Goal: Task Accomplishment & Management: Manage account settings

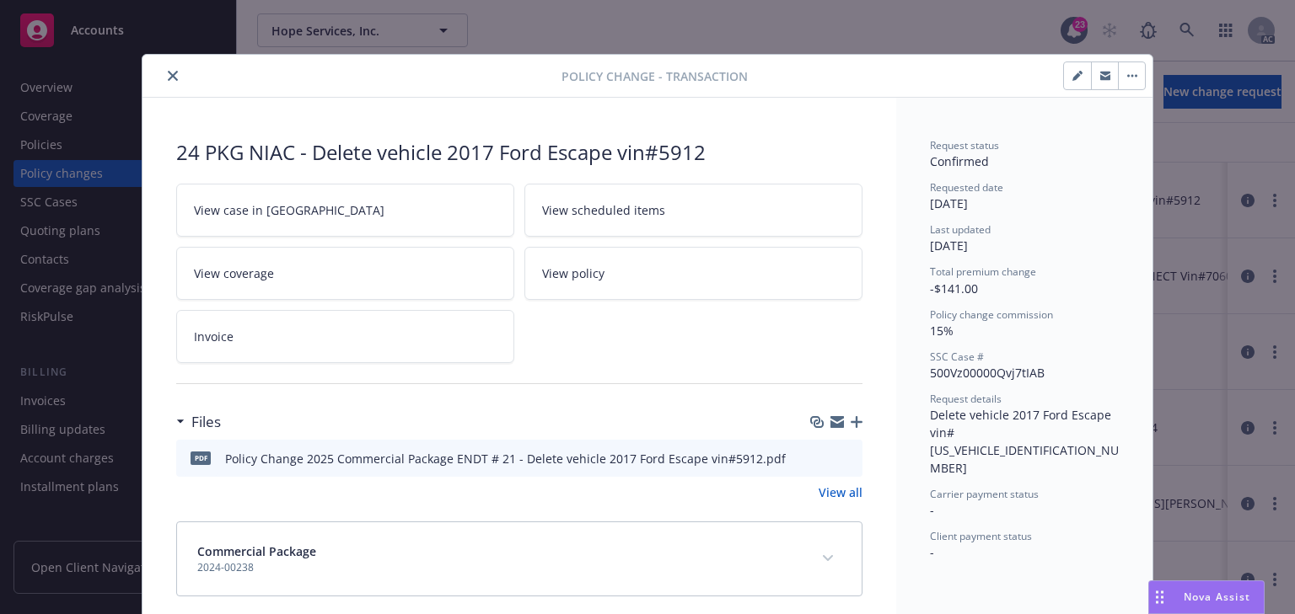
scroll to position [17, 0]
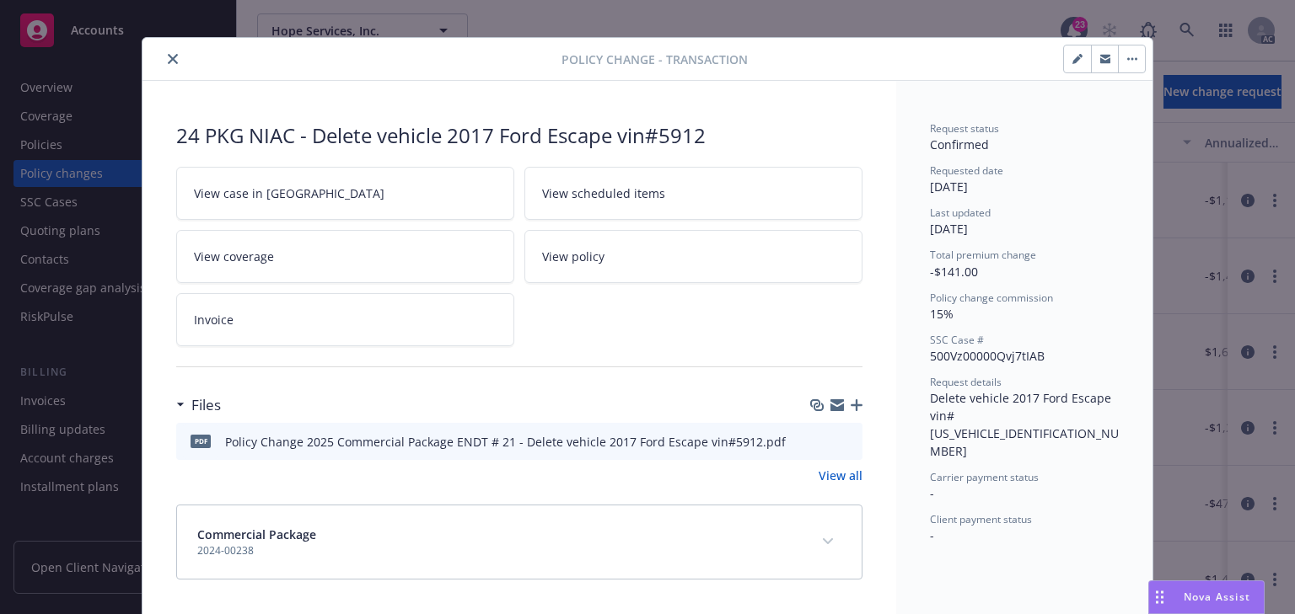
click at [172, 62] on button "close" at bounding box center [173, 59] width 20 height 20
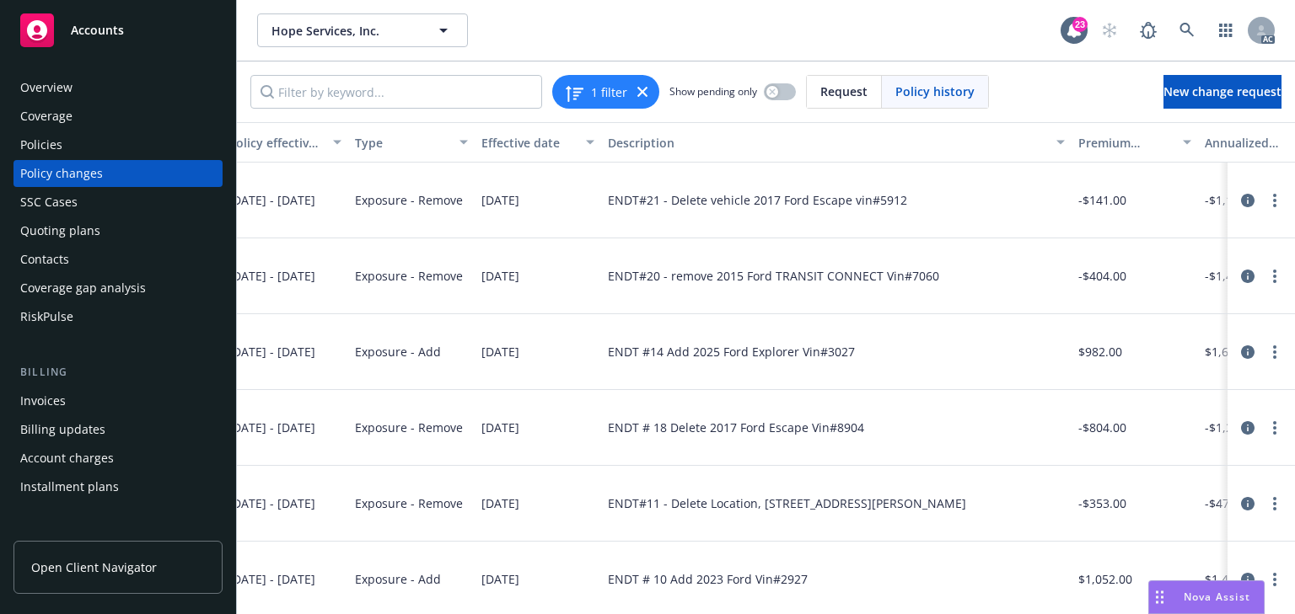
click at [71, 142] on div "Policies" at bounding box center [118, 144] width 196 height 27
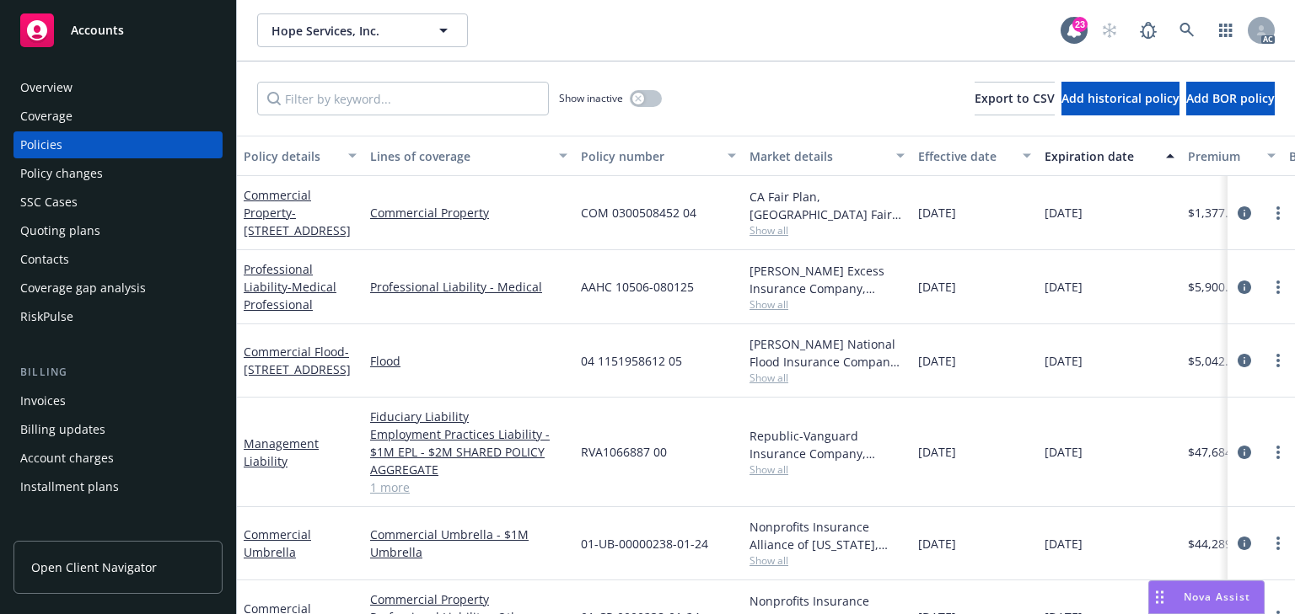
click at [72, 169] on div "Policy changes" at bounding box center [61, 173] width 83 height 27
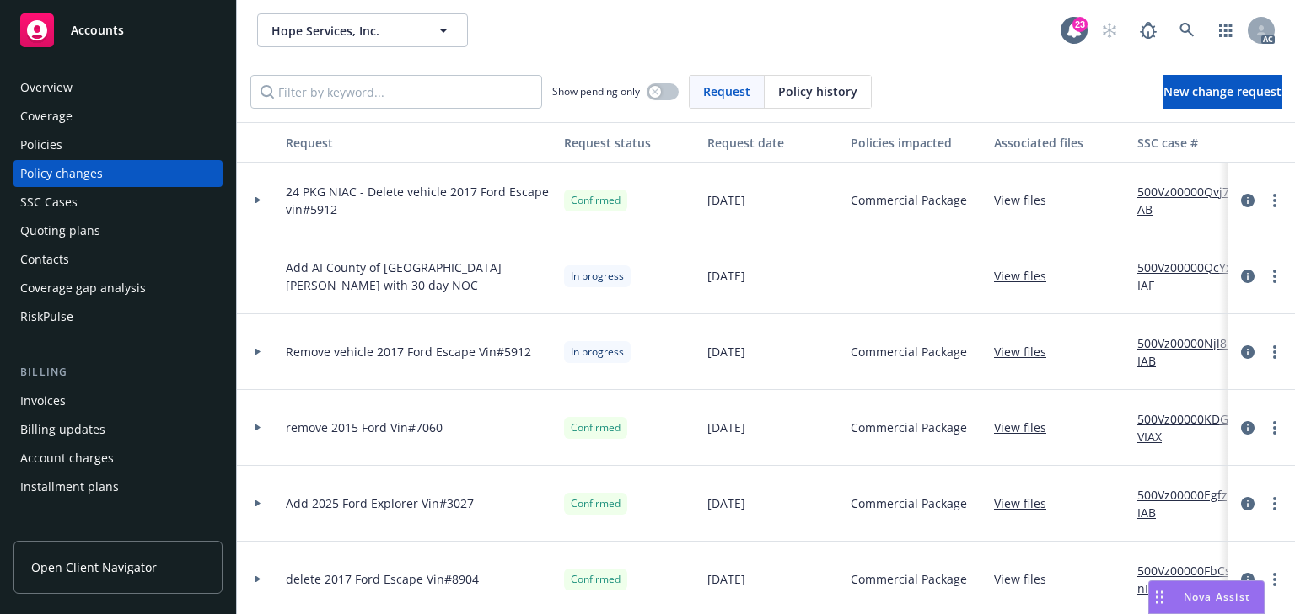
click at [257, 345] on div at bounding box center [258, 352] width 42 height 76
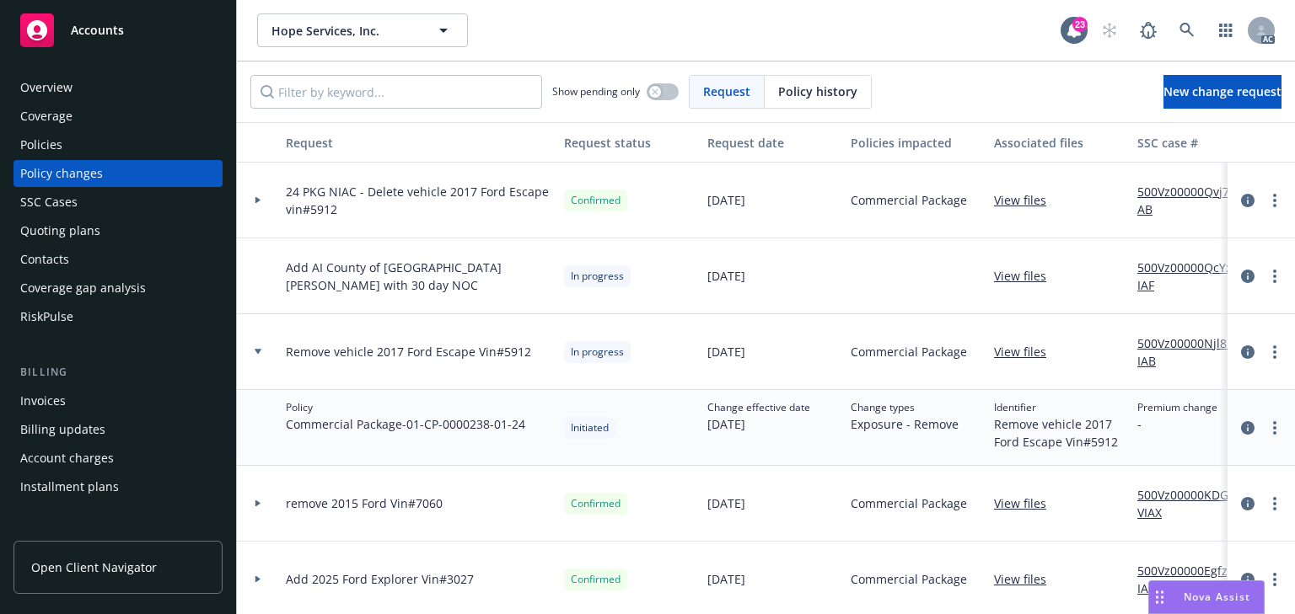
click at [1025, 354] on link "View files" at bounding box center [1027, 352] width 66 height 18
click at [1273, 425] on icon "more" at bounding box center [1274, 427] width 3 height 13
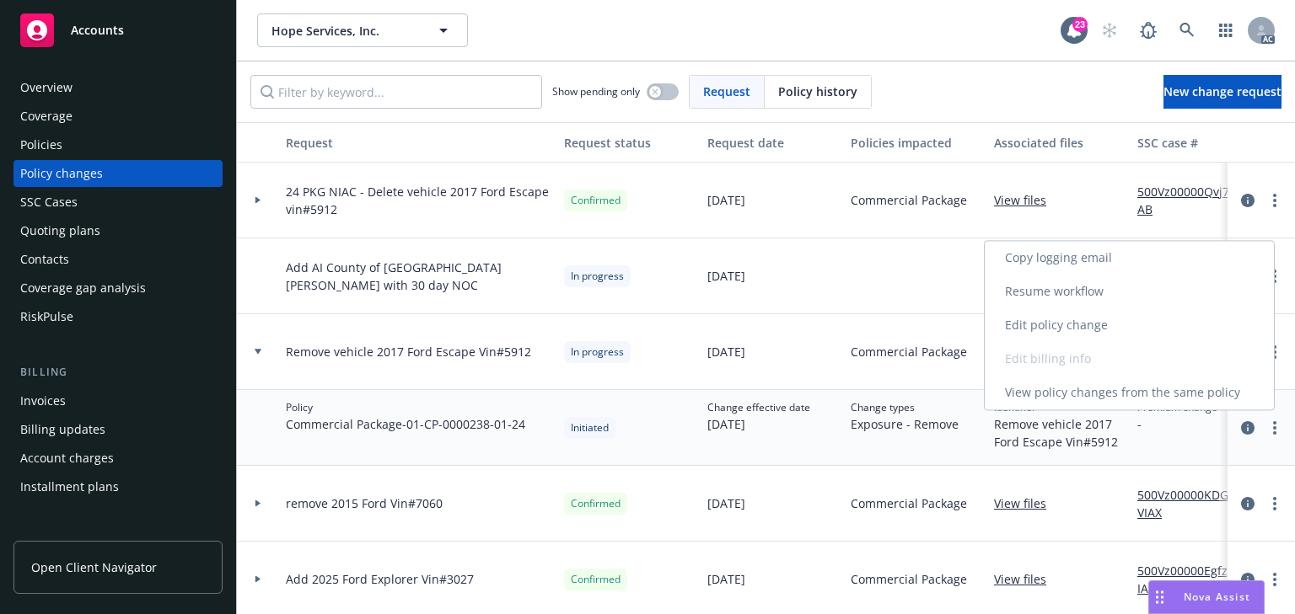
click at [1077, 326] on link "Edit policy change" at bounding box center [1128, 325] width 289 height 34
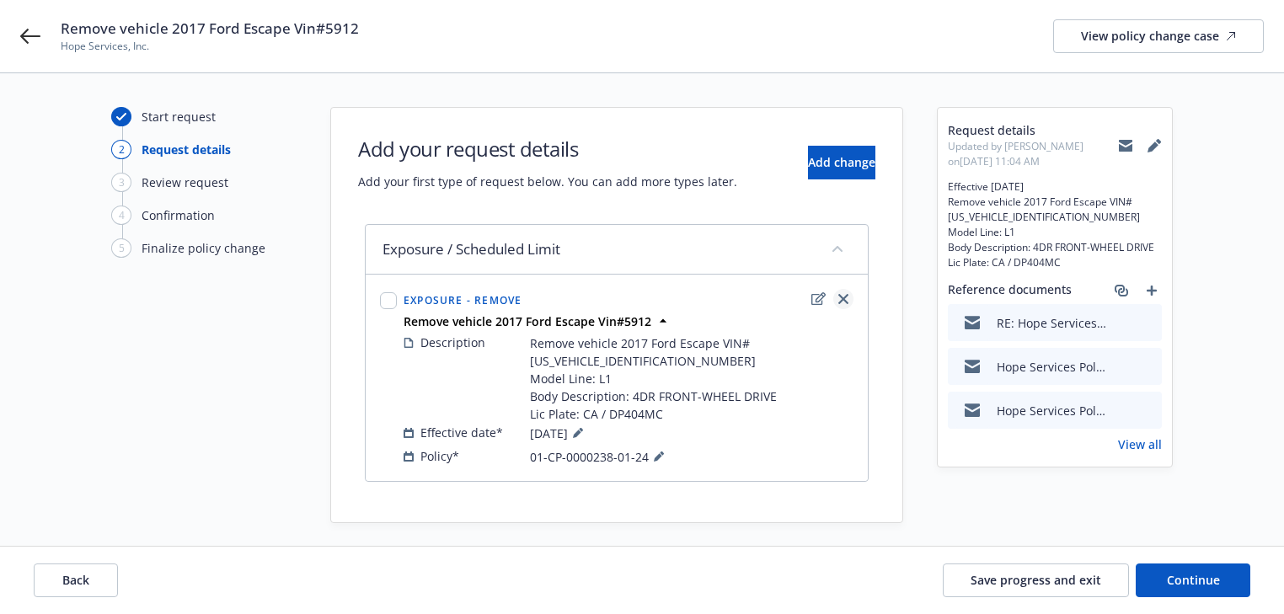
click at [844, 295] on icon "close" at bounding box center [844, 299] width 10 height 10
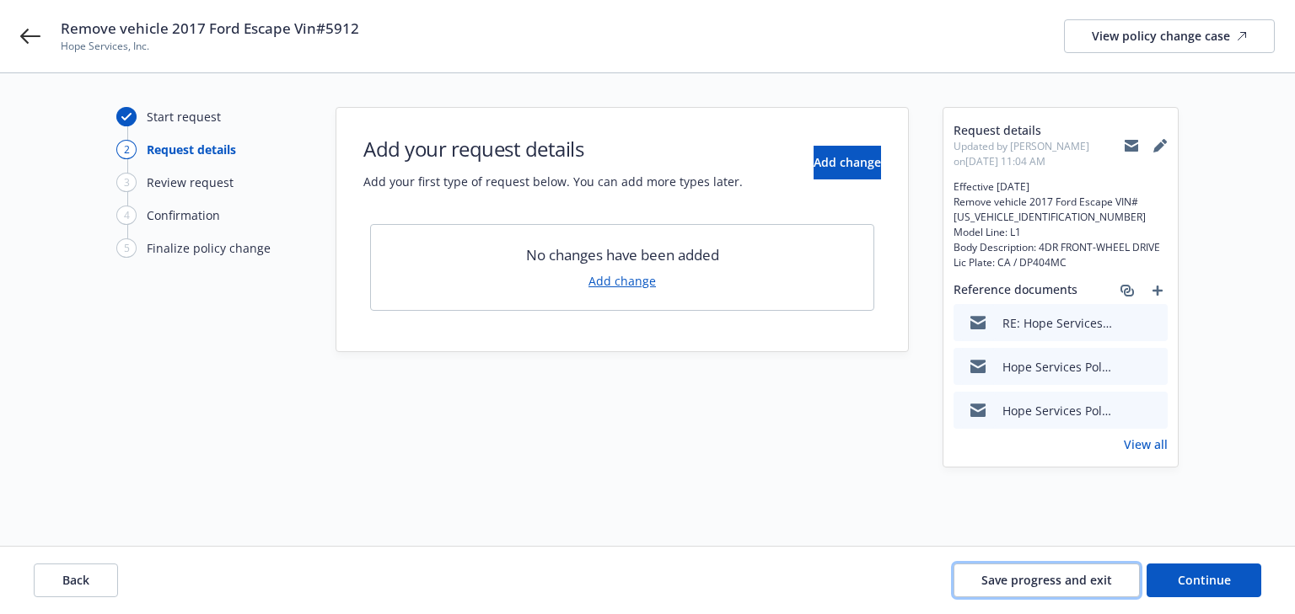
drag, startPoint x: 1039, startPoint y: 577, endPoint x: 850, endPoint y: 550, distance: 190.8
click at [1038, 577] on span "Save progress and exit" at bounding box center [1046, 580] width 131 height 16
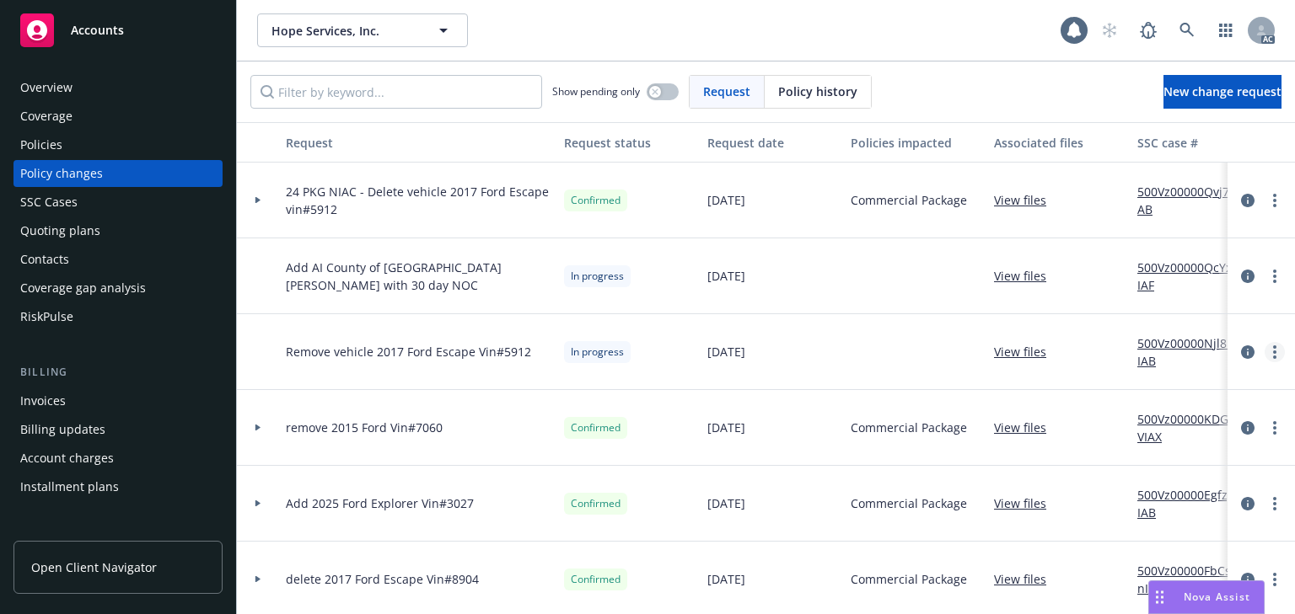
click at [1264, 348] on link "more" at bounding box center [1274, 352] width 20 height 20
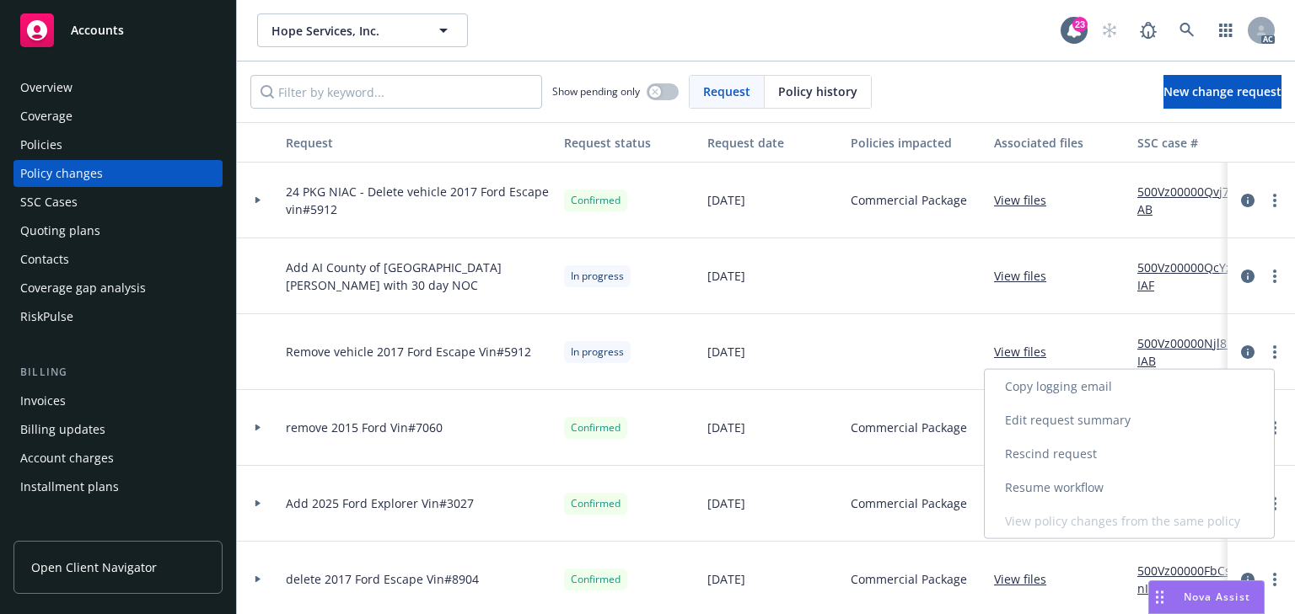
click at [1056, 454] on link "Rescind request" at bounding box center [1128, 454] width 289 height 34
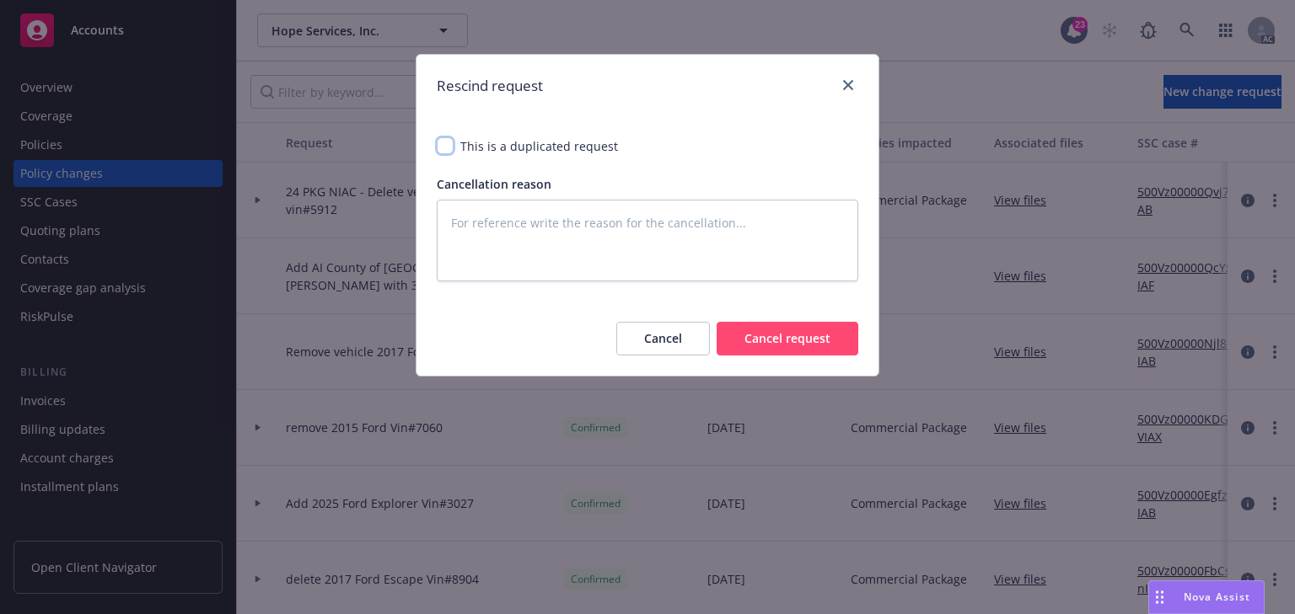
click at [442, 141] on input "checkbox" at bounding box center [445, 145] width 17 height 17
checkbox input "true"
type textarea "x"
click at [801, 341] on button "Cancel request" at bounding box center [787, 339] width 142 height 34
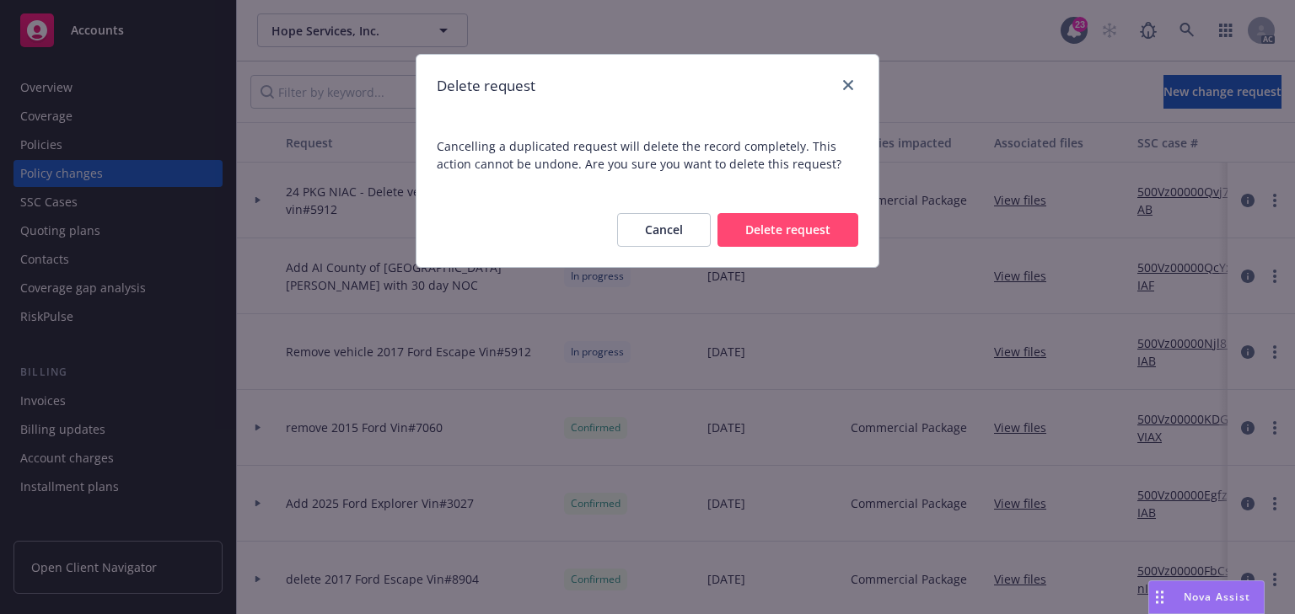
click at [756, 238] on button "Delete request" at bounding box center [787, 230] width 141 height 34
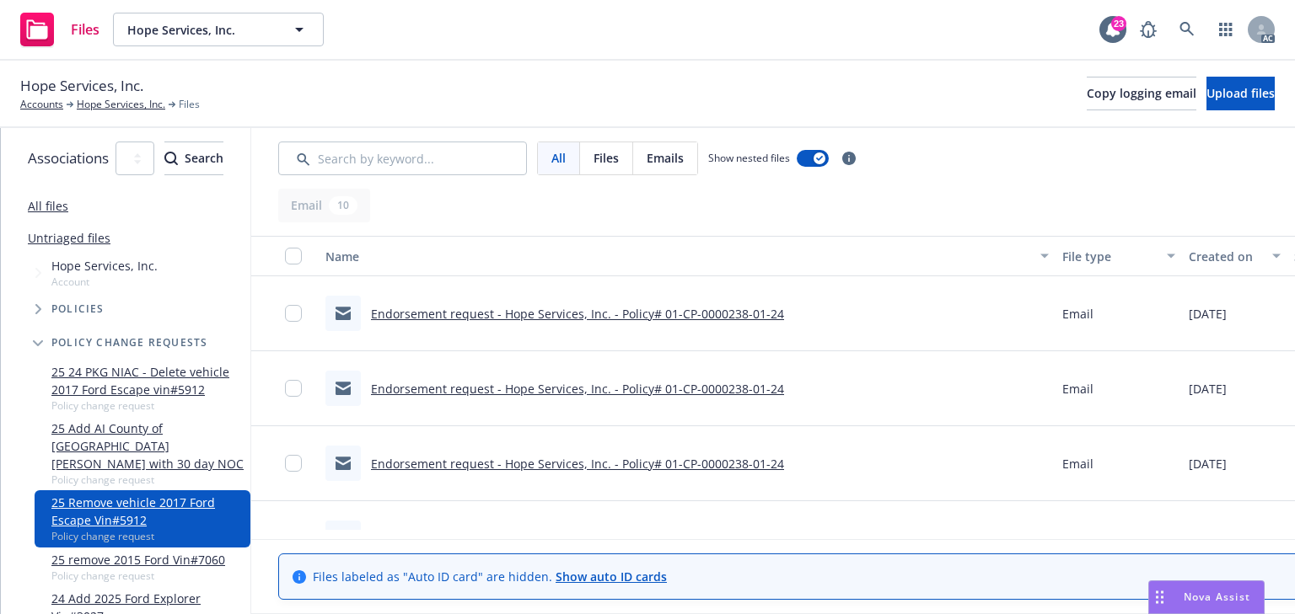
scroll to position [0, 394]
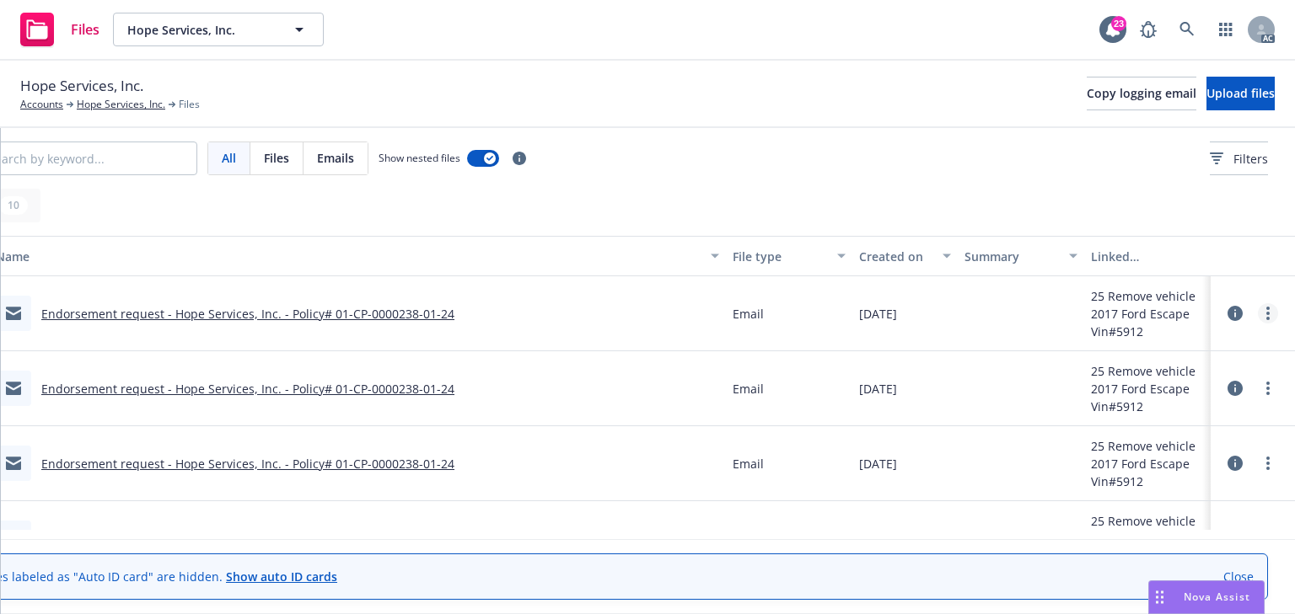
click at [1268, 307] on circle "more" at bounding box center [1267, 308] width 3 height 3
click at [1175, 346] on link "Archive" at bounding box center [1194, 348] width 168 height 34
click at [1269, 313] on circle "more" at bounding box center [1267, 313] width 3 height 3
click at [1182, 340] on link "Archive" at bounding box center [1194, 348] width 168 height 34
click at [1279, 324] on div at bounding box center [1252, 314] width 71 height 54
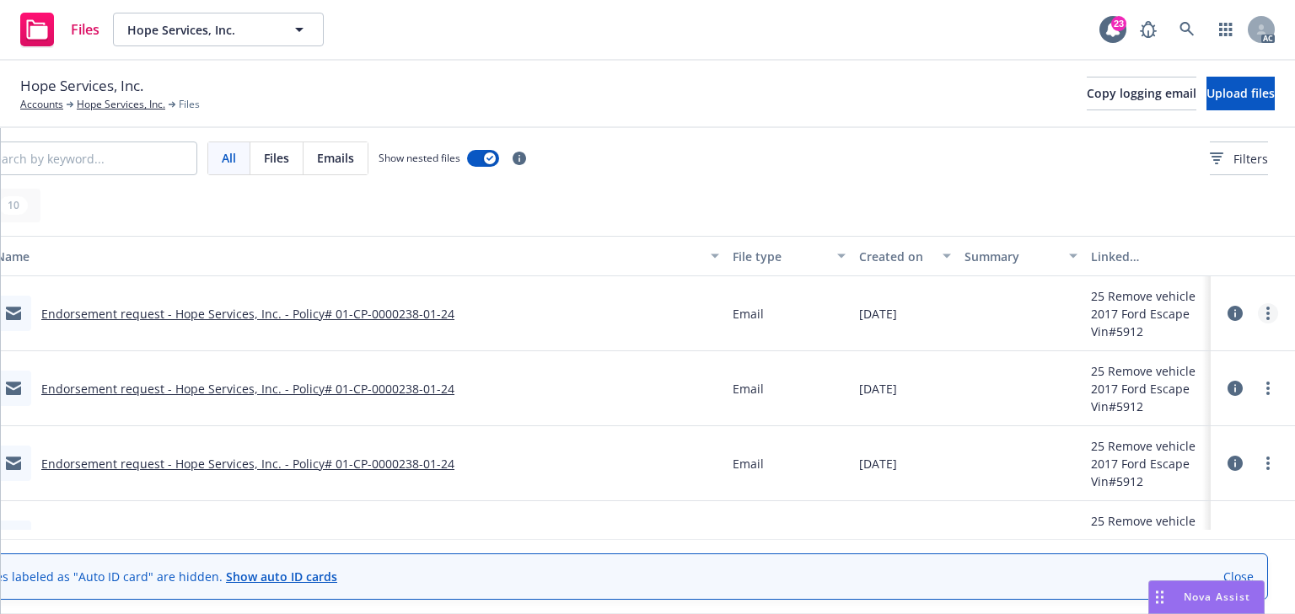
click at [1271, 318] on link "more" at bounding box center [1267, 313] width 20 height 20
click at [1176, 345] on link "Archive" at bounding box center [1194, 348] width 168 height 34
click at [1258, 314] on link "more" at bounding box center [1267, 313] width 20 height 20
click at [1181, 344] on link "Archive" at bounding box center [1194, 348] width 168 height 34
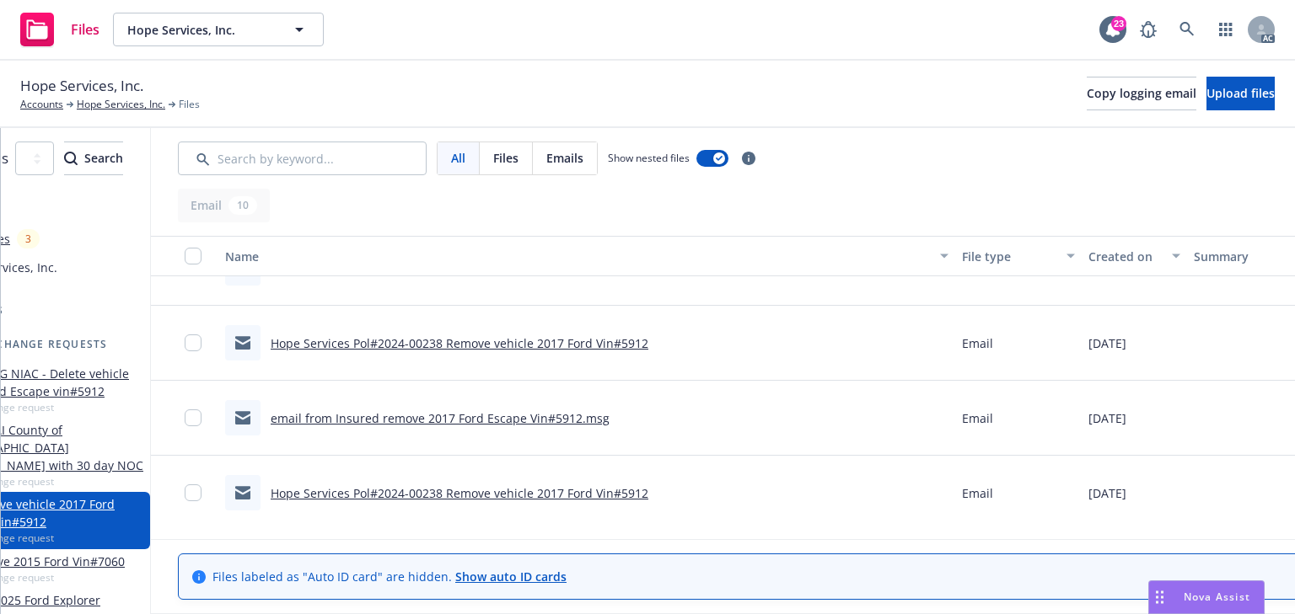
scroll to position [0, 415]
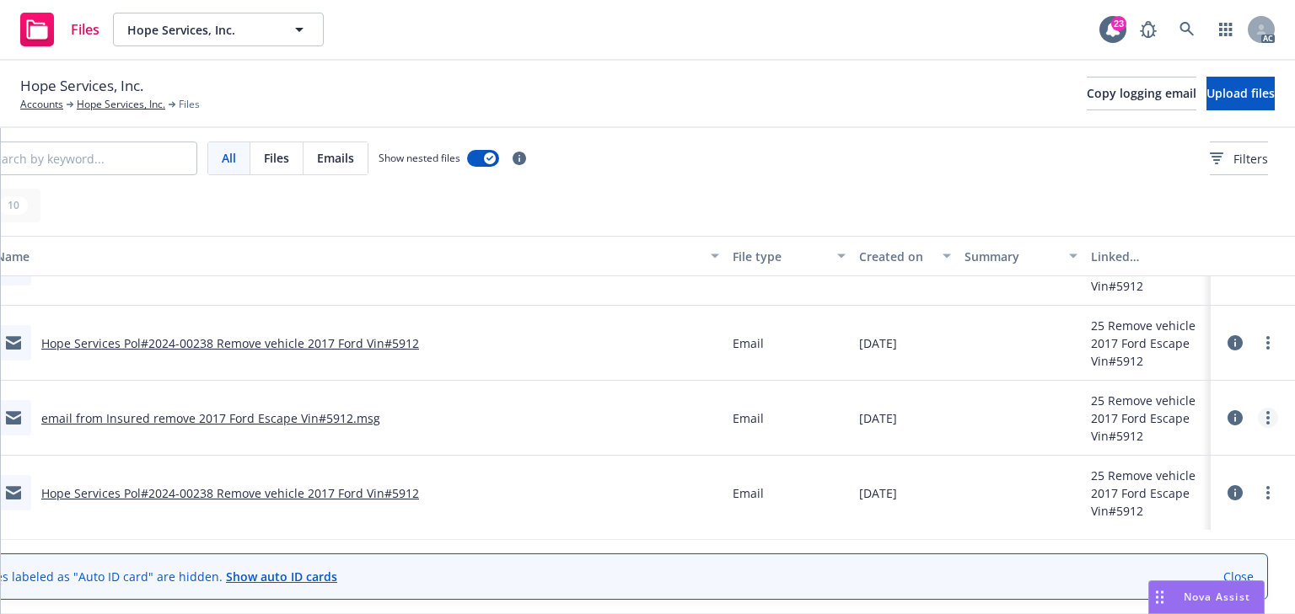
click at [1257, 415] on link "more" at bounding box center [1267, 418] width 20 height 20
click at [1139, 439] on link "Archive" at bounding box center [1173, 451] width 168 height 34
click at [1266, 347] on circle "more" at bounding box center [1267, 348] width 3 height 3
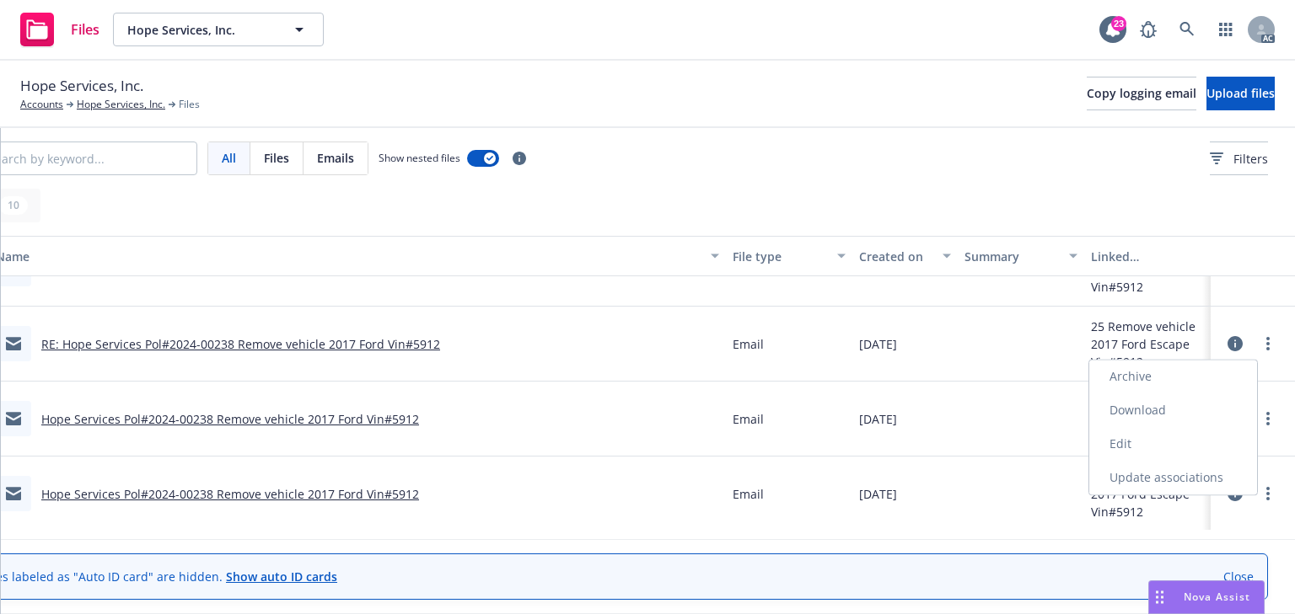
click at [1163, 367] on link "Archive" at bounding box center [1173, 377] width 168 height 34
click at [1266, 415] on icon "more" at bounding box center [1267, 417] width 3 height 13
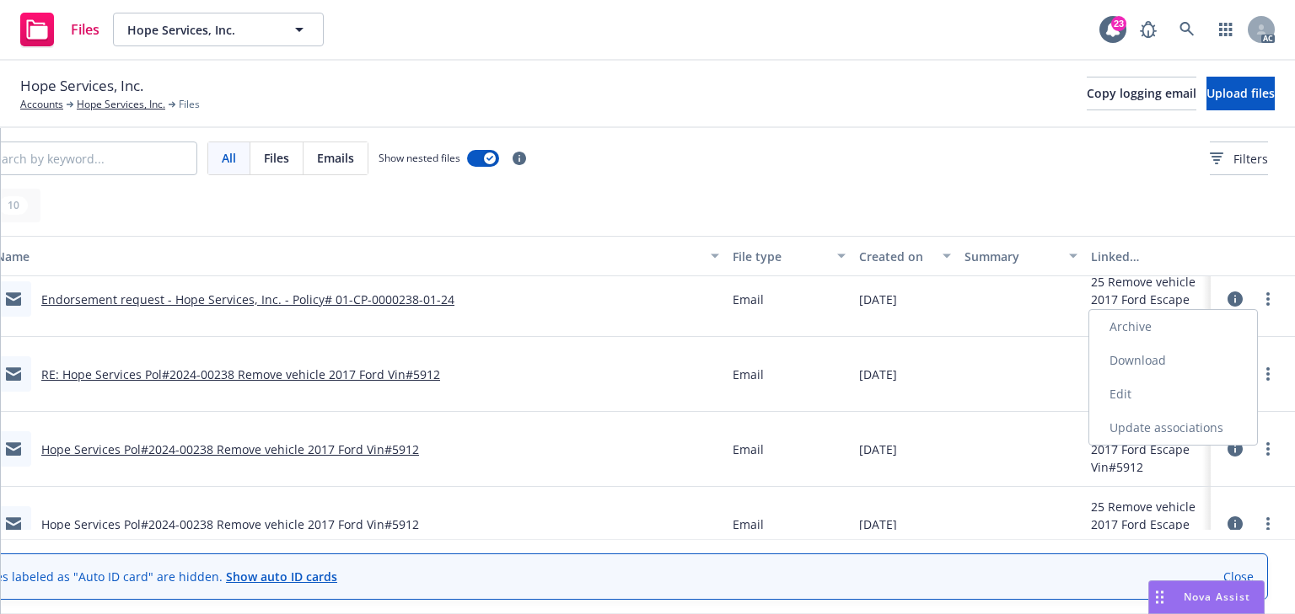
scroll to position [0, 0]
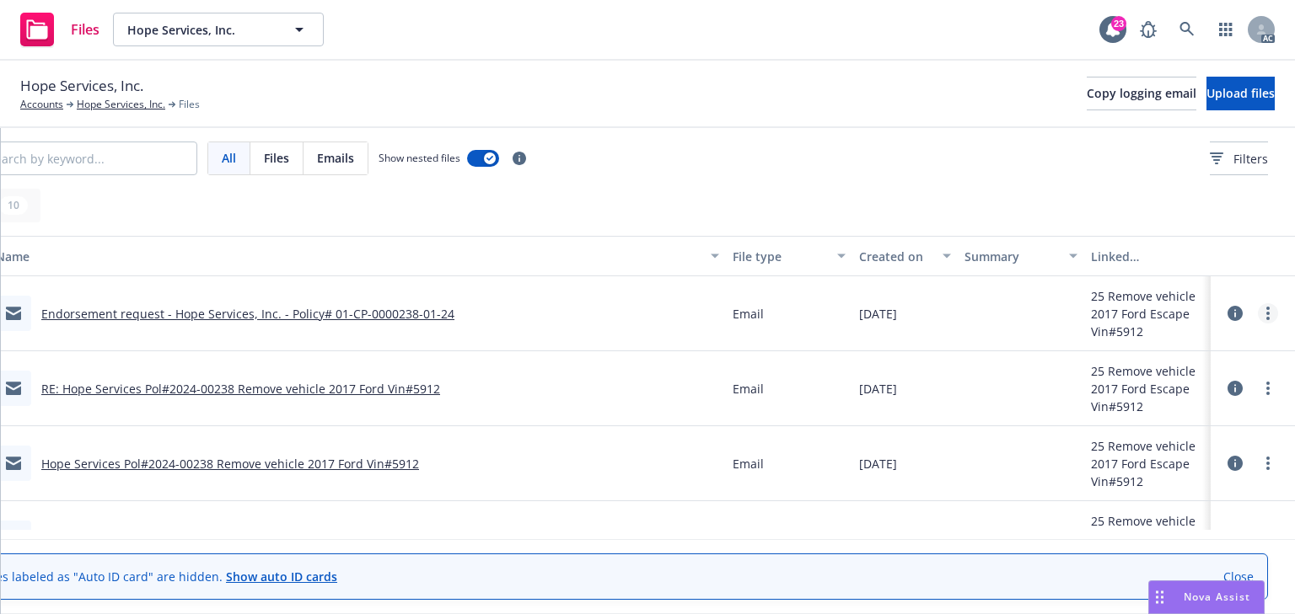
click at [1257, 305] on link "more" at bounding box center [1267, 313] width 20 height 20
click at [1158, 346] on link "Archive" at bounding box center [1173, 347] width 168 height 34
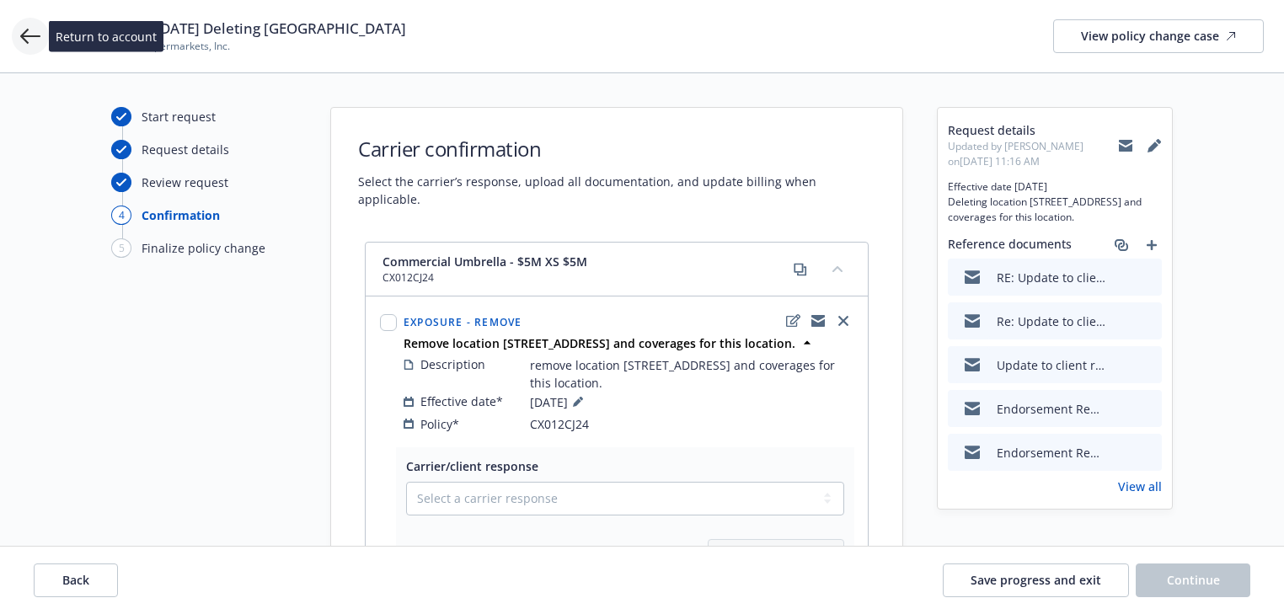
click at [36, 34] on icon at bounding box center [30, 36] width 20 height 20
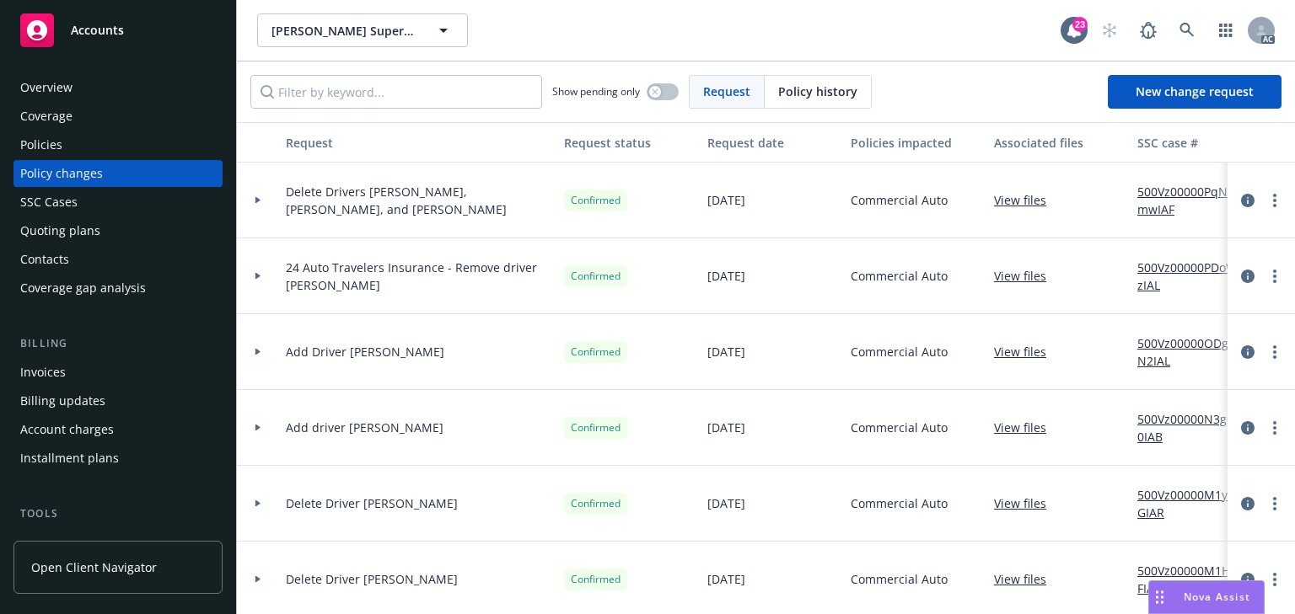
click at [264, 278] on div at bounding box center [258, 276] width 29 height 6
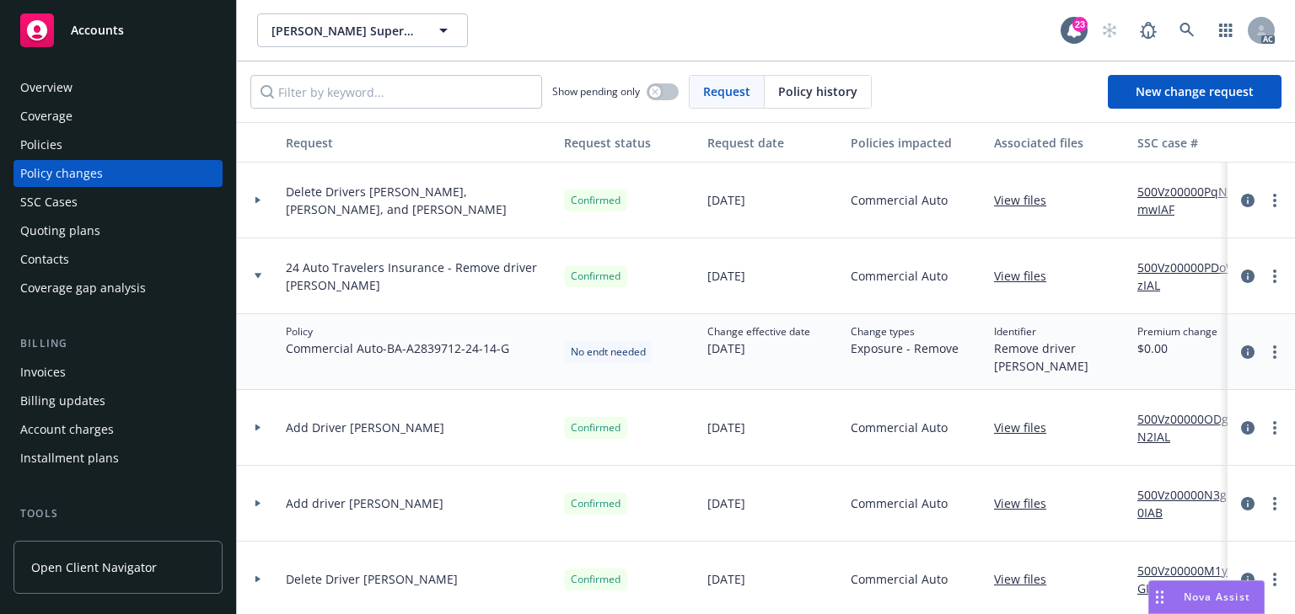
click at [264, 278] on div at bounding box center [258, 276] width 29 height 6
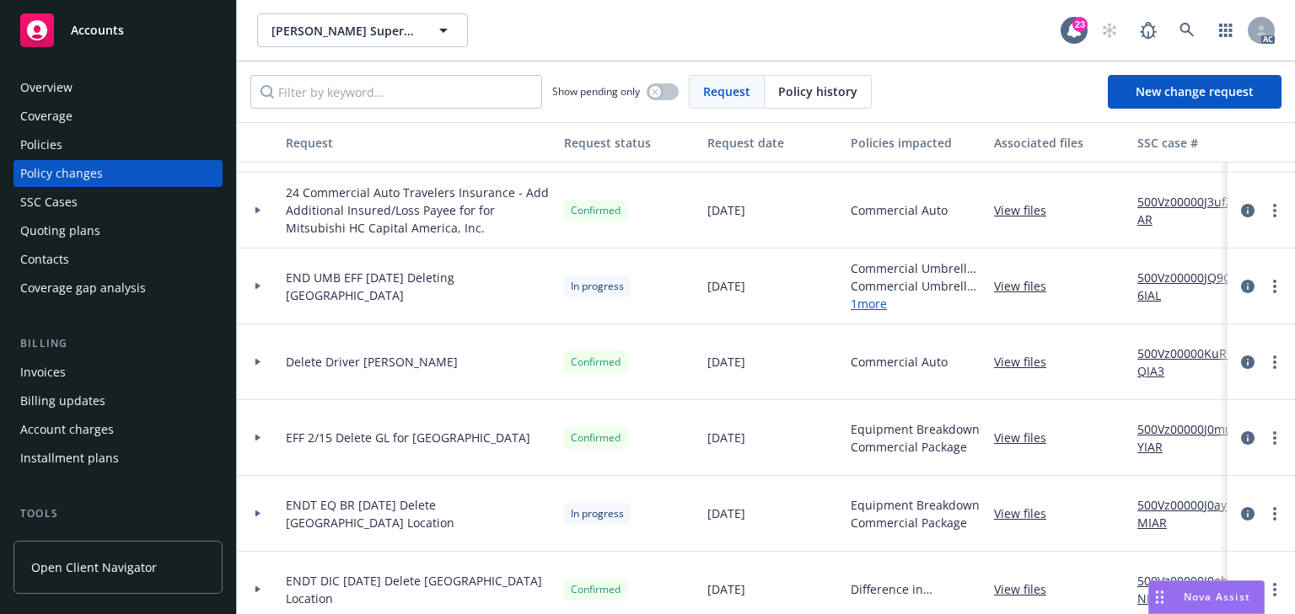
scroll to position [607, 0]
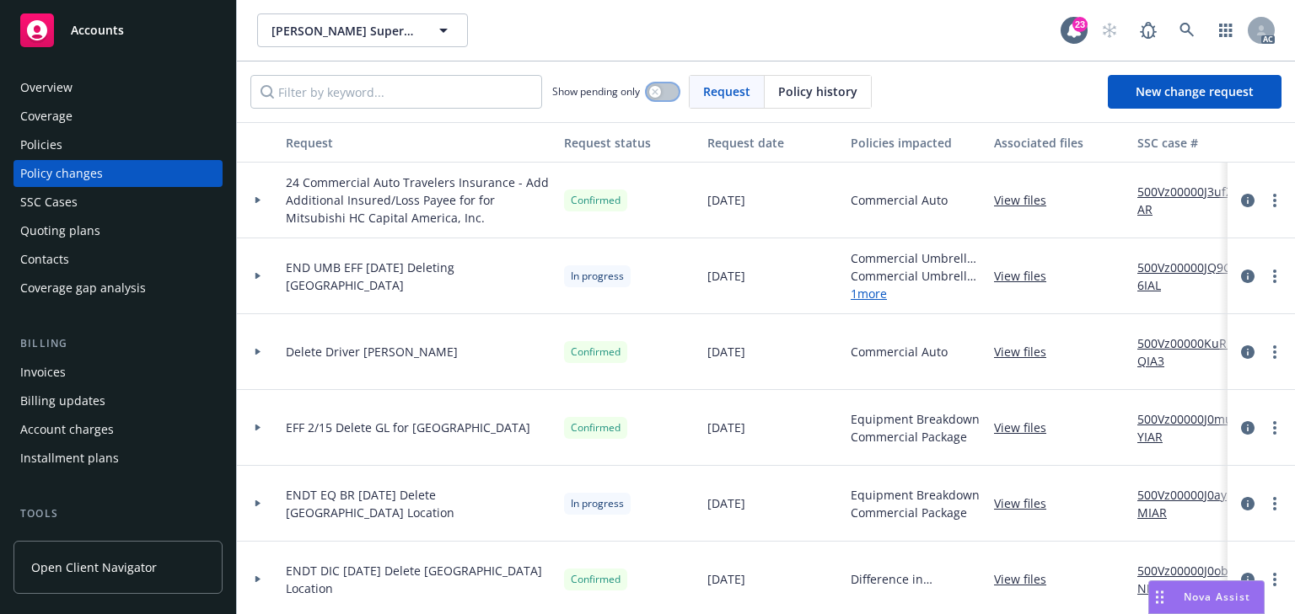
click at [668, 88] on button "button" at bounding box center [662, 91] width 32 height 17
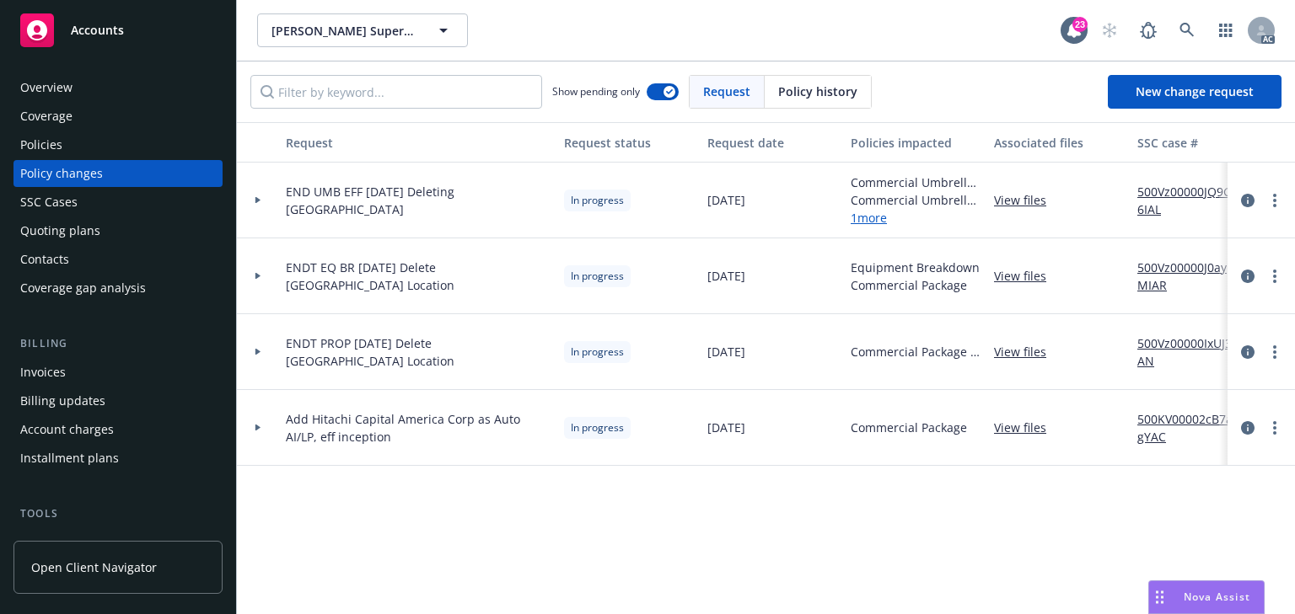
click at [265, 273] on div at bounding box center [258, 276] width 29 height 6
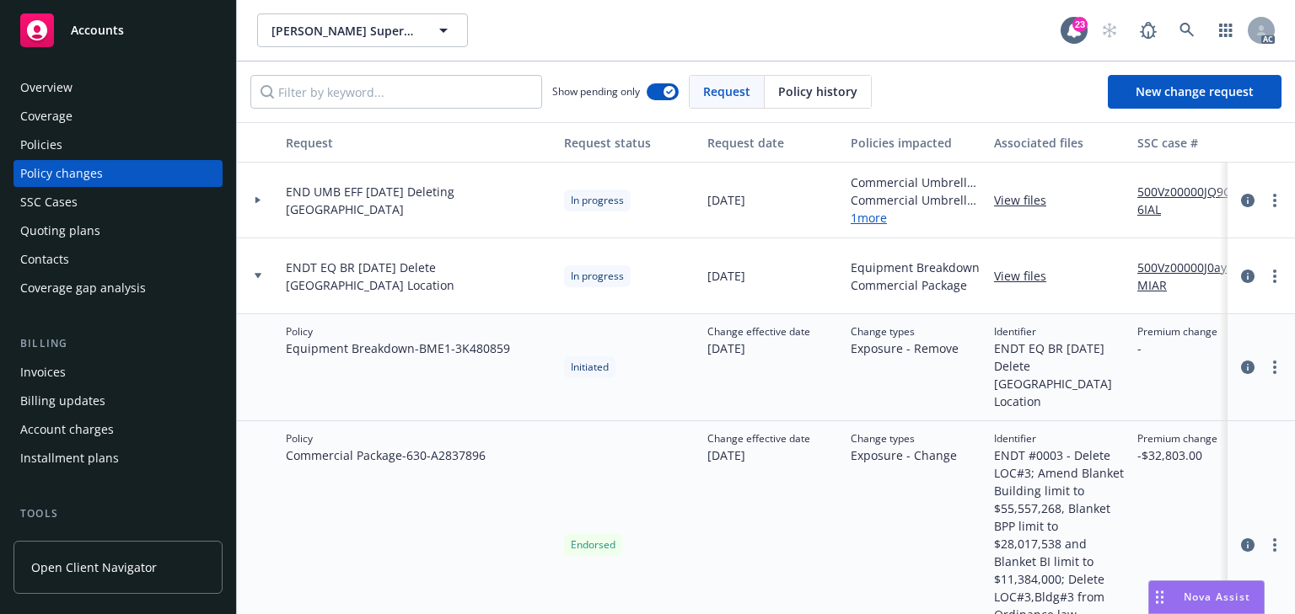
drag, startPoint x: 266, startPoint y: 272, endPoint x: 272, endPoint y: 236, distance: 36.7
click at [267, 273] on div at bounding box center [258, 276] width 29 height 6
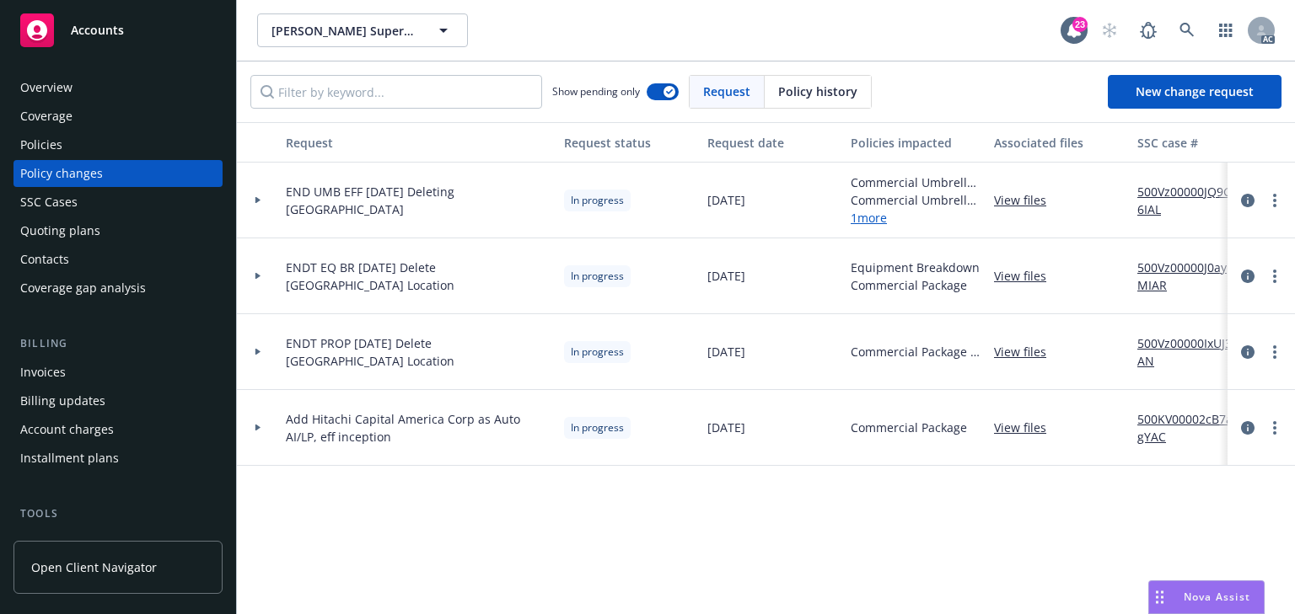
click at [276, 189] on div at bounding box center [258, 201] width 42 height 76
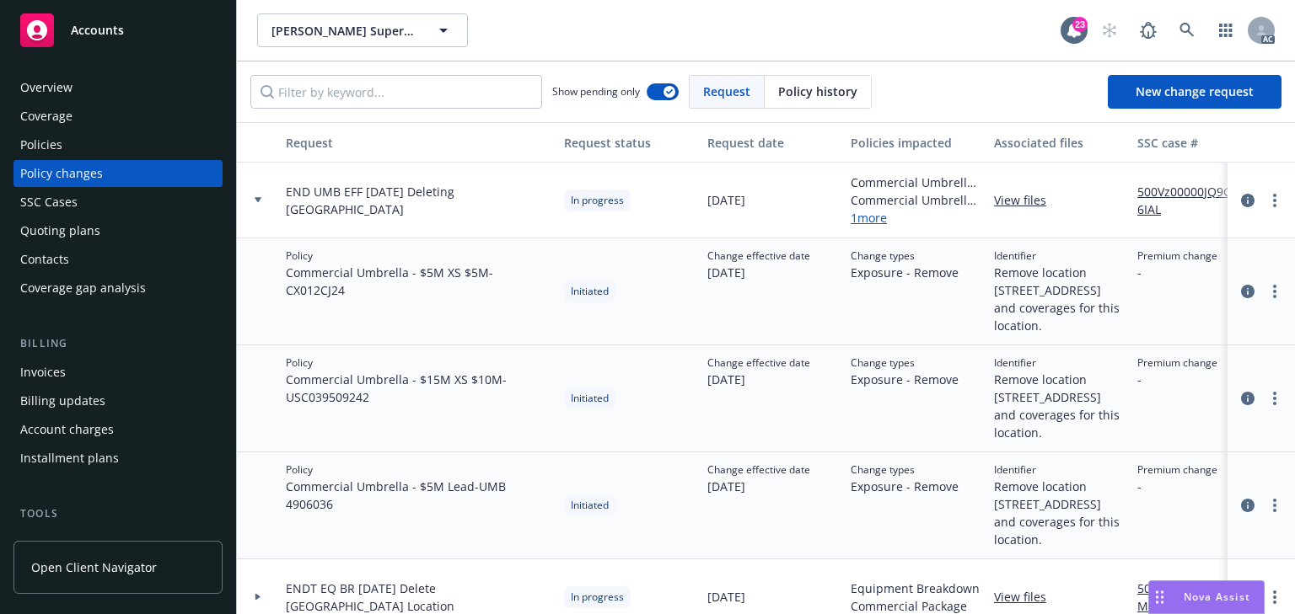
click at [271, 195] on div at bounding box center [258, 201] width 42 height 76
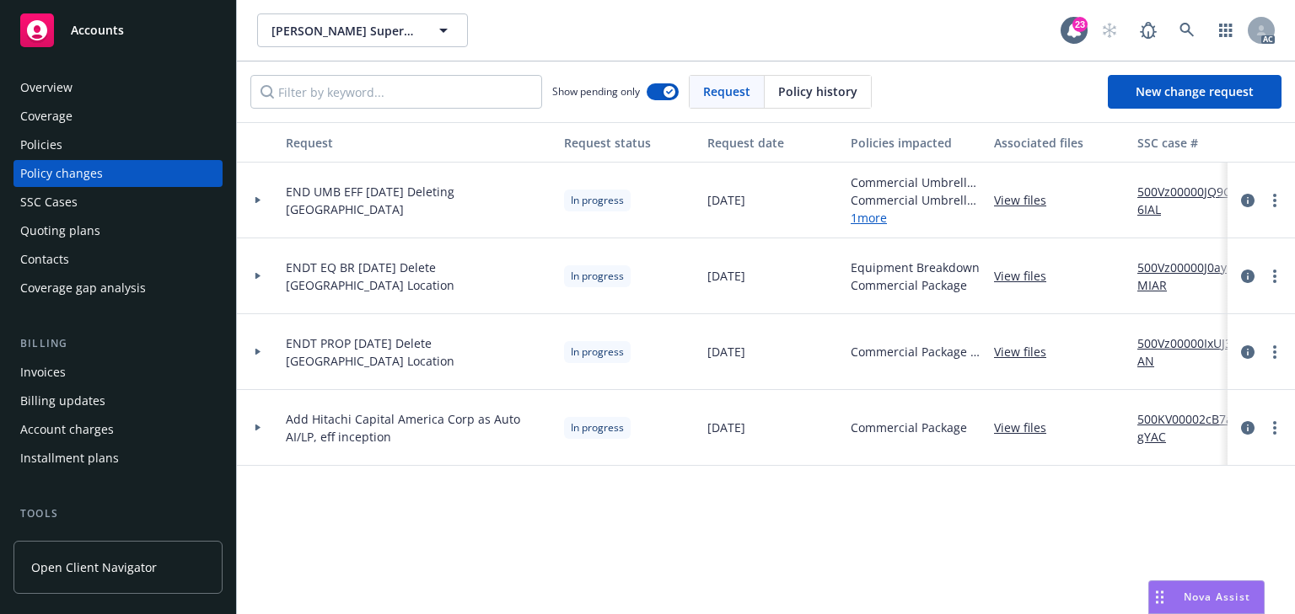
click at [263, 346] on div at bounding box center [258, 352] width 42 height 76
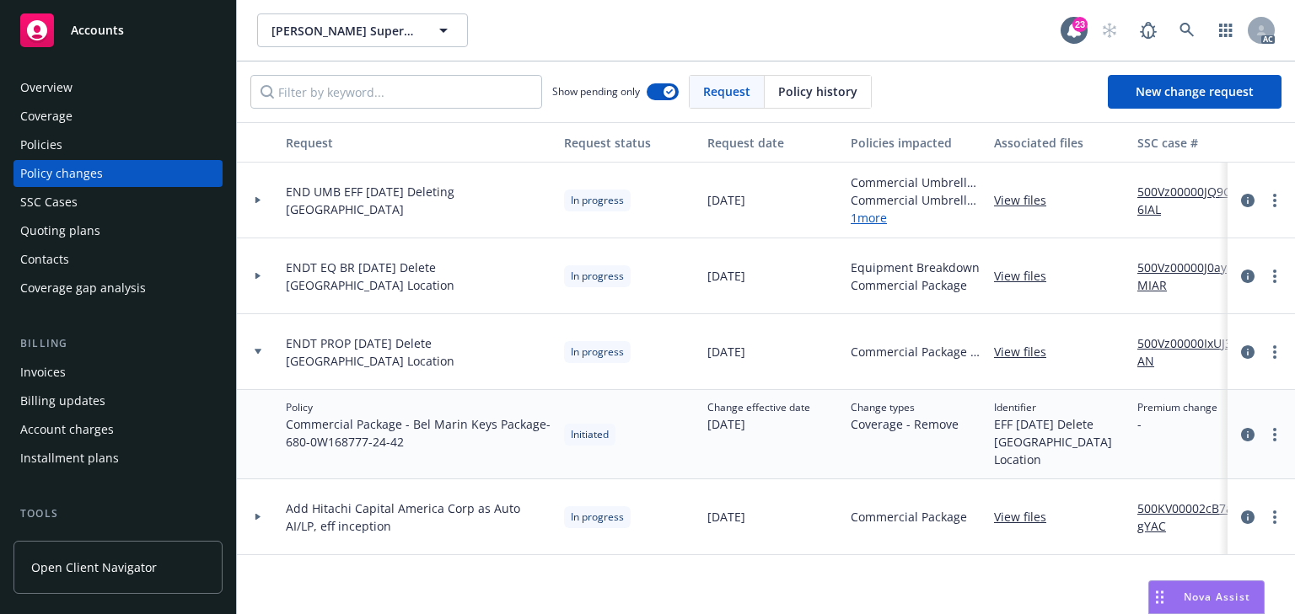
click at [1157, 340] on link "500Vz00000IxUJ3IAN" at bounding box center [1193, 352] width 113 height 35
click at [263, 349] on div at bounding box center [258, 352] width 29 height 6
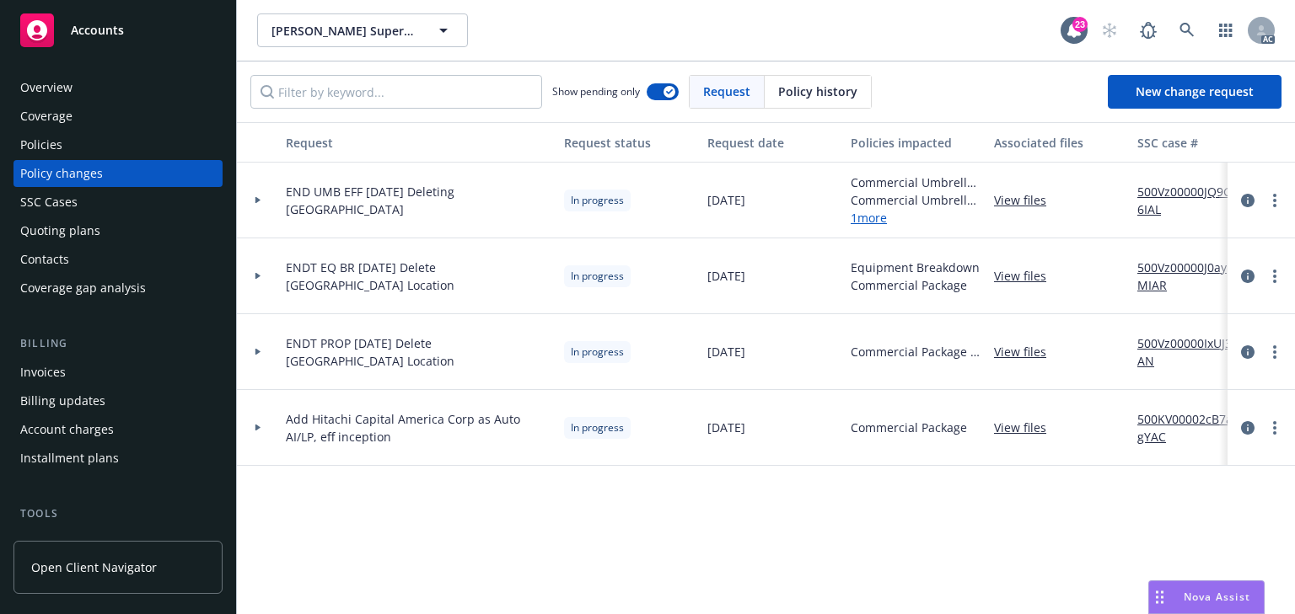
click at [260, 267] on div at bounding box center [258, 277] width 42 height 76
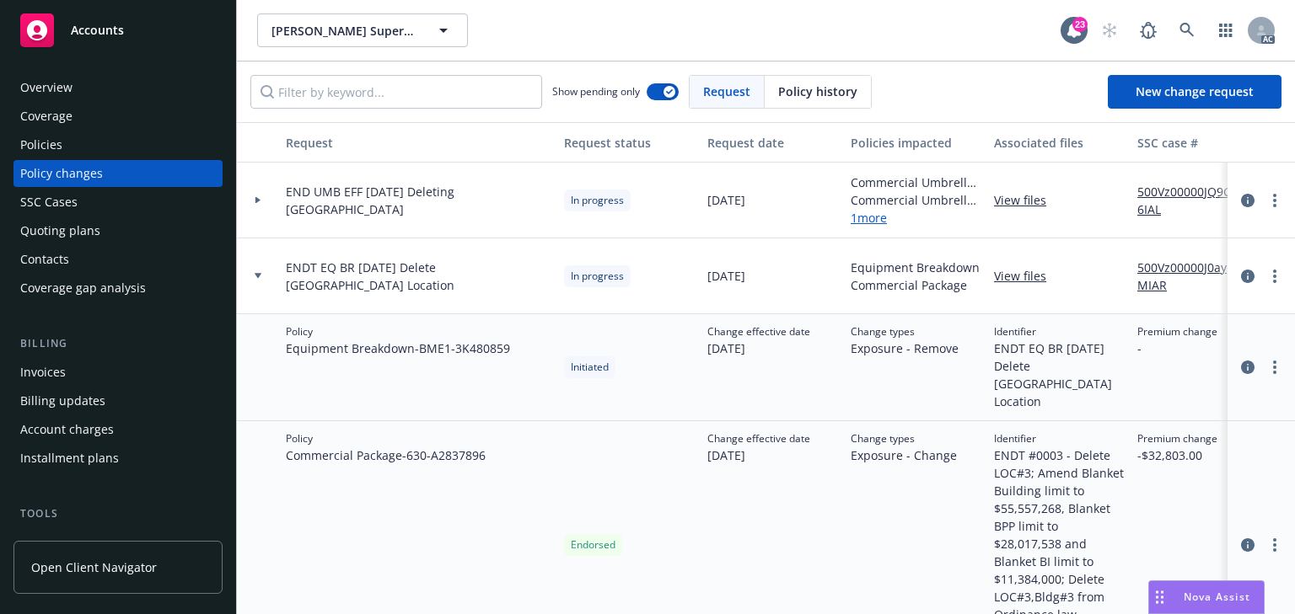
click at [1028, 276] on link "View files" at bounding box center [1027, 276] width 66 height 18
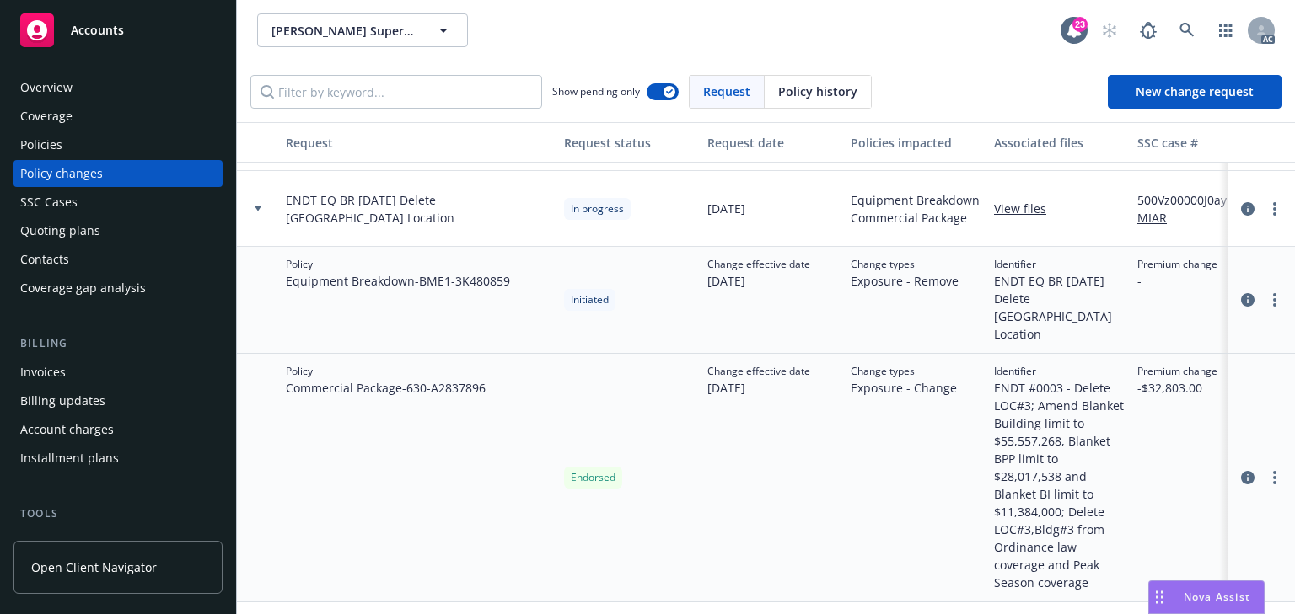
click at [257, 202] on div at bounding box center [258, 209] width 42 height 76
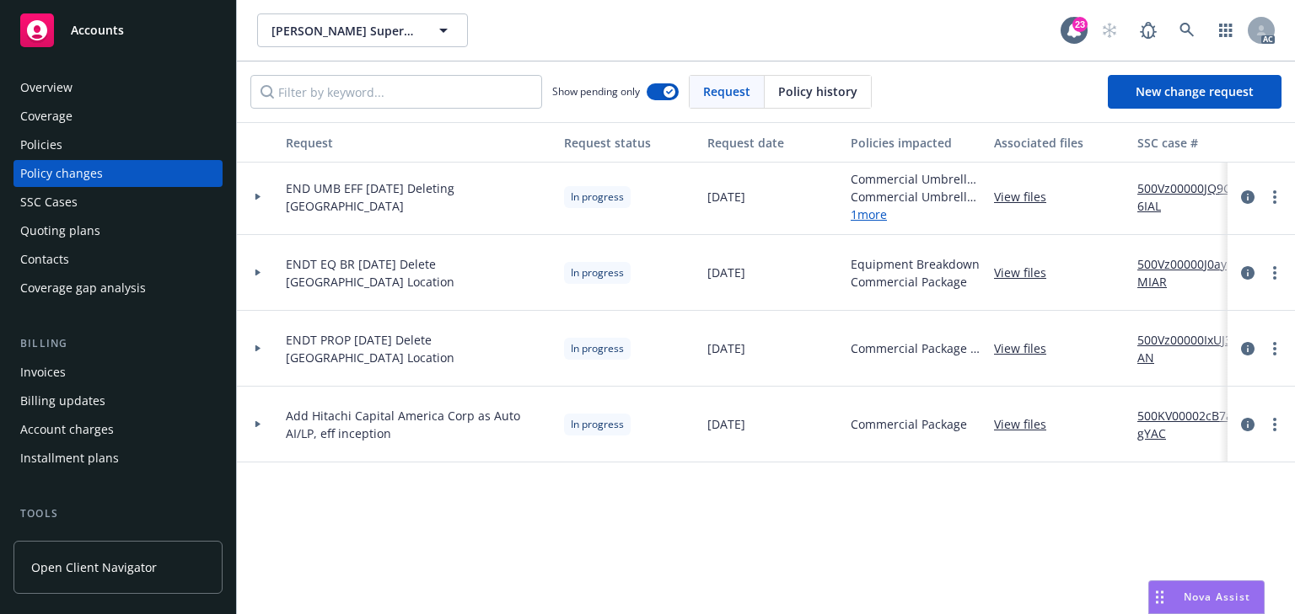
scroll to position [0, 0]
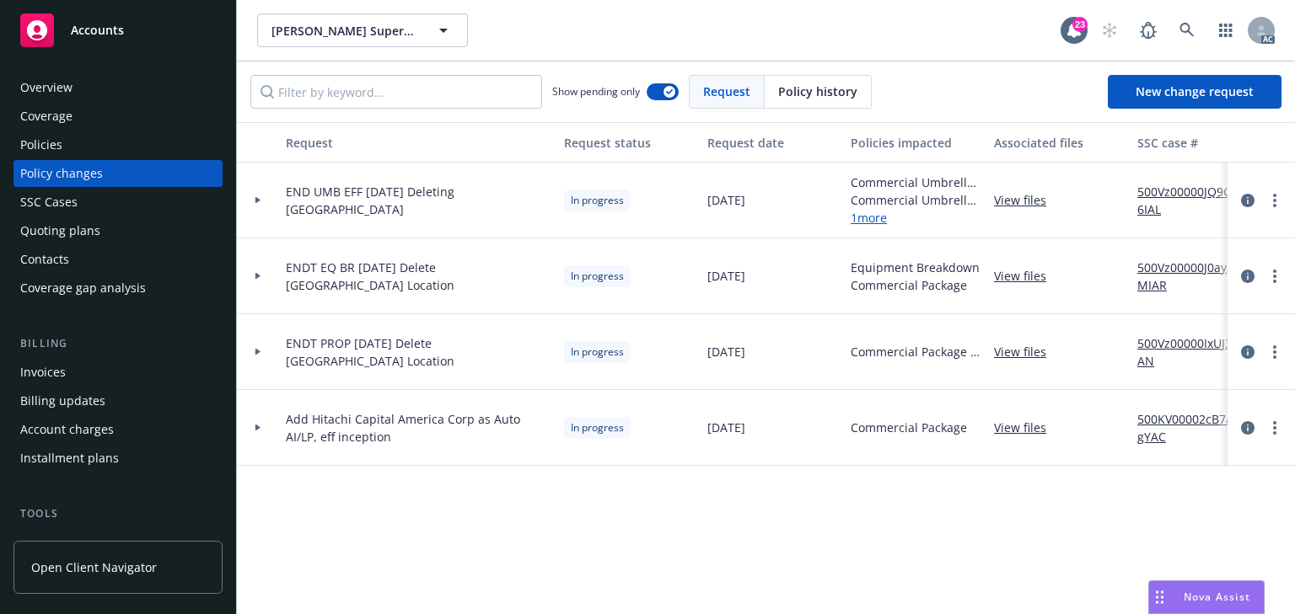
click at [260, 203] on div at bounding box center [258, 201] width 42 height 76
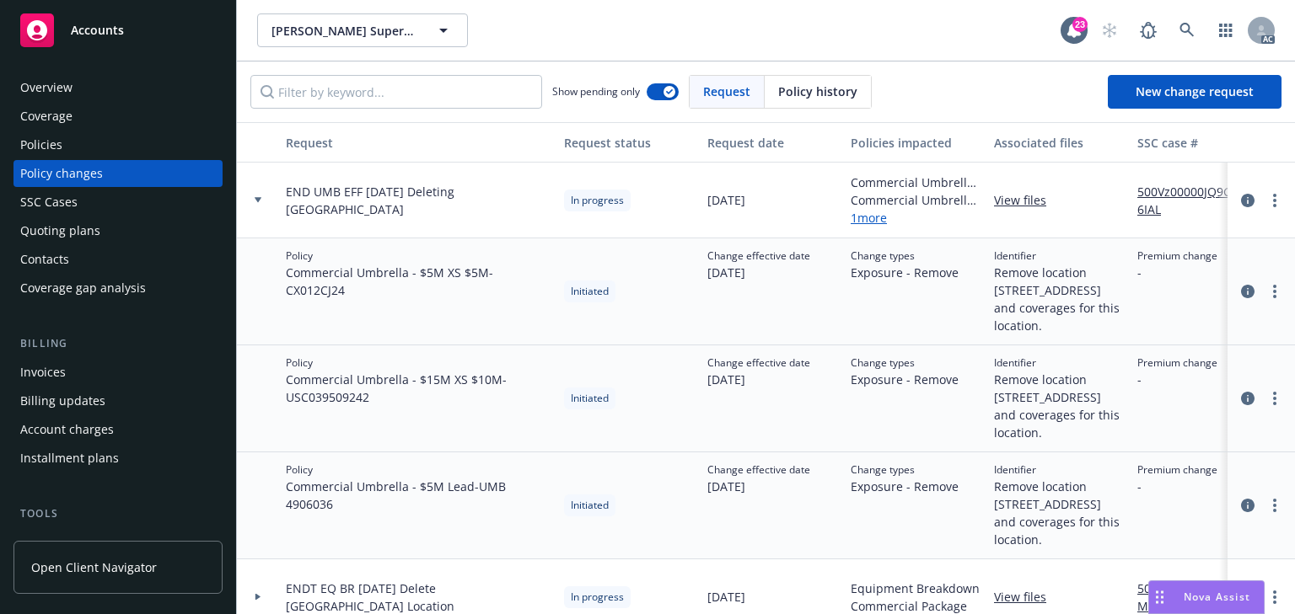
click at [252, 196] on div at bounding box center [258, 201] width 42 height 76
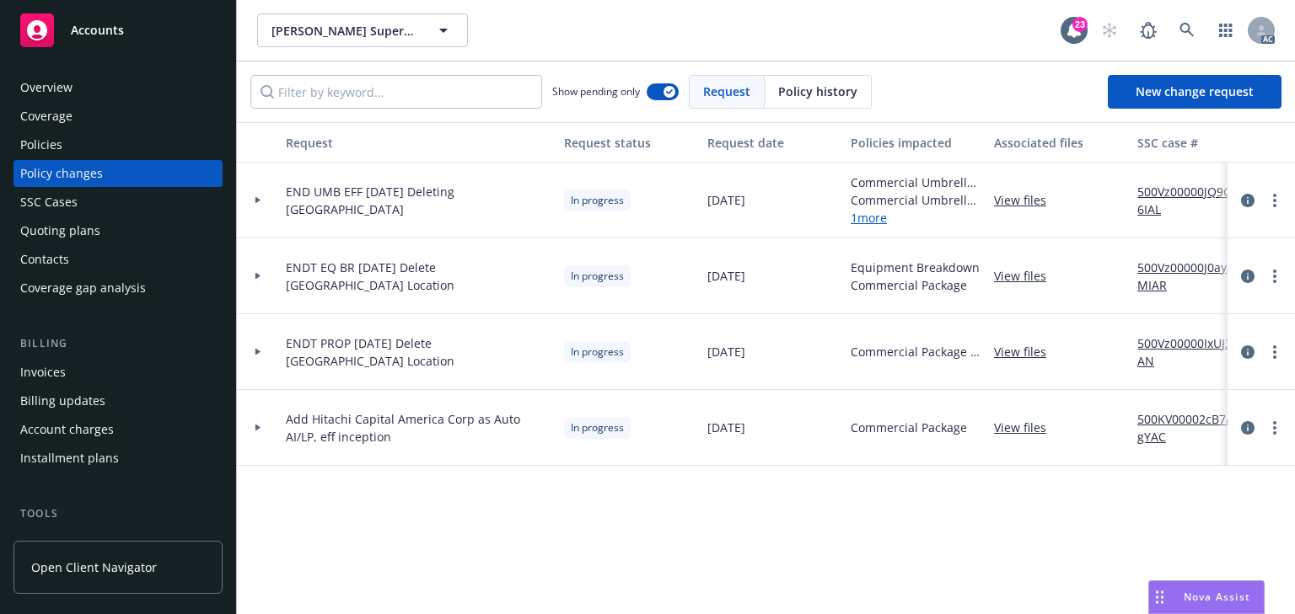
click at [256, 341] on div at bounding box center [258, 352] width 42 height 76
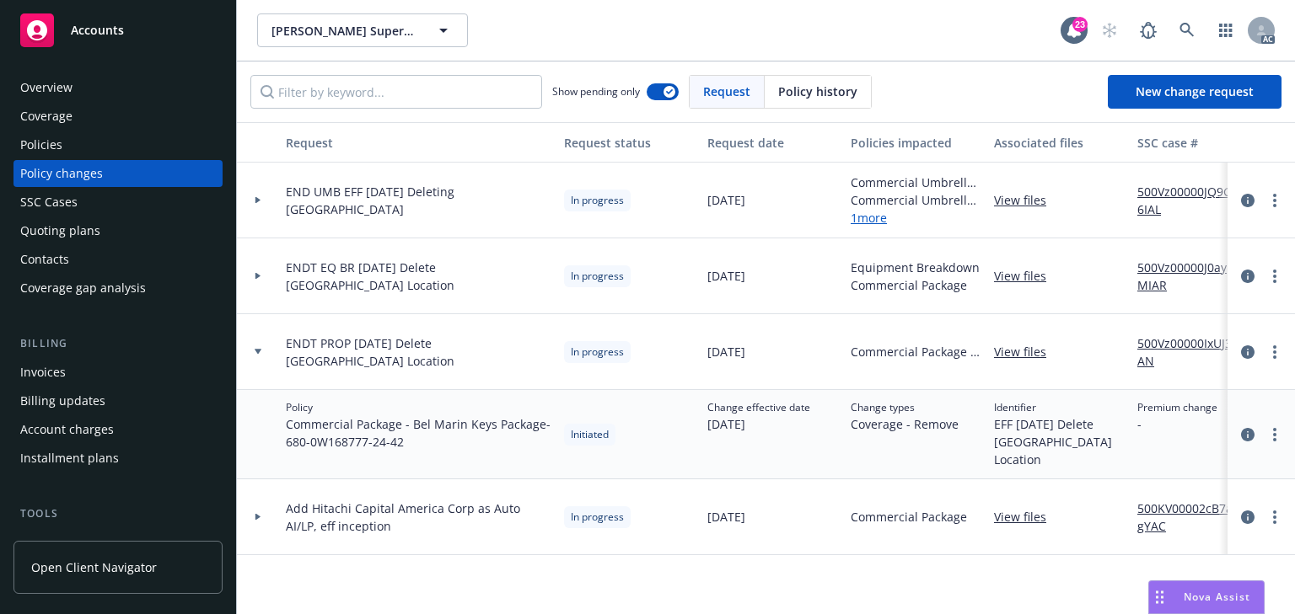
click at [257, 344] on div at bounding box center [258, 352] width 42 height 76
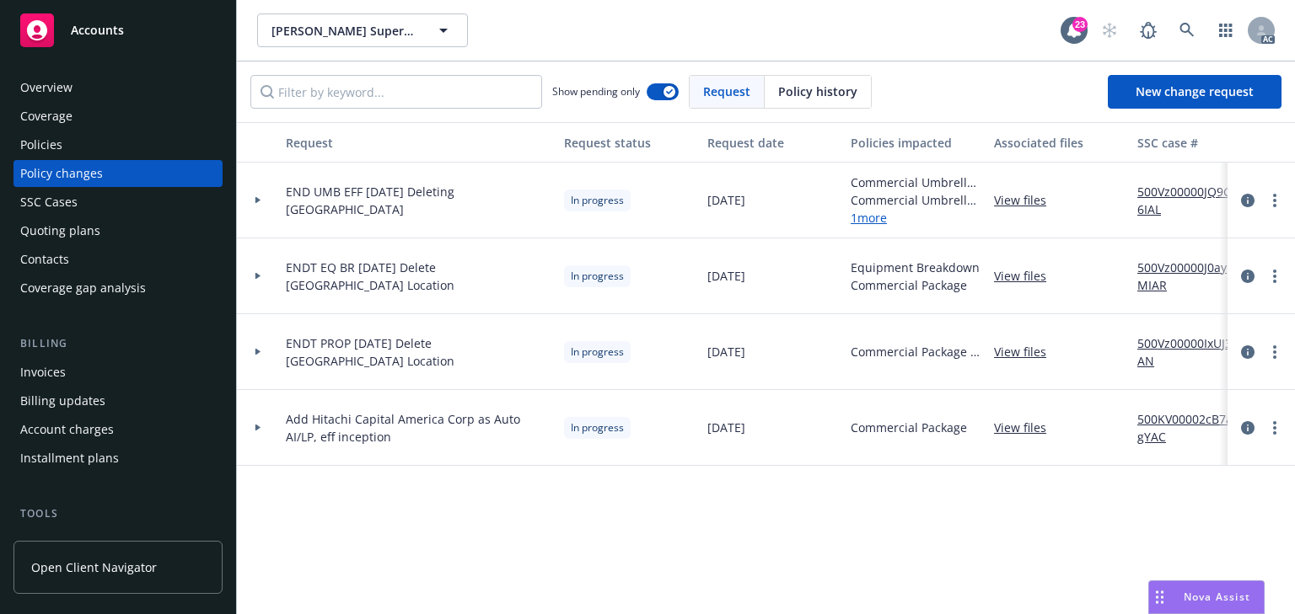
click at [266, 276] on div at bounding box center [258, 276] width 29 height 6
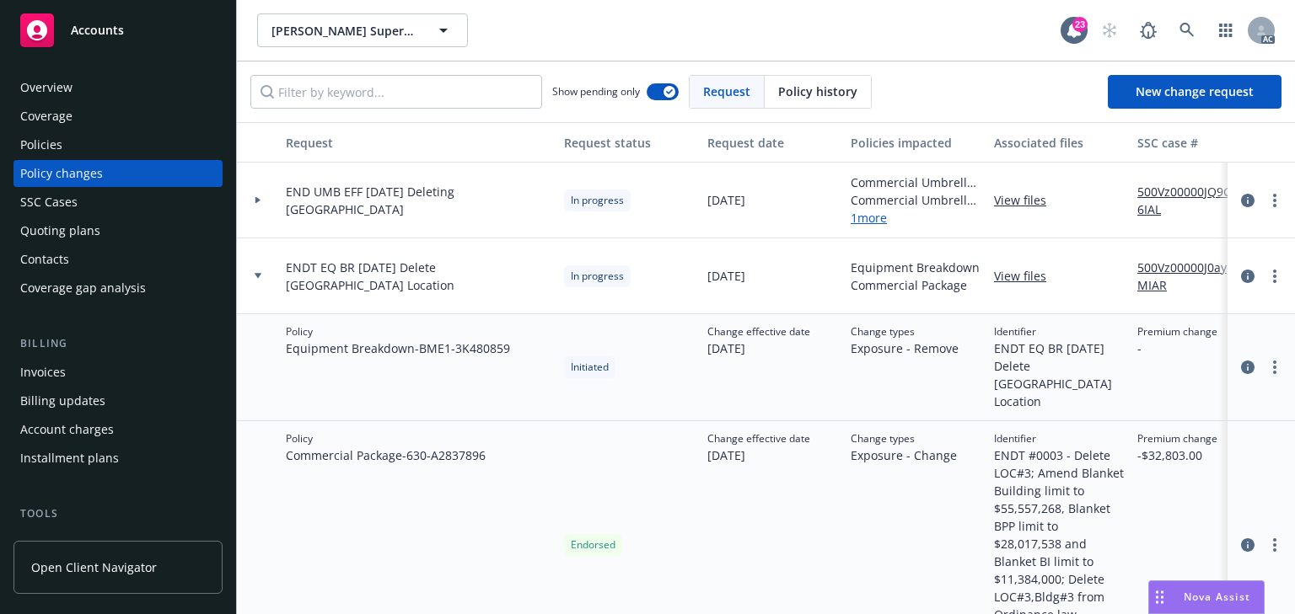
click at [256, 270] on div at bounding box center [258, 277] width 42 height 76
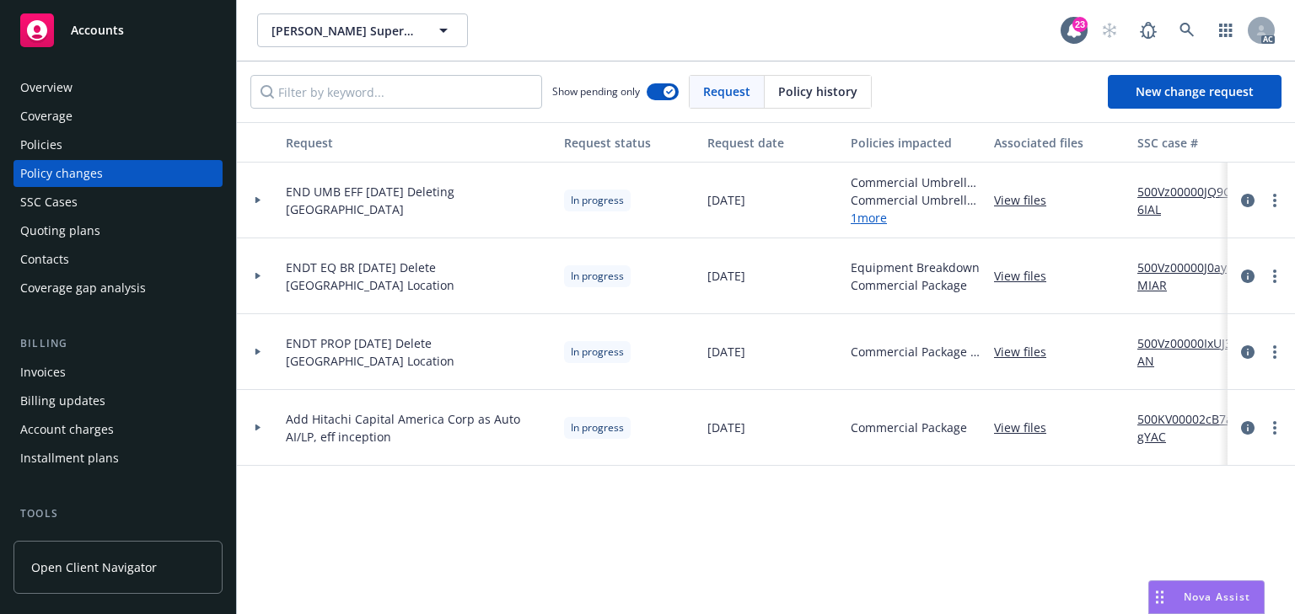
click at [260, 431] on div at bounding box center [258, 428] width 42 height 76
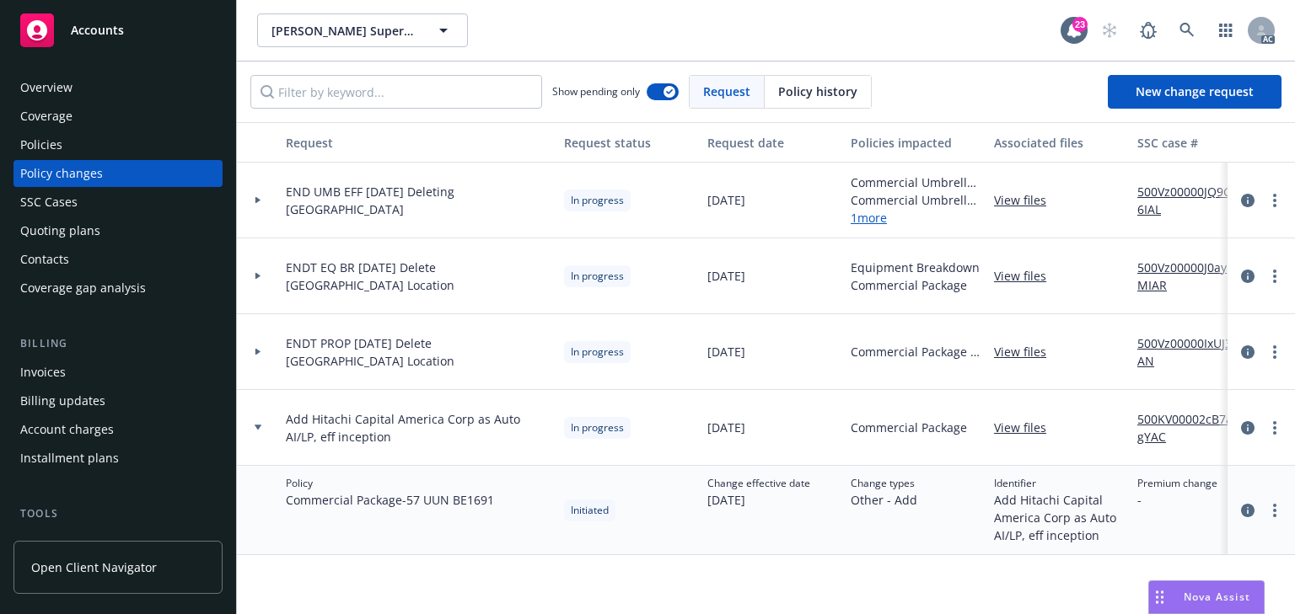
click at [263, 425] on div at bounding box center [258, 428] width 29 height 6
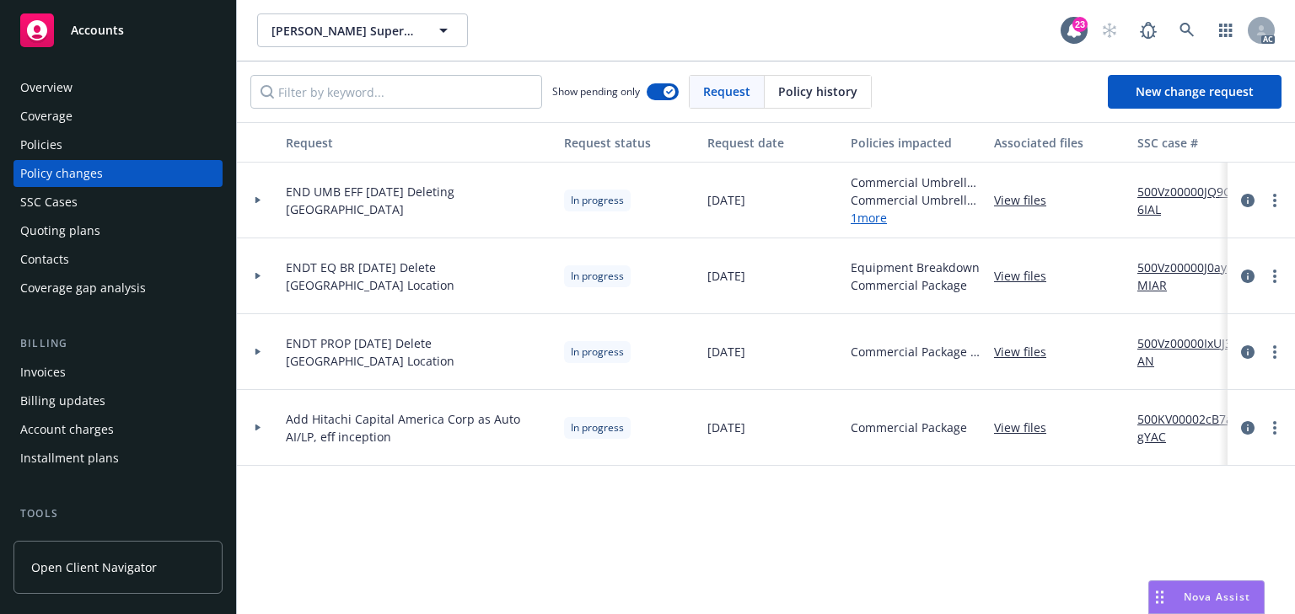
click at [87, 148] on div "Policies" at bounding box center [118, 144] width 196 height 27
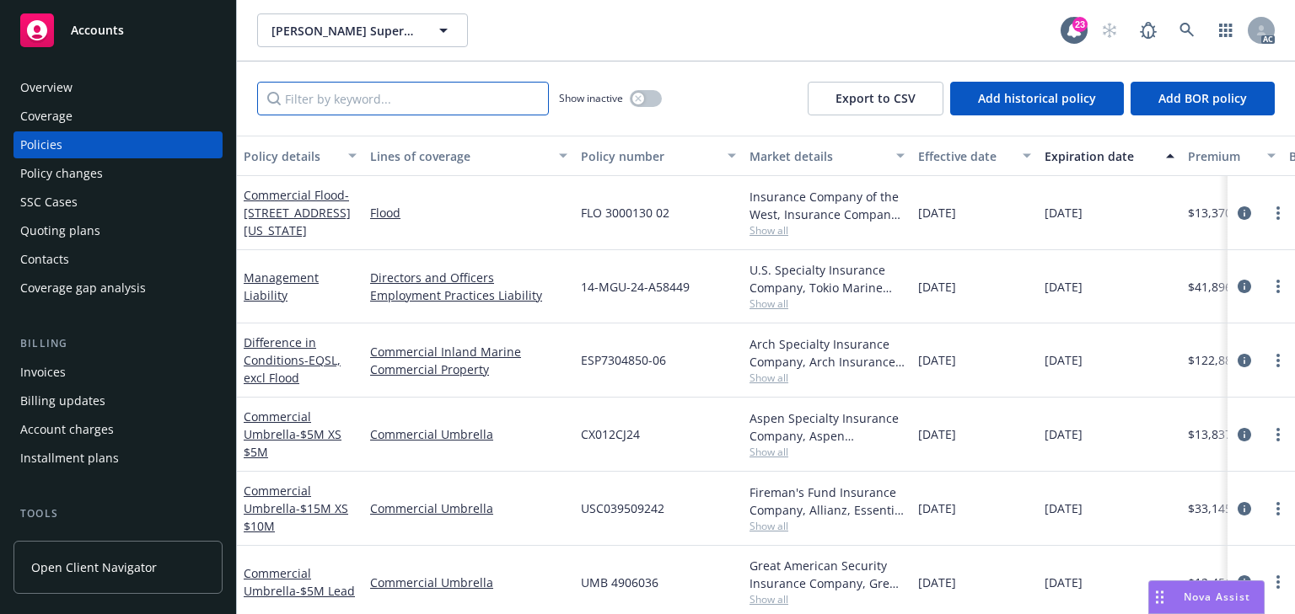
click at [341, 99] on input "Filter by keyword..." at bounding box center [403, 99] width 292 height 34
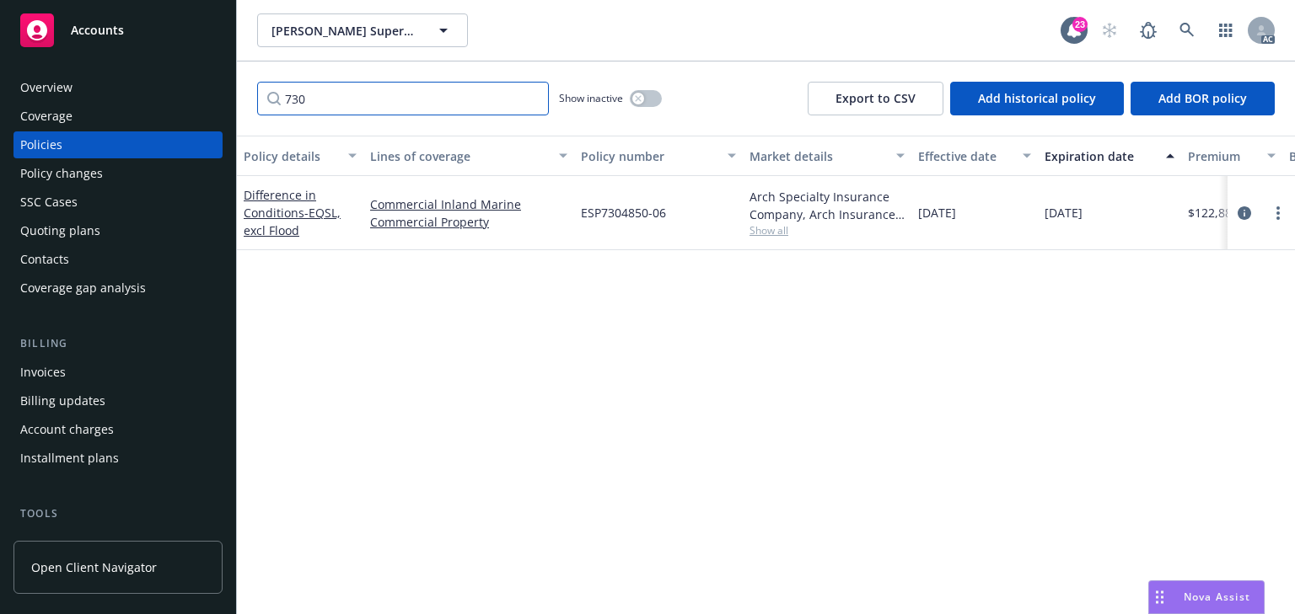
drag, startPoint x: 332, startPoint y: 100, endPoint x: 247, endPoint y: 99, distance: 85.1
click at [247, 99] on div "730 Show inactive Export to CSV Add historical policy Add BOR policy" at bounding box center [766, 99] width 1058 height 74
type input "730"
click at [1241, 212] on icon "circleInformation" at bounding box center [1243, 212] width 13 height 13
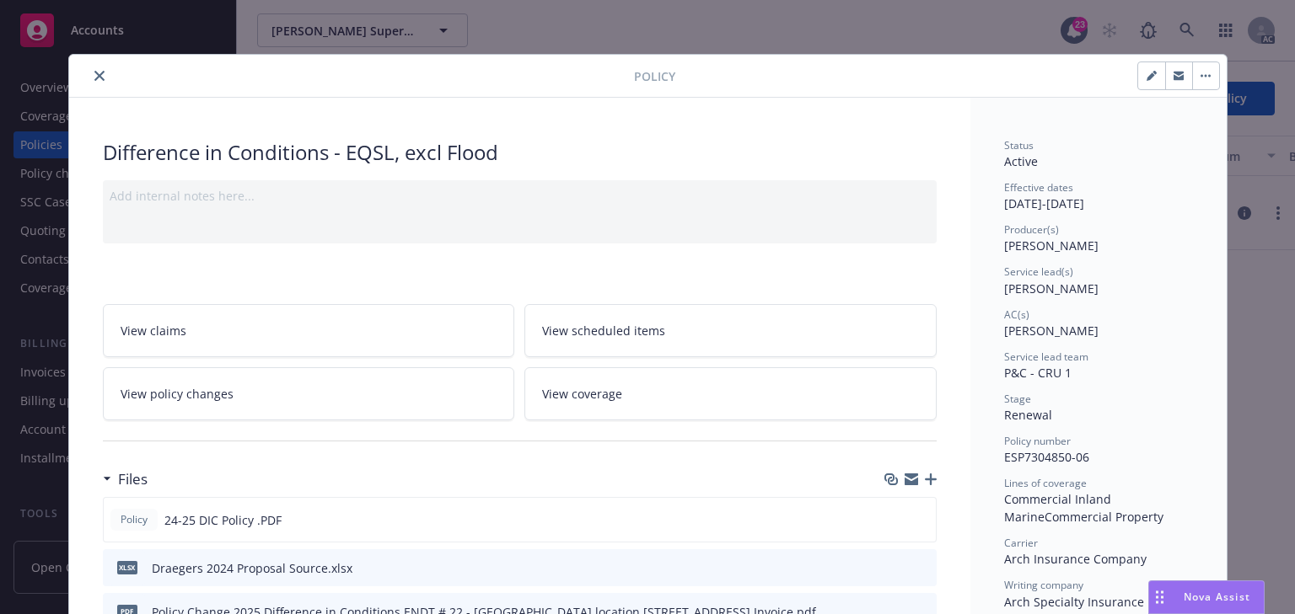
click at [260, 393] on link "View policy changes" at bounding box center [309, 393] width 412 height 53
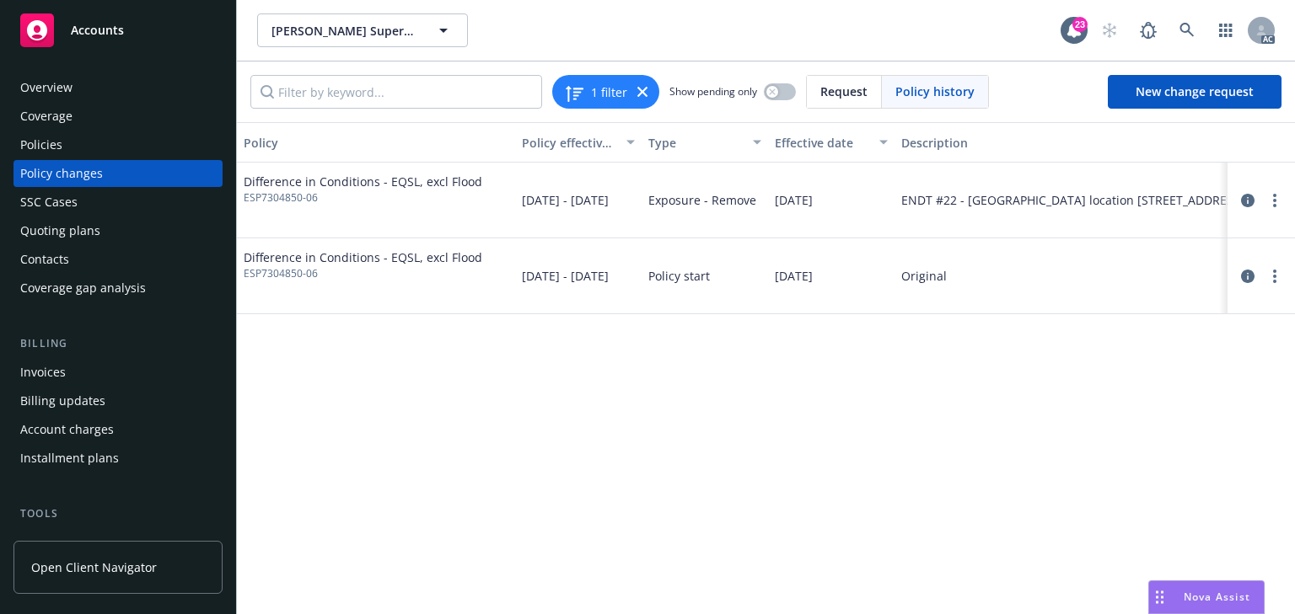
click at [87, 145] on div "Policies" at bounding box center [118, 144] width 196 height 27
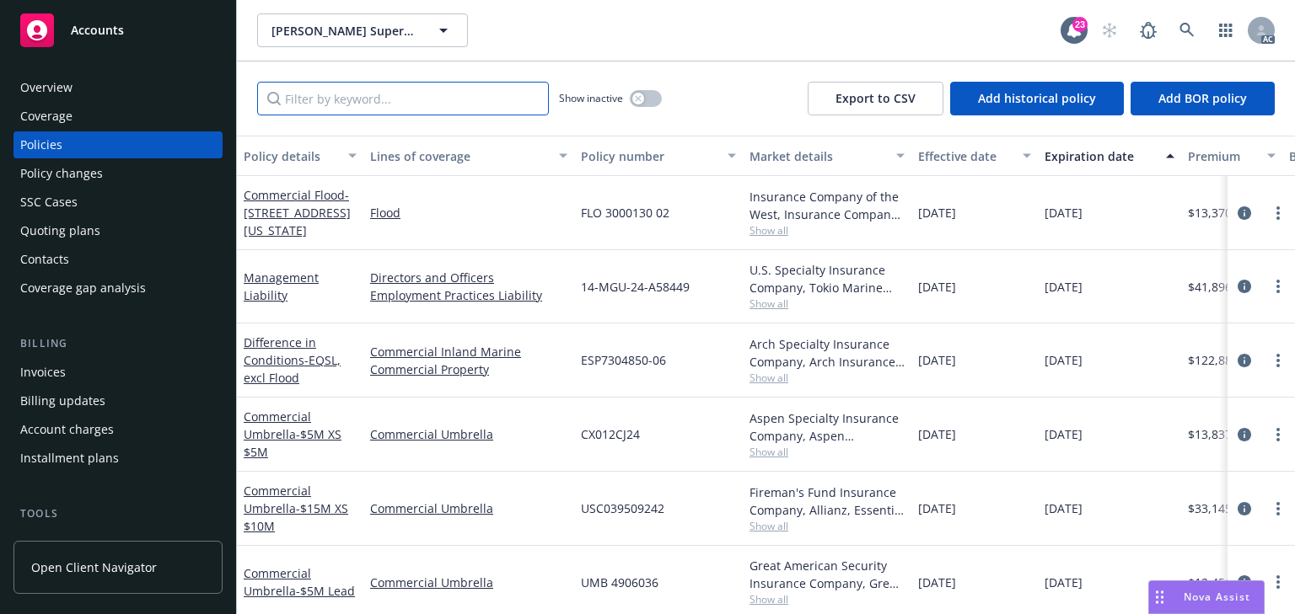
click at [360, 103] on input "Filter by keyword..." at bounding box center [403, 99] width 292 height 34
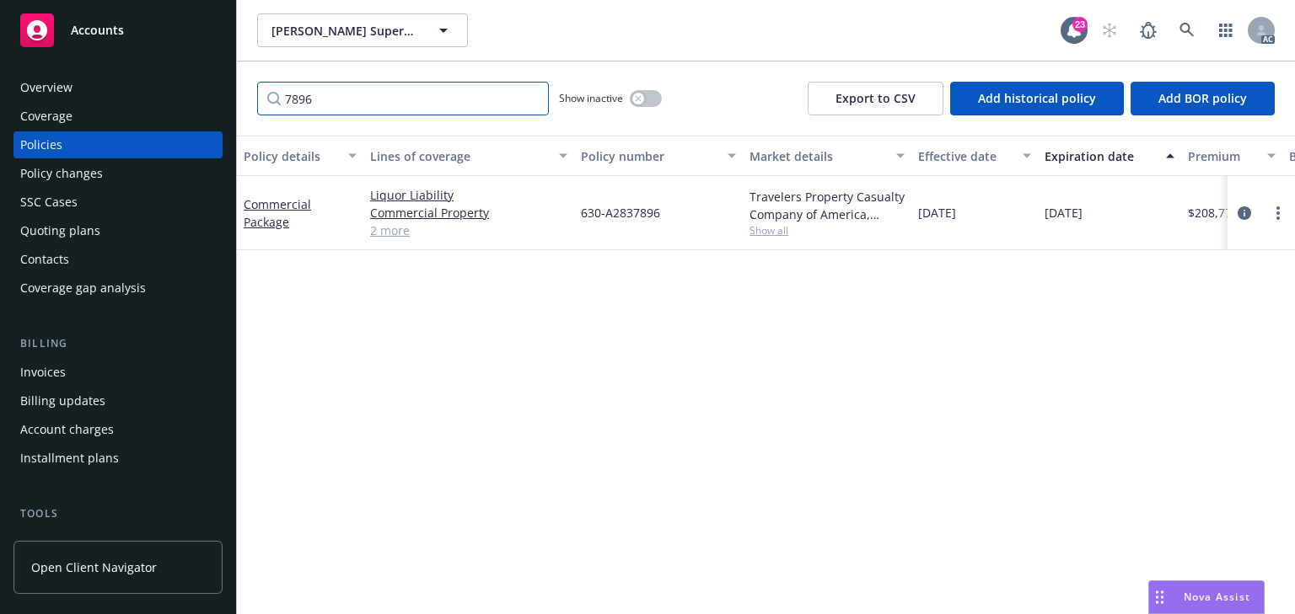
type input "7896"
click at [62, 172] on div "Policy changes" at bounding box center [61, 173] width 83 height 27
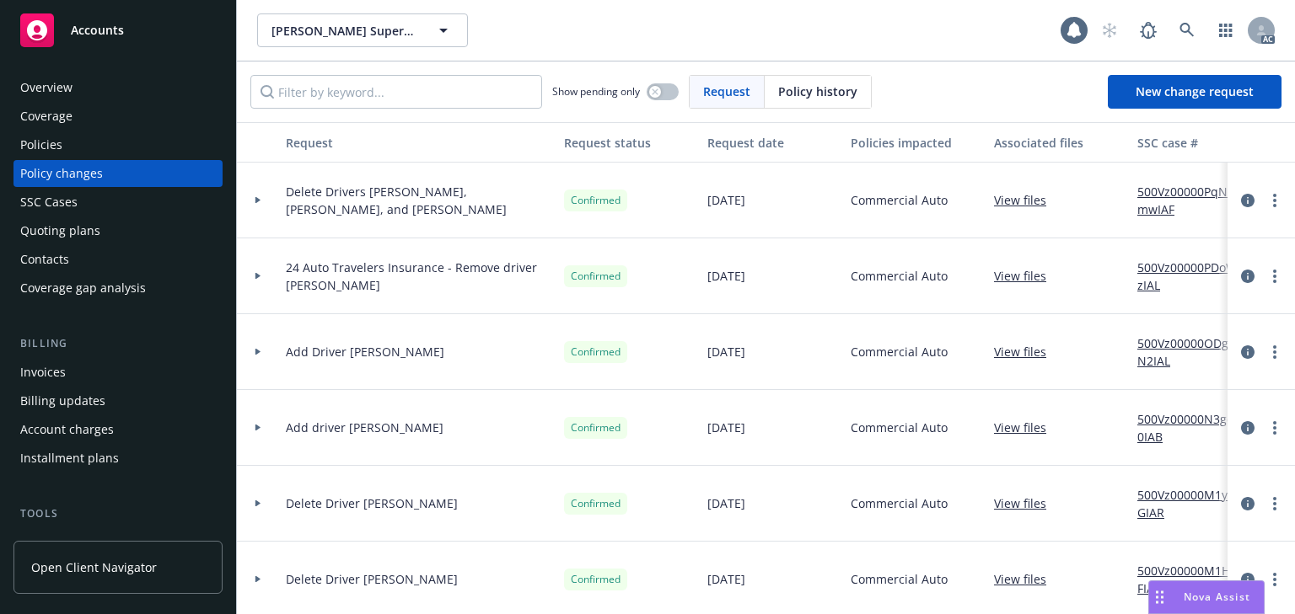
click at [73, 142] on div "Policies" at bounding box center [118, 144] width 196 height 27
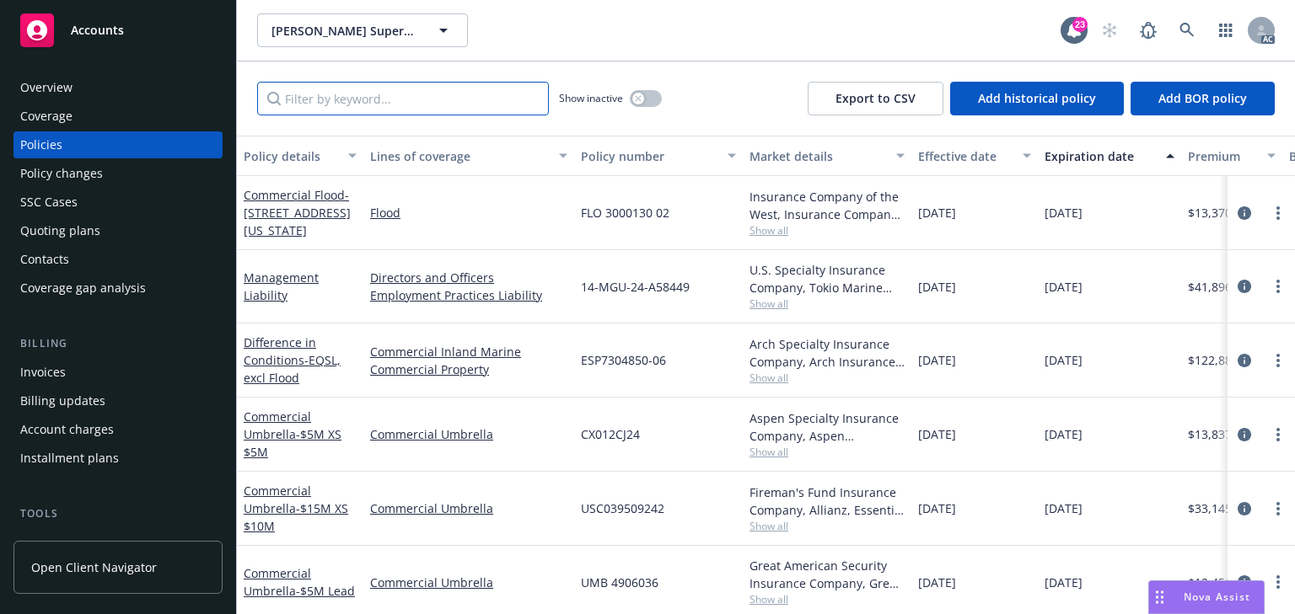
click at [303, 99] on input "Filter by keyword..." at bounding box center [403, 99] width 292 height 34
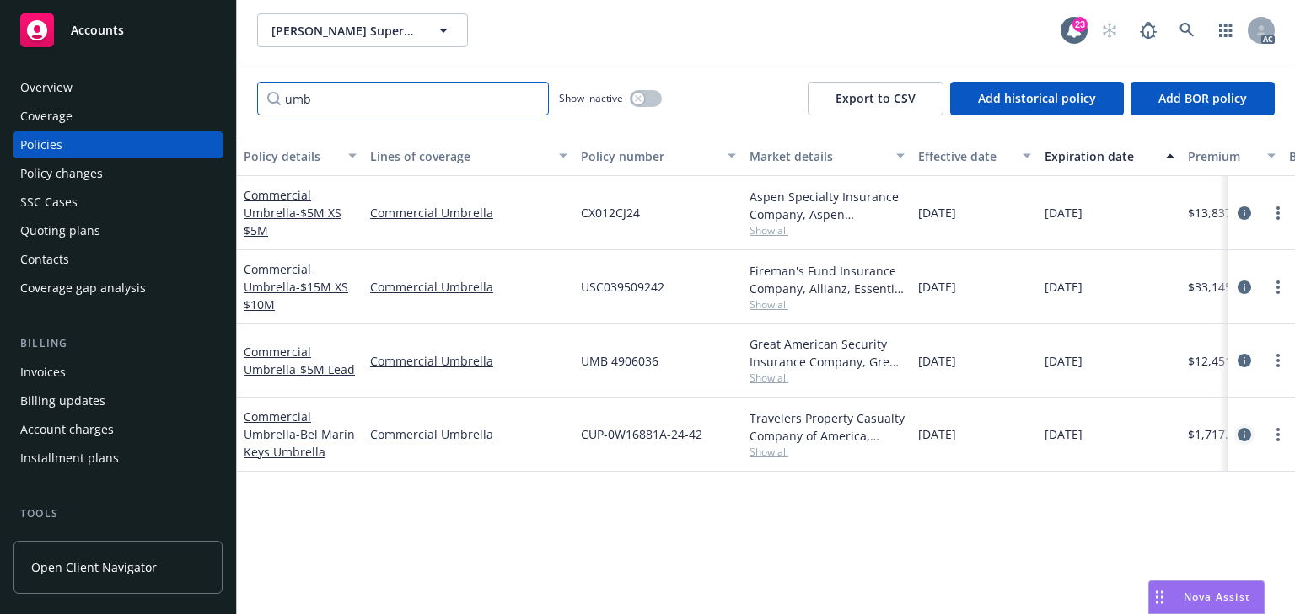
type input "umb"
click at [1247, 436] on icon "circleInformation" at bounding box center [1243, 434] width 13 height 13
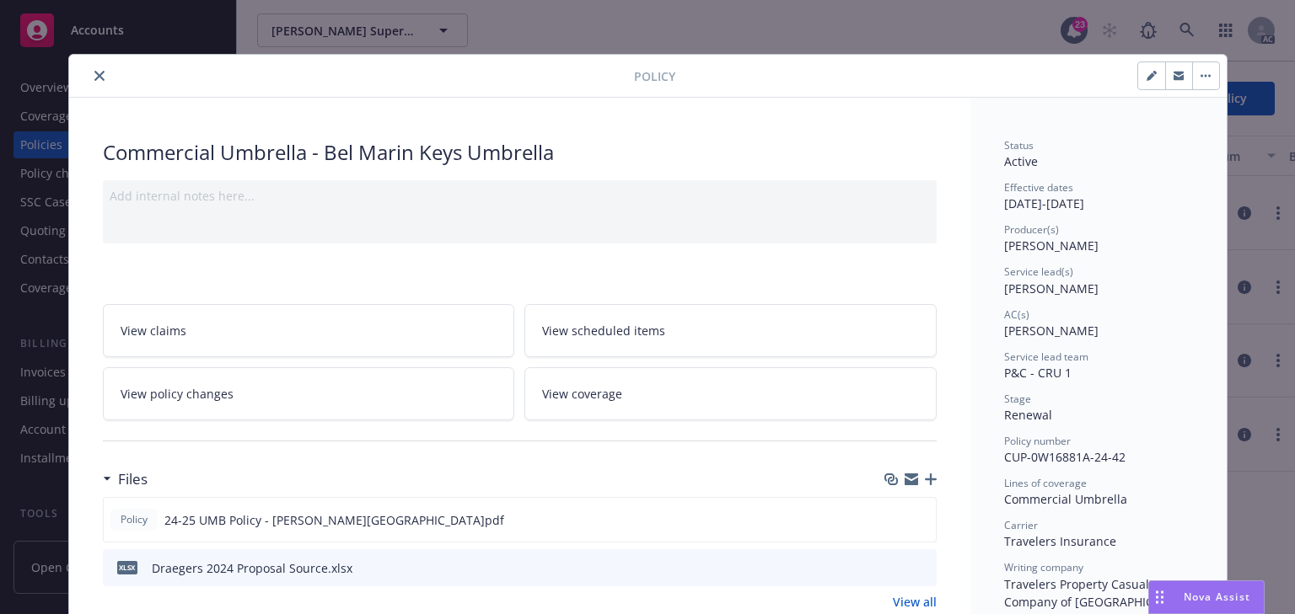
click at [292, 394] on link "View policy changes" at bounding box center [309, 393] width 412 height 53
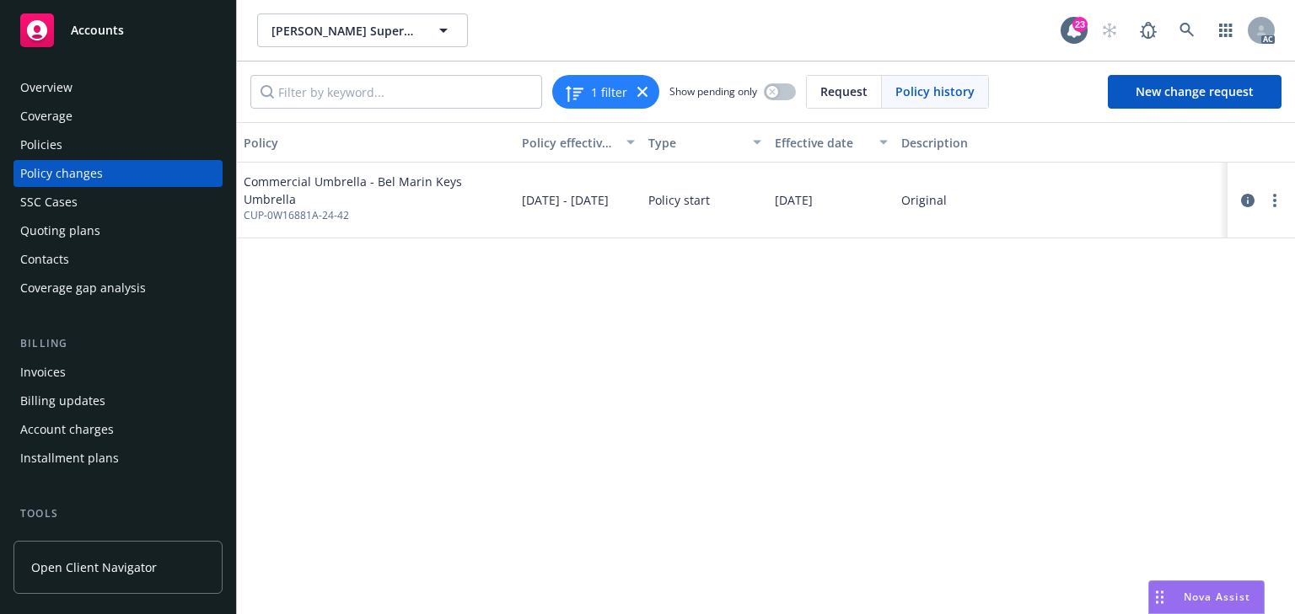
click at [110, 147] on div "Policies" at bounding box center [118, 144] width 196 height 27
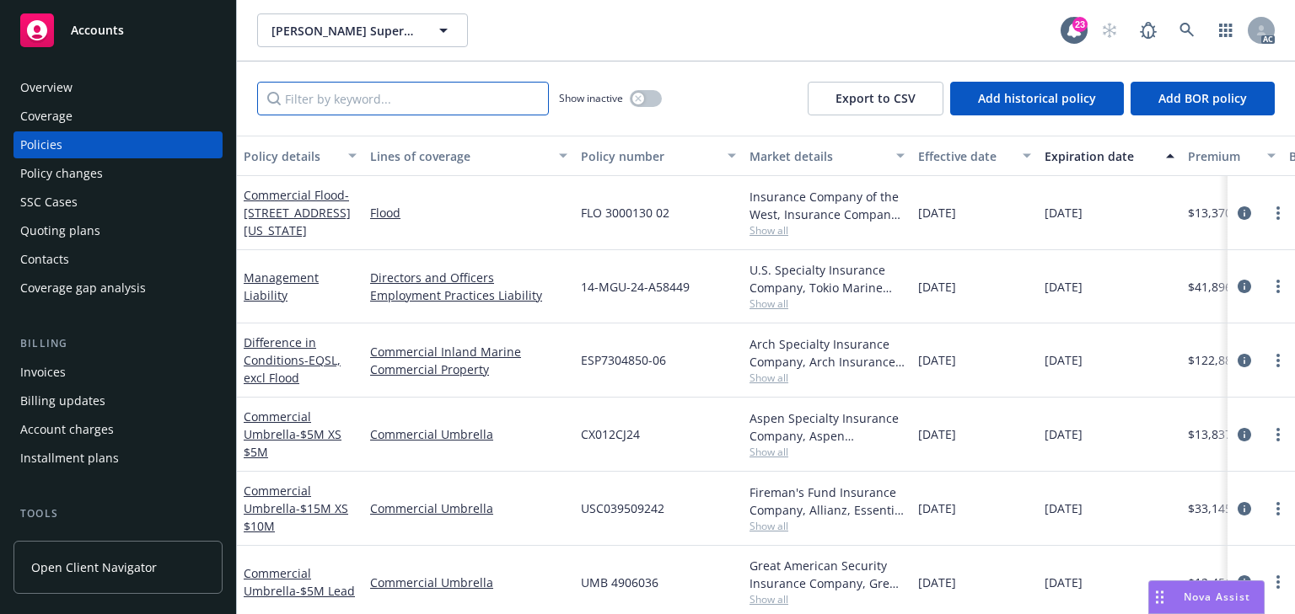
click at [391, 99] on input "Filter by keyword..." at bounding box center [403, 99] width 292 height 34
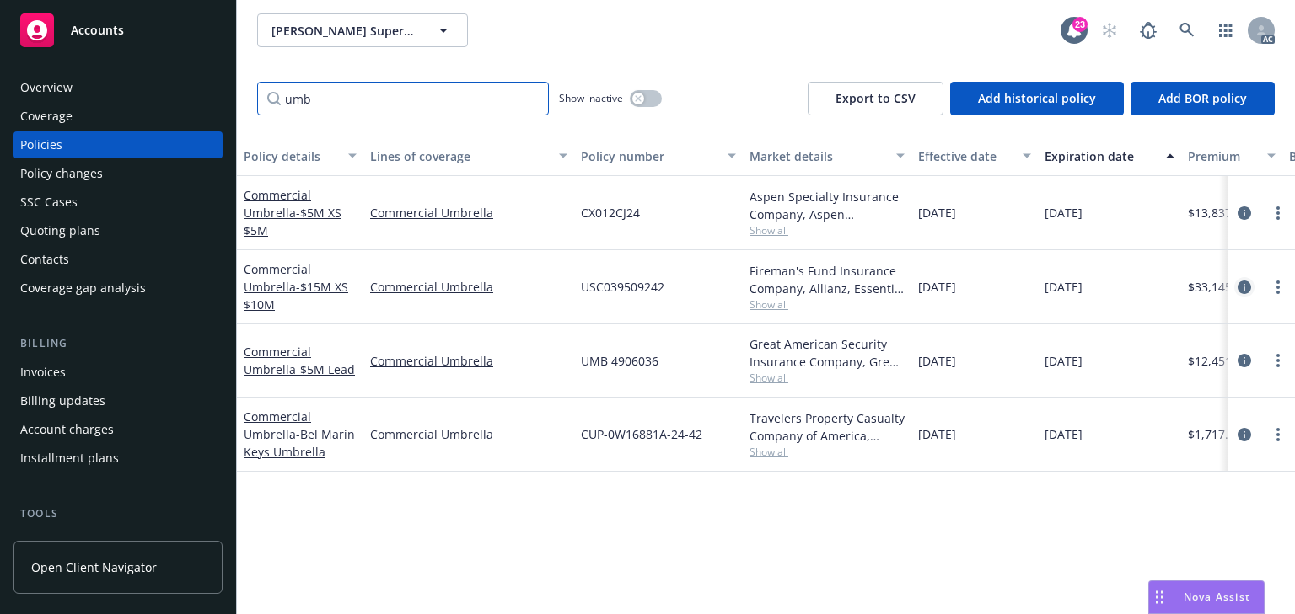
type input "umb"
click at [1241, 281] on icon "circleInformation" at bounding box center [1243, 287] width 13 height 13
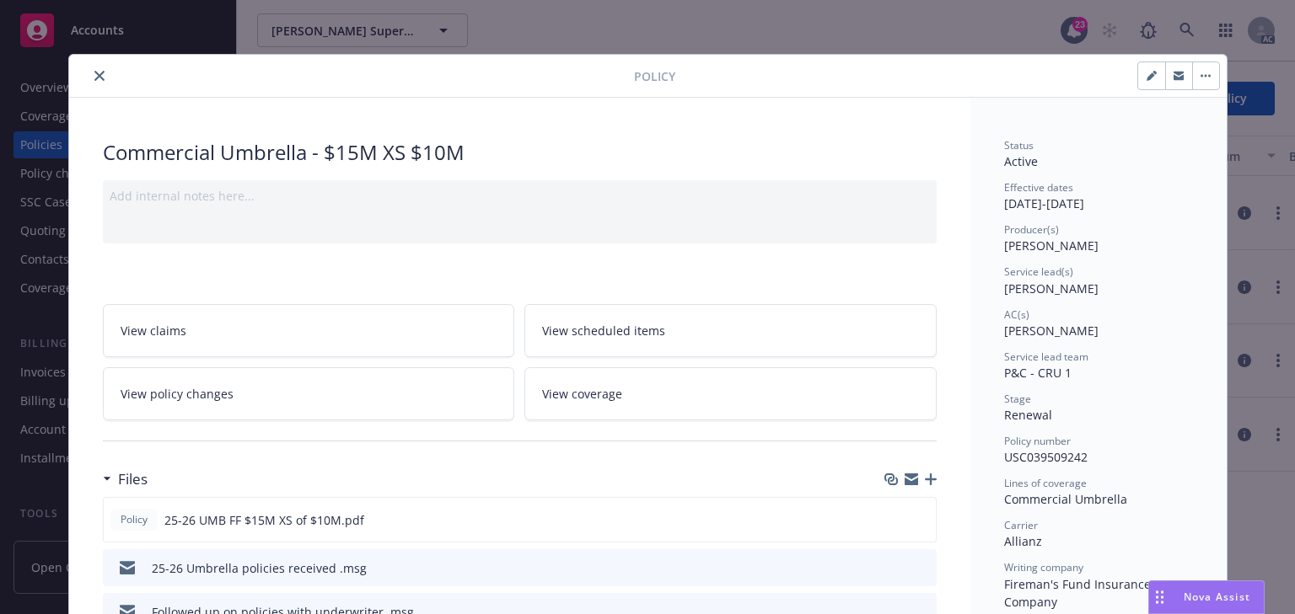
scroll to position [51, 0]
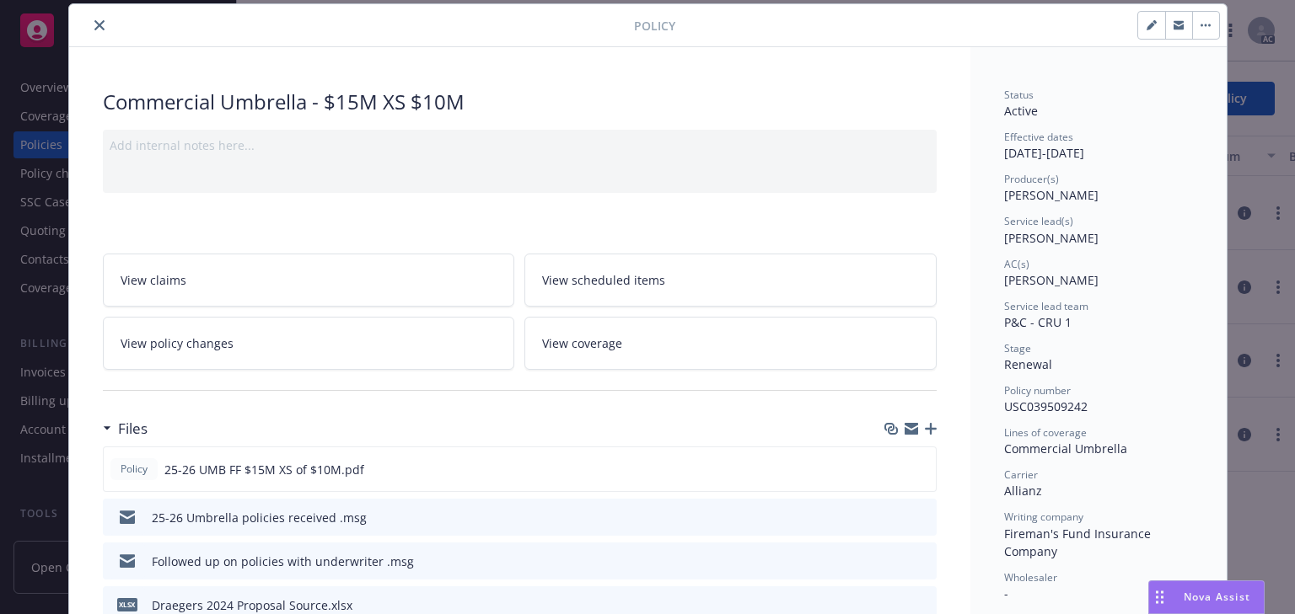
click at [327, 334] on link "View policy changes" at bounding box center [309, 343] width 412 height 53
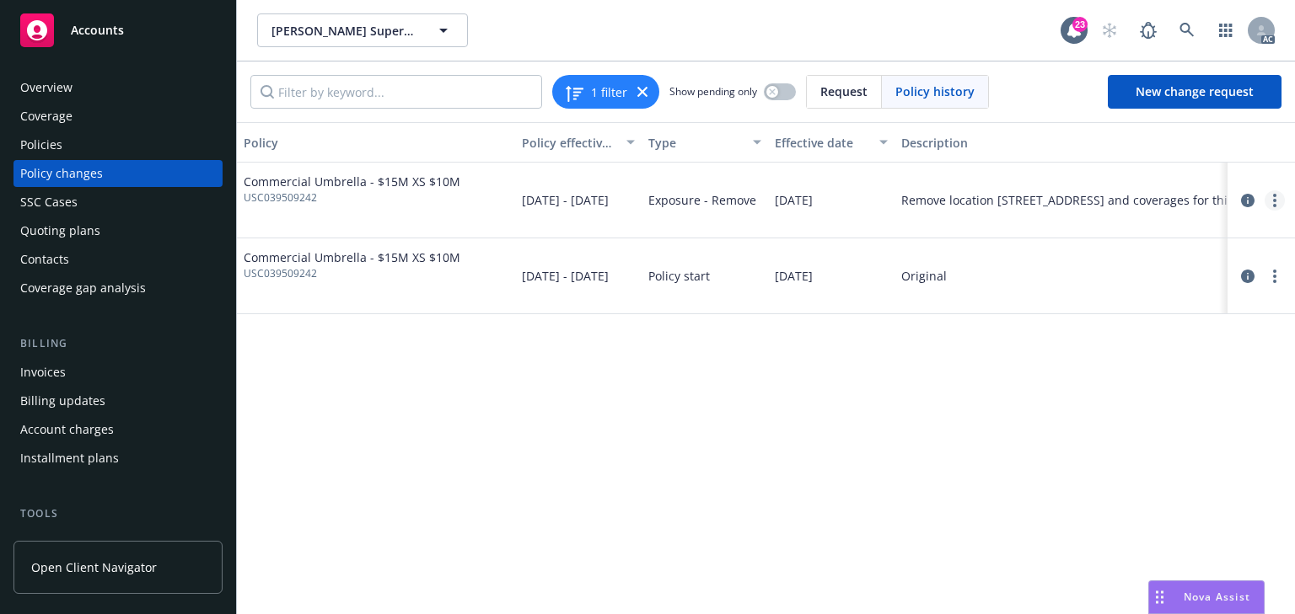
click at [1277, 200] on link "more" at bounding box center [1274, 200] width 20 height 20
click at [1095, 303] on link "Edit policy change" at bounding box center [1138, 303] width 289 height 34
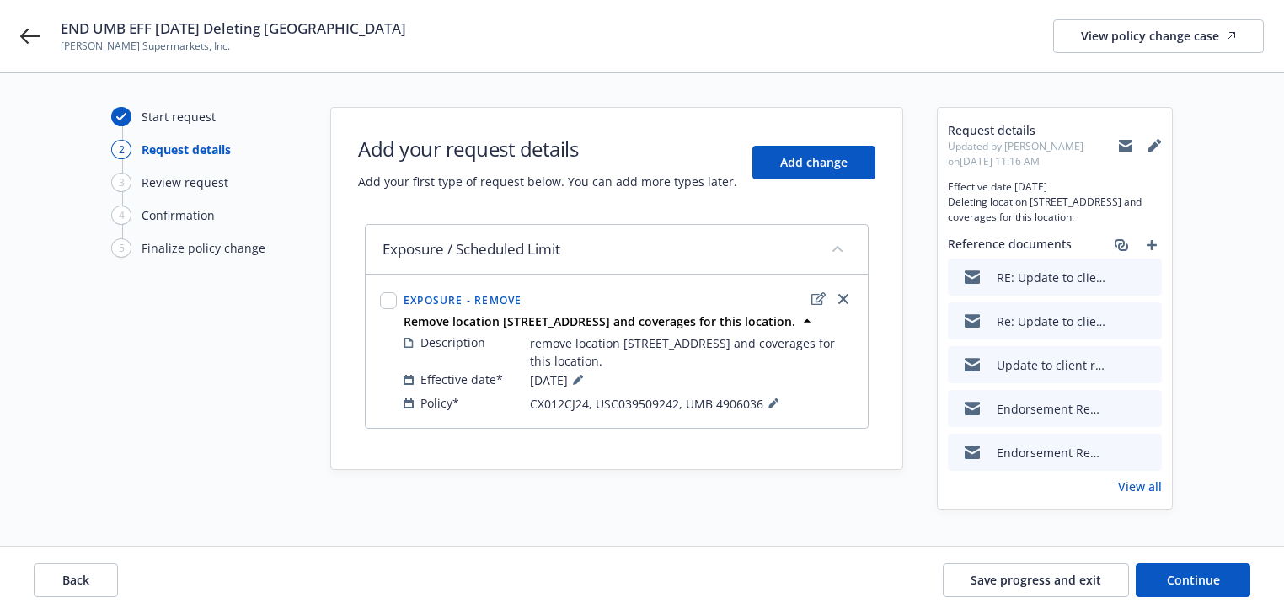
click at [1152, 496] on link "View all" at bounding box center [1140, 487] width 44 height 18
click at [39, 39] on icon at bounding box center [30, 36] width 20 height 20
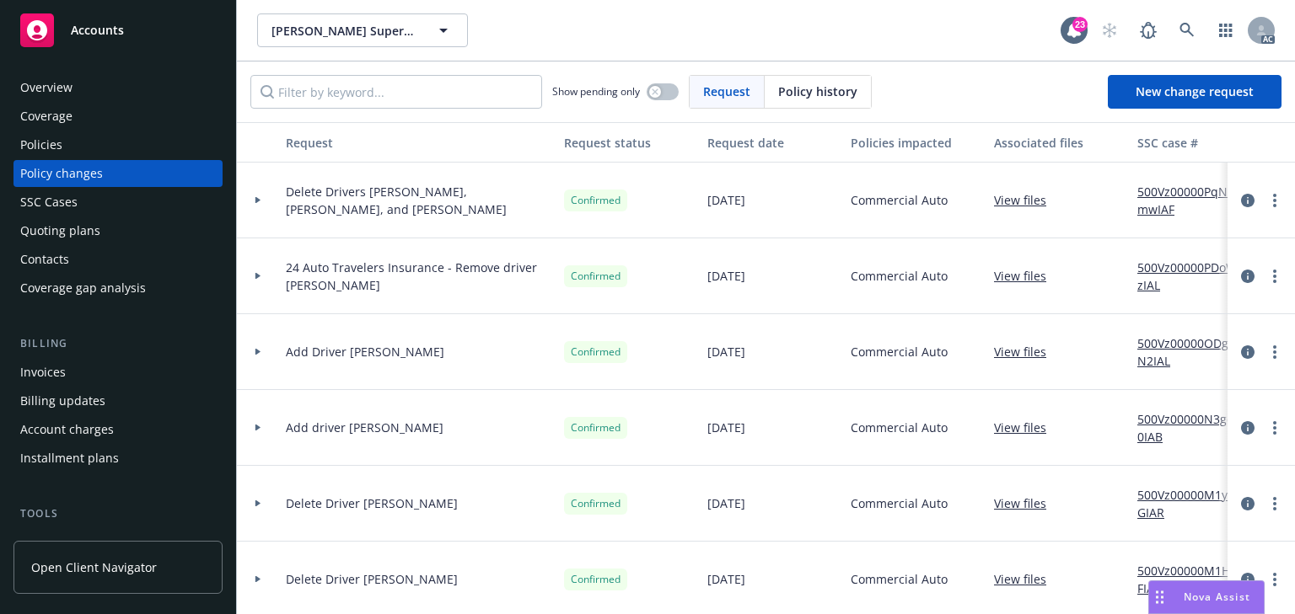
click at [88, 146] on div "Policies" at bounding box center [118, 144] width 196 height 27
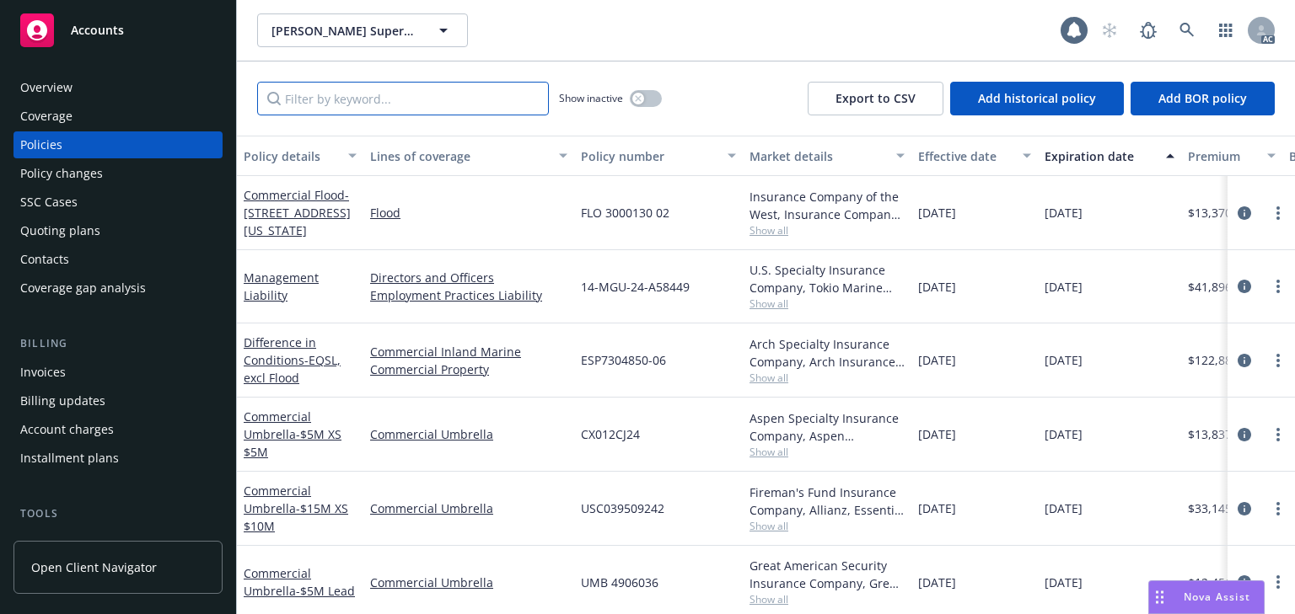
drag, startPoint x: 363, startPoint y: 81, endPoint x: 350, endPoint y: 99, distance: 22.9
click at [350, 97] on input "Filter by keyword..." at bounding box center [403, 99] width 292 height 34
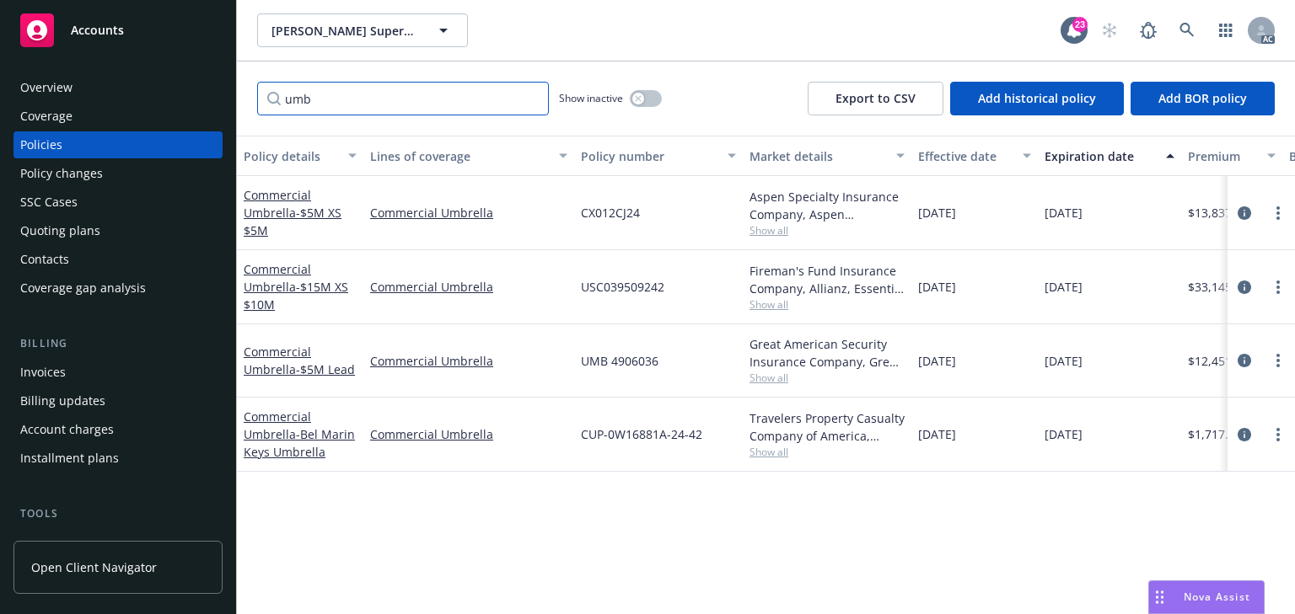
type input "umb"
click at [780, 303] on span "Show all" at bounding box center [826, 305] width 155 height 14
click at [510, 507] on div "Policy details Lines of coverage Policy number Market details Effective date Ex…" at bounding box center [766, 375] width 1058 height 479
click at [762, 228] on span "Show all" at bounding box center [826, 230] width 155 height 14
drag, startPoint x: 251, startPoint y: 91, endPoint x: 238, endPoint y: 88, distance: 13.9
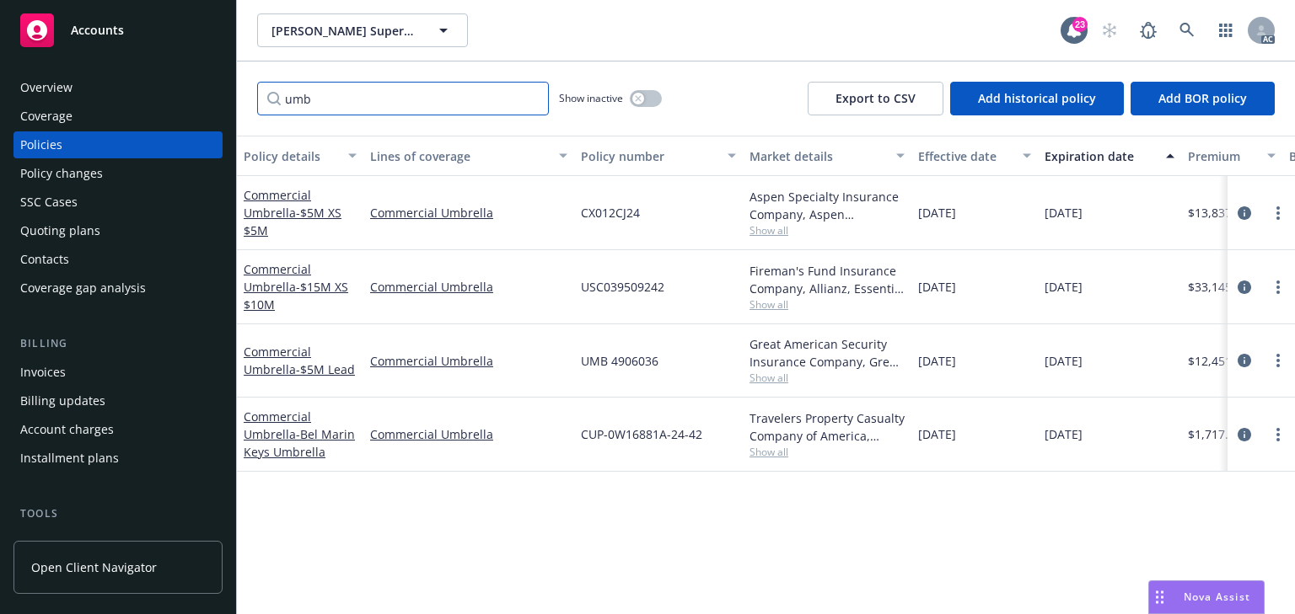
click at [238, 88] on div "umb Show inactive Export to CSV Add historical policy Add BOR policy" at bounding box center [766, 99] width 1058 height 74
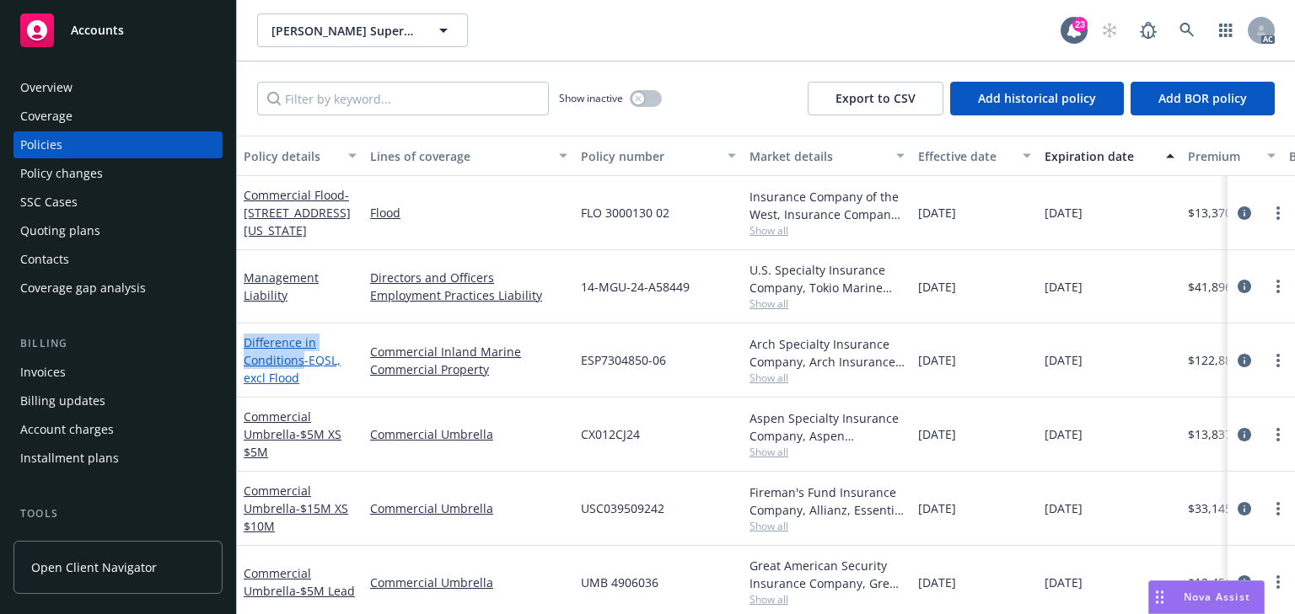
drag, startPoint x: 243, startPoint y: 335, endPoint x: 303, endPoint y: 359, distance: 64.3
click at [303, 359] on link "Difference in Conditions - EQSL, excl Flood" at bounding box center [292, 360] width 97 height 51
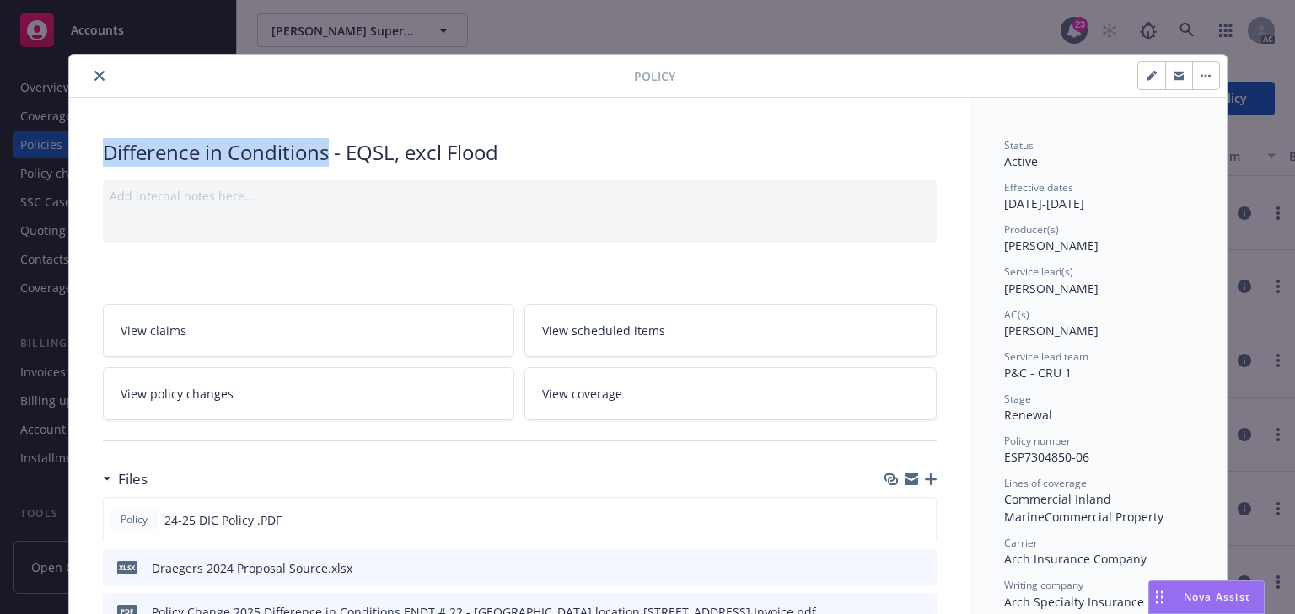
drag, startPoint x: 109, startPoint y: 153, endPoint x: 324, endPoint y: 156, distance: 214.9
copy div "Difference in Conditions"
click at [340, 396] on link "View policy changes" at bounding box center [309, 393] width 412 height 53
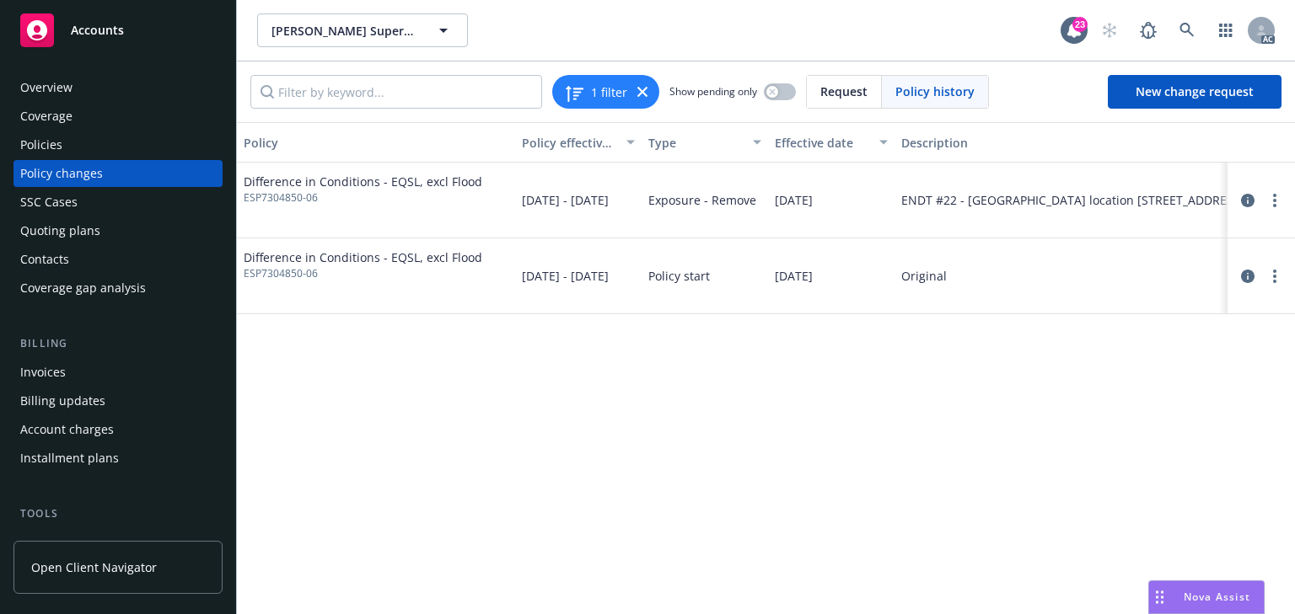
click at [113, 147] on div "Policies" at bounding box center [118, 144] width 196 height 27
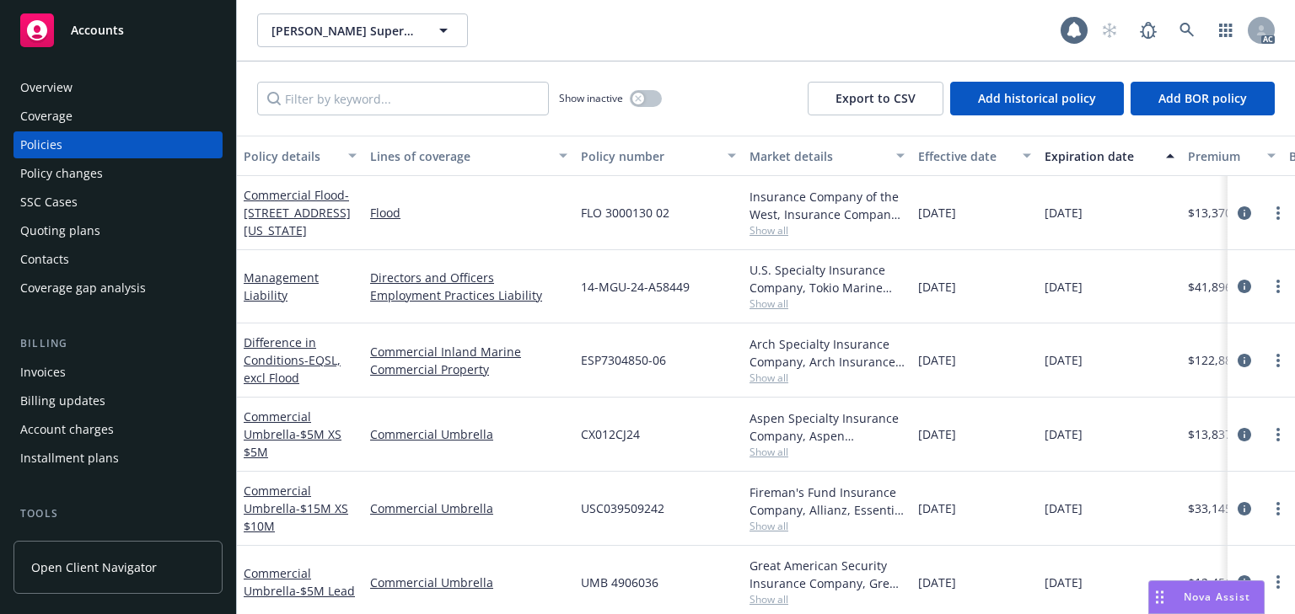
click at [107, 168] on div "Policy changes" at bounding box center [118, 173] width 196 height 27
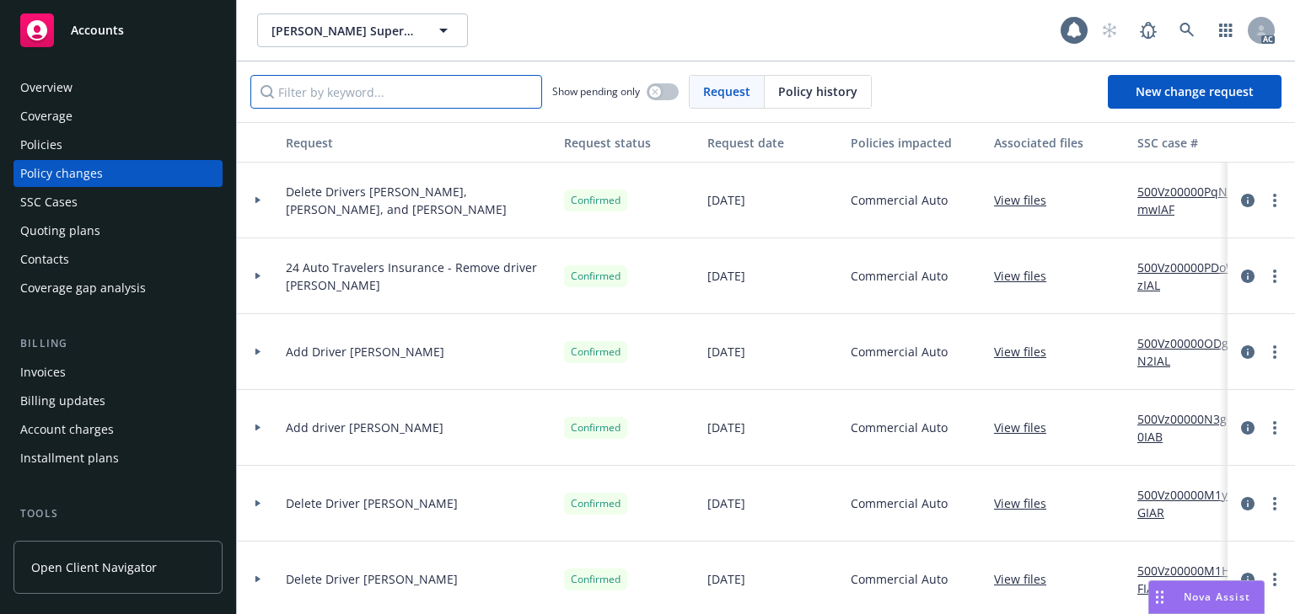
click at [327, 88] on input "Filter by keyword..." at bounding box center [396, 92] width 292 height 34
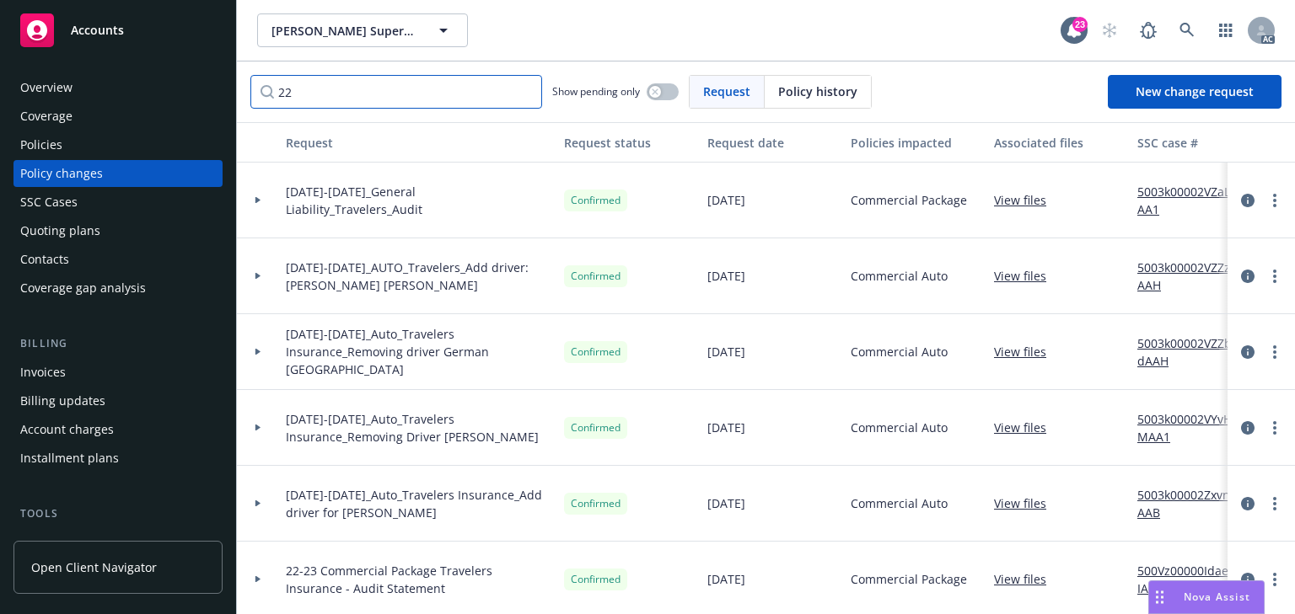
type input "2"
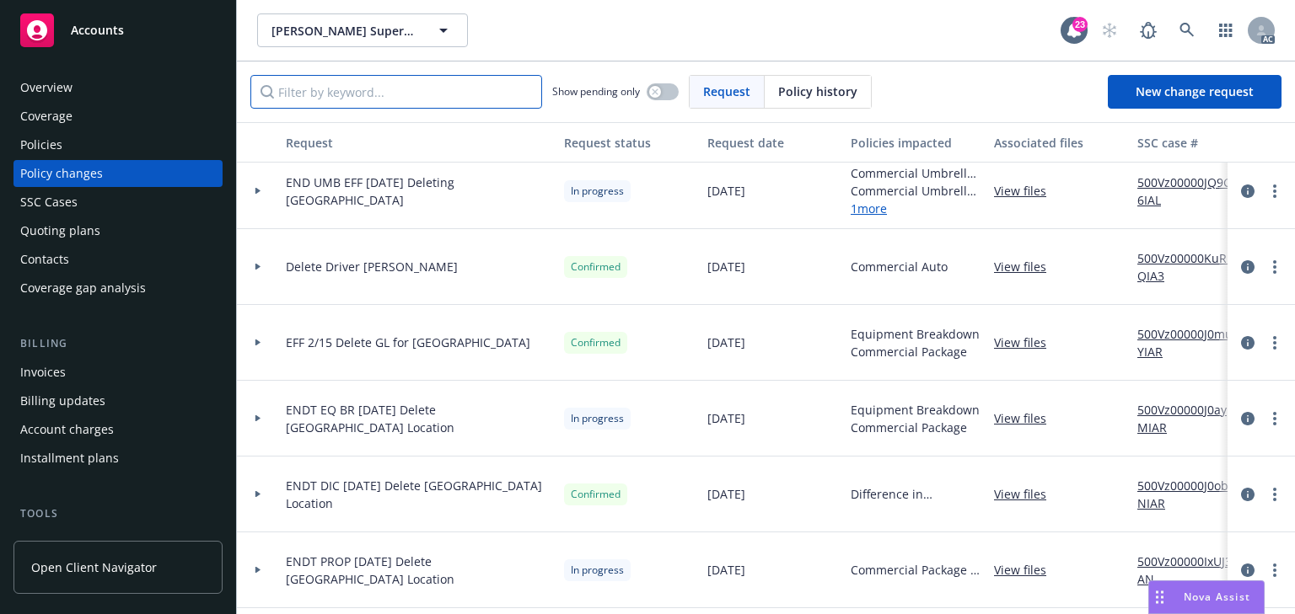
scroll to position [809, 0]
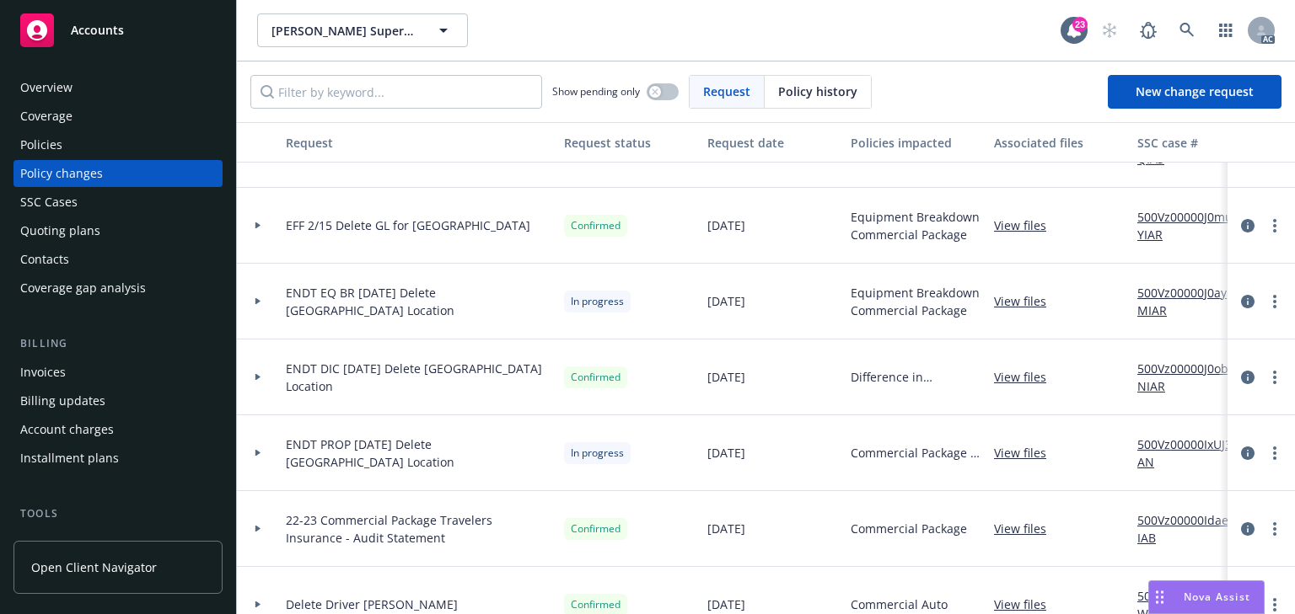
click at [259, 374] on icon at bounding box center [258, 377] width 7 height 6
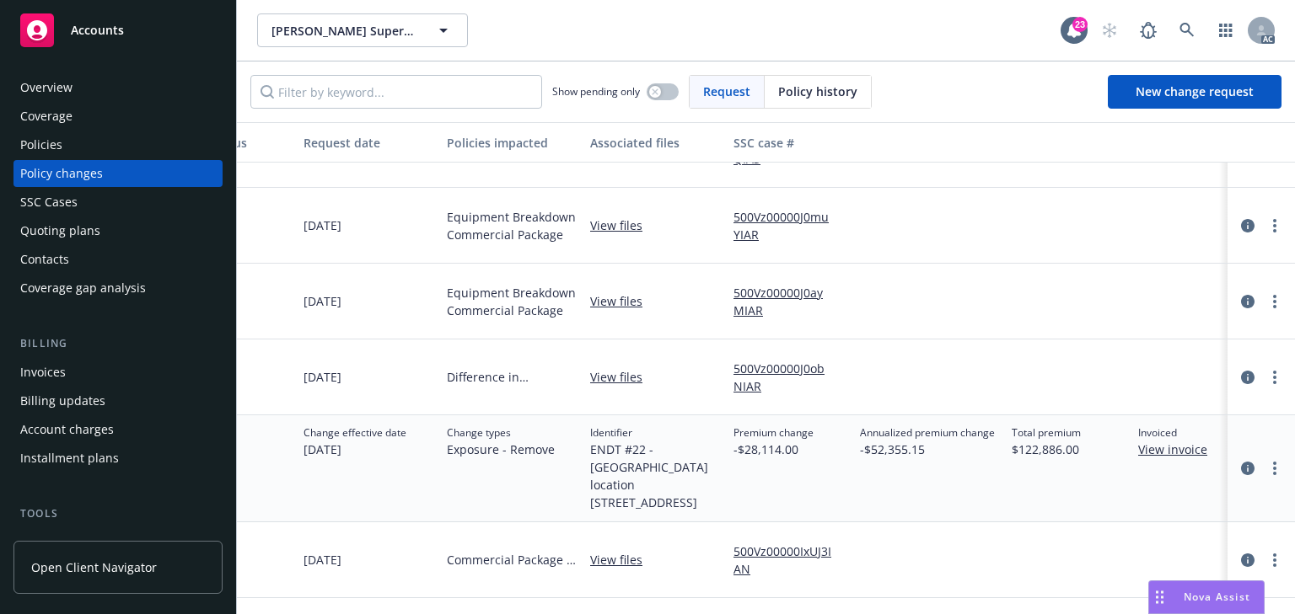
scroll to position [809, 401]
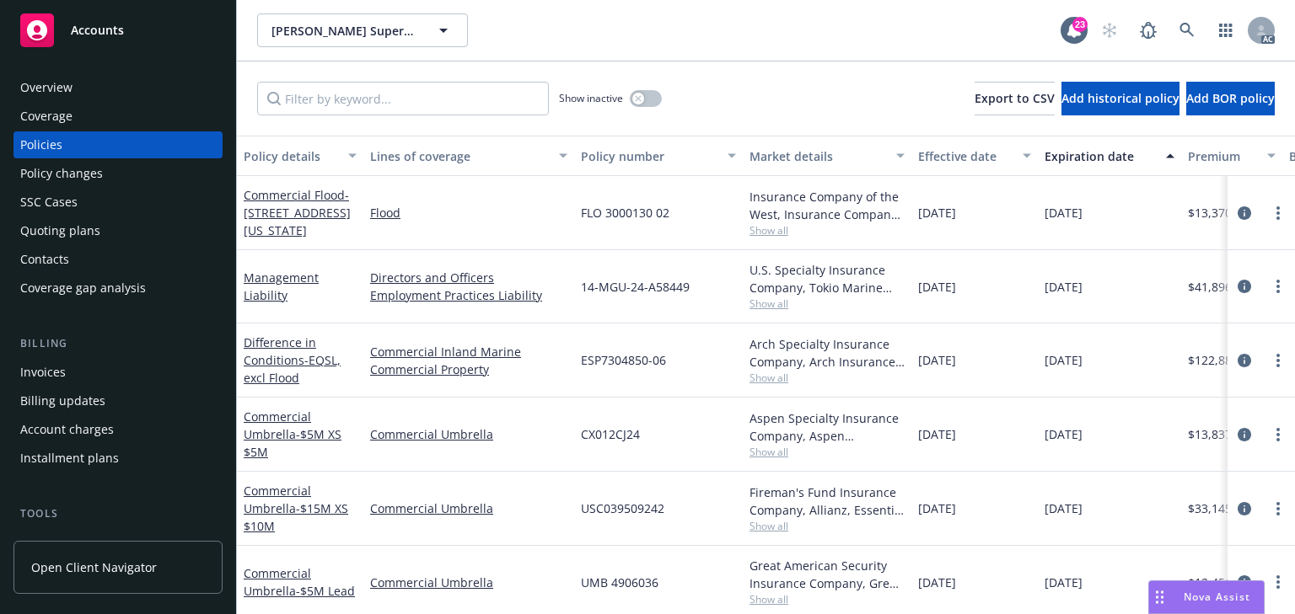
click at [125, 169] on div "Policy changes" at bounding box center [118, 173] width 196 height 27
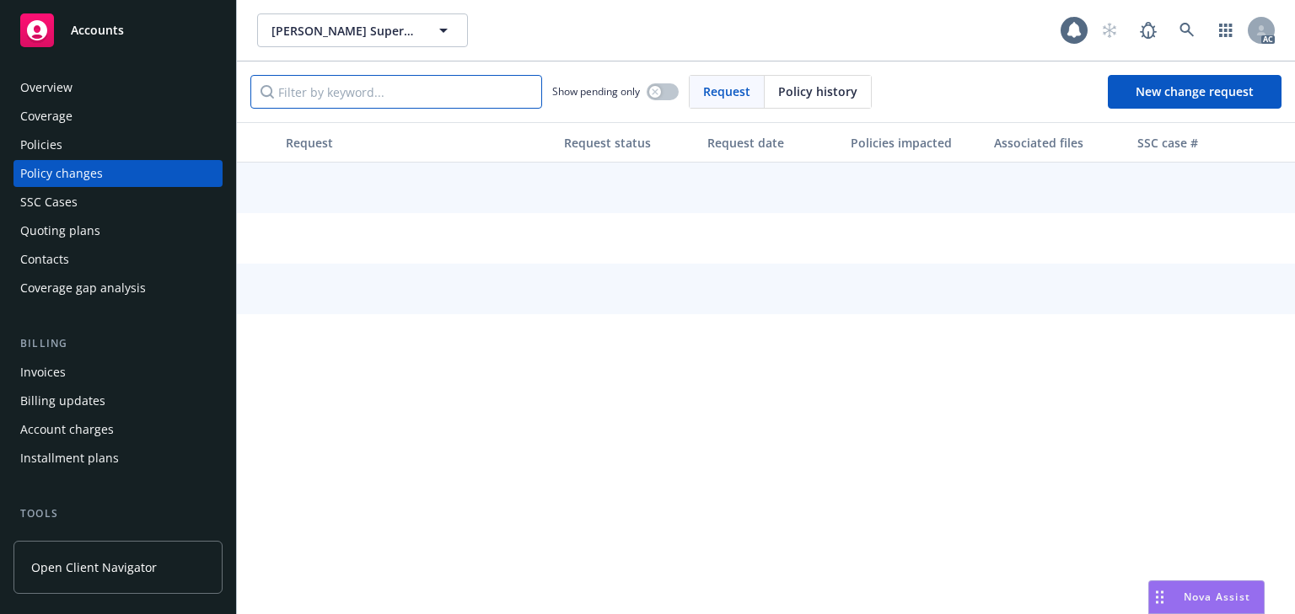
click at [368, 105] on input "Filter by keyword..." at bounding box center [396, 92] width 292 height 34
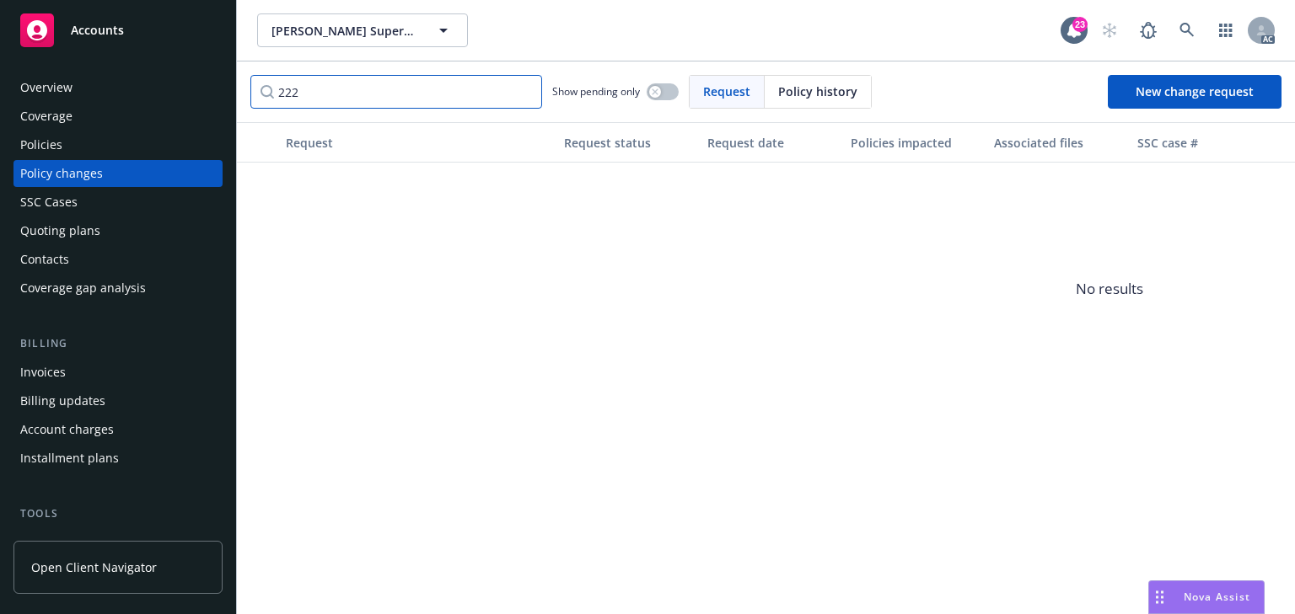
type input "222"
click at [111, 141] on div "Policies" at bounding box center [118, 144] width 196 height 27
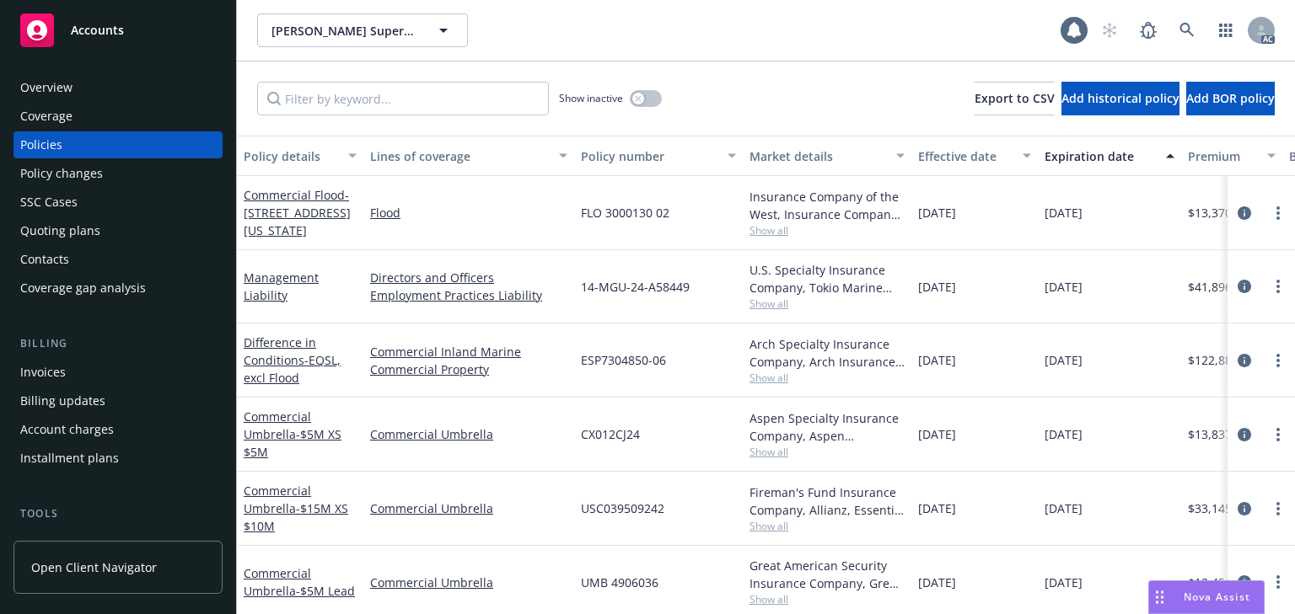
click at [108, 169] on div "Policy changes" at bounding box center [118, 173] width 196 height 27
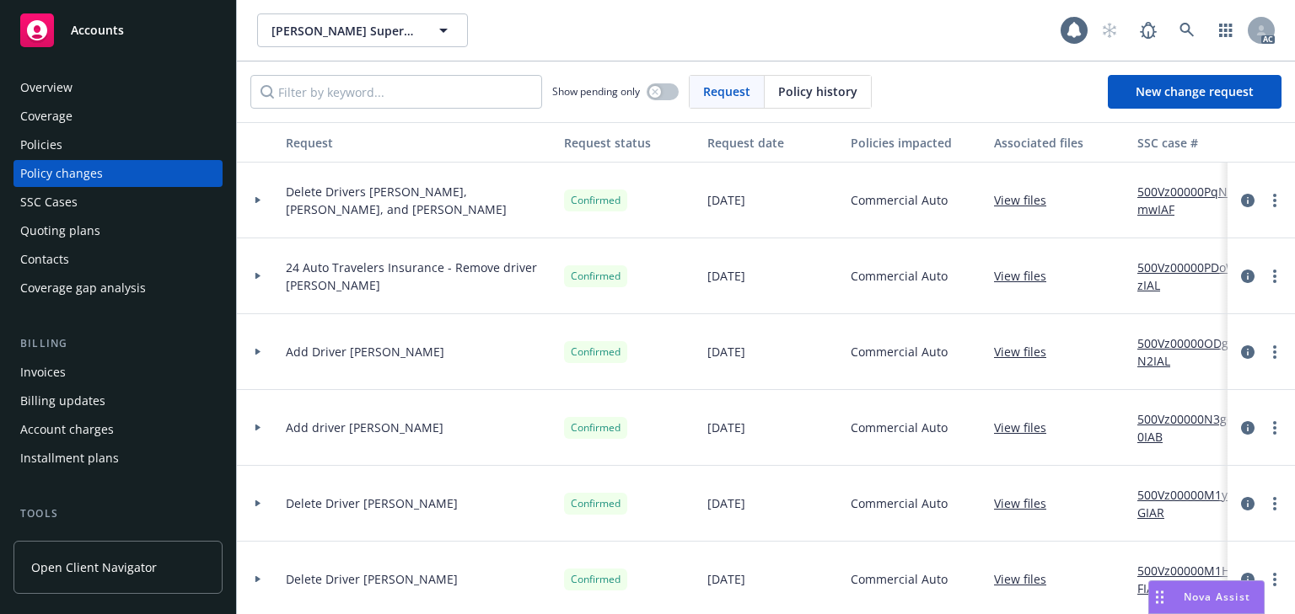
click at [246, 197] on div at bounding box center [258, 200] width 29 height 6
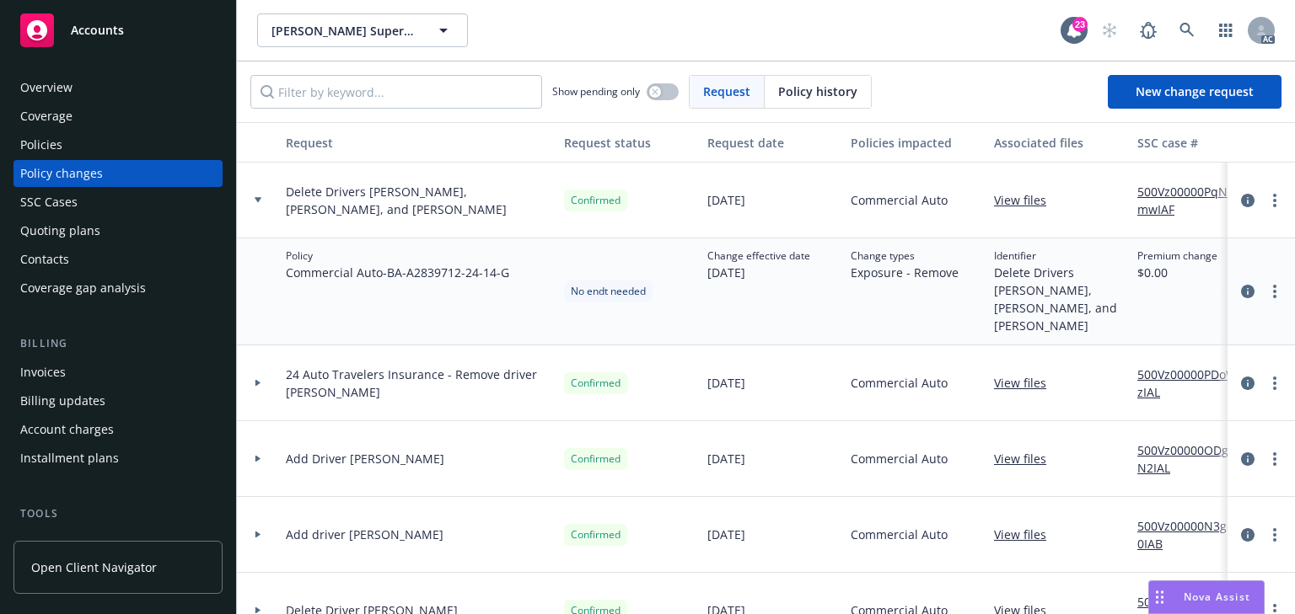
click at [246, 197] on div at bounding box center [258, 200] width 29 height 6
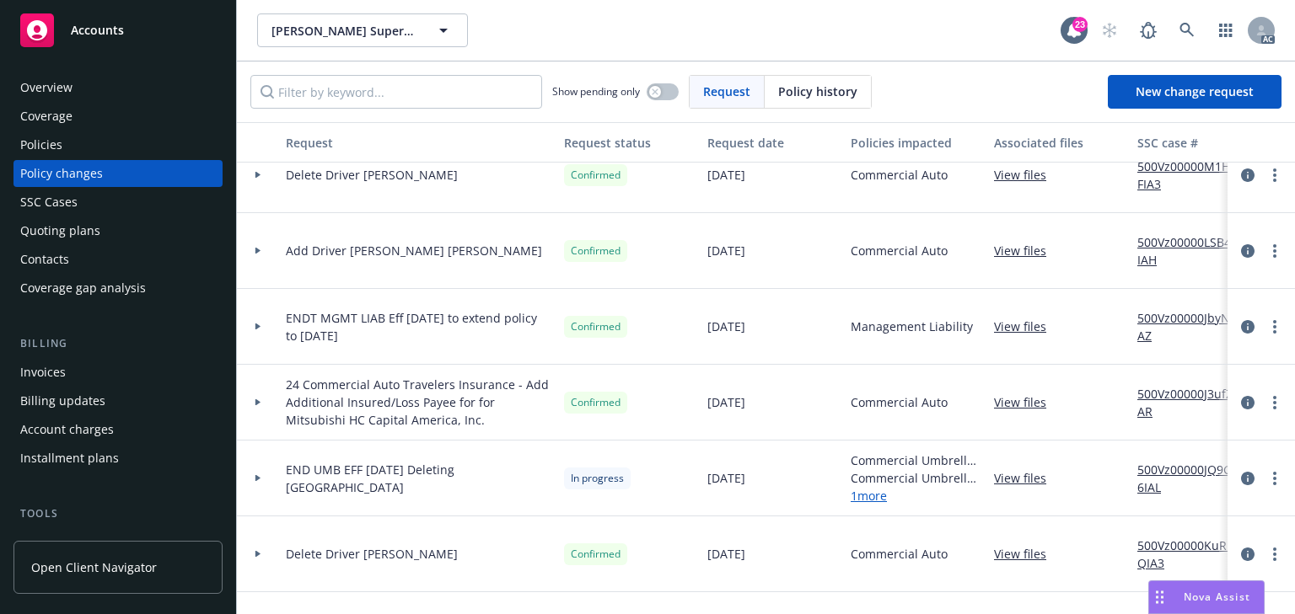
scroll to position [472, 0]
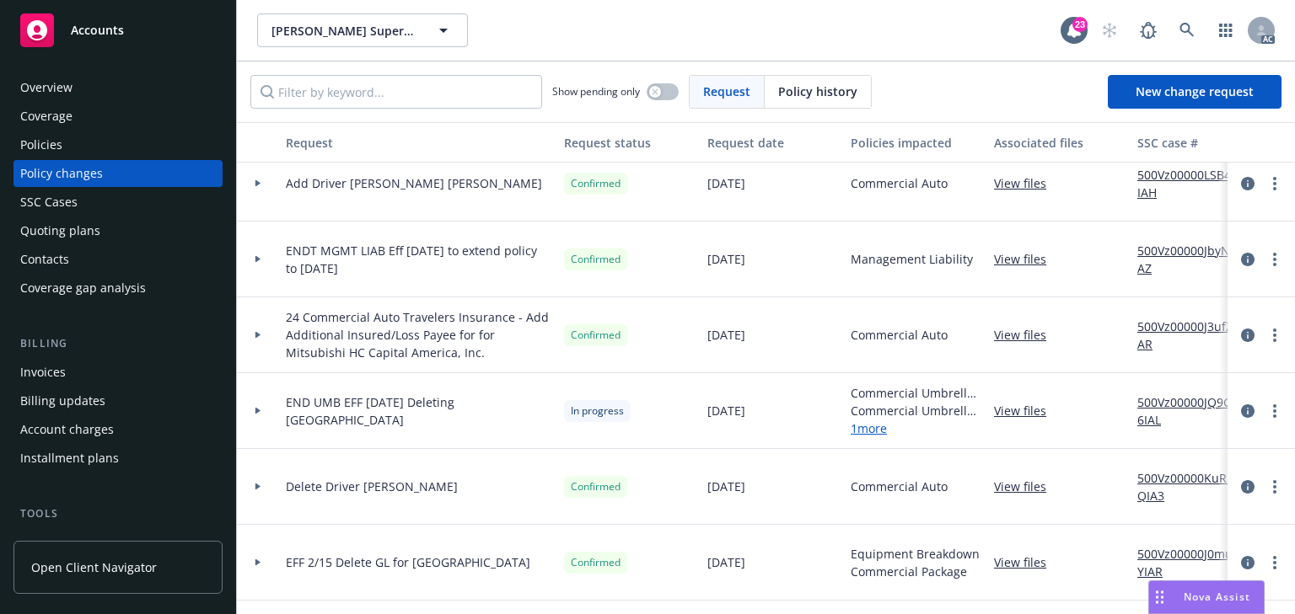
click at [260, 399] on div at bounding box center [258, 411] width 42 height 76
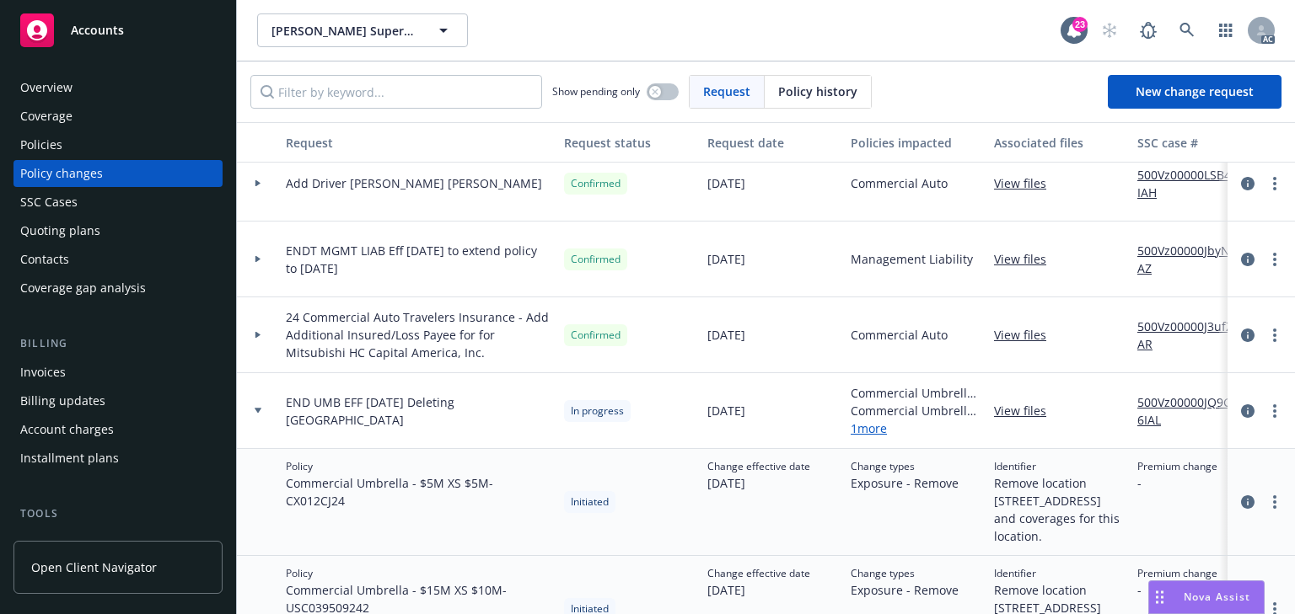
click at [260, 398] on div at bounding box center [258, 411] width 42 height 76
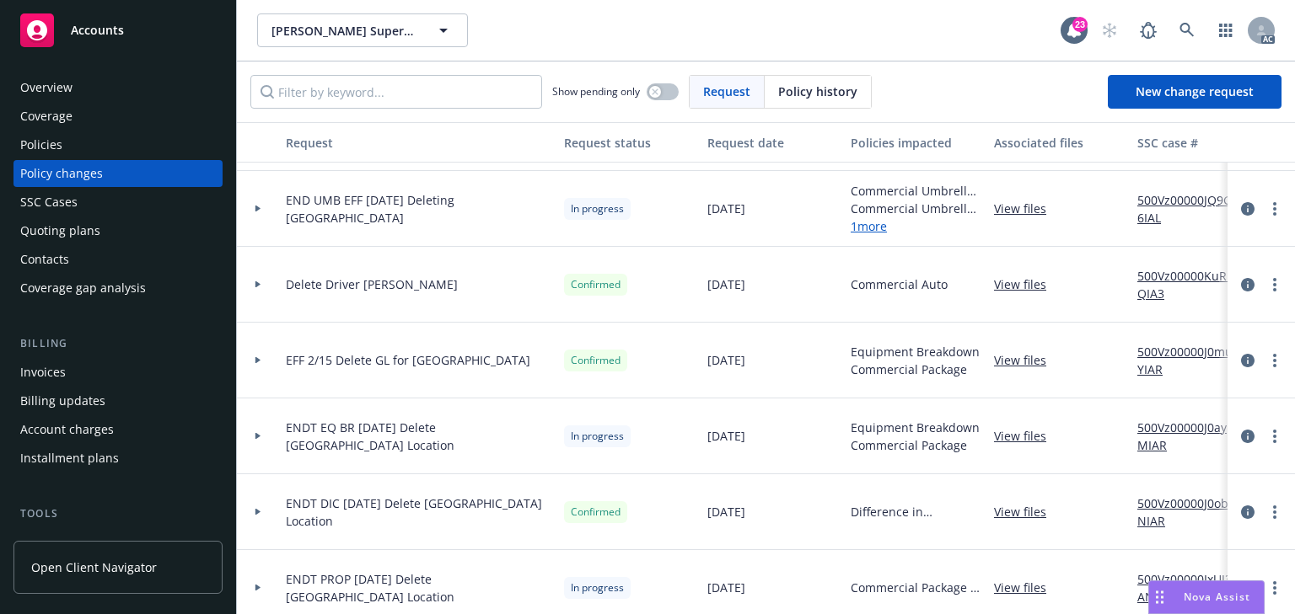
scroll to position [742, 0]
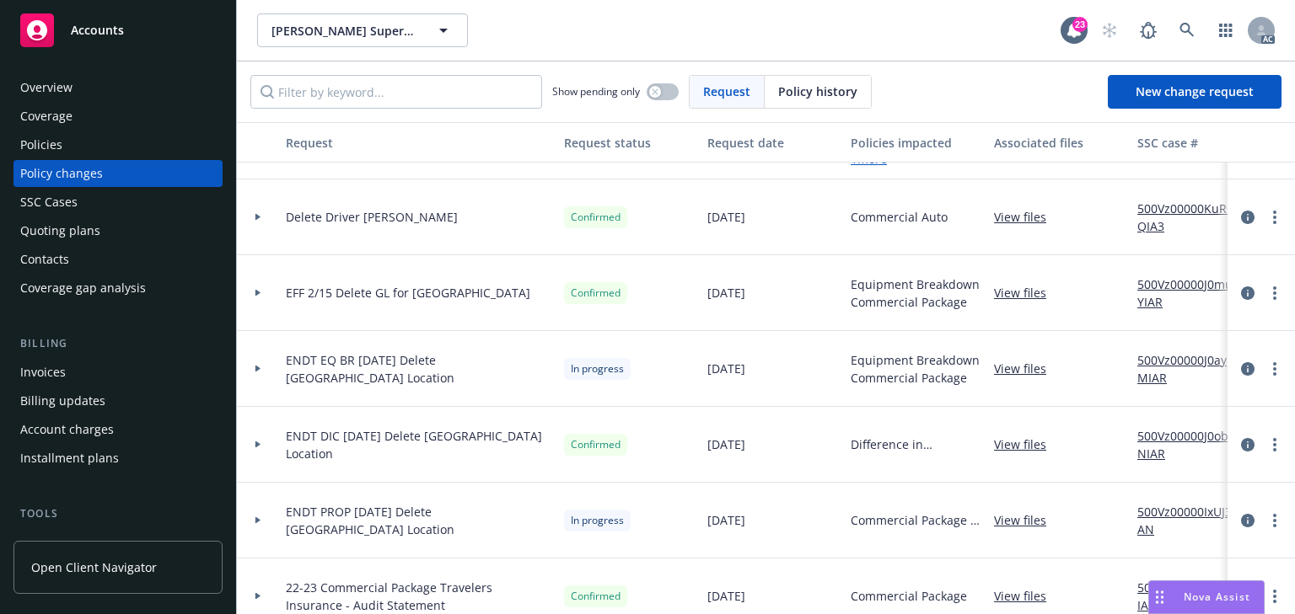
click at [250, 362] on div at bounding box center [258, 369] width 42 height 76
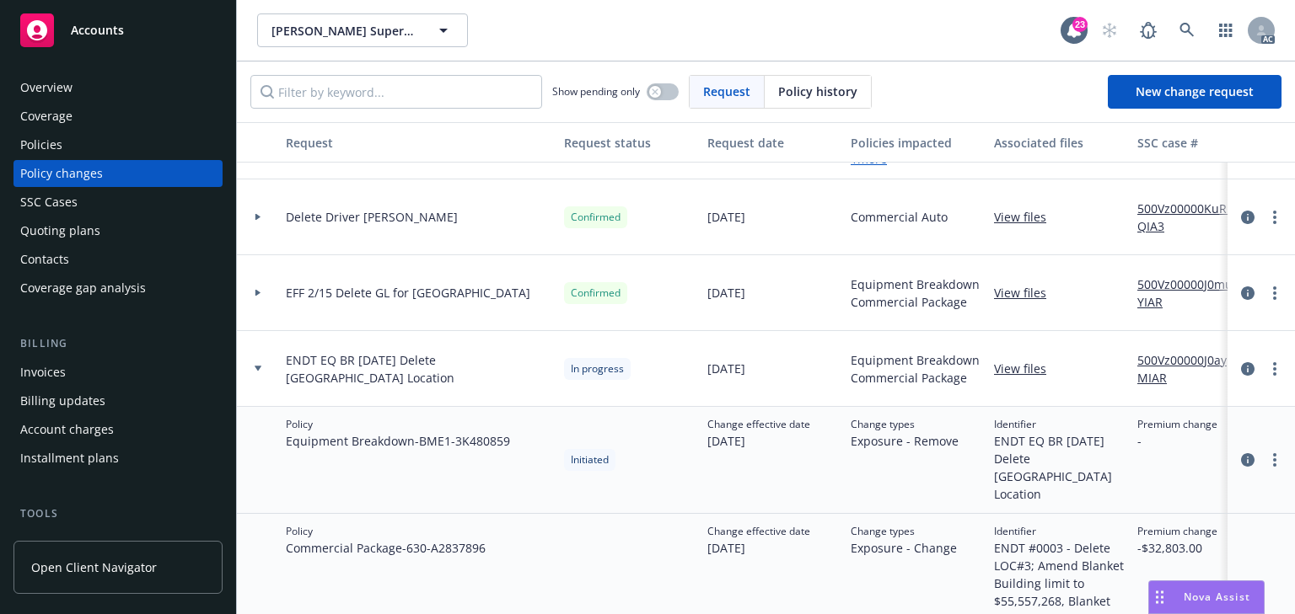
click at [250, 362] on div at bounding box center [258, 369] width 42 height 76
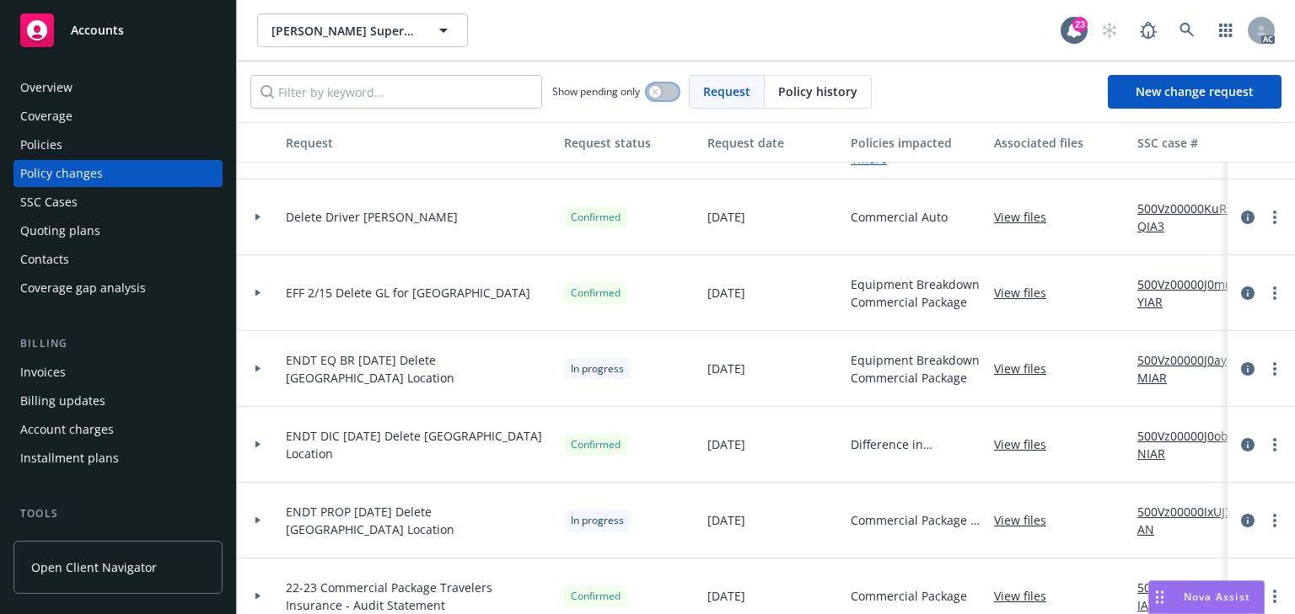
click at [654, 88] on div "button" at bounding box center [655, 92] width 12 height 12
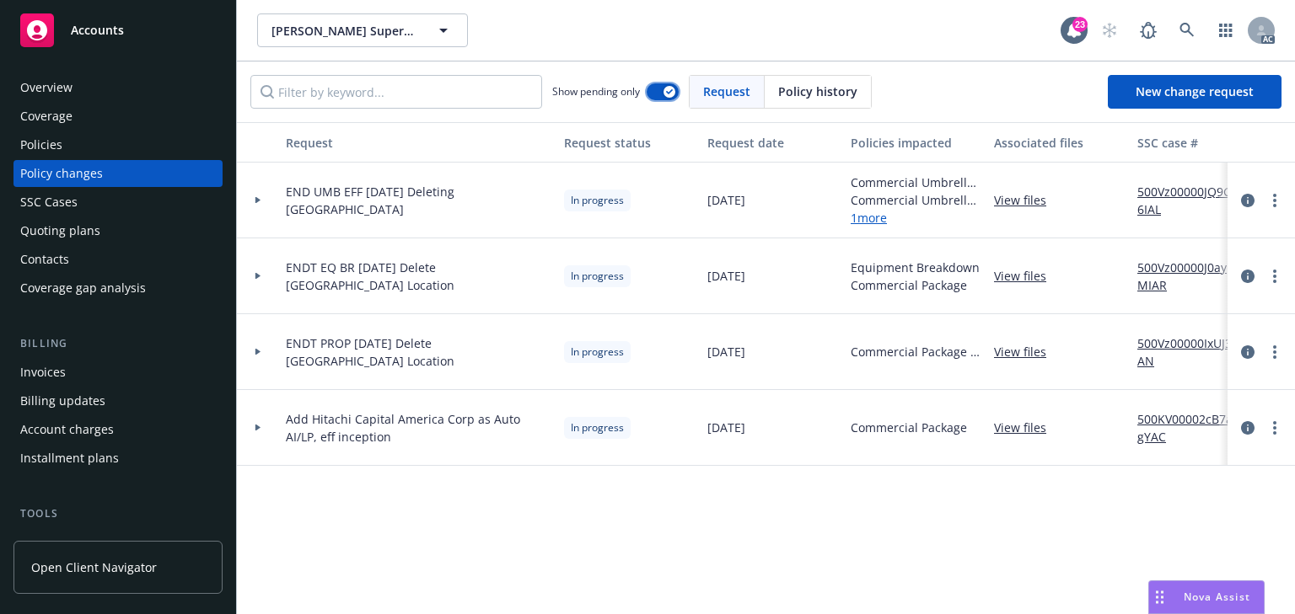
click at [654, 92] on button "button" at bounding box center [662, 91] width 32 height 17
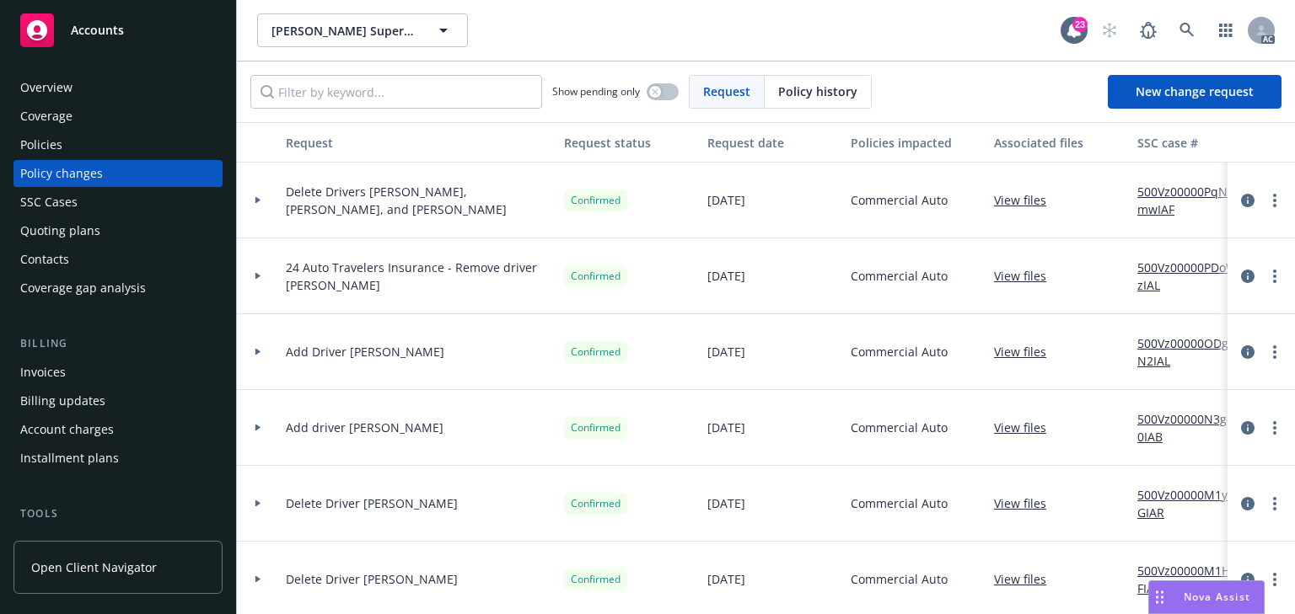
click at [99, 150] on div "Policies" at bounding box center [118, 144] width 196 height 27
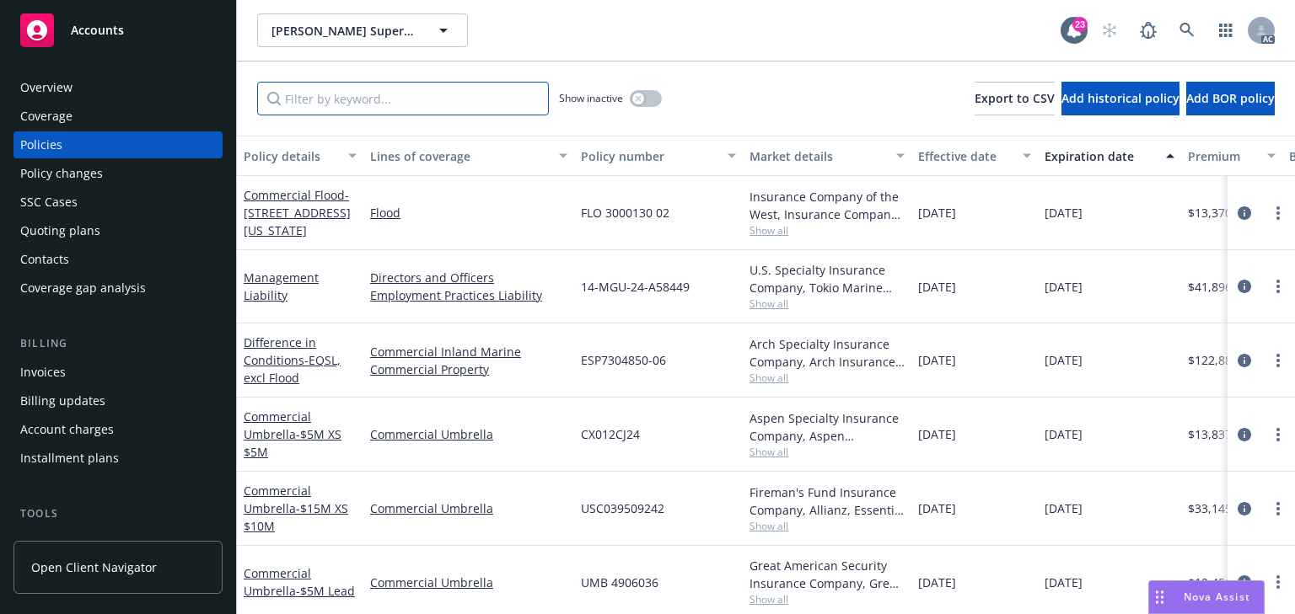
drag, startPoint x: 99, startPoint y: 150, endPoint x: 370, endPoint y: 100, distance: 275.9
click at [370, 100] on input "Filter by keyword..." at bounding box center [403, 99] width 292 height 34
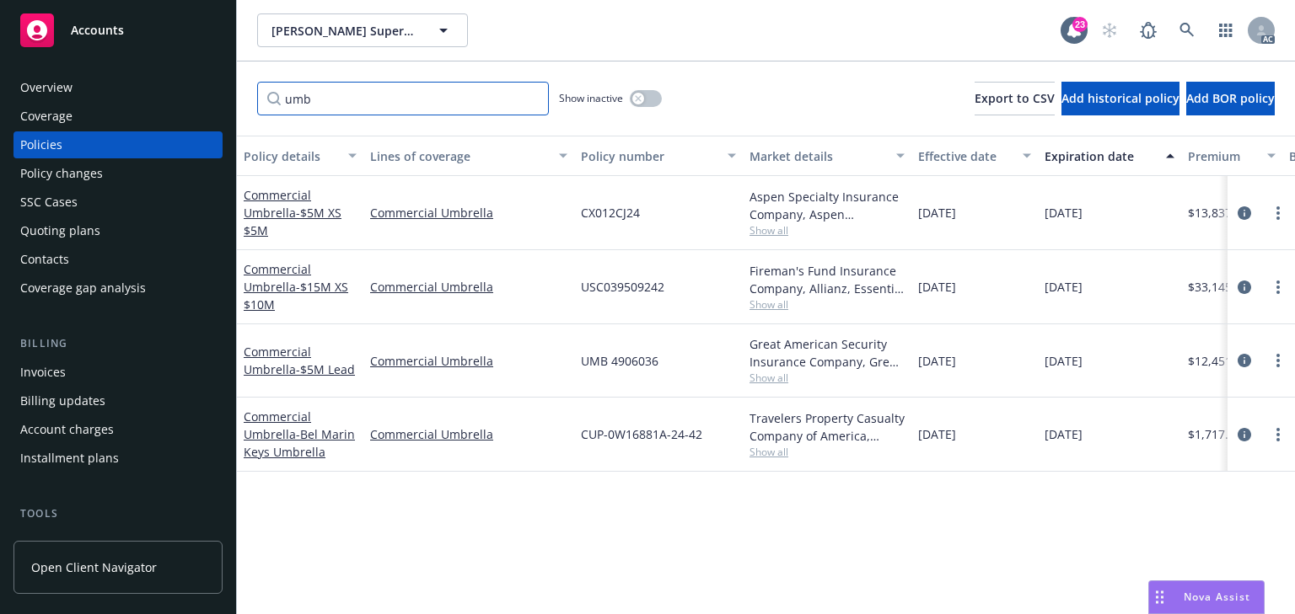
type input "umb"
click at [1240, 287] on icon "circleInformation" at bounding box center [1243, 287] width 13 height 13
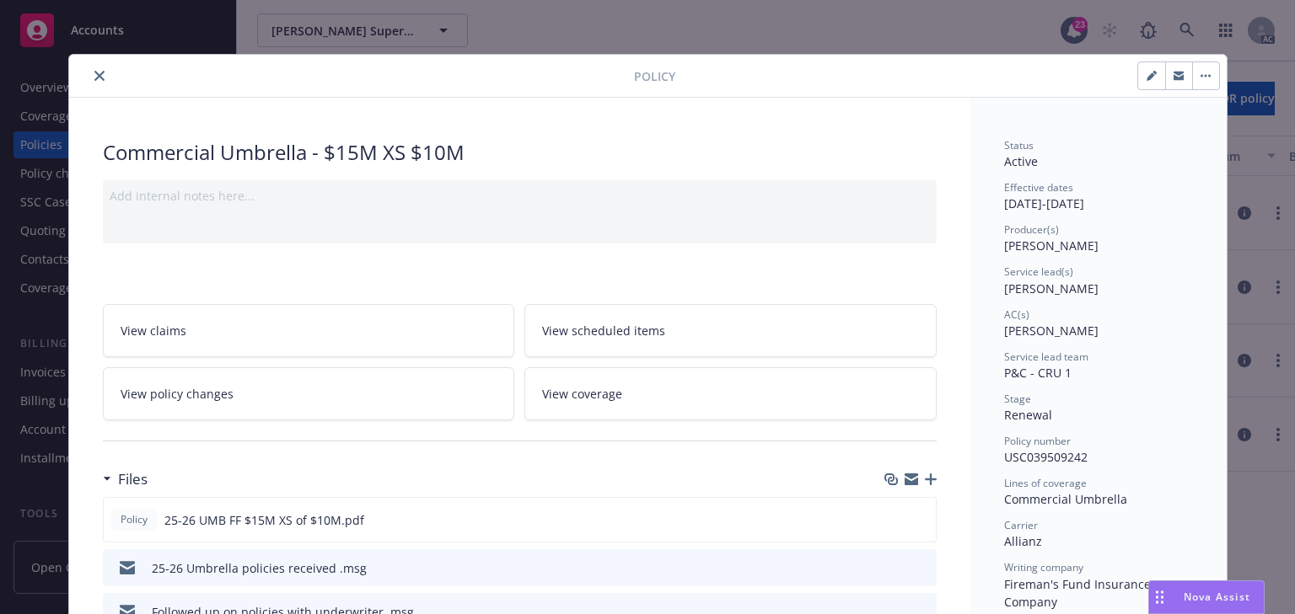
click at [238, 384] on link "View policy changes" at bounding box center [309, 393] width 412 height 53
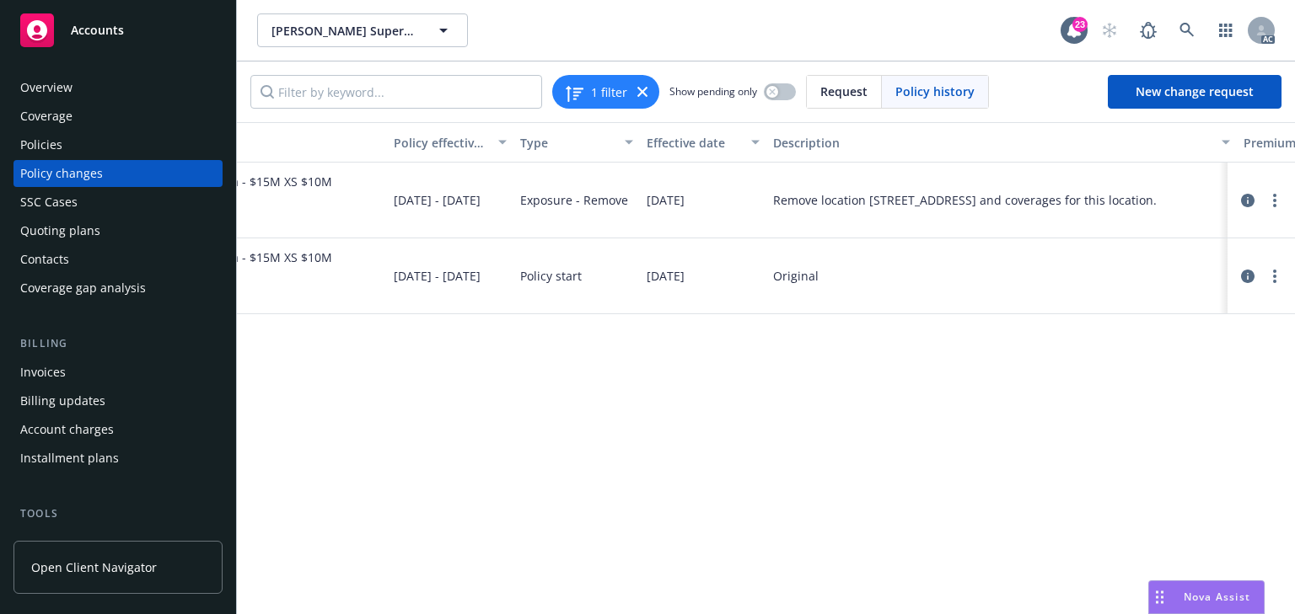
scroll to position [0, 131]
click at [69, 145] on div "Policies" at bounding box center [118, 144] width 196 height 27
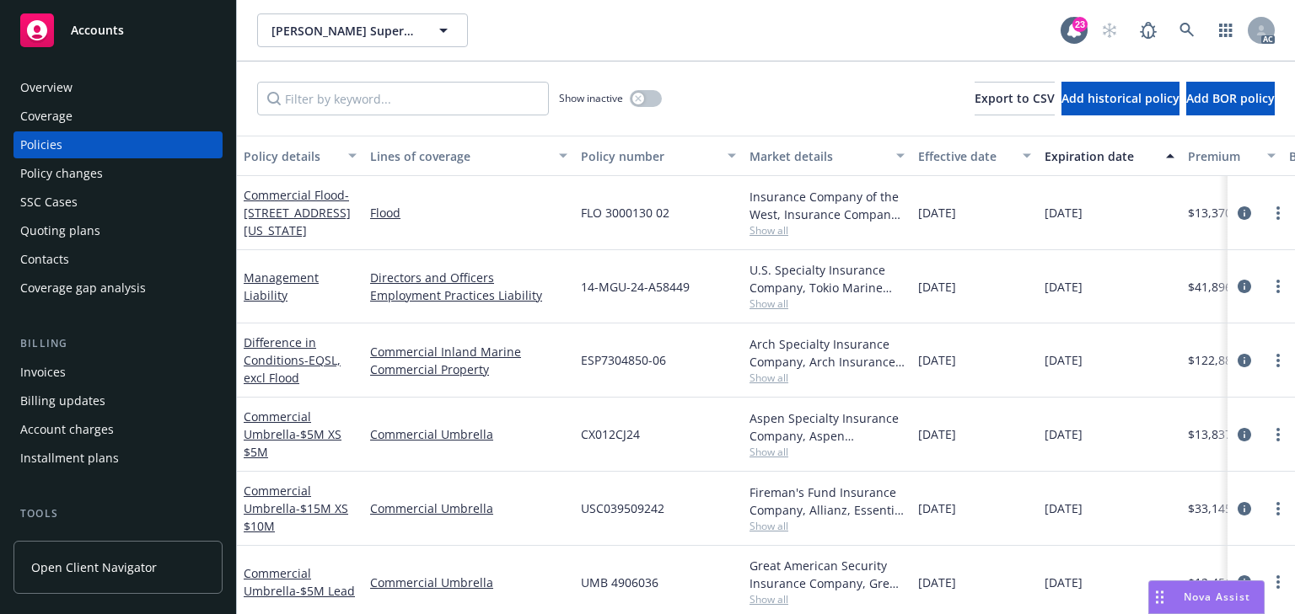
click at [76, 172] on div "Policy changes" at bounding box center [61, 173] width 83 height 27
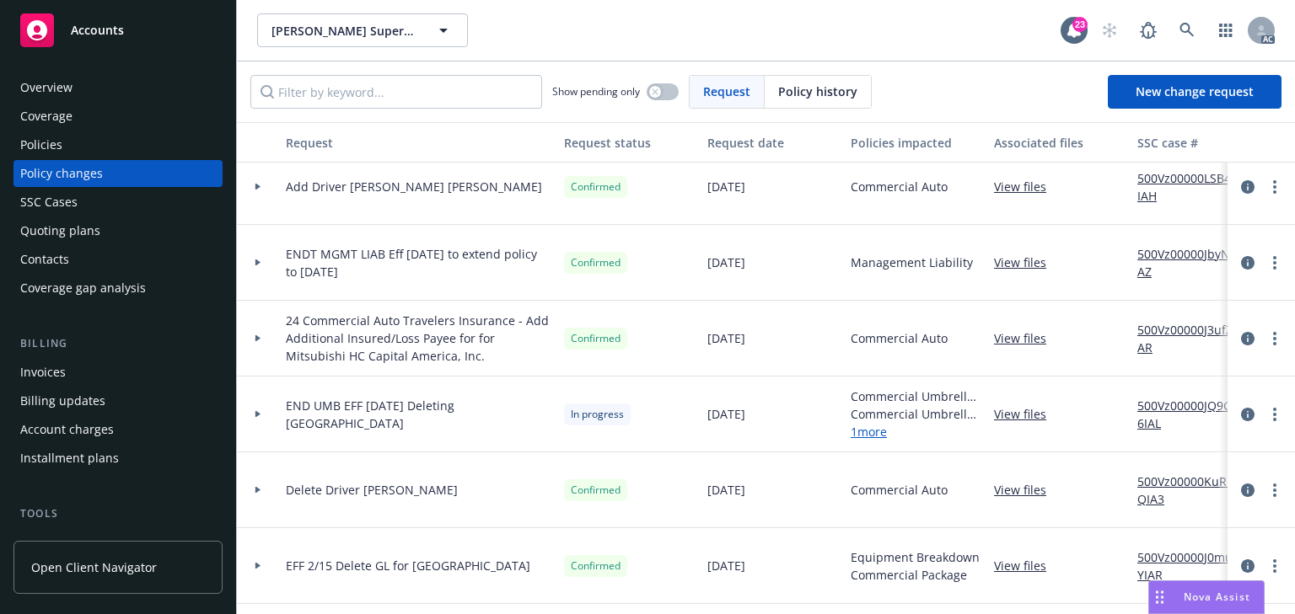
scroll to position [472, 0]
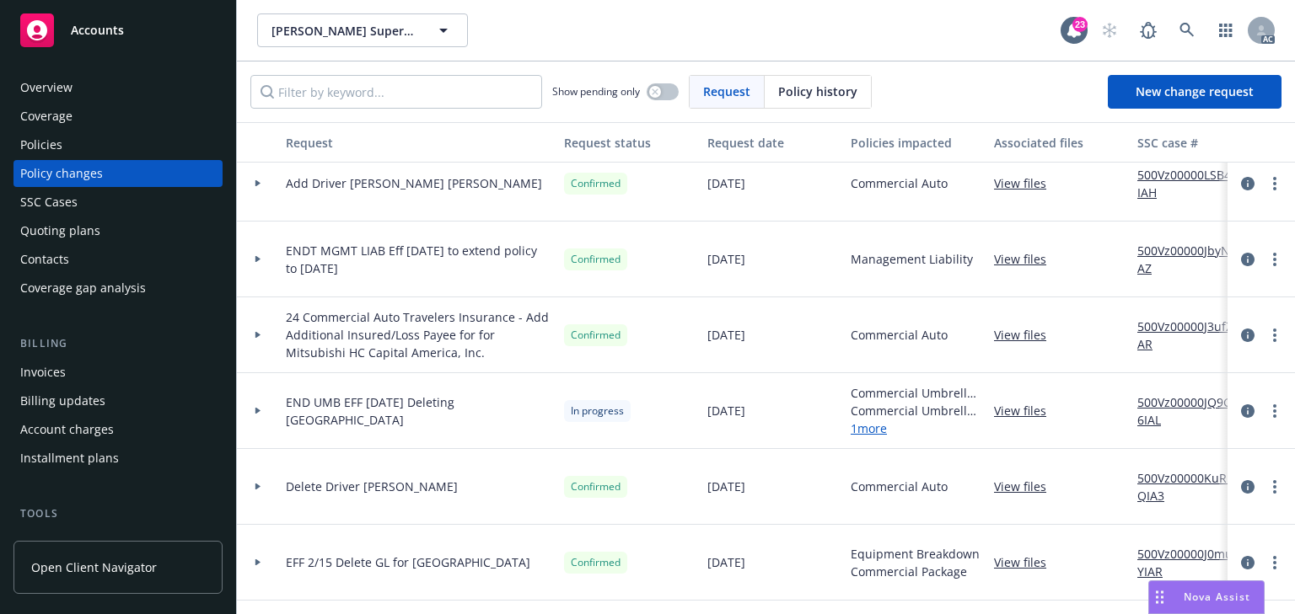
click at [257, 260] on icon at bounding box center [257, 259] width 5 height 7
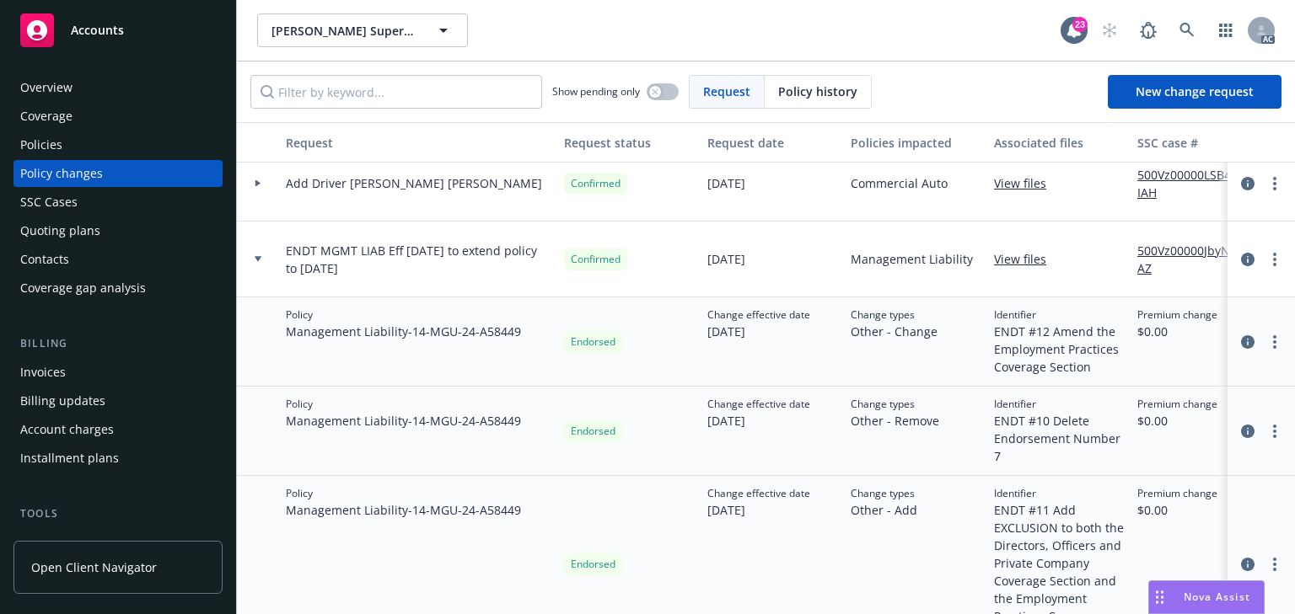
click at [258, 260] on icon at bounding box center [258, 258] width 7 height 5
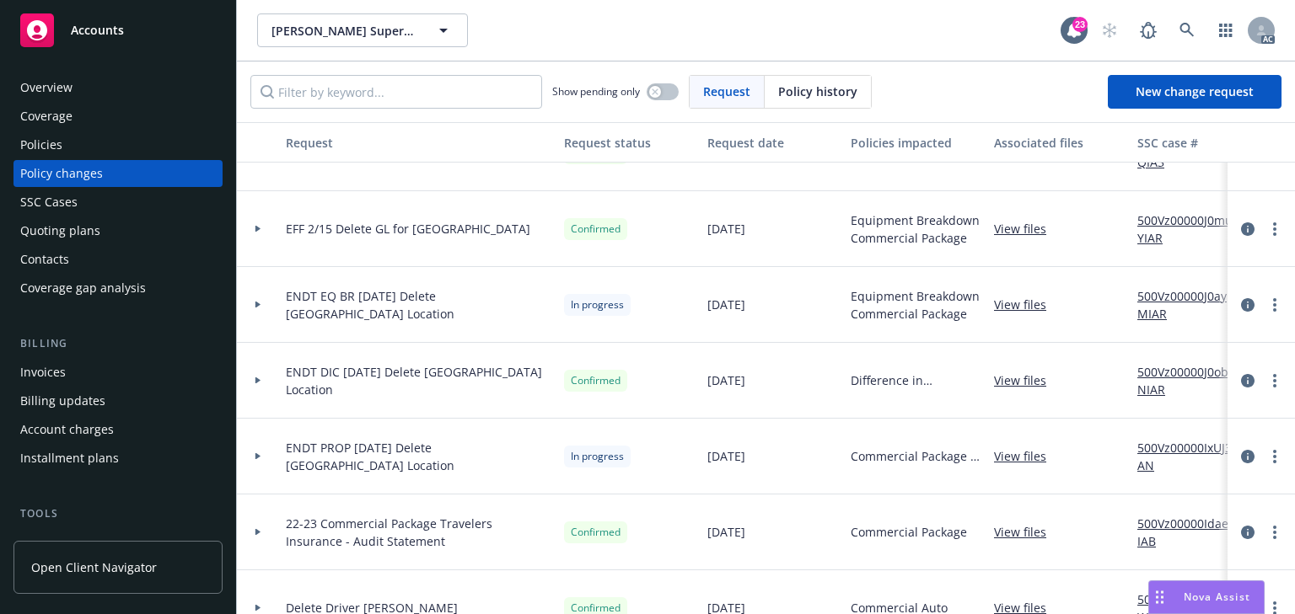
scroll to position [809, 0]
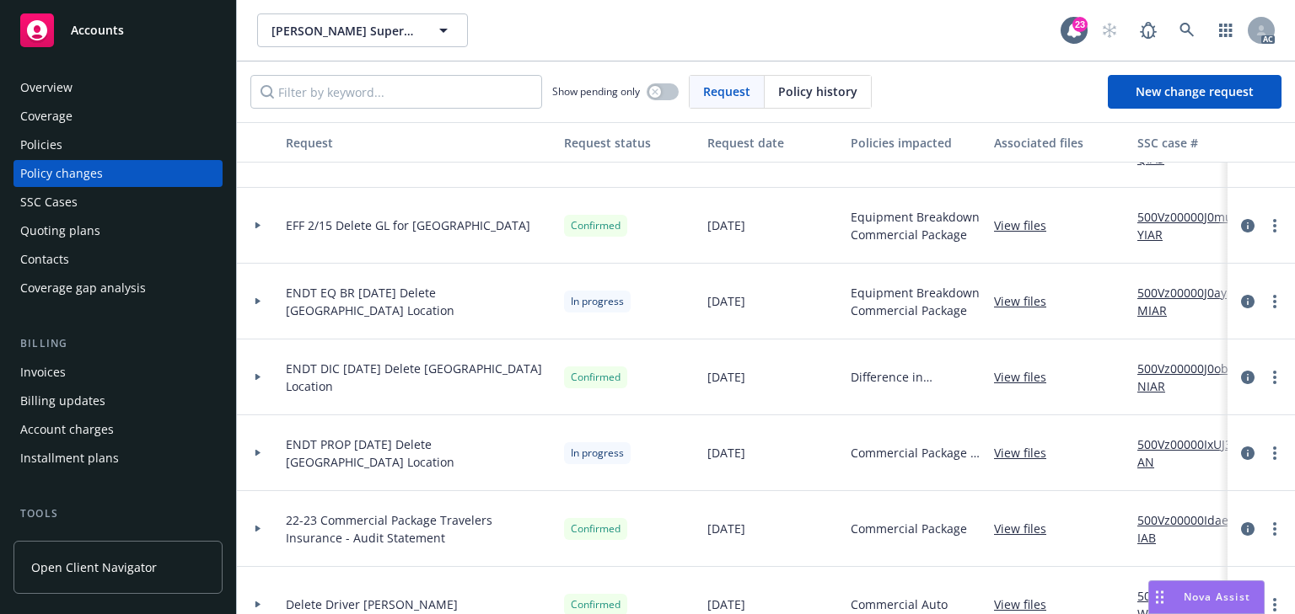
click at [258, 374] on icon at bounding box center [258, 377] width 7 height 6
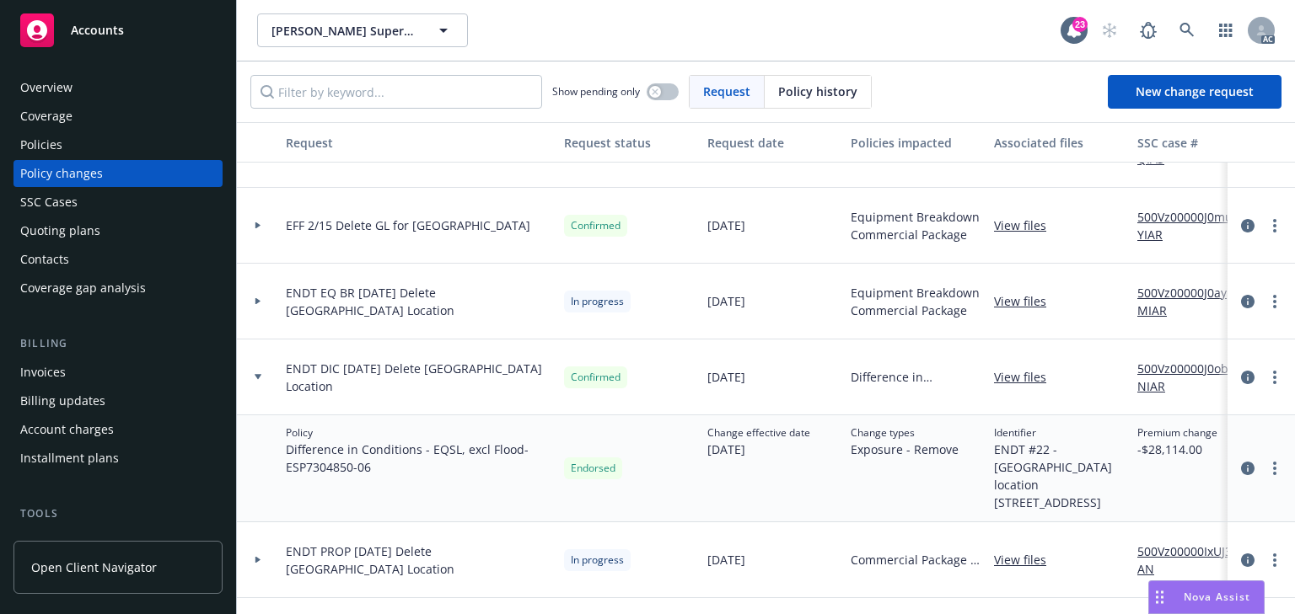
click at [258, 374] on icon at bounding box center [258, 377] width 7 height 6
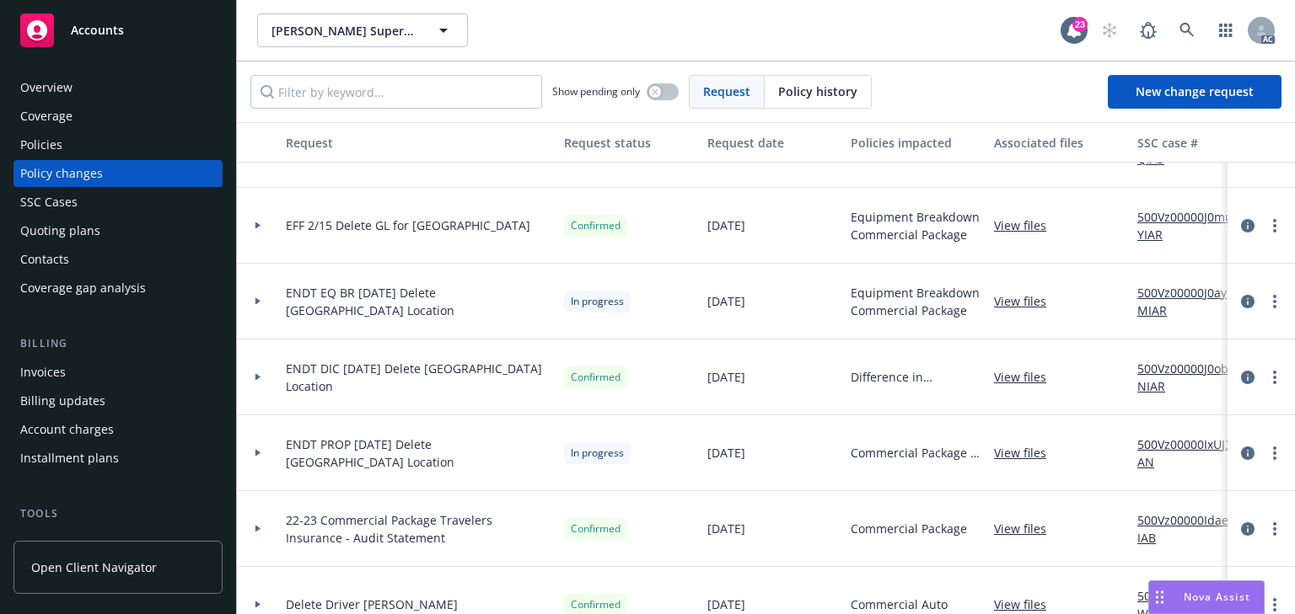
click at [85, 143] on div "Policies" at bounding box center [118, 144] width 196 height 27
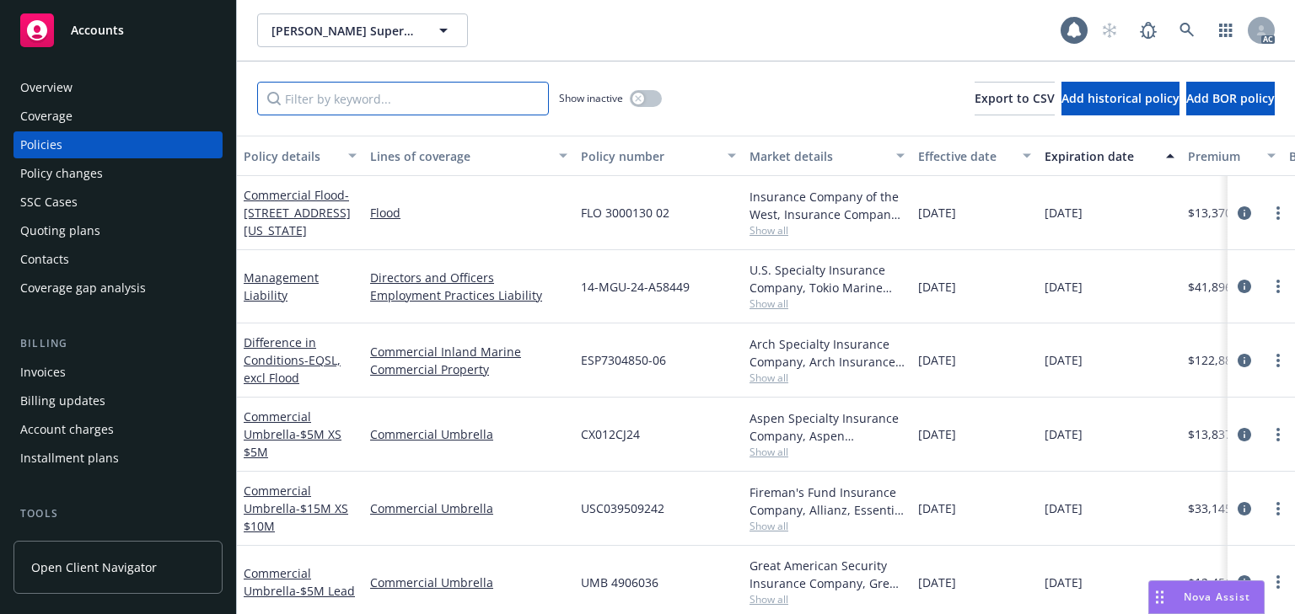
click at [337, 87] on input "Filter by keyword..." at bounding box center [403, 99] width 292 height 34
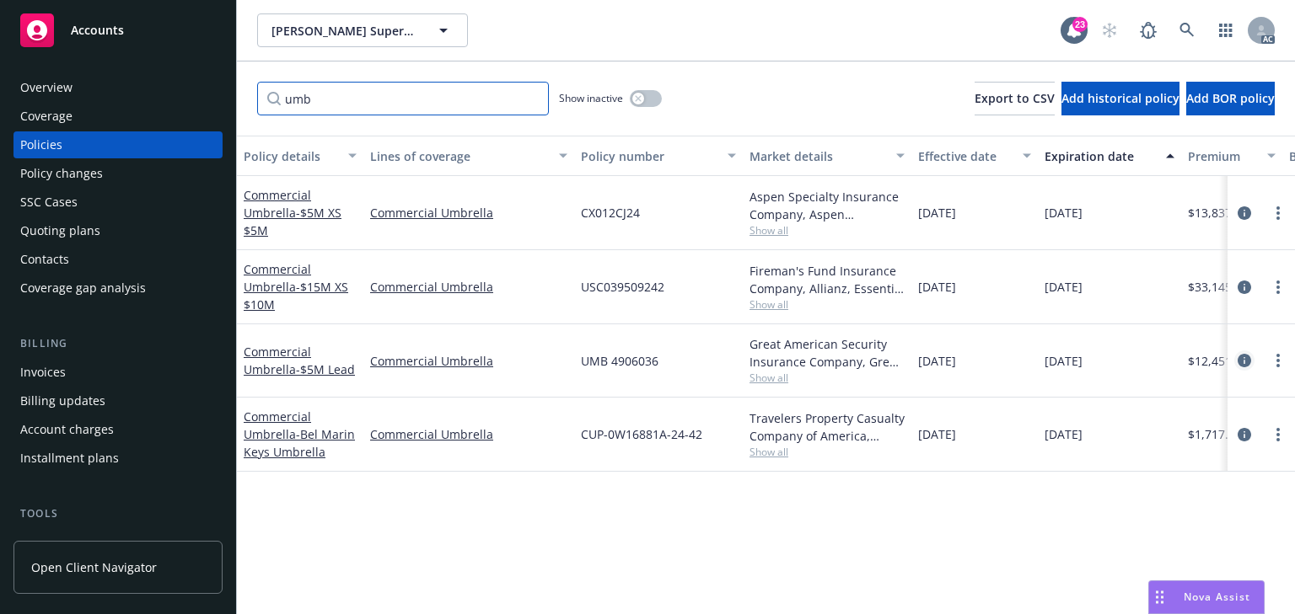
type input "umb"
click at [1241, 362] on icon "circleInformation" at bounding box center [1243, 360] width 13 height 13
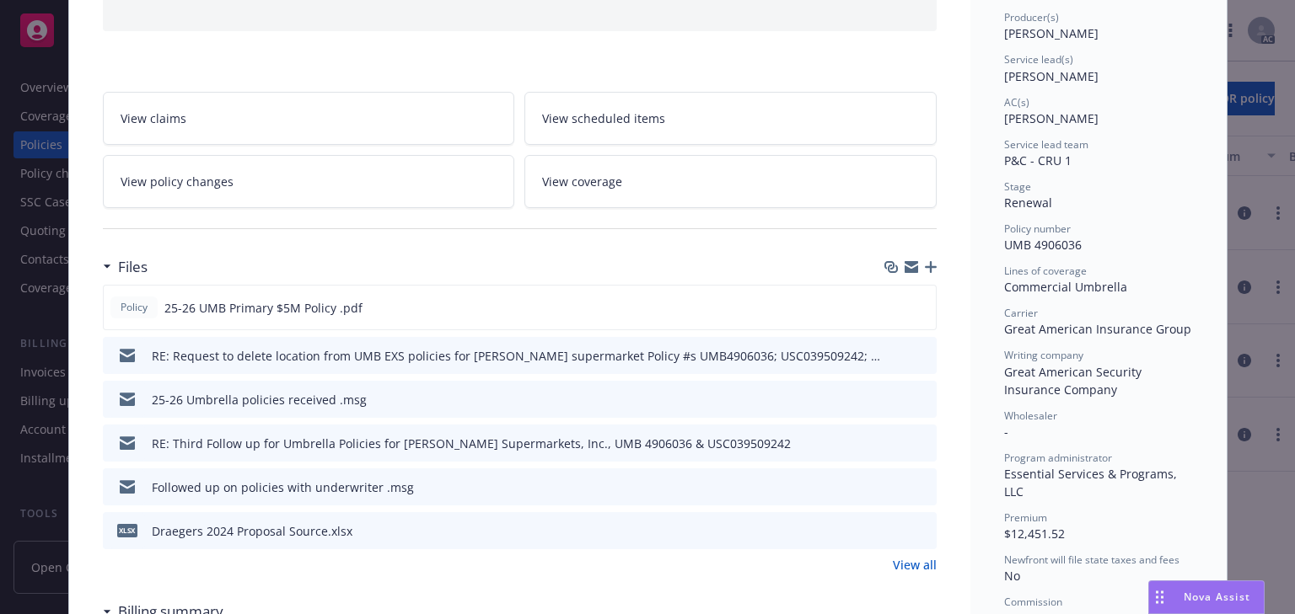
scroll to position [270, 0]
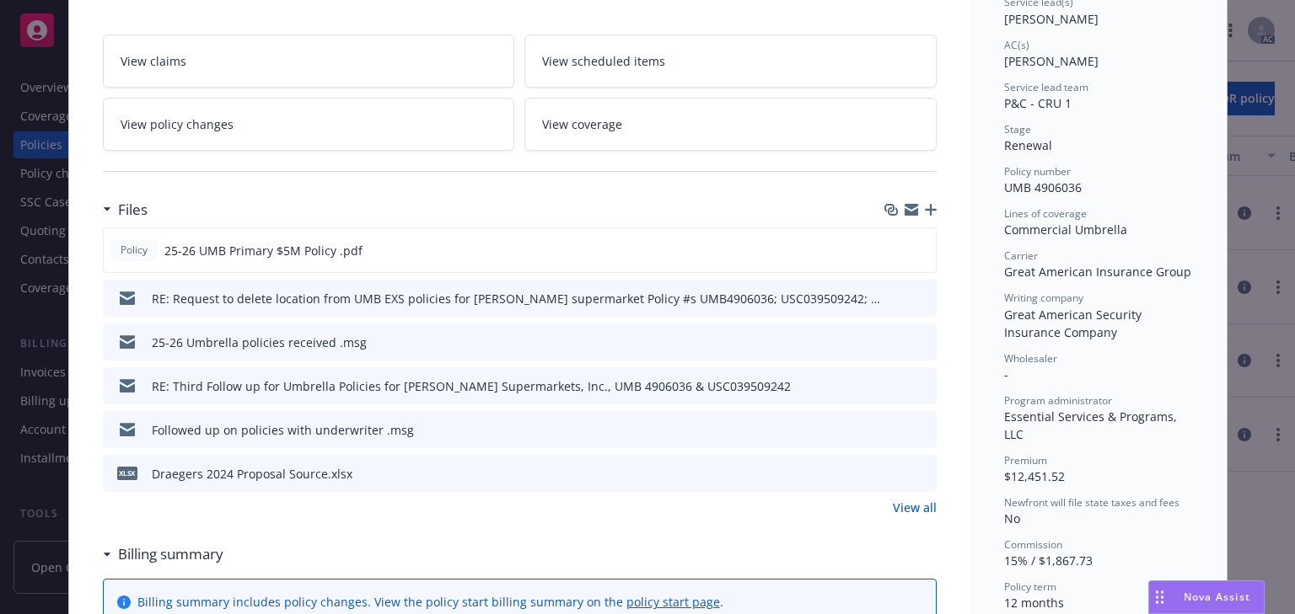
drag, startPoint x: 917, startPoint y: 507, endPoint x: 904, endPoint y: 509, distance: 12.9
click at [916, 507] on link "View all" at bounding box center [915, 508] width 44 height 18
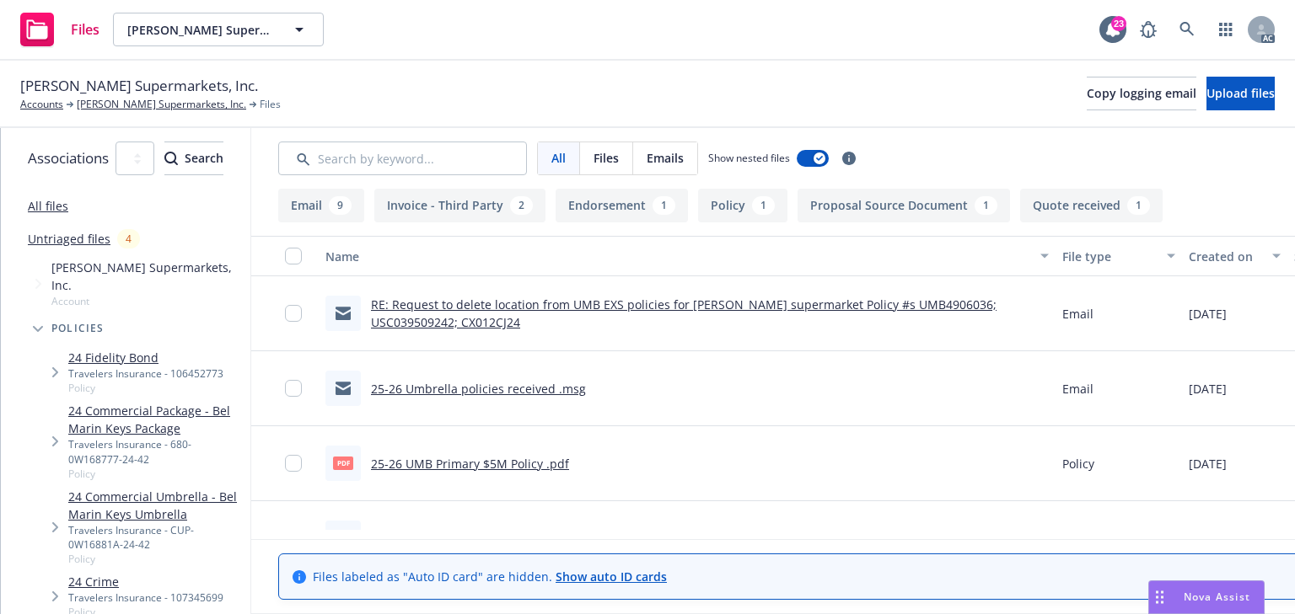
click at [523, 457] on link "25-26 UMB Primary $5M Policy .pdf" at bounding box center [470, 464] width 198 height 16
click at [470, 312] on link "RE: Request to delete location from UMB EXS policies for [PERSON_NAME] supermar…" at bounding box center [683, 314] width 625 height 34
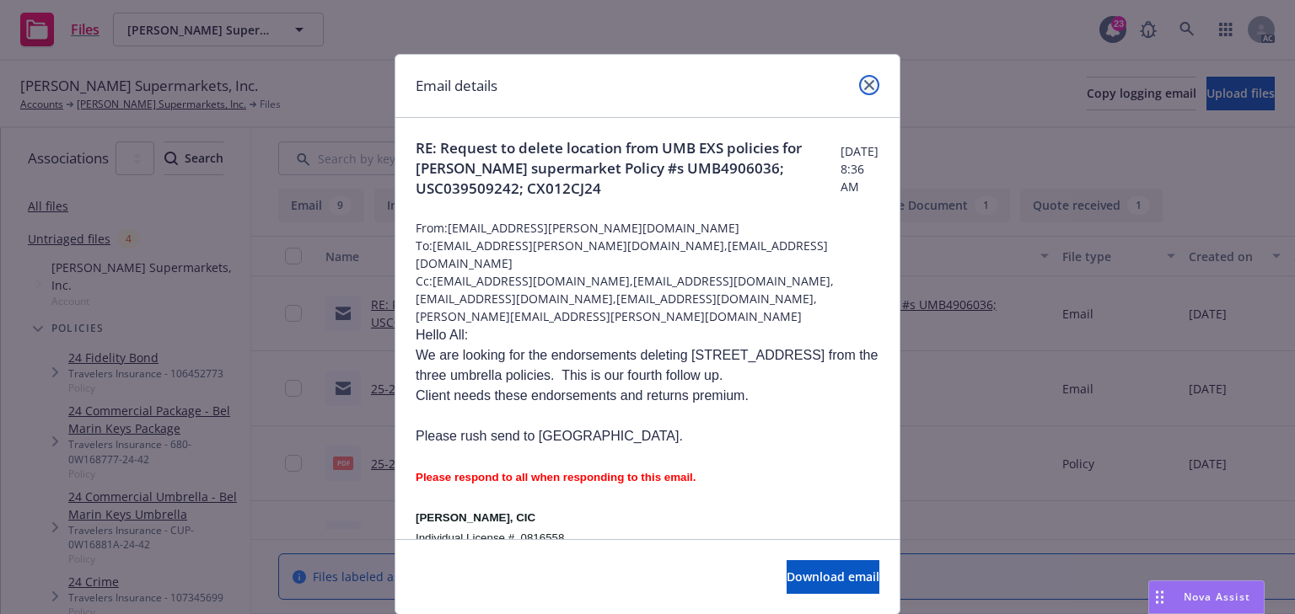
click at [864, 83] on icon "close" at bounding box center [869, 85] width 10 height 10
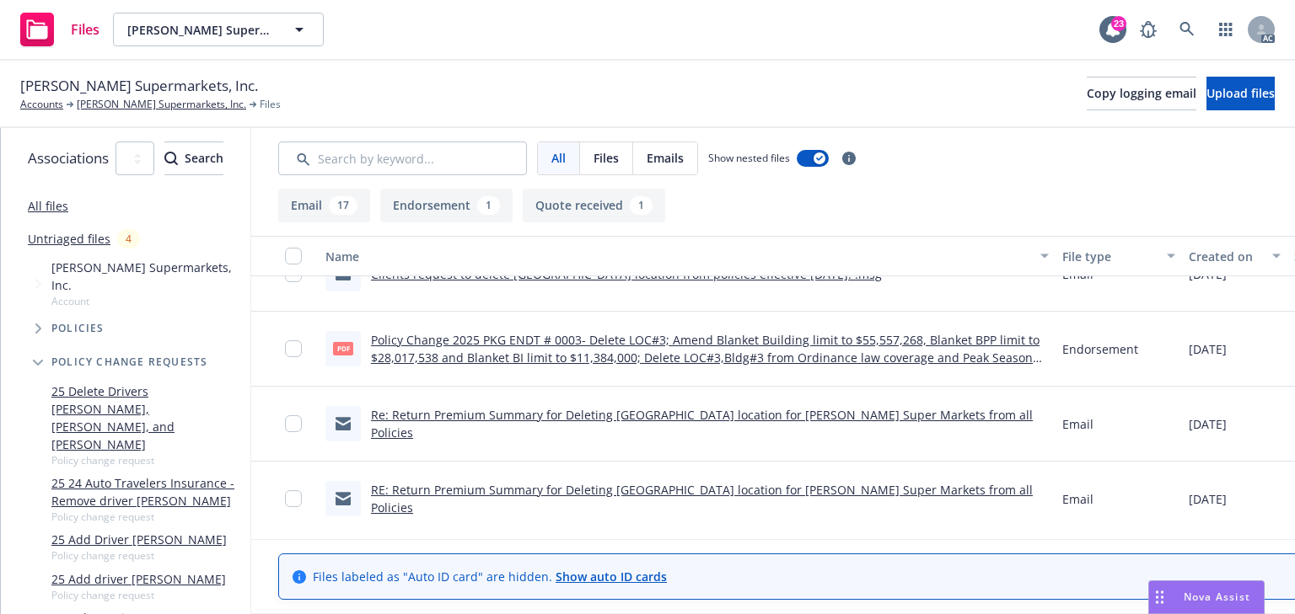
scroll to position [405, 0]
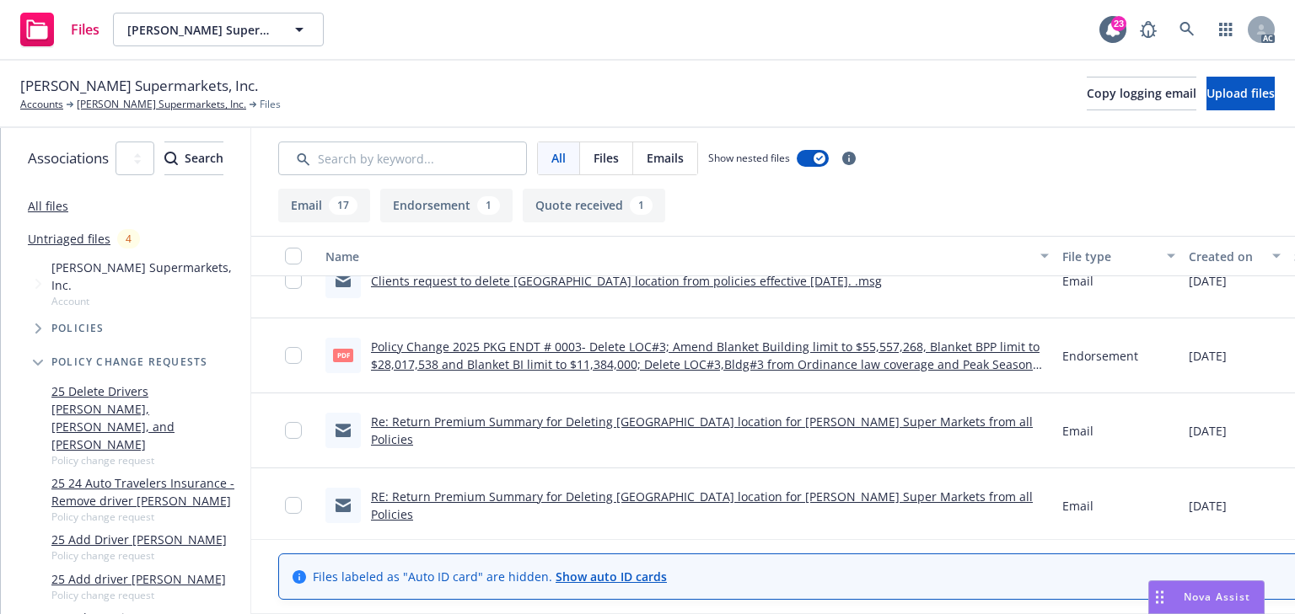
click at [525, 344] on link "Policy Change 2025 PKG ENDT # 0003- Delete LOC#3; Amend Blanket Building limit …" at bounding box center [705, 364] width 668 height 51
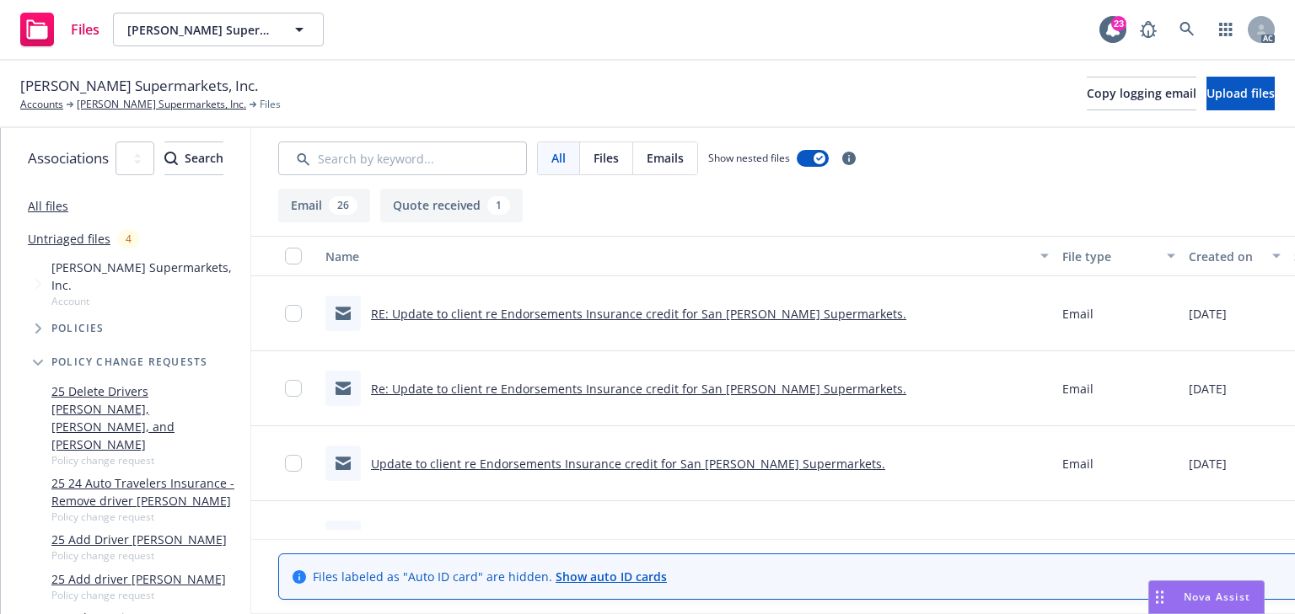
scroll to position [0, 215]
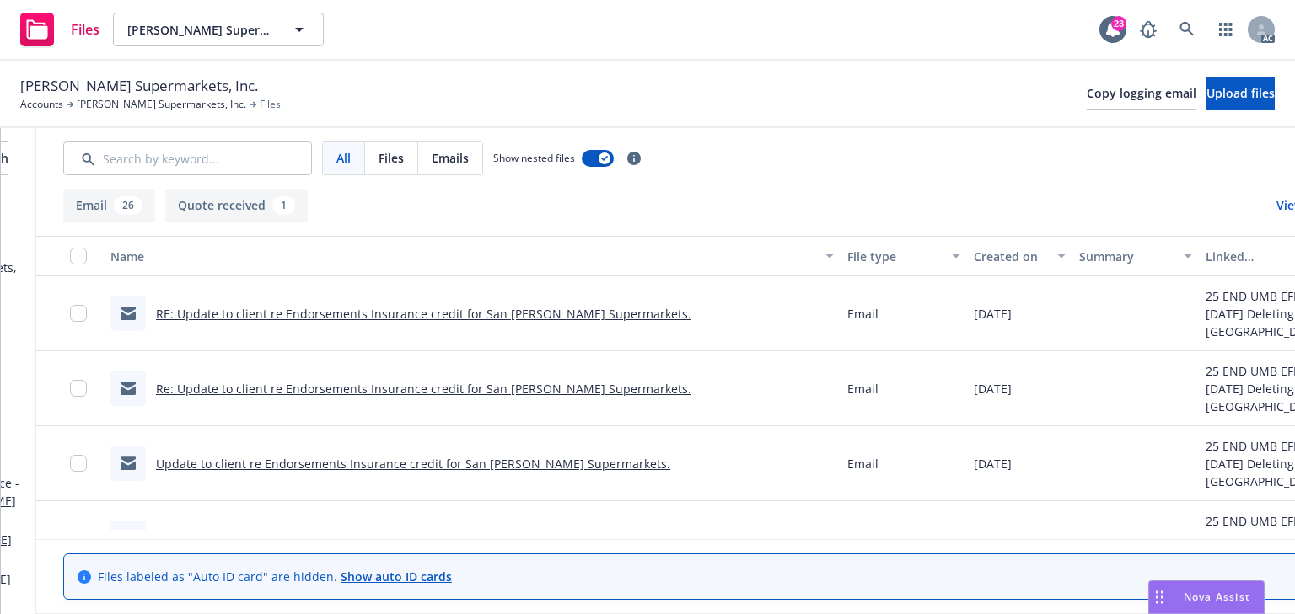
click at [560, 314] on link "RE: Update to client re Endorsements Insurance credit for San [PERSON_NAME] Sup…" at bounding box center [423, 314] width 535 height 16
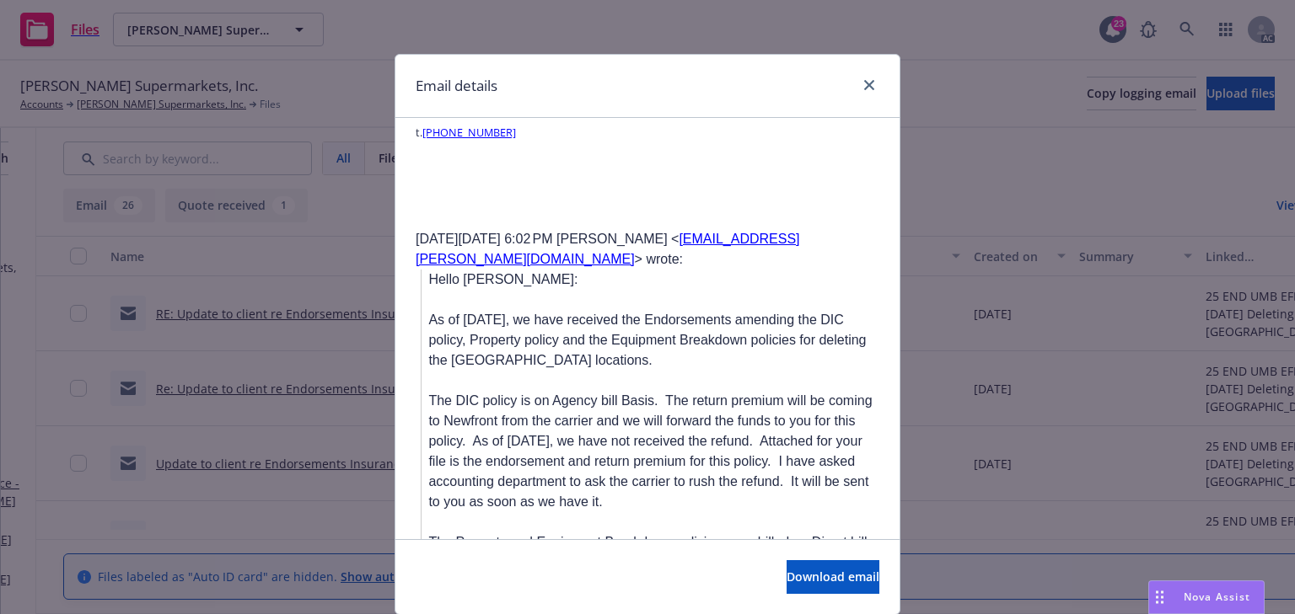
scroll to position [1551, 0]
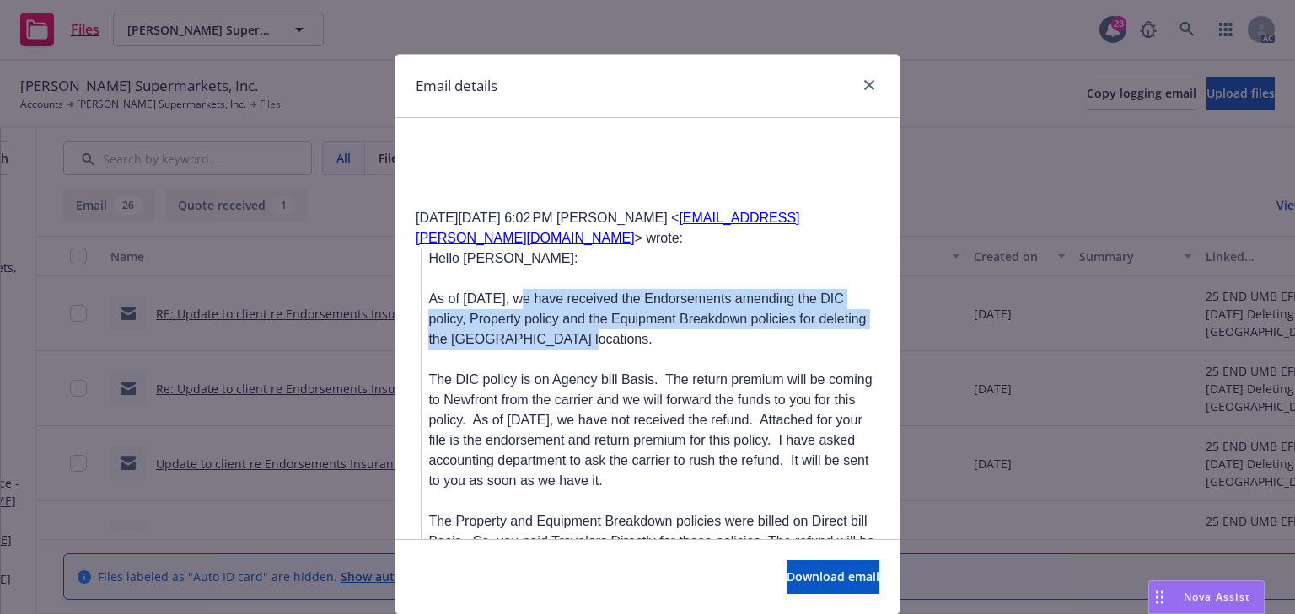
drag, startPoint x: 504, startPoint y: 276, endPoint x: 651, endPoint y: 312, distance: 151.9
click at [651, 312] on p "As of [DATE], we have received the Endorsements amending the DIC policy, Proper…" at bounding box center [653, 319] width 451 height 61
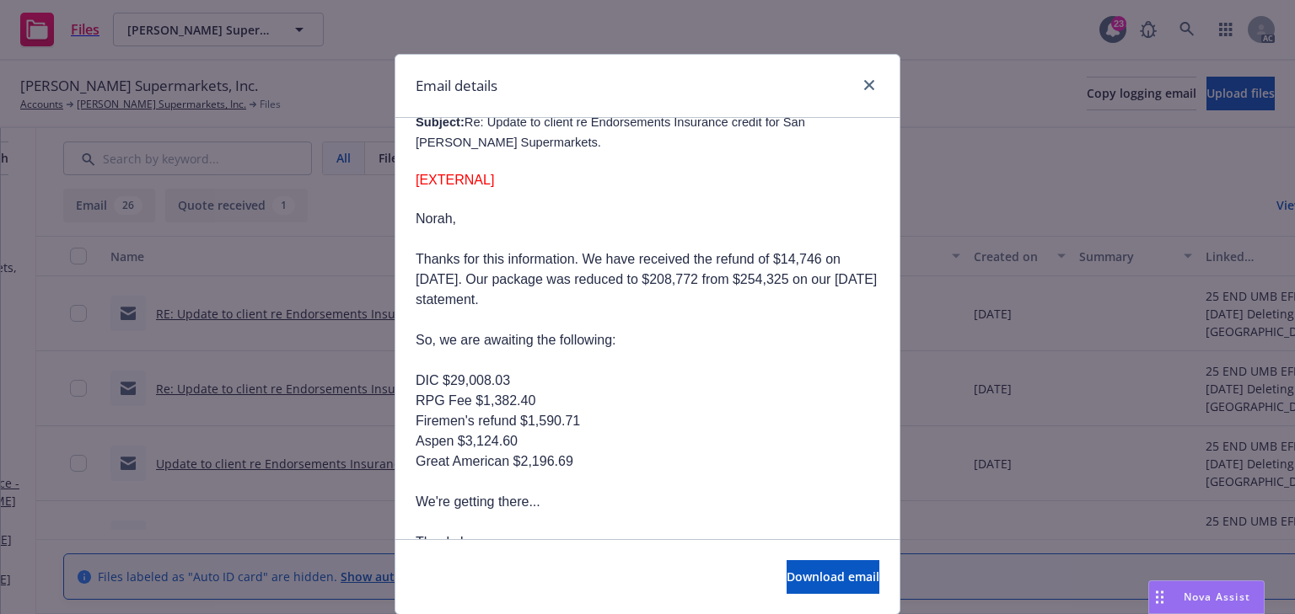
scroll to position [877, 0]
click at [818, 576] on span "Download email" at bounding box center [832, 577] width 93 height 16
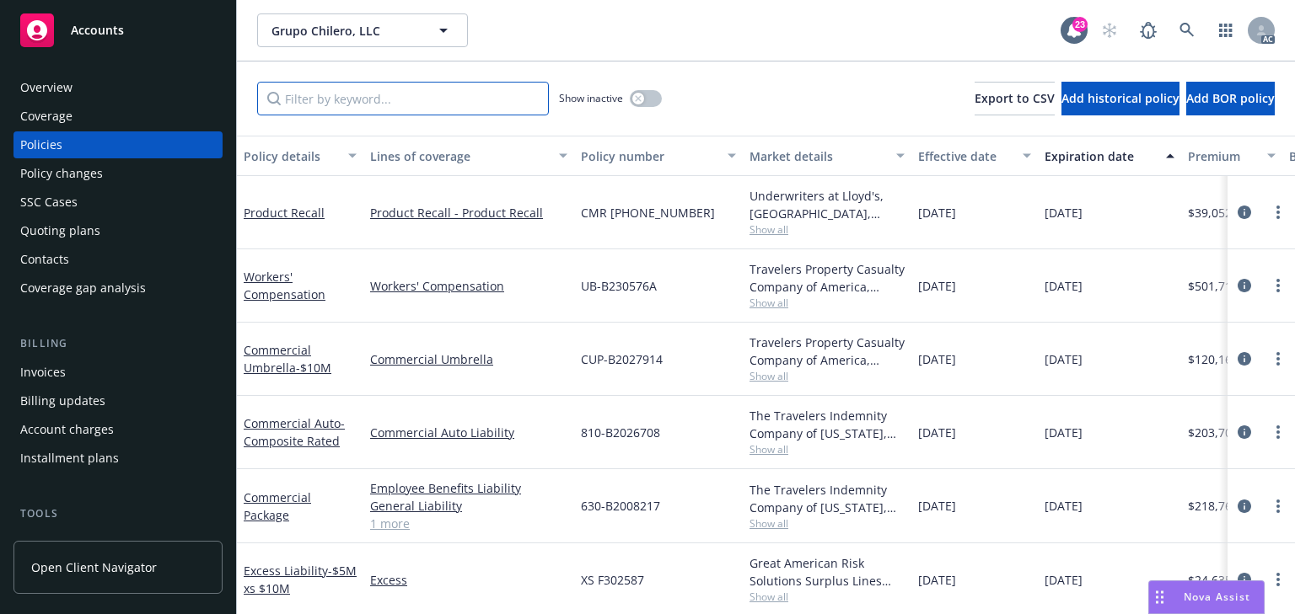
drag, startPoint x: 328, startPoint y: 88, endPoint x: 322, endPoint y: 95, distance: 9.0
click at [325, 90] on input "Filter by keyword..." at bounding box center [403, 99] width 292 height 34
type input "umb"
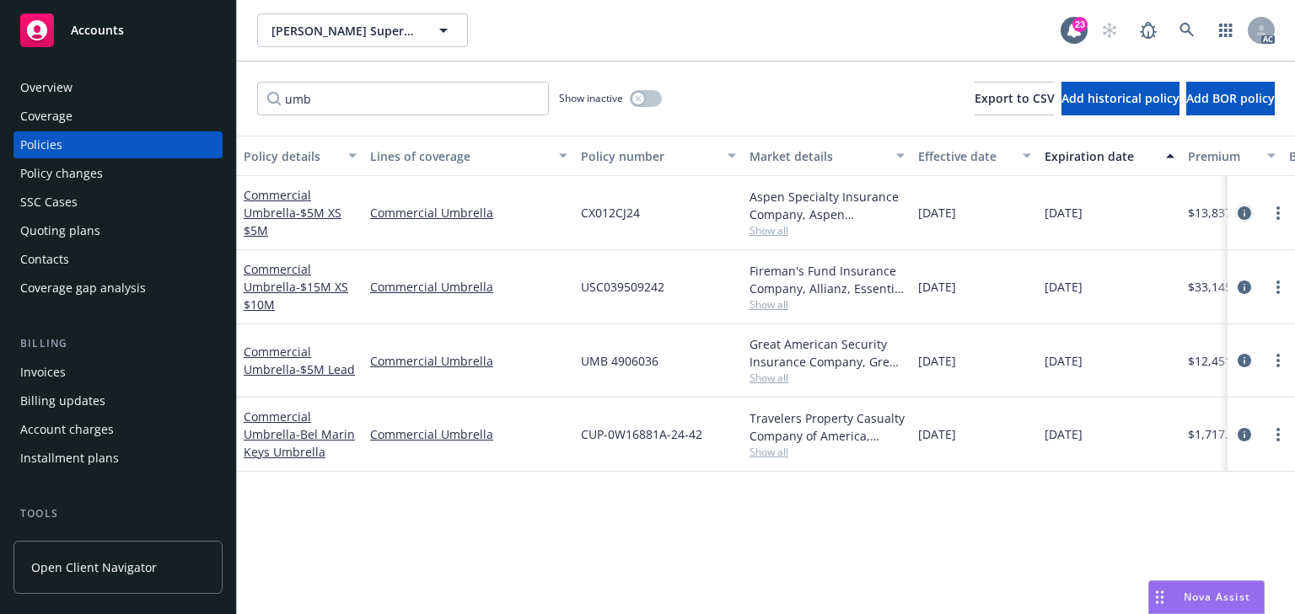
type input "umb"
click at [1246, 213] on icon "circleInformation" at bounding box center [1243, 212] width 13 height 13
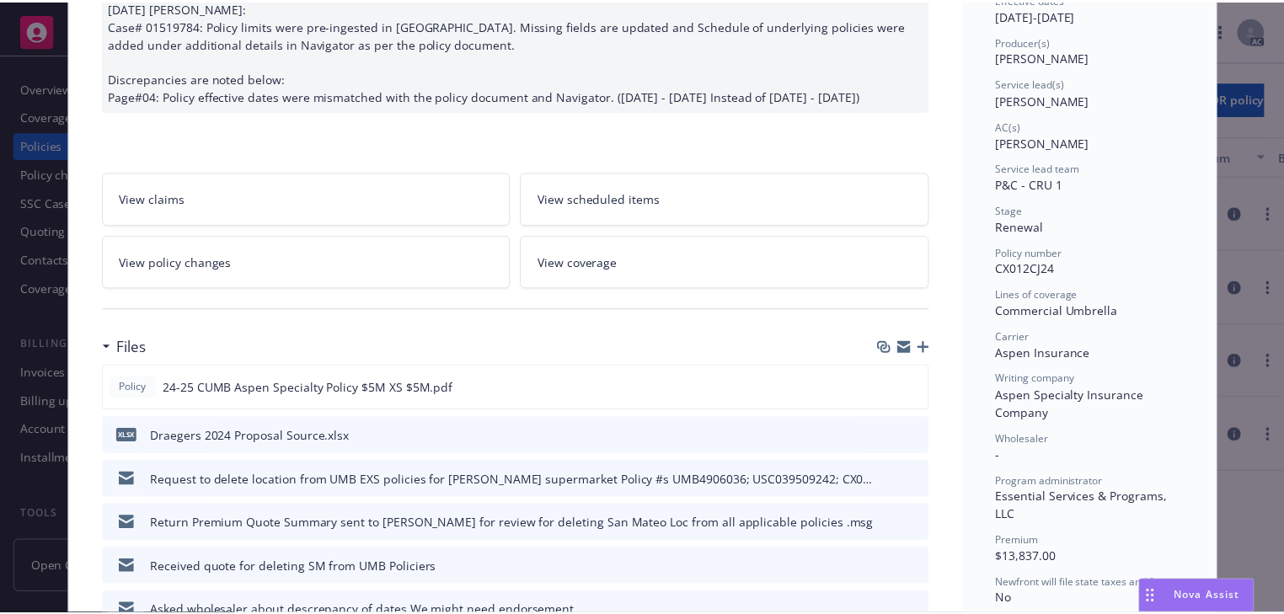
scroll to position [202, 0]
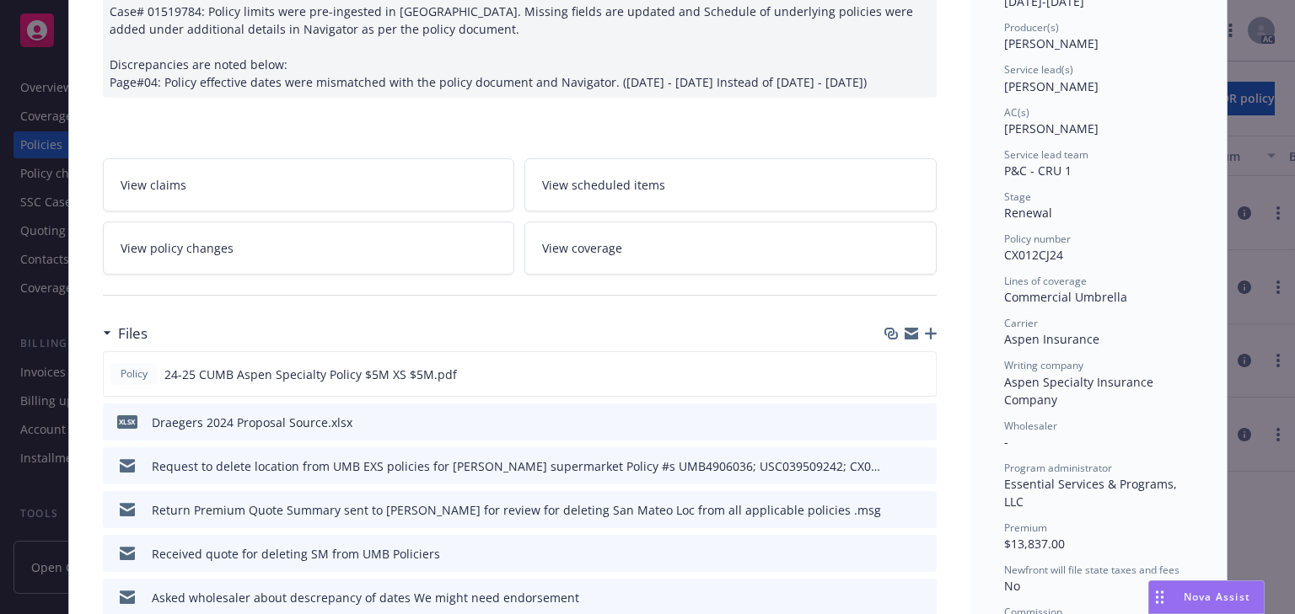
click at [378, 270] on link "View policy changes" at bounding box center [309, 248] width 412 height 53
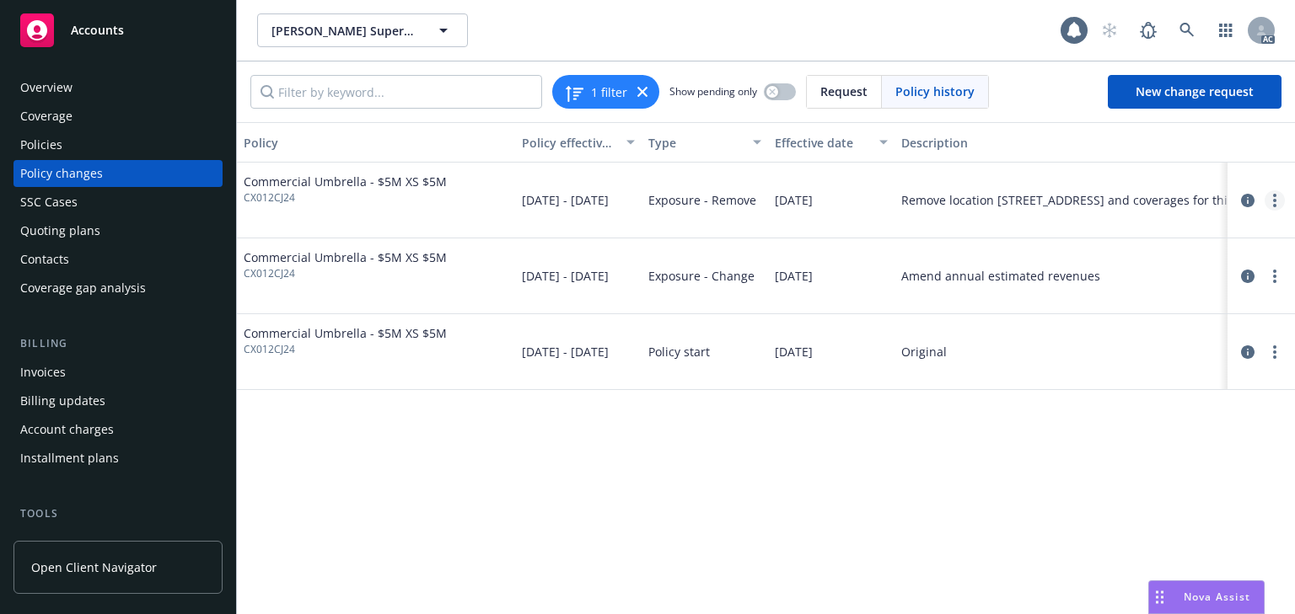
click at [1279, 192] on link "more" at bounding box center [1274, 200] width 20 height 20
click at [1099, 300] on link "Edit policy change" at bounding box center [1138, 303] width 289 height 34
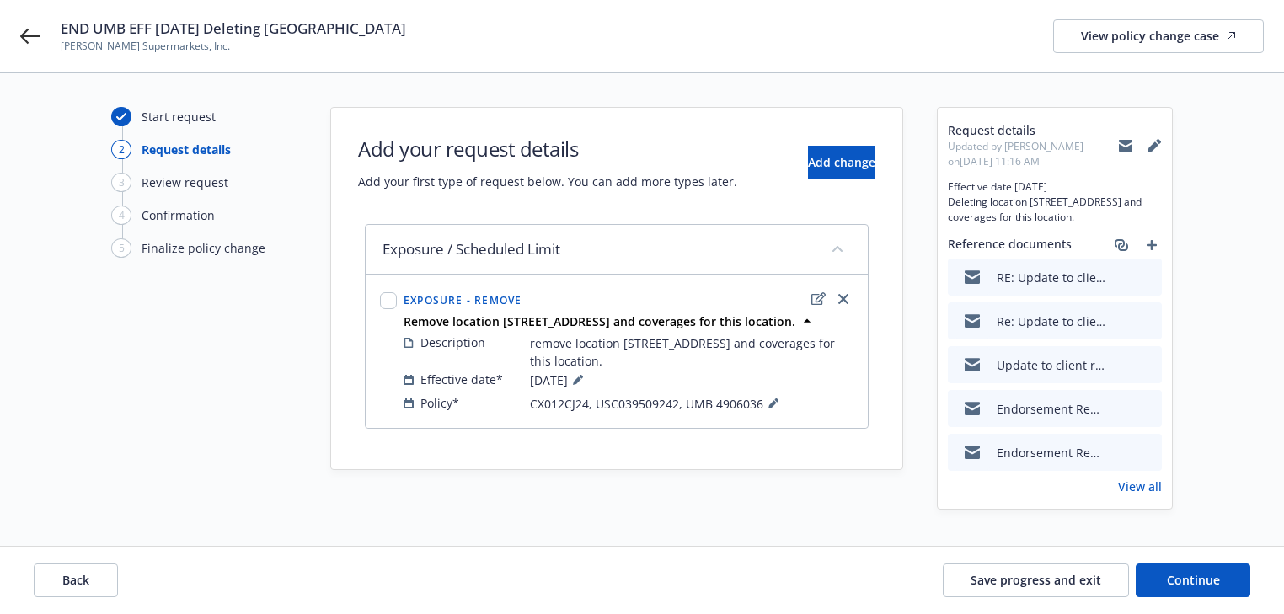
click at [1137, 496] on link "View all" at bounding box center [1140, 487] width 44 height 18
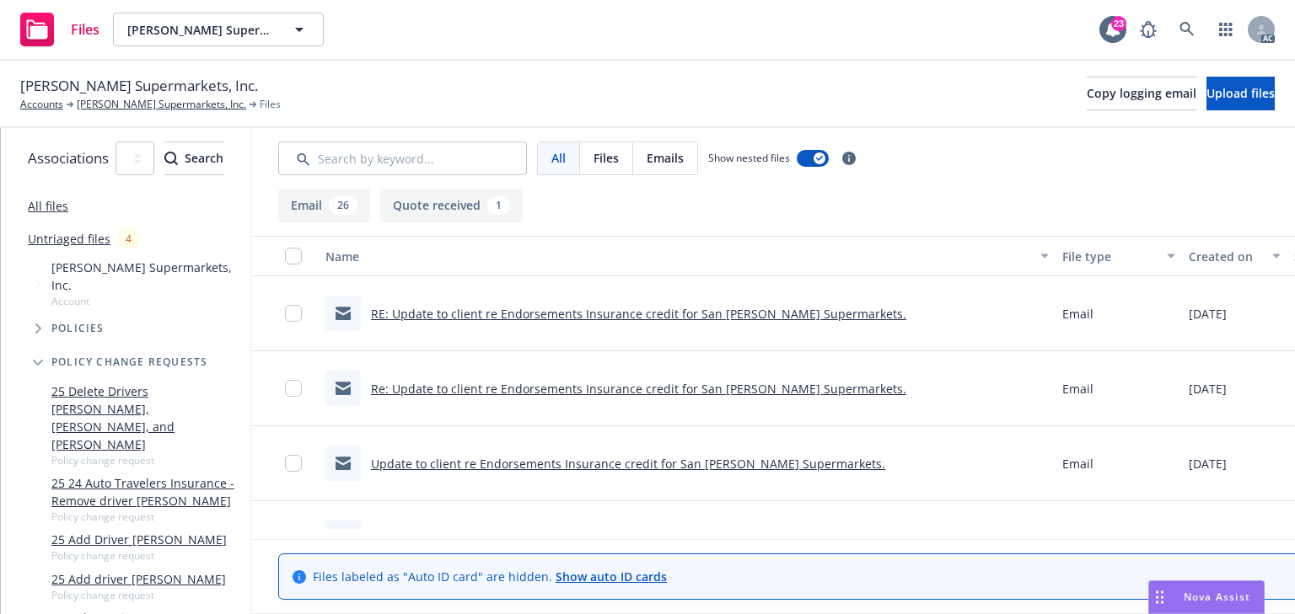
click at [608, 383] on link "Re: Update to client re Endorsements Insurance credit for San [PERSON_NAME] Sup…" at bounding box center [638, 389] width 535 height 16
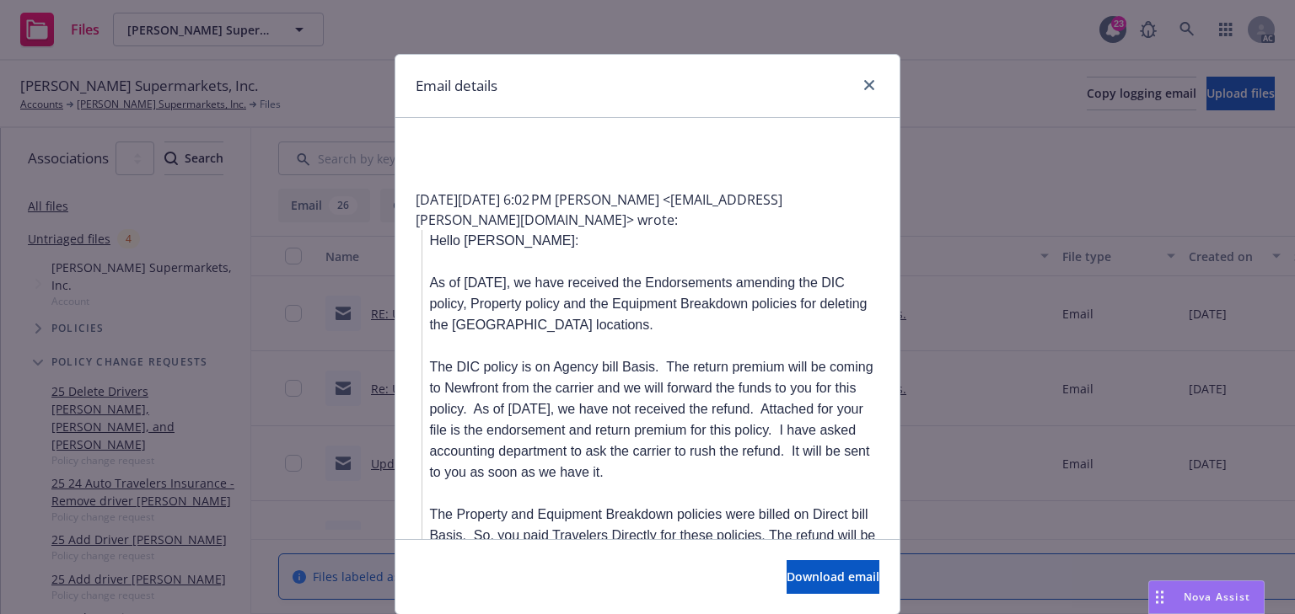
scroll to position [809, 0]
click at [866, 85] on icon "close" at bounding box center [869, 85] width 10 height 10
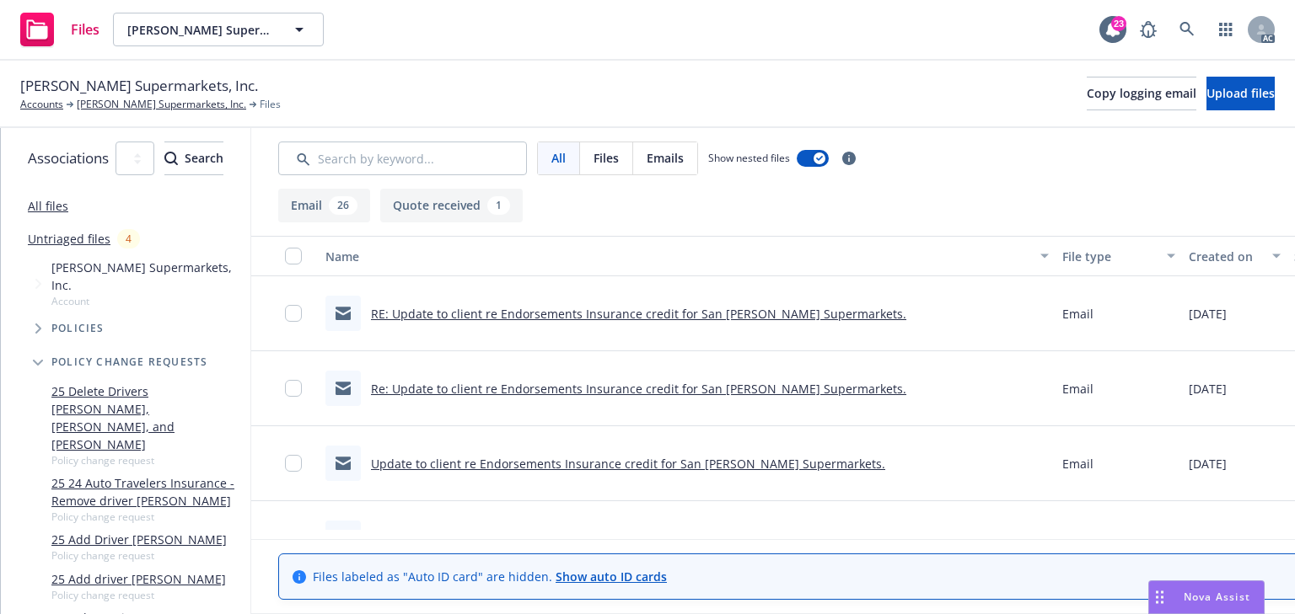
click at [596, 464] on link "Update to client re Endorsements Insurance credit for San [PERSON_NAME] Superma…" at bounding box center [628, 464] width 514 height 16
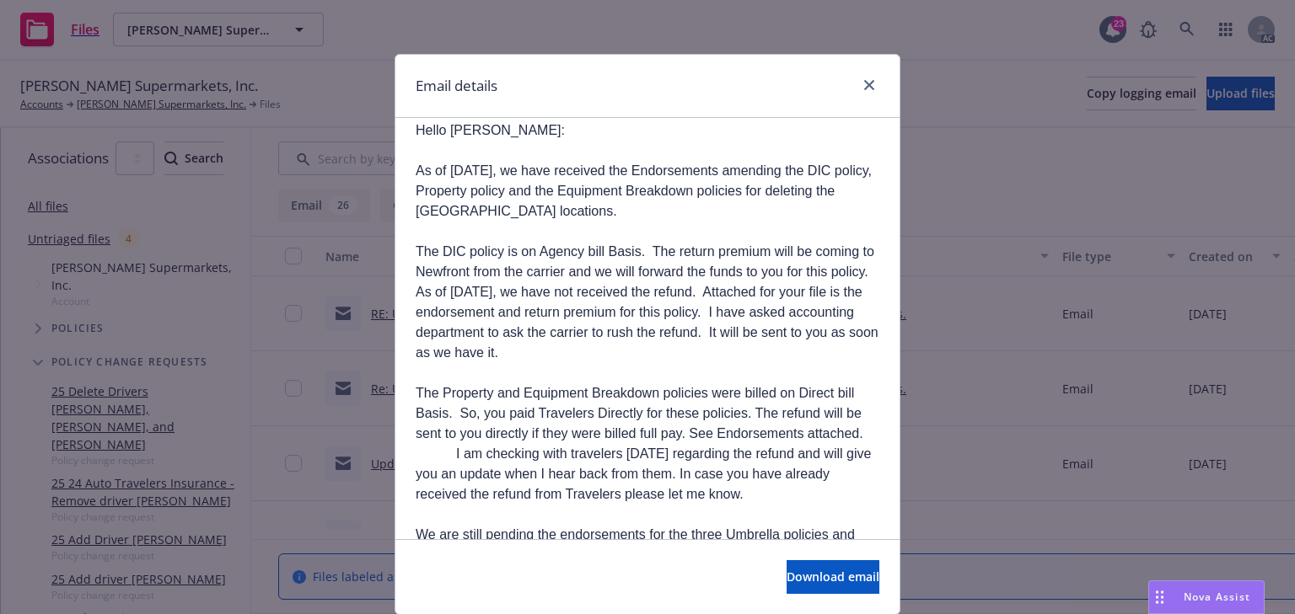
scroll to position [337, 0]
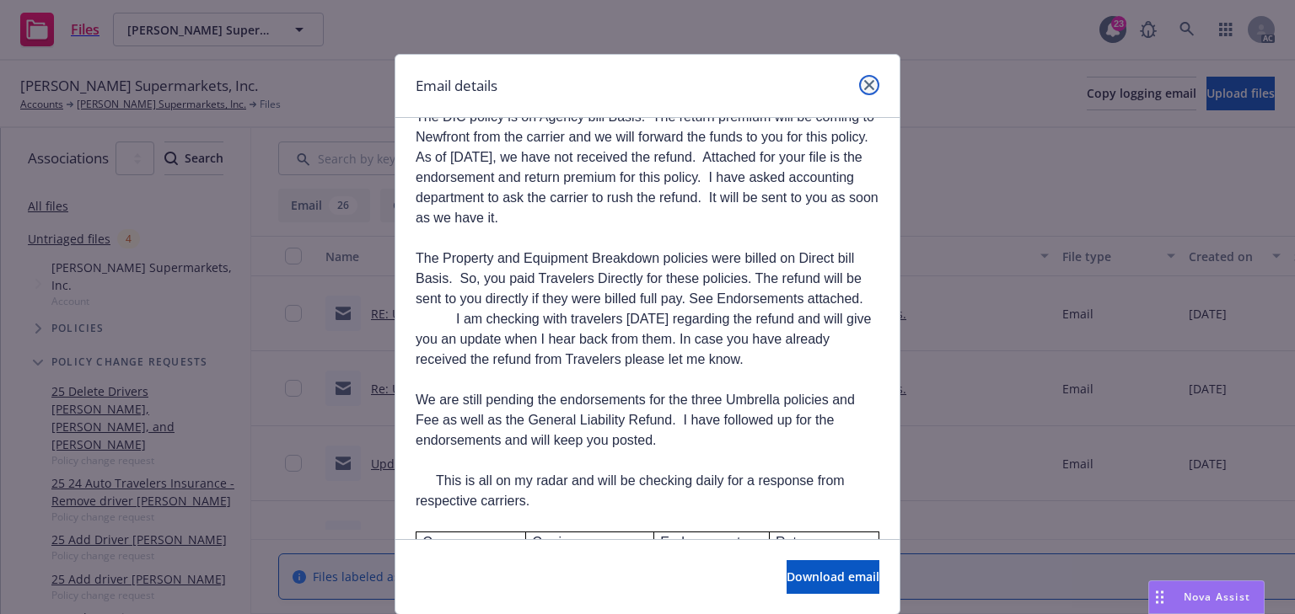
click at [870, 85] on link "close" at bounding box center [869, 85] width 20 height 20
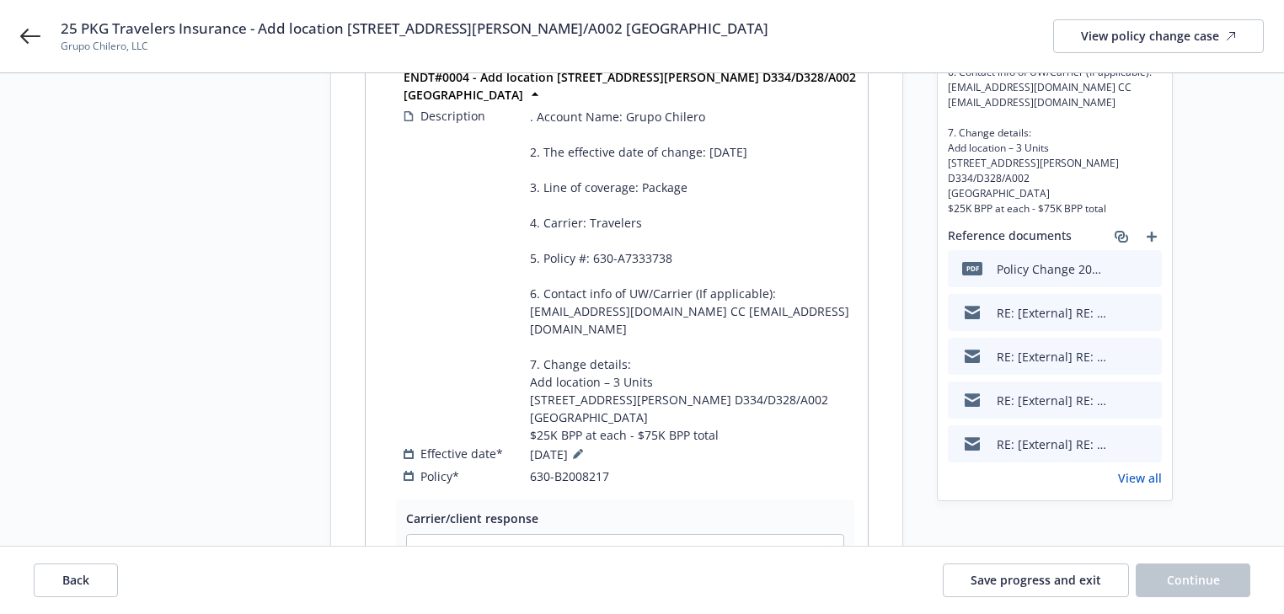
scroll to position [270, 0]
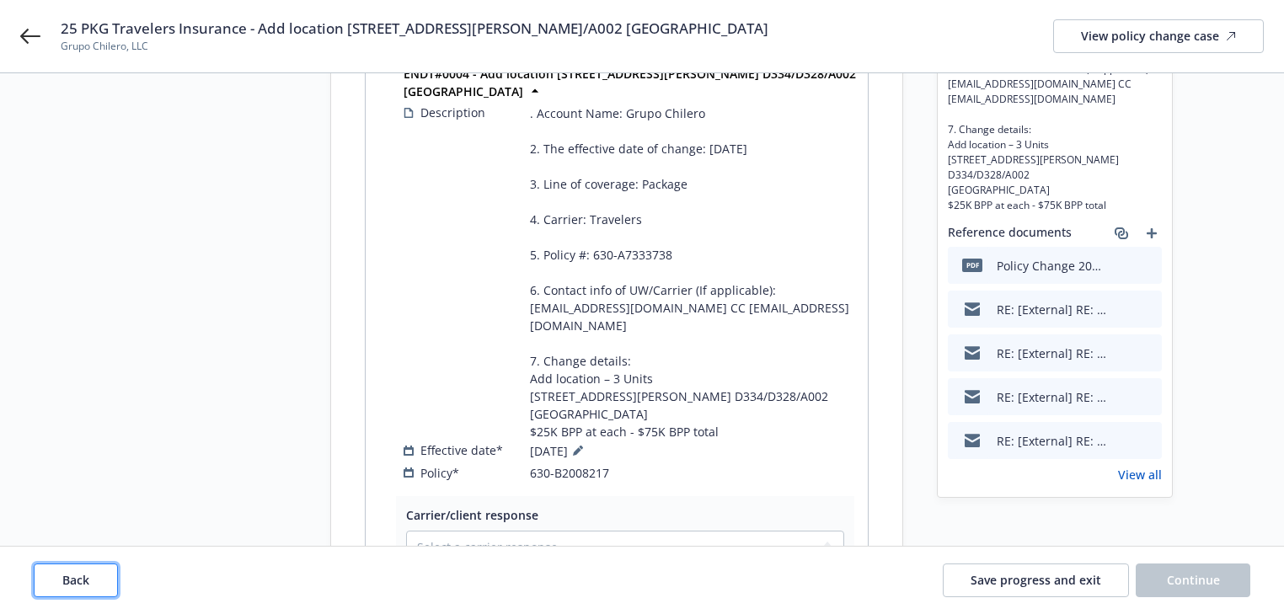
click at [67, 576] on span "Back" at bounding box center [75, 580] width 27 height 16
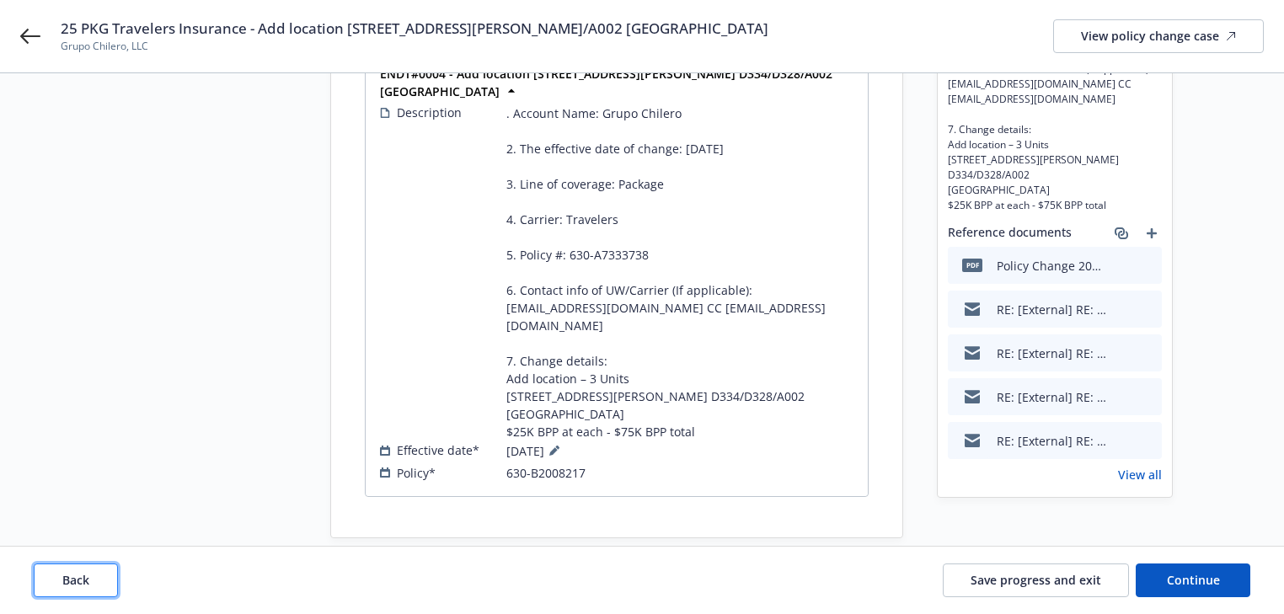
click at [67, 576] on span "Back" at bounding box center [75, 580] width 27 height 16
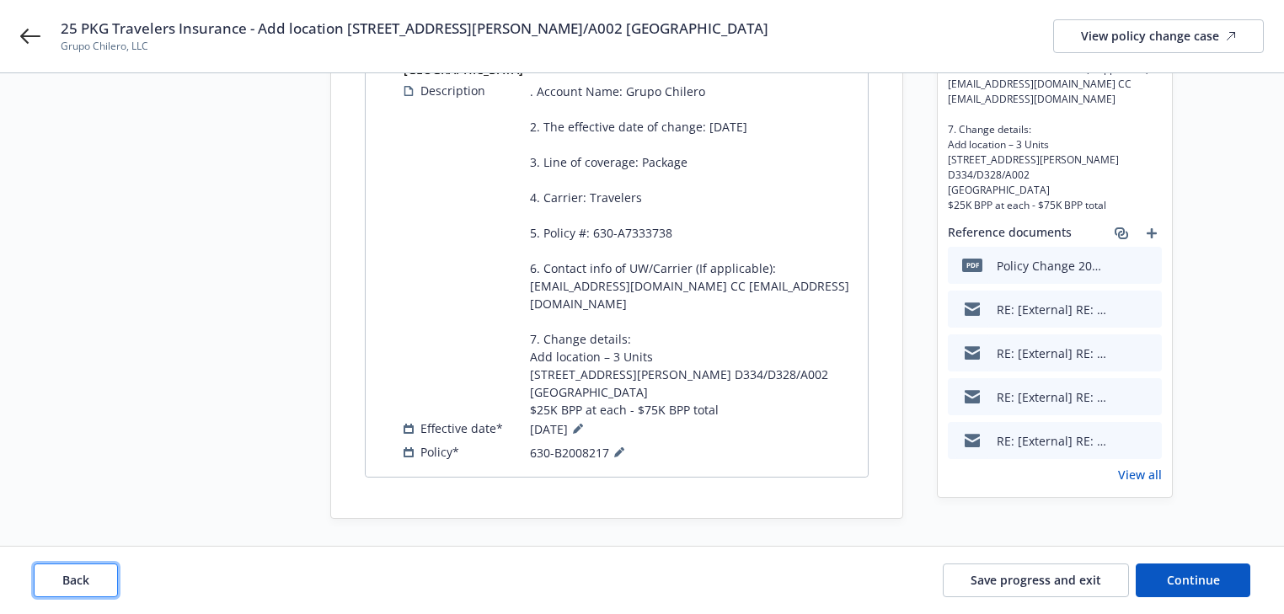
click at [67, 576] on span "Back" at bounding box center [75, 580] width 27 height 16
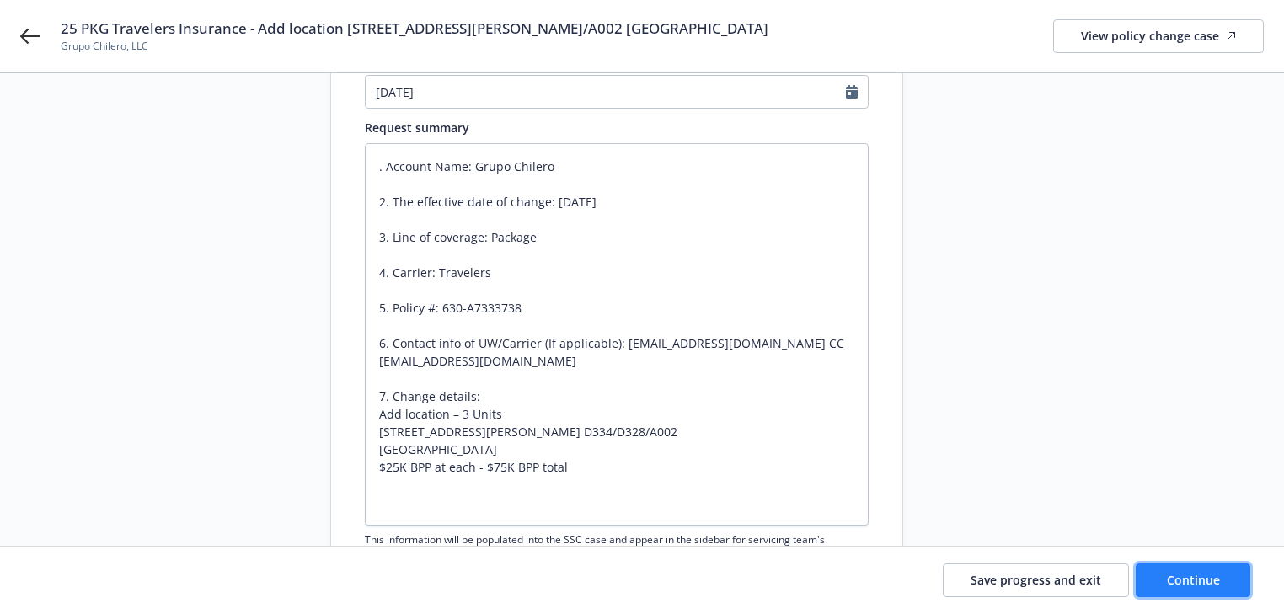
drag, startPoint x: 1220, startPoint y: 590, endPoint x: 1166, endPoint y: 580, distance: 54.1
click at [1220, 590] on button "Continue" at bounding box center [1193, 581] width 115 height 34
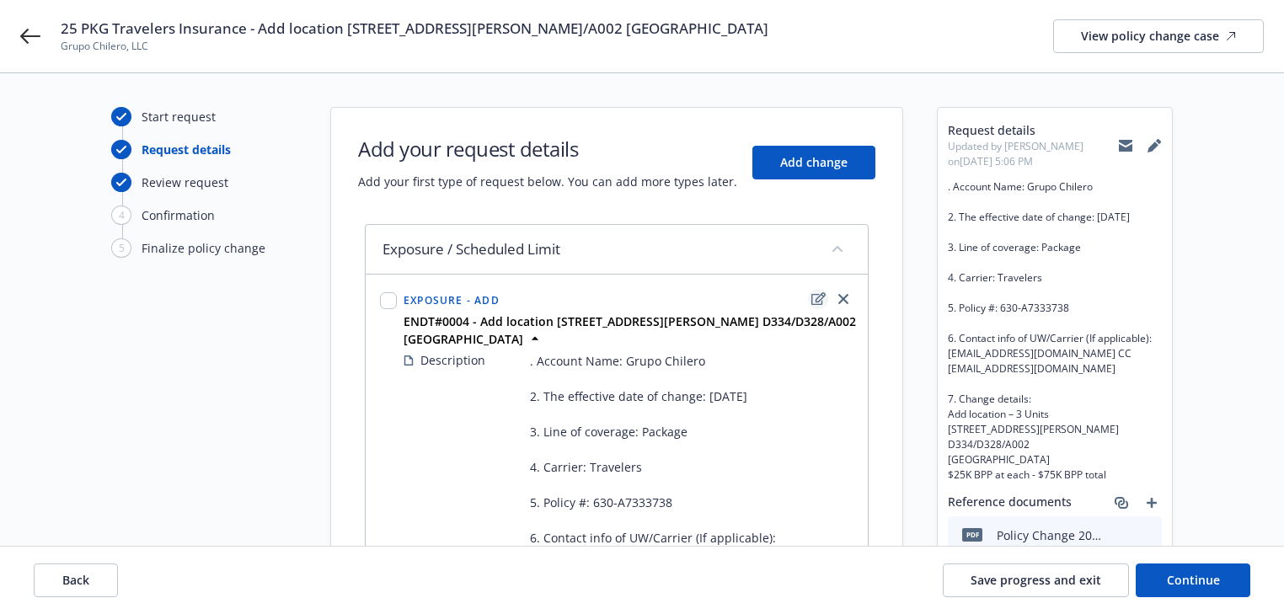
click at [818, 297] on icon "edit" at bounding box center [819, 298] width 14 height 13
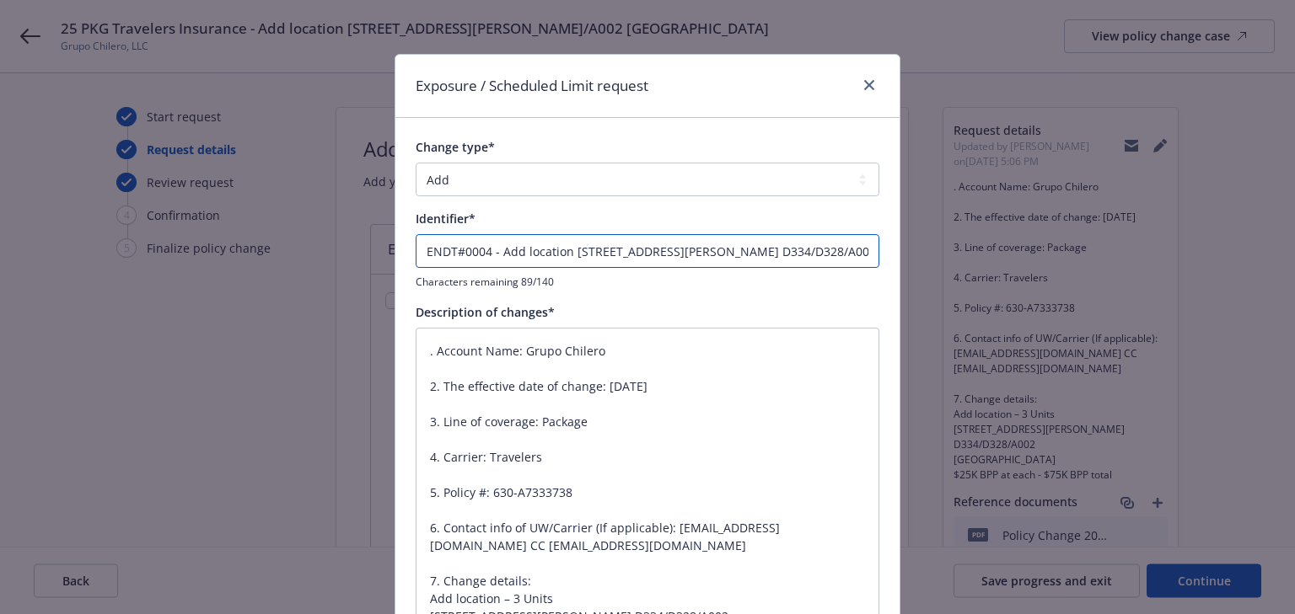
drag, startPoint x: 623, startPoint y: 244, endPoint x: 747, endPoint y: 260, distance: 124.8
click at [747, 260] on input "ENDT#0004 - Add location [STREET_ADDRESS][PERSON_NAME] D334/D328/A002 [GEOGRAPH…" at bounding box center [647, 251] width 464 height 34
click at [715, 260] on input "ENDT#0004 - Add location [STREET_ADDRESS][PERSON_NAME] D334/D328/A002 [GEOGRAPH…" at bounding box center [647, 251] width 464 height 34
drag, startPoint x: 667, startPoint y: 252, endPoint x: 805, endPoint y: 260, distance: 137.6
click at [805, 260] on input "ENDT#0004 - Add location [STREET_ADDRESS][PERSON_NAME] D334/D328/A002 [GEOGRAPH…" at bounding box center [647, 251] width 464 height 34
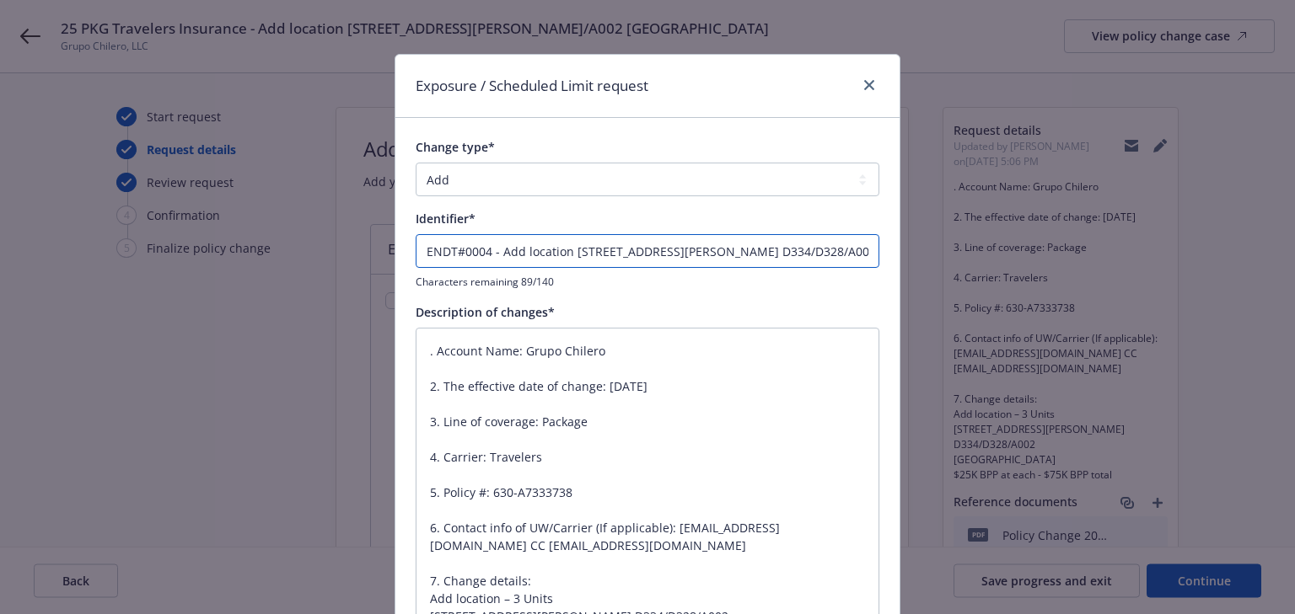
click at [805, 260] on input "ENDT#0004 - Add location [STREET_ADDRESS][PERSON_NAME] D334/D328/A002 [GEOGRAPH…" at bounding box center [647, 251] width 464 height 34
drag, startPoint x: 793, startPoint y: 253, endPoint x: 922, endPoint y: 252, distance: 128.9
click at [922, 252] on div "Exposure / Scheduled Limit request Change type* Add Audit Change Remove Identif…" at bounding box center [647, 307] width 1295 height 614
type textarea "x"
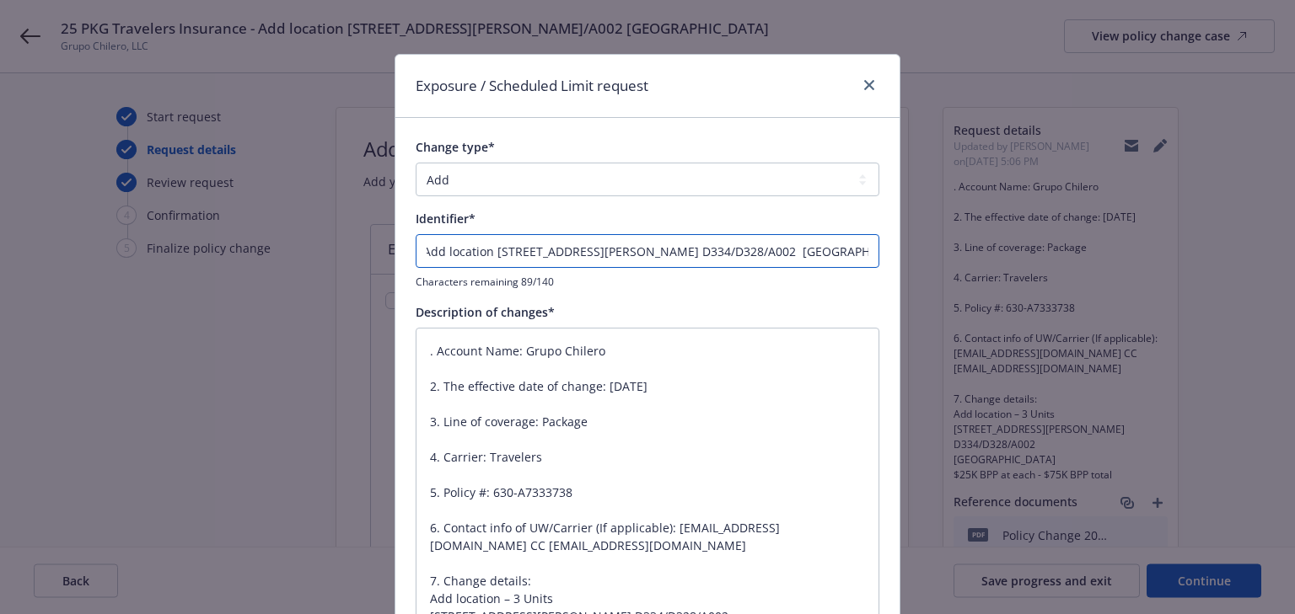
type input "ENDT#0004 - Add location [STREET_ADDRESS][PERSON_NAME] D334/D328/A002"
type textarea "x"
type input "ENDT#0004 - Add location [STREET_ADDRESS][PERSON_NAME] D334/D328/A002"
type textarea "x"
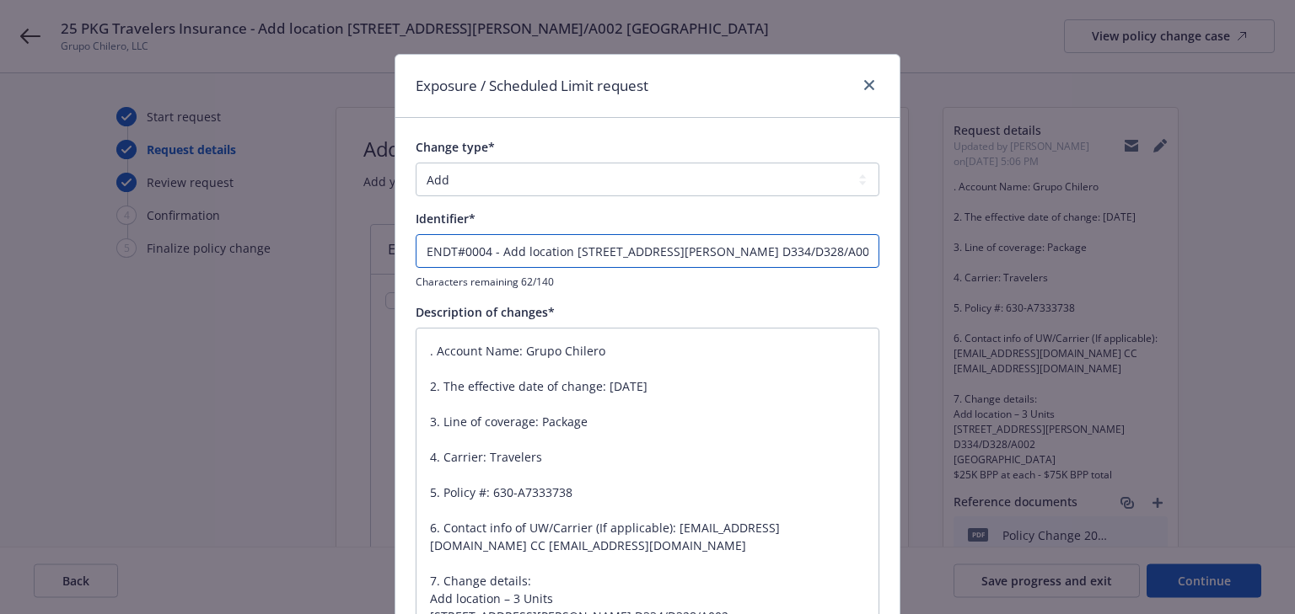
type input "ENDT#0004 - Add location [STREET_ADDRESS][PERSON_NAME] D334/D328/A002;"
type textarea "x"
click at [814, 255] on input "ENDT#0004 - Add location 2480 W Craig Rd, Units D334/D328/A002;" at bounding box center [647, 251] width 464 height 34
paste input "amend blanket BPP to $22,233,152"
type input "ENDT#0004 - Add location 2480 W Craig Rd, Units D334/D328/A002; amend blanket B…"
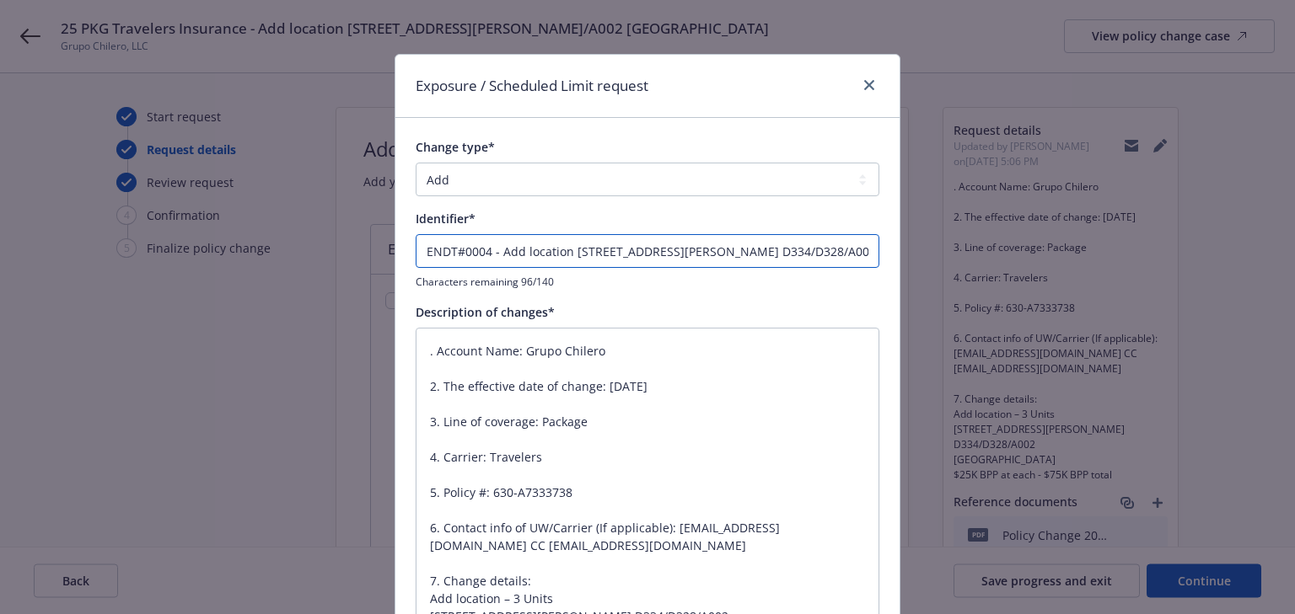
scroll to position [0, 124]
click at [676, 249] on input "ENDT#0004 - Add location 2480 W Craig Rd, Units D334/D328/A002; amend blanket B…" at bounding box center [647, 251] width 464 height 34
type textarea "x"
type input "ENDT#0004 - Add location 2480 W Craig Rd, Units D334/D328/A002; Amend blanket B…"
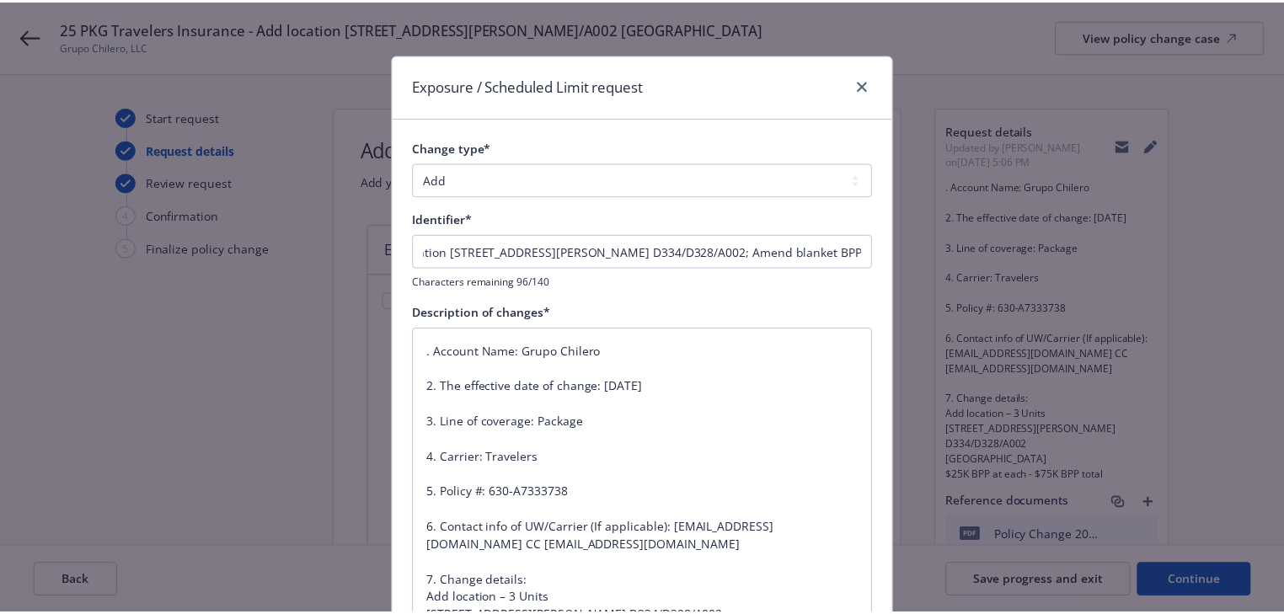
scroll to position [0, 0]
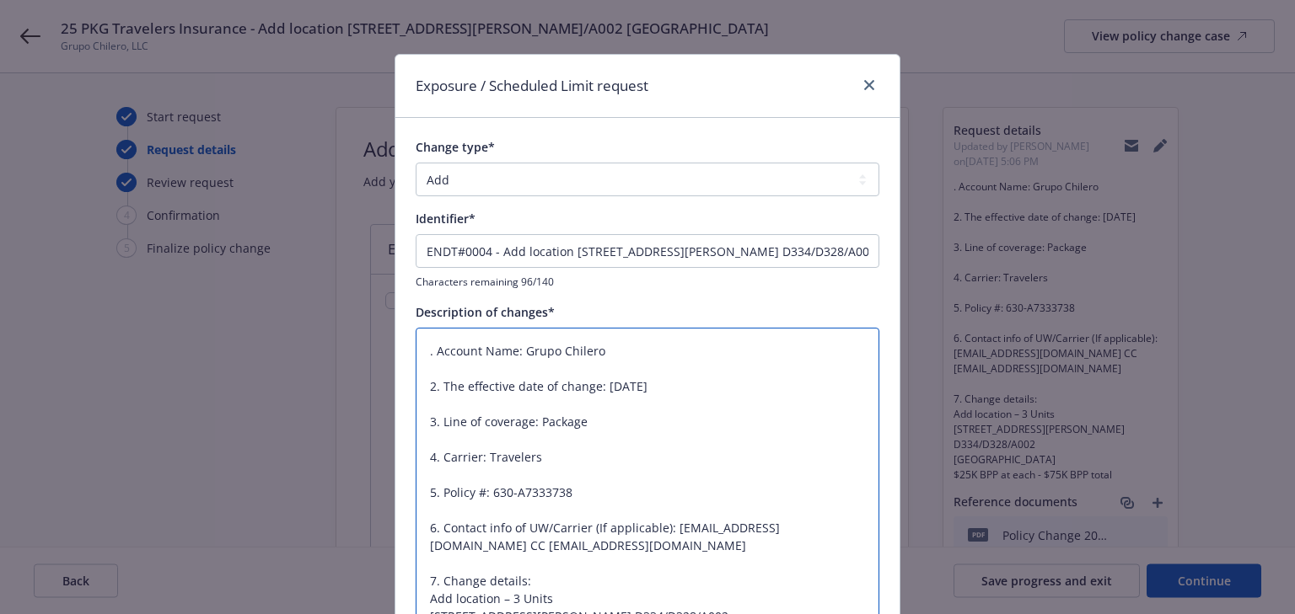
drag, startPoint x: 418, startPoint y: 351, endPoint x: 425, endPoint y: 357, distance: 9.5
click at [425, 357] on textarea ". Account Name: Grupo Chilero 2. The effective date of change: 03/12/2025 3. Li…" at bounding box center [647, 519] width 464 height 383
paste textarea "ADDING LOCATION 35, BUILDING 35 OCCUPIED AS STORAGE LOCATED AT: 2480 W CRAIG RD…"
type textarea "x"
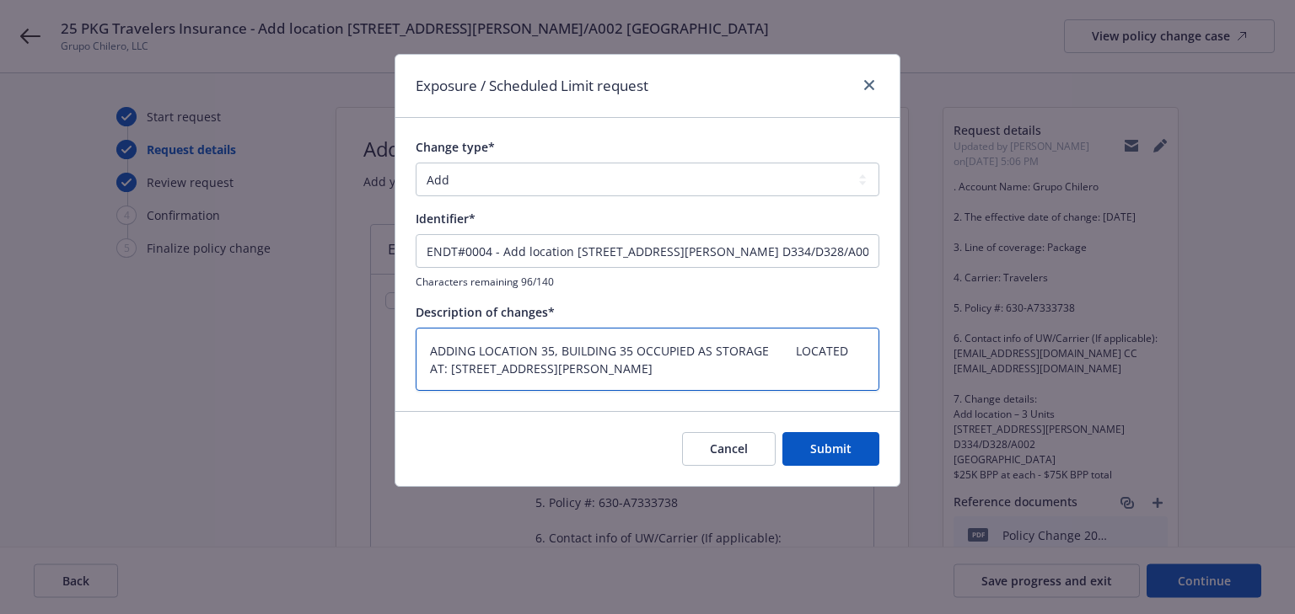
type textarea "ADDING LOCATION 35, BUILDING 35 OCCUPIED AS STORAGE LOCATED AT: 2480 W CRAIG RD…"
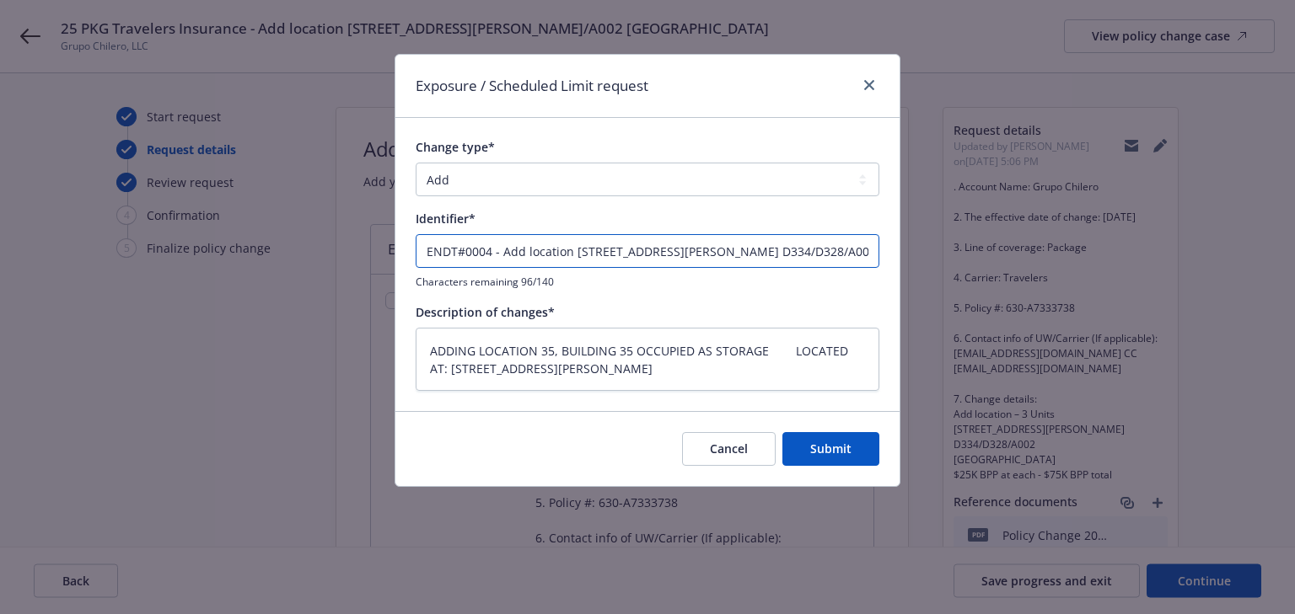
click at [570, 251] on input "ENDT#0004 - Add location 2480 W Craig Rd, Units D334/D328/A002; Amend blanket B…" at bounding box center [647, 251] width 464 height 34
type textarea "x"
type input "ENDT#0004 - Add location# 2480 W Craig Rd, Units D334/D328/A002; Amend blanket …"
type textarea "x"
type input "ENDT#0004 - Add location#3 2480 W Craig Rd, Units D334/D328/A002; Amend blanket…"
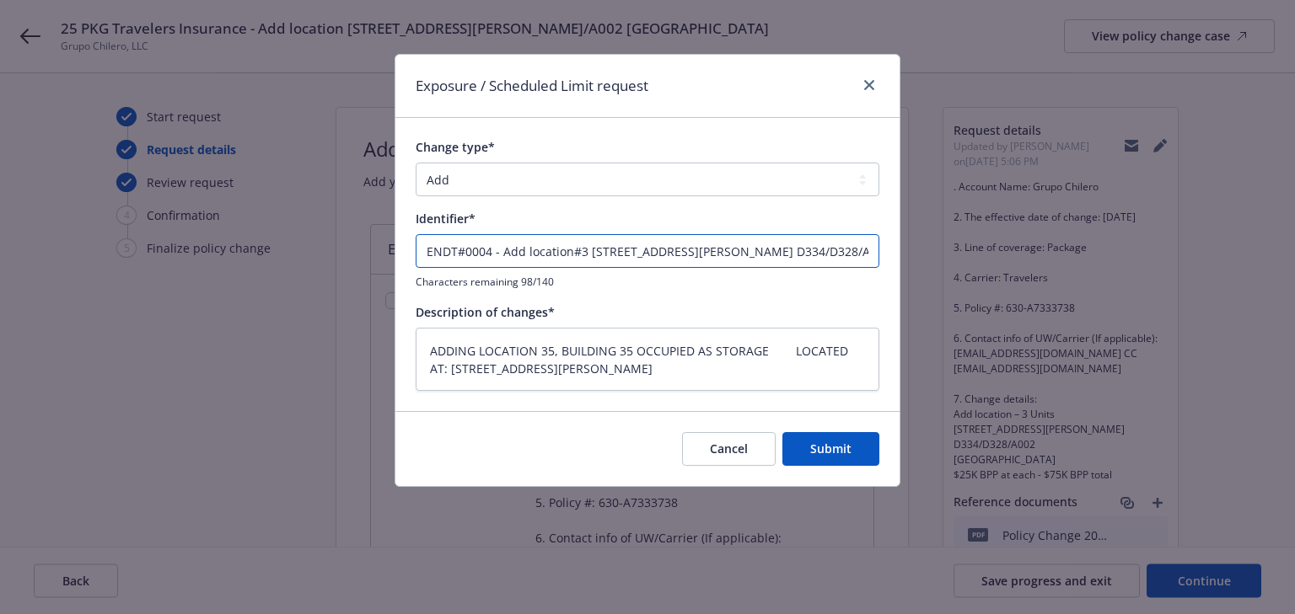
type textarea "x"
type input "ENDT#0004 - Add location#35 2480 W Craig Rd, Units D334/D328/A002; Amend blanke…"
type textarea "x"
type input "ENDT#0004 - Add location#35 2480 W Craig Rd, Units D334/D328/A002; Amend blanke…"
type textarea "x"
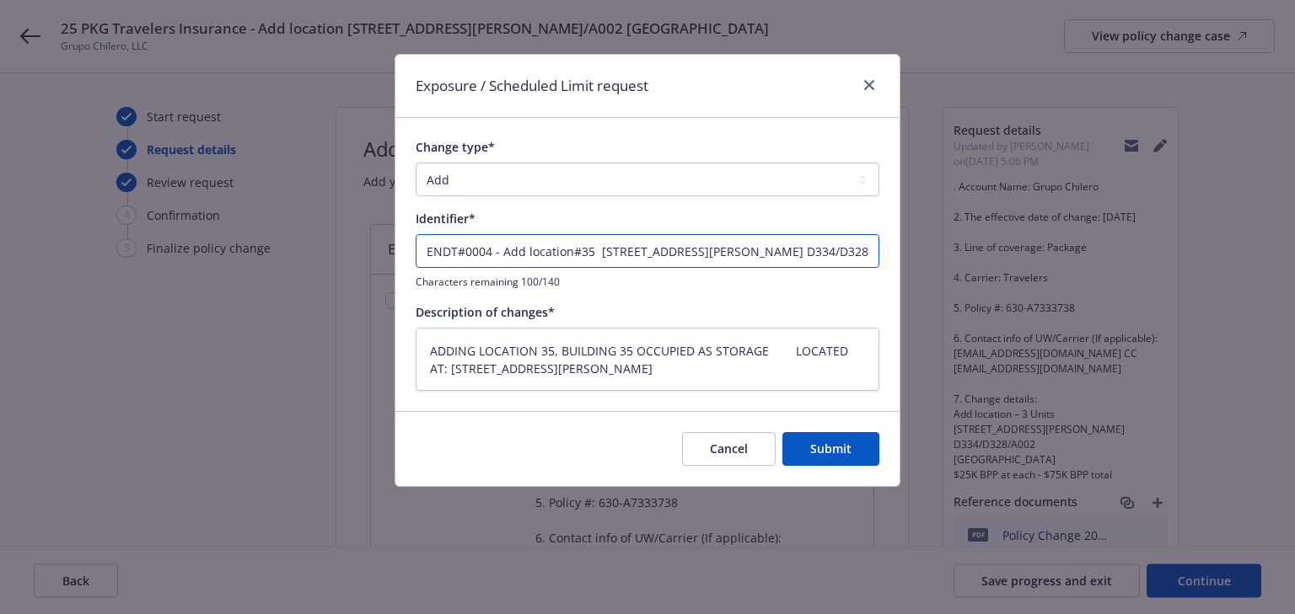
type input "ENDT#0004 - Add location#35 - [STREET_ADDRESS][PERSON_NAME] D334/D328/A002; Ame…"
type textarea "x"
type input "ENDT#0004 - Add location#35 - 2480 W Craig Rd, Units D334/D328/A002; Amend blan…"
type textarea "x"
type input "ENDT#0004 - Add location#35 - [STREET_ADDRESS][PERSON_NAME] D334/D328/A002; Ame…"
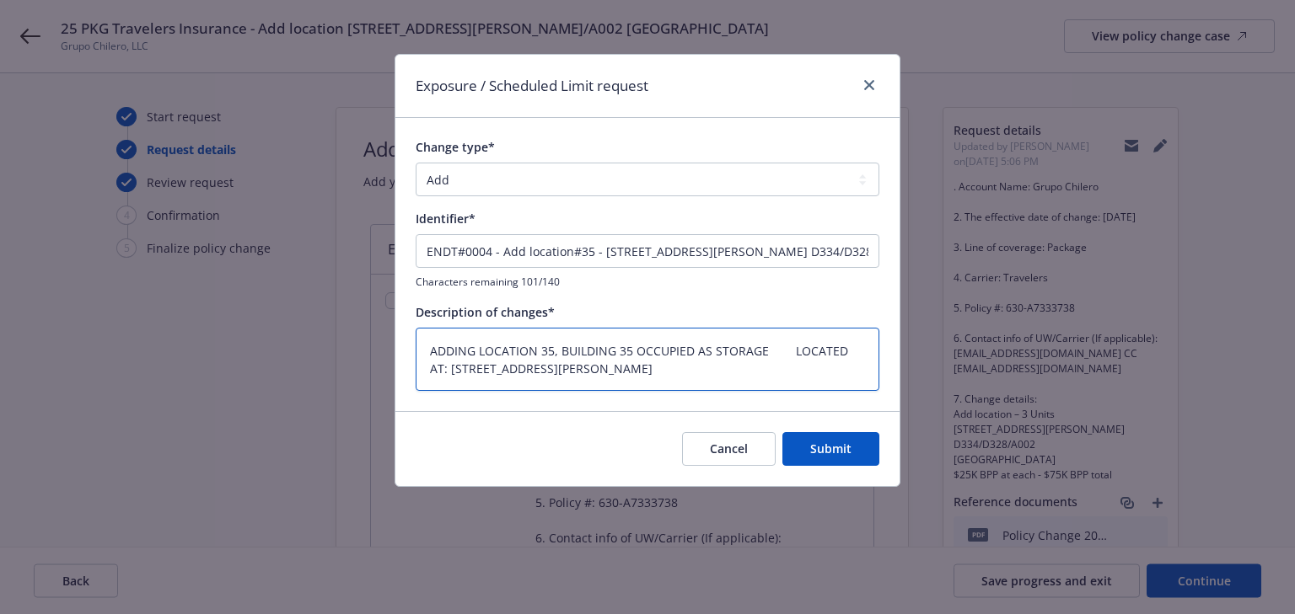
drag, startPoint x: 789, startPoint y: 346, endPoint x: 769, endPoint y: 352, distance: 21.1
click at [769, 352] on textarea "ADDING LOCATION 35, BUILDING 35 OCCUPIED AS STORAGE LOCATED AT: 2480 W CRAIG RD…" at bounding box center [647, 360] width 464 height 64
type textarea "x"
type textarea "ADDING LOCATION 35, BUILDING 35 OCCUPIED AS STORAGE LOCATED AT: 2480 W CRAIG RD…"
click at [834, 367] on textarea "ADDING LOCATION 35, BUILDING 35 OCCUPIED AS STORAGE LOCATED AT: 2480 W CRAIG RD…" at bounding box center [647, 360] width 464 height 64
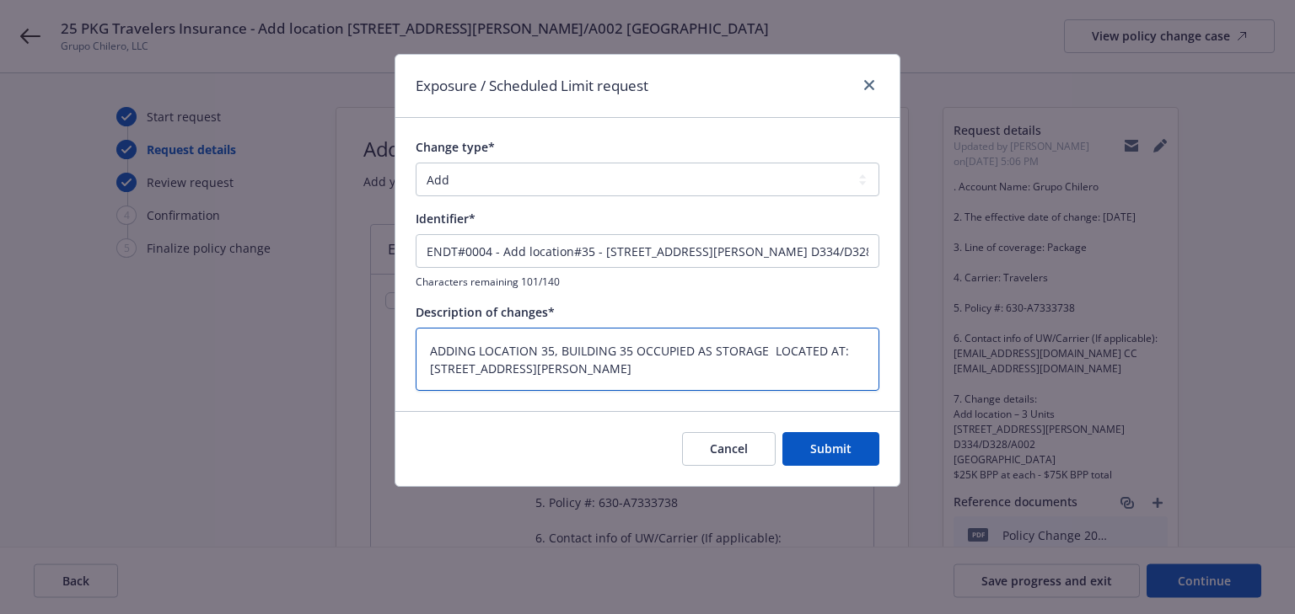
type textarea "x"
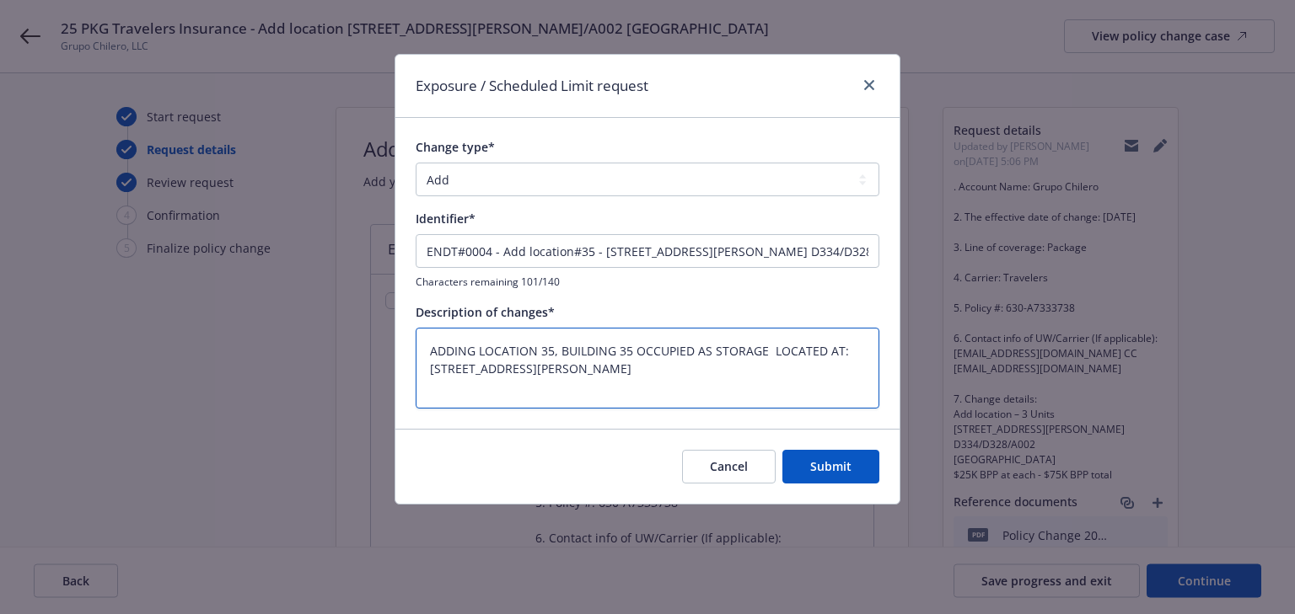
click at [432, 348] on textarea "ADDING LOCATION 35, BUILDING 35 OCCUPIED AS STORAGE LOCATED AT: 2480 W CRAIG RD…" at bounding box center [647, 369] width 464 height 82
type textarea "ADDING LOCATION 35, BUILDING 35 OCCUPIED AS STORAGE LOCATED AT: 2480 W CRAIG RD…"
type textarea "x"
type textarea "ADDING LOCATION 35, BUILDING 35 OCCUPIED AS STORAGE LOCATED AT: 2480 W CRAIG RD…"
click at [426, 394] on textarea "ADDING LOCATION 35, BUILDING 35 OCCUPIED AS STORAGE LOCATED AT: 2480 W CRAIG RD…" at bounding box center [647, 369] width 464 height 82
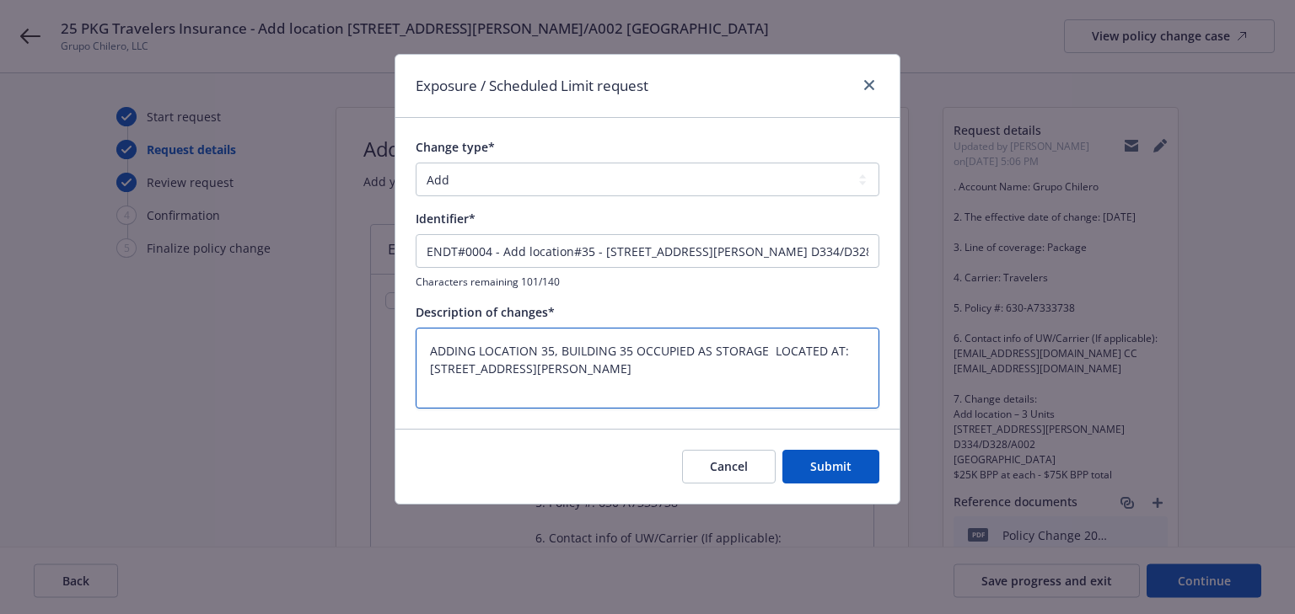
paste textarea "AMENDING BLANKET YOUR BUSINESS PERSONAL PROPERTY LIMIT TO $22,233,152."
type textarea "x"
type textarea "ADDING LOCATION 35, BUILDING 35 OCCUPIED AS STORAGE LOCATED AT: 2480 W CRAIG RD…"
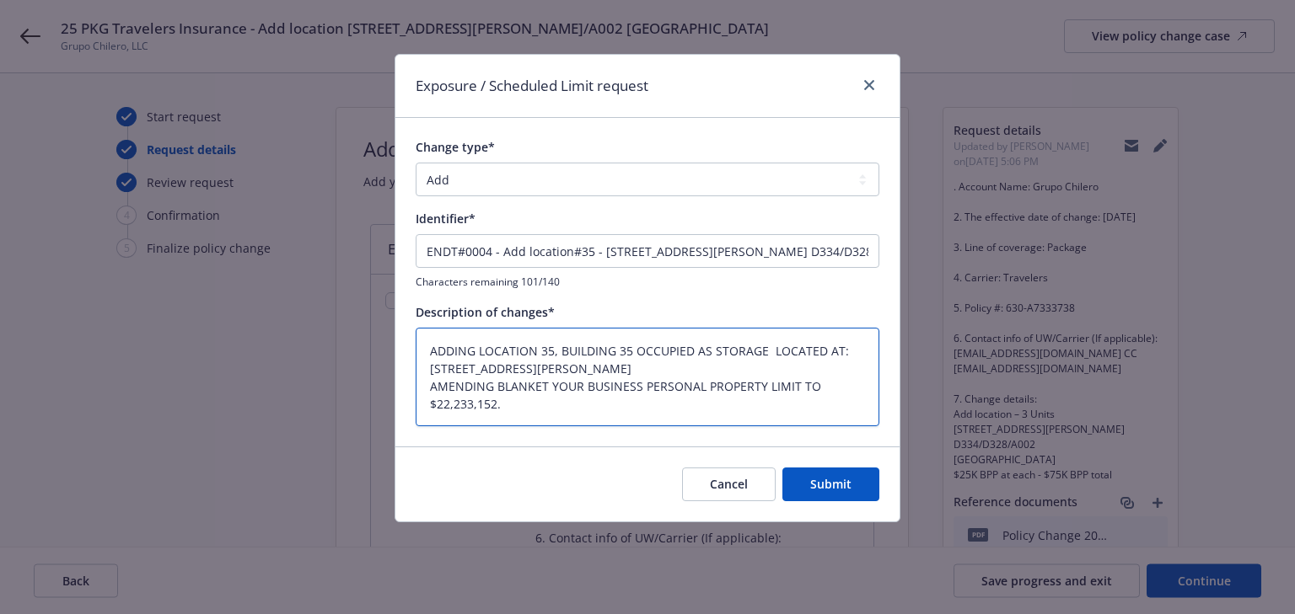
click at [426, 393] on textarea "ADDING LOCATION 35, BUILDING 35 OCCUPIED AS STORAGE LOCATED AT: 2480 W CRAIG RD…" at bounding box center [647, 377] width 464 height 99
type textarea "x"
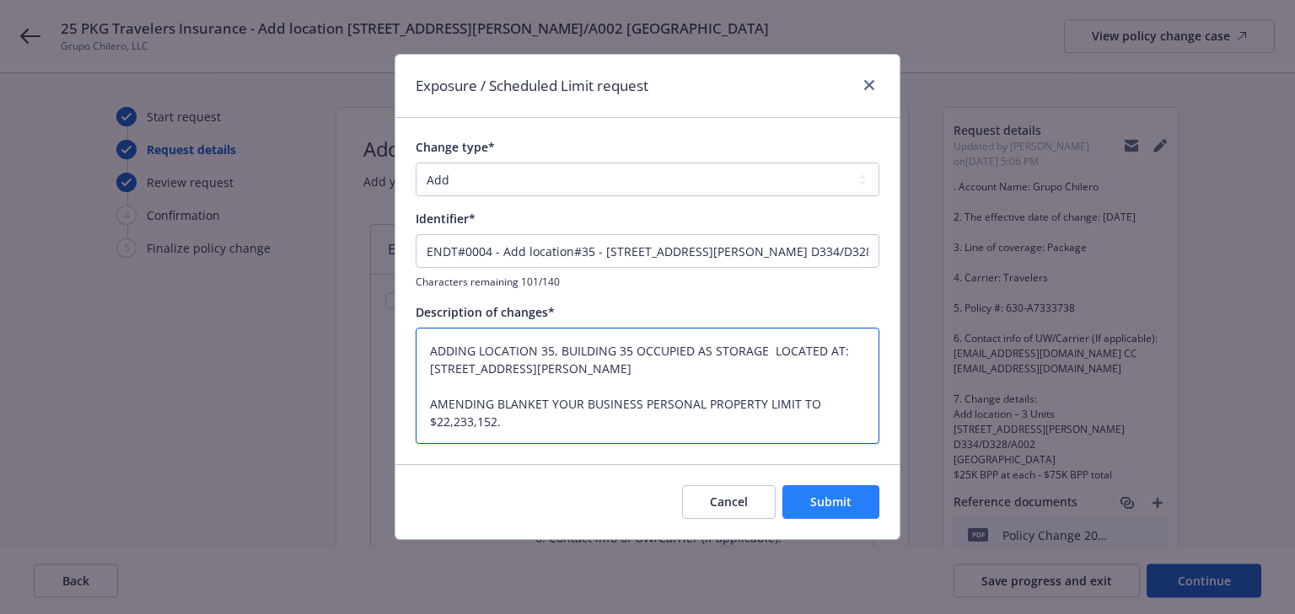
type textarea "ADDING LOCATION 35, BUILDING 35 OCCUPIED AS STORAGE LOCATED AT: 2480 W CRAIG RD…"
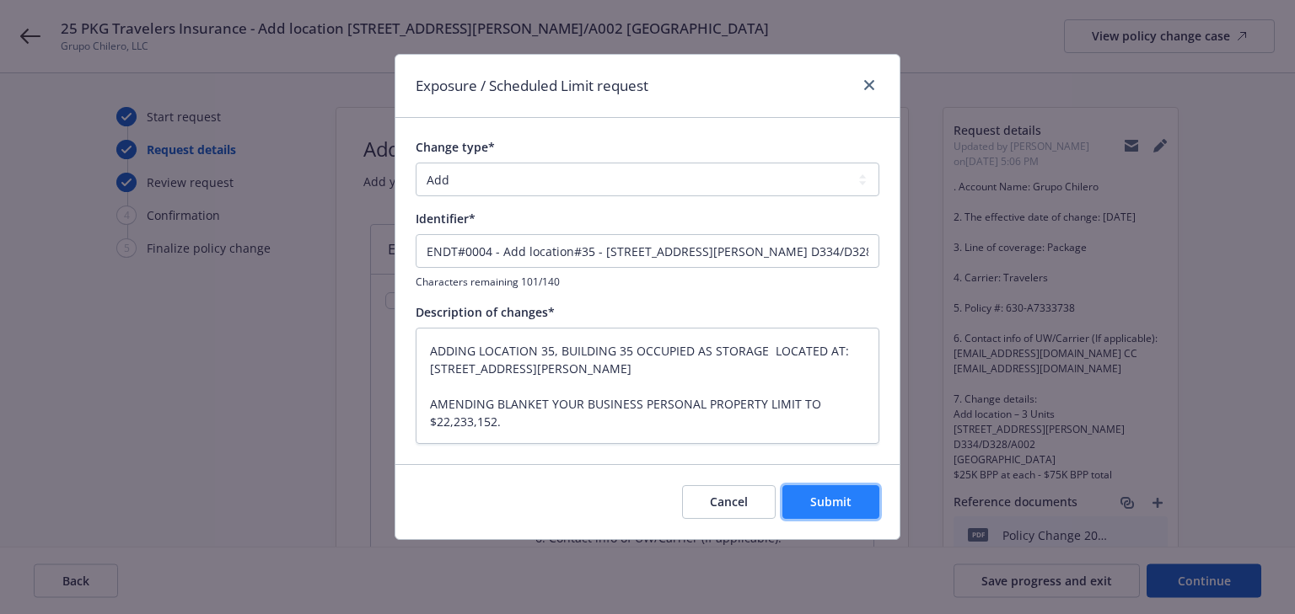
click at [819, 499] on span "Submit" at bounding box center [830, 502] width 41 height 16
type textarea "x"
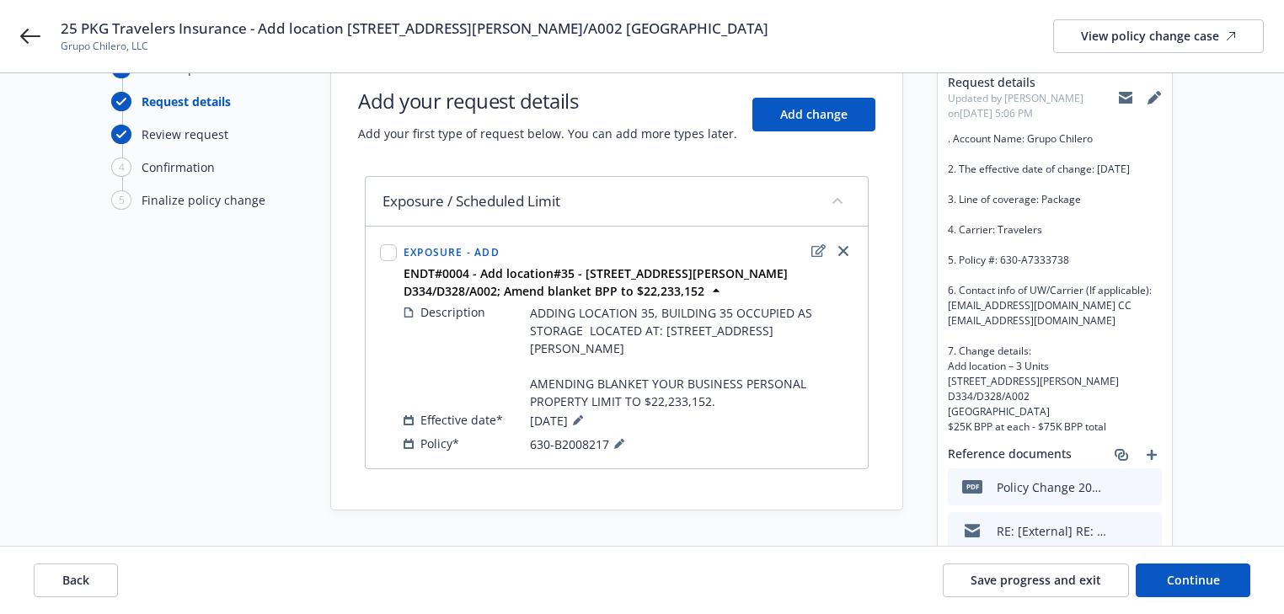
scroll to position [255, 0]
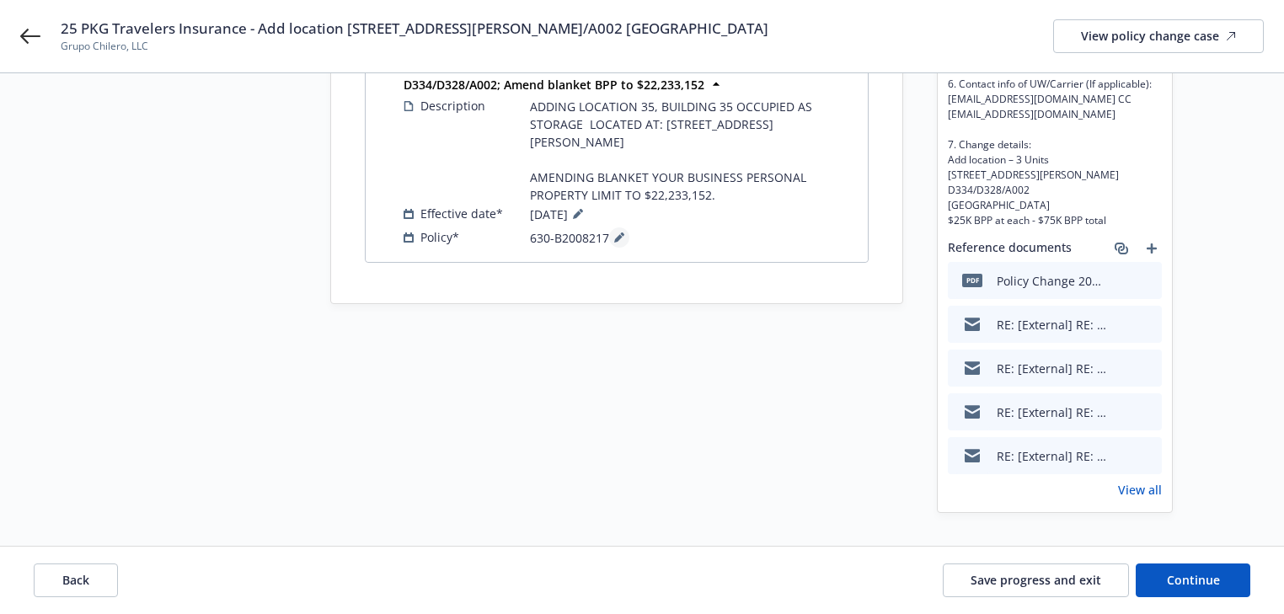
click at [623, 238] on icon at bounding box center [619, 238] width 10 height 10
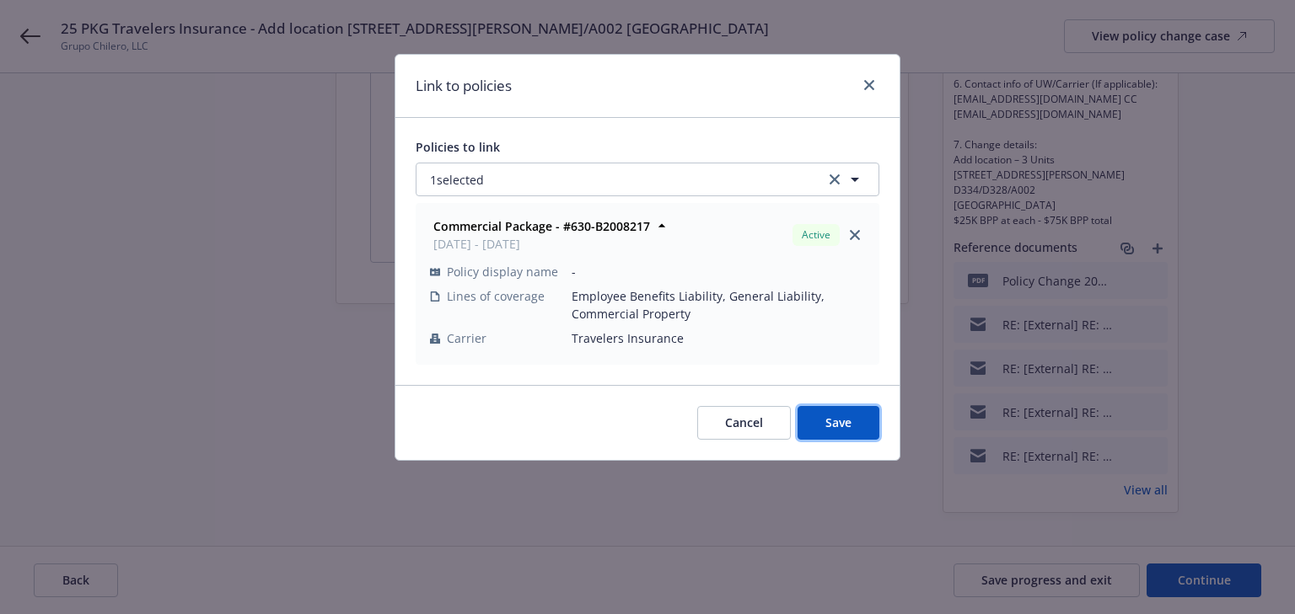
click at [852, 424] on button "Save" at bounding box center [838, 423] width 82 height 34
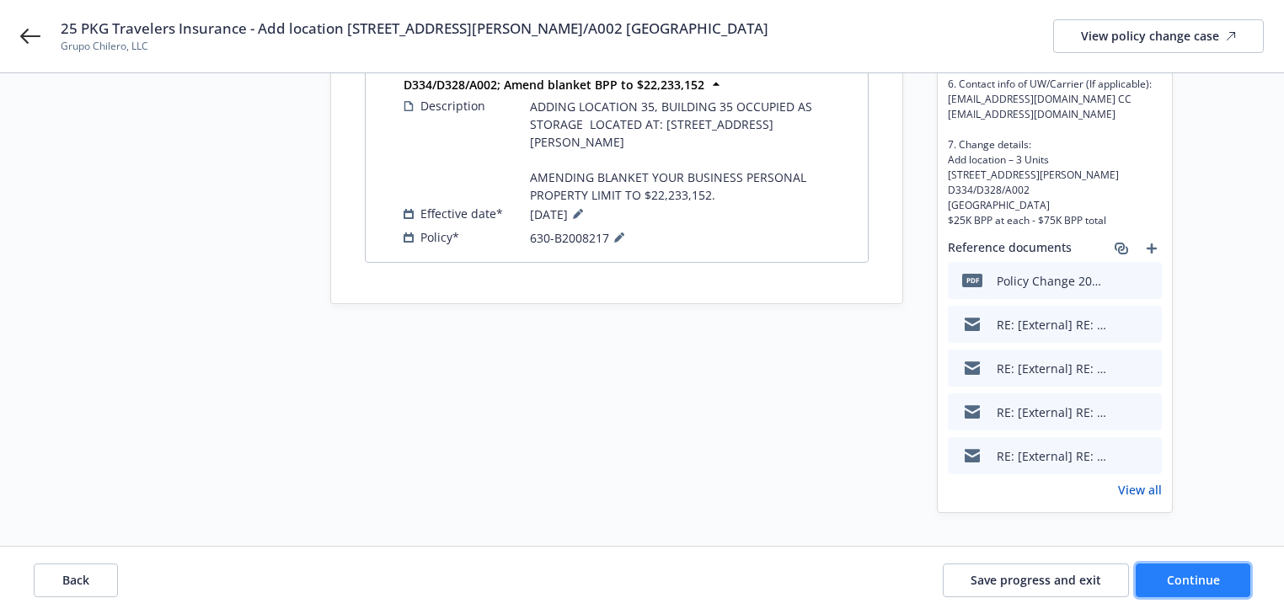
drag, startPoint x: 1194, startPoint y: 573, endPoint x: 1150, endPoint y: 570, distance: 44.8
click at [1193, 573] on span "Continue" at bounding box center [1193, 580] width 53 height 16
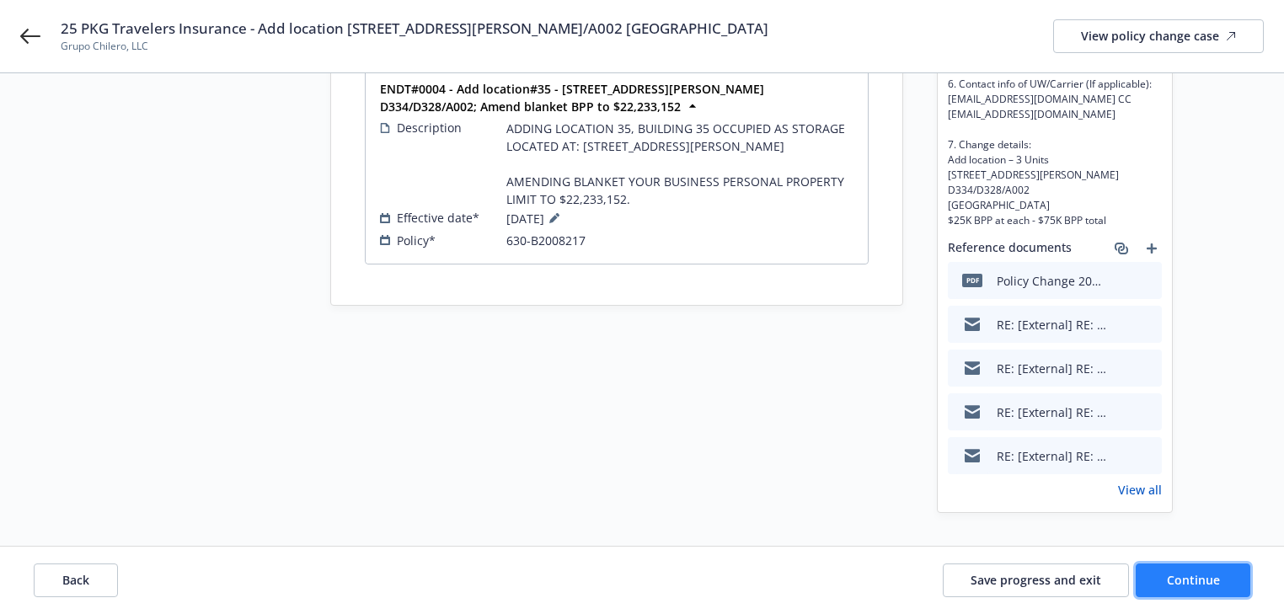
click at [1164, 570] on button "Continue" at bounding box center [1193, 581] width 115 height 34
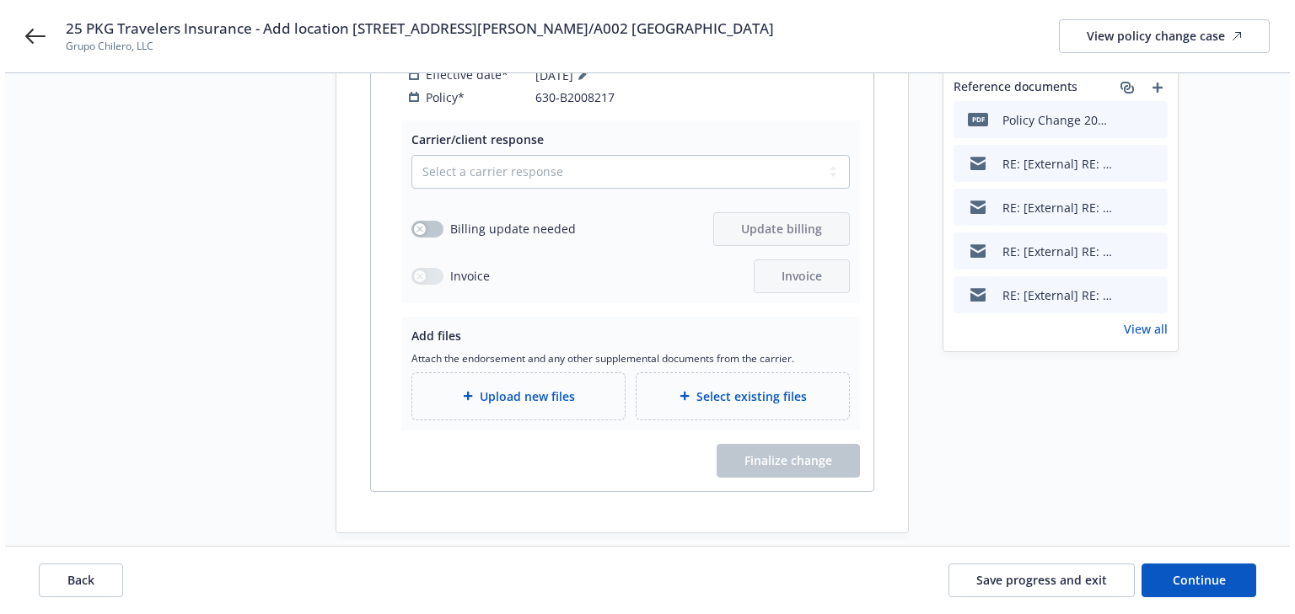
scroll to position [416, 0]
drag, startPoint x: 464, startPoint y: 156, endPoint x: 462, endPoint y: 168, distance: 12.1
click at [464, 156] on select "Select a carrier response Accepted Accepted with revision No endorsement needed…" at bounding box center [625, 171] width 438 height 34
select select "ACCEPTED"
click at [406, 154] on select "Select a carrier response Accepted Accepted with revision No endorsement needed…" at bounding box center [625, 171] width 438 height 34
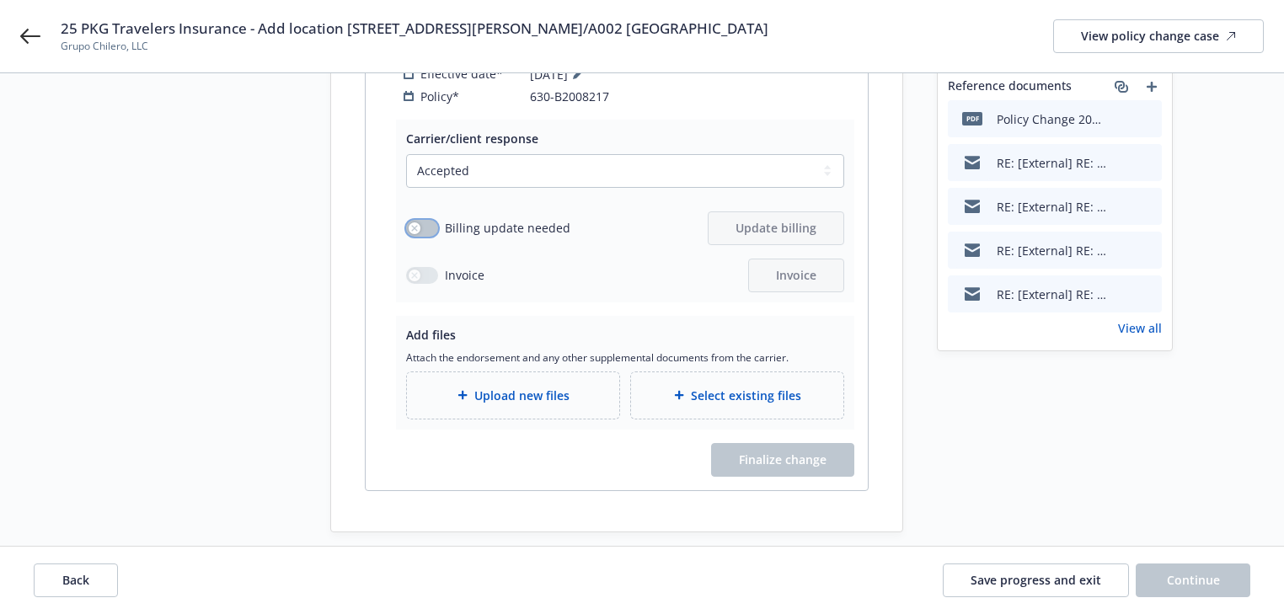
click at [421, 220] on button "button" at bounding box center [422, 228] width 32 height 17
click at [806, 220] on span "Update billing" at bounding box center [776, 228] width 81 height 16
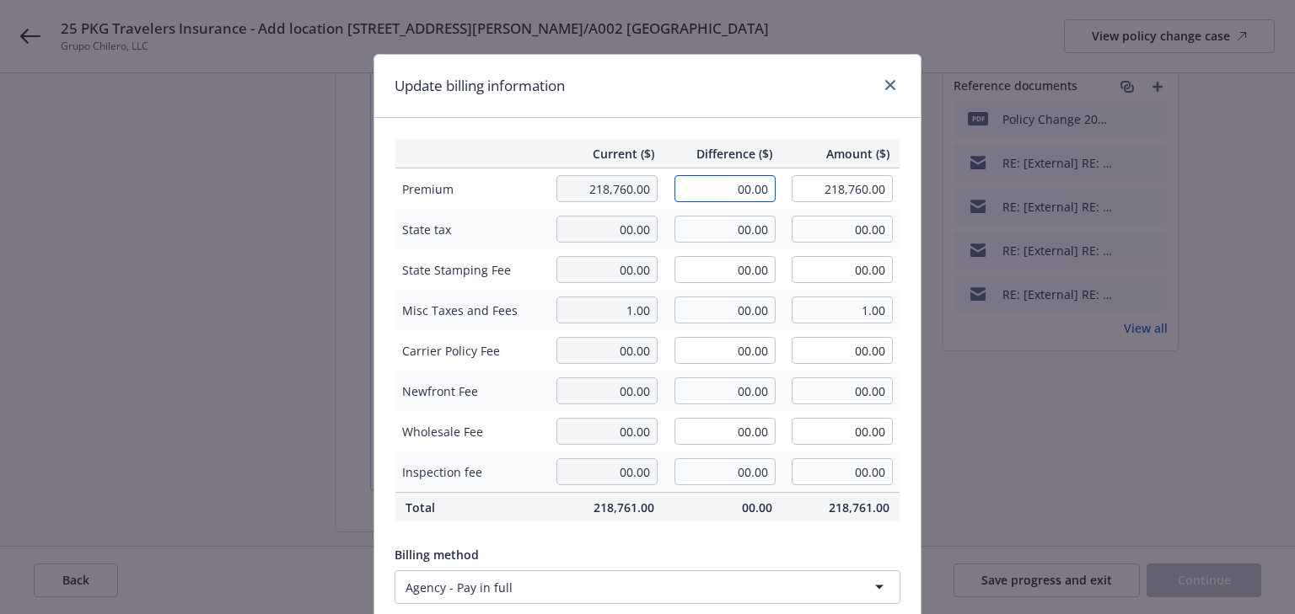
click at [715, 194] on input "00.00" at bounding box center [724, 188] width 101 height 27
type input "112.00"
type input "218,872.00"
type input "16.8"
click at [732, 126] on div "Current ($) Difference ($) Amount ($) Premium 218,760.00 112.00 218,872.00 Stat…" at bounding box center [647, 451] width 546 height 666
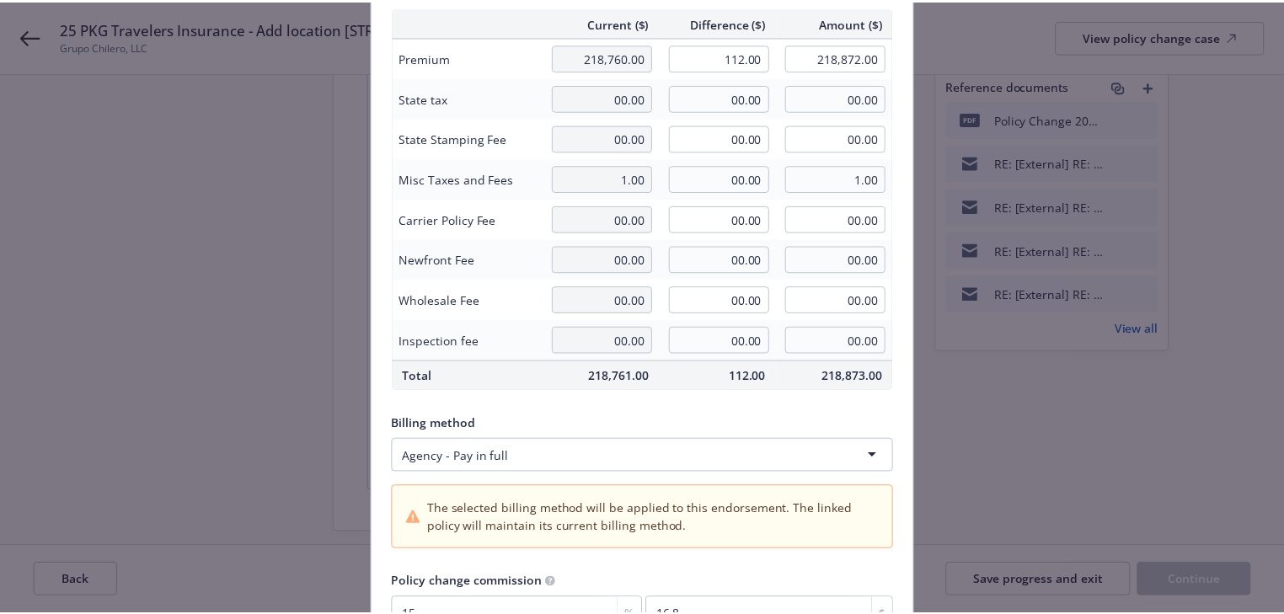
scroll to position [298, 0]
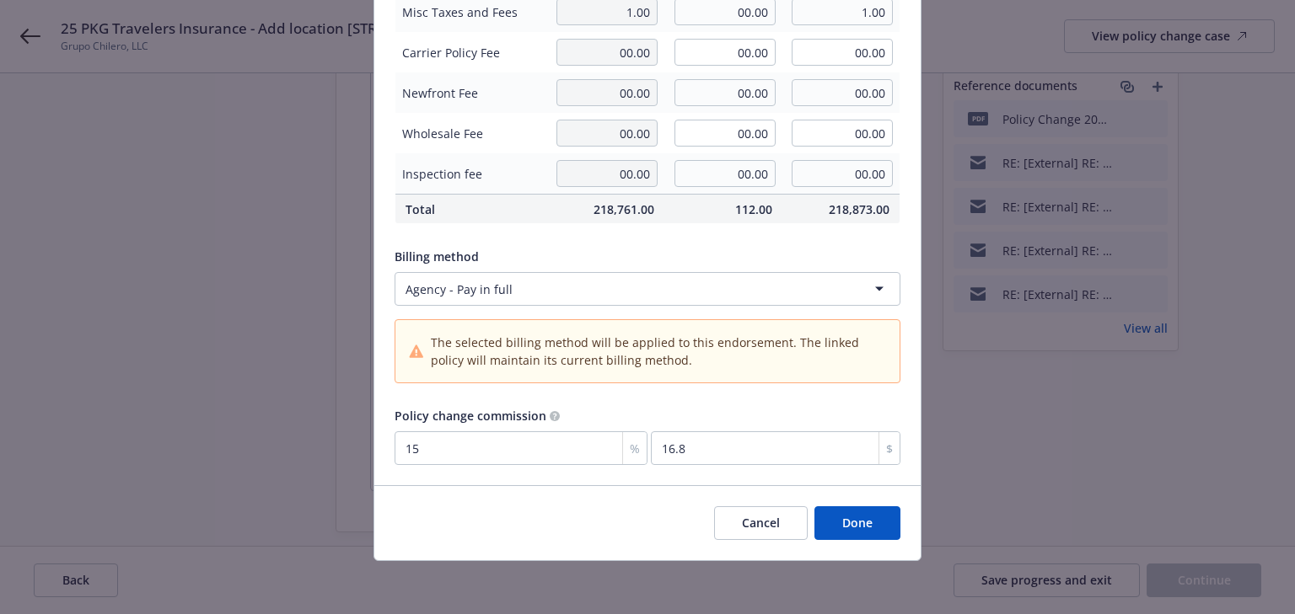
click at [841, 527] on button "Done" at bounding box center [857, 524] width 86 height 34
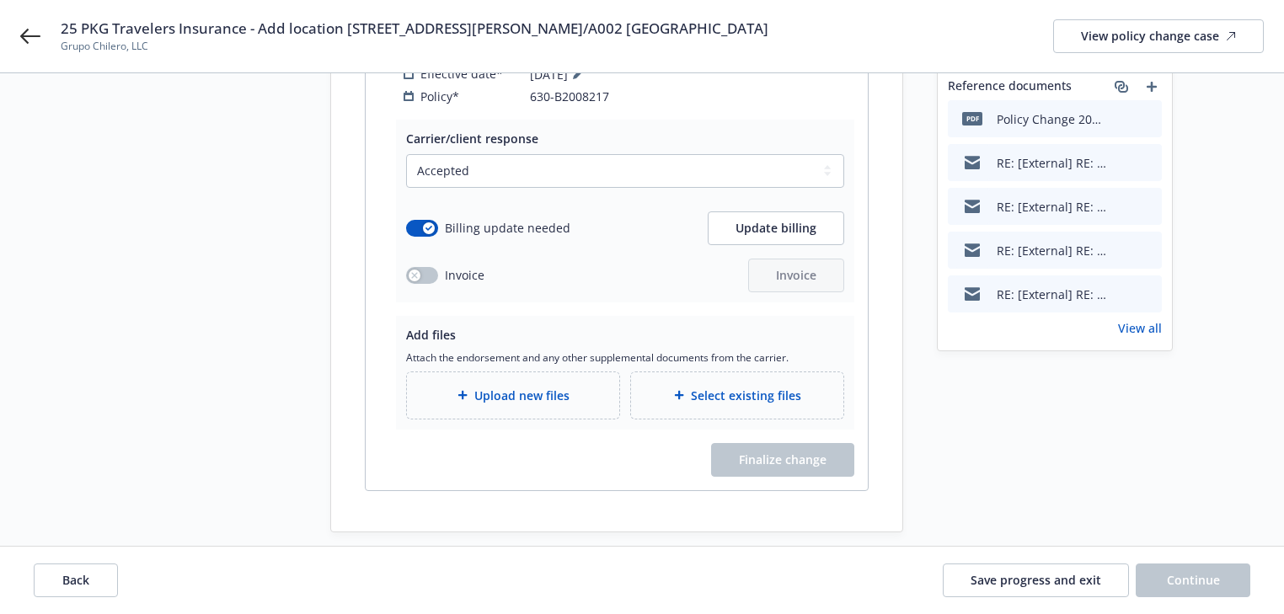
click at [543, 391] on div "Upload new files" at bounding box center [513, 396] width 212 height 46
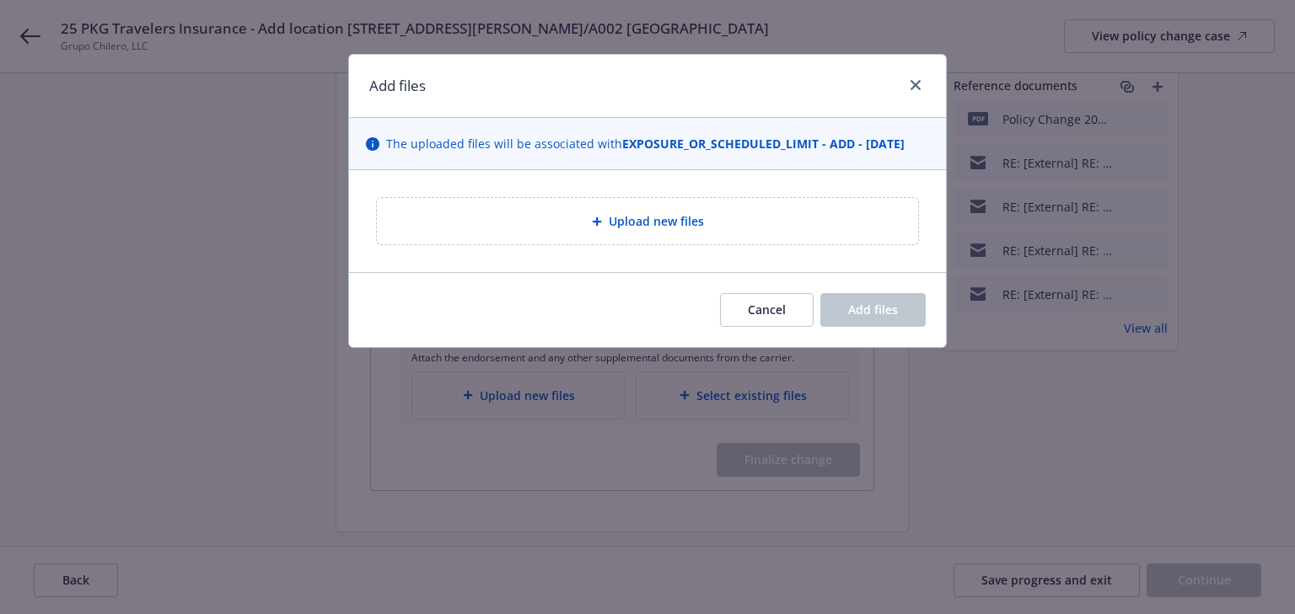
click at [674, 221] on span "Upload new files" at bounding box center [655, 221] width 95 height 18
click at [916, 81] on icon "close" at bounding box center [915, 85] width 10 height 10
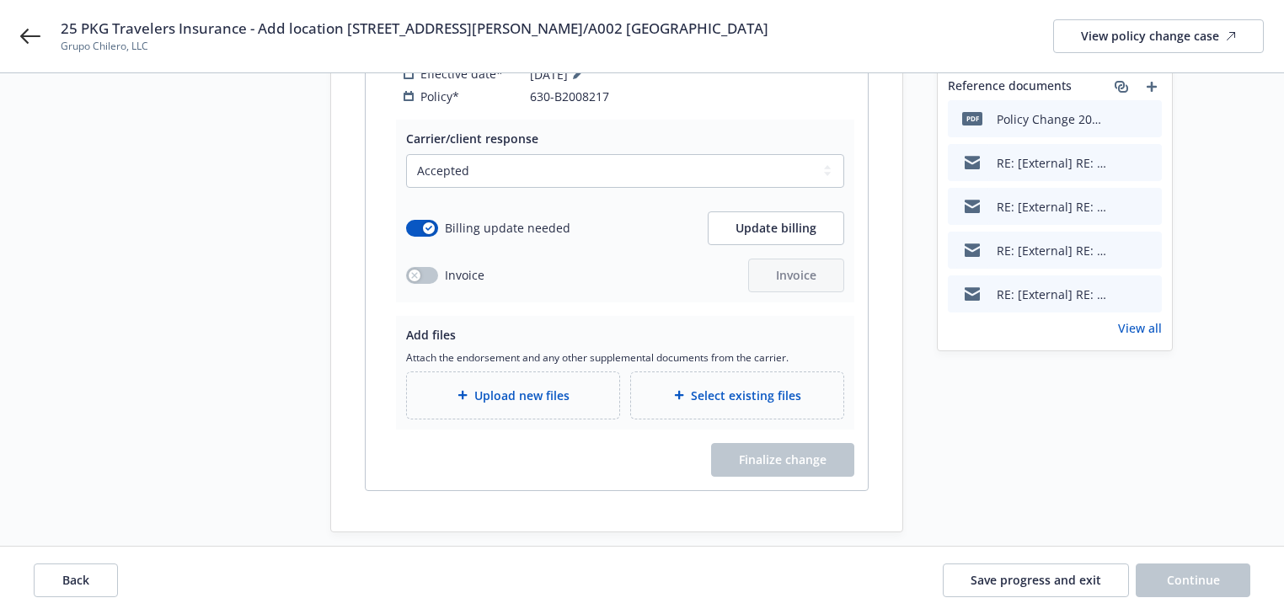
click at [532, 387] on span "Upload new files" at bounding box center [521, 396] width 95 height 18
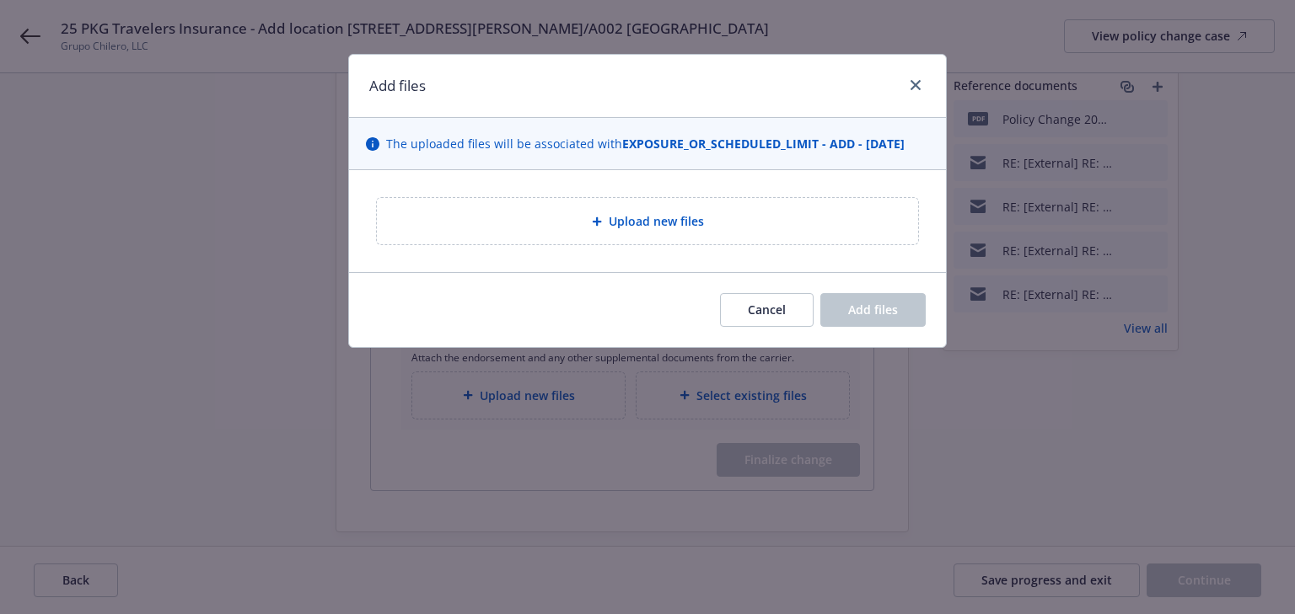
click at [631, 228] on div "Upload new files" at bounding box center [647, 221] width 514 height 19
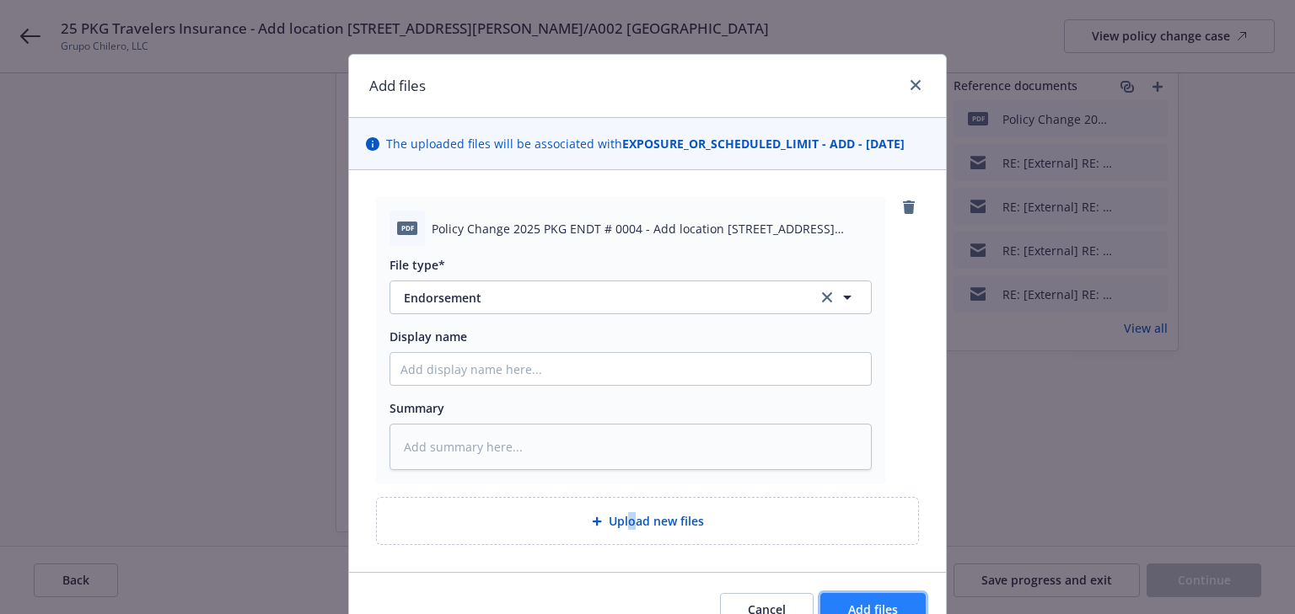
click at [890, 605] on span "Add files" at bounding box center [873, 610] width 50 height 16
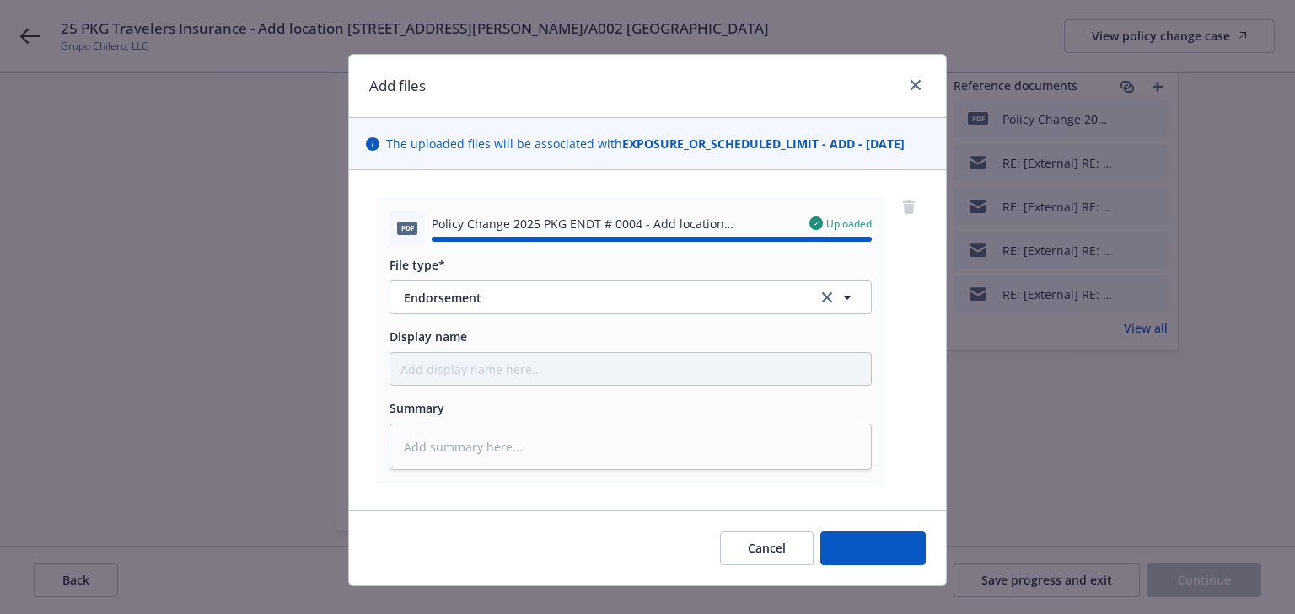
type textarea "x"
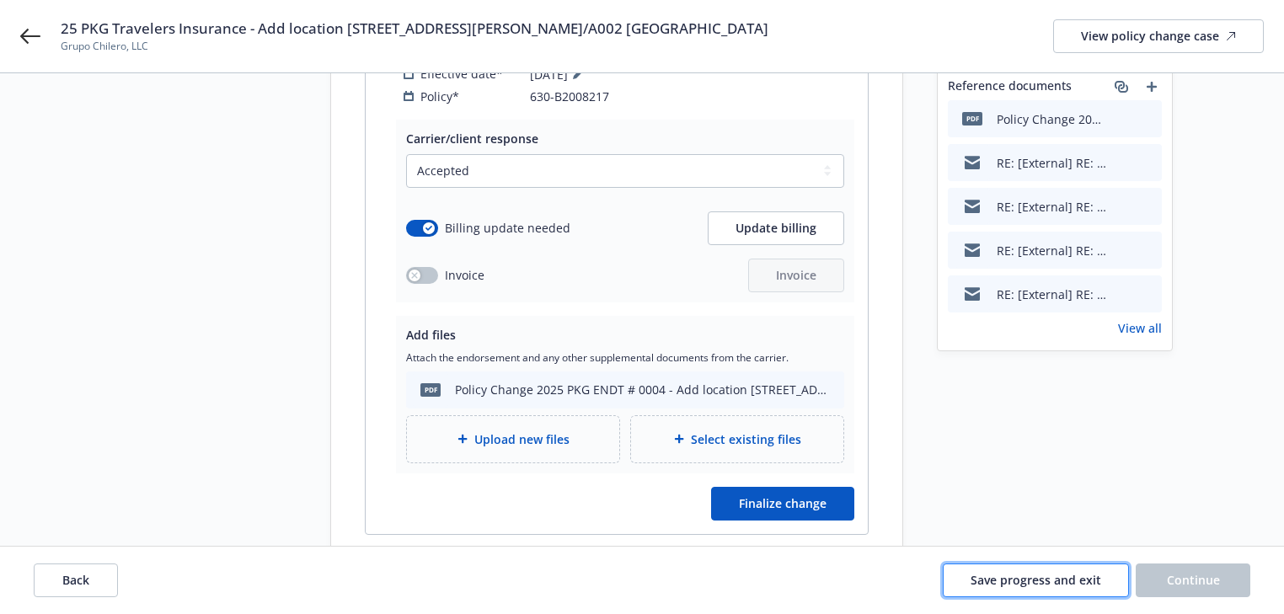
click at [1026, 590] on button "Save progress and exit" at bounding box center [1036, 581] width 186 height 34
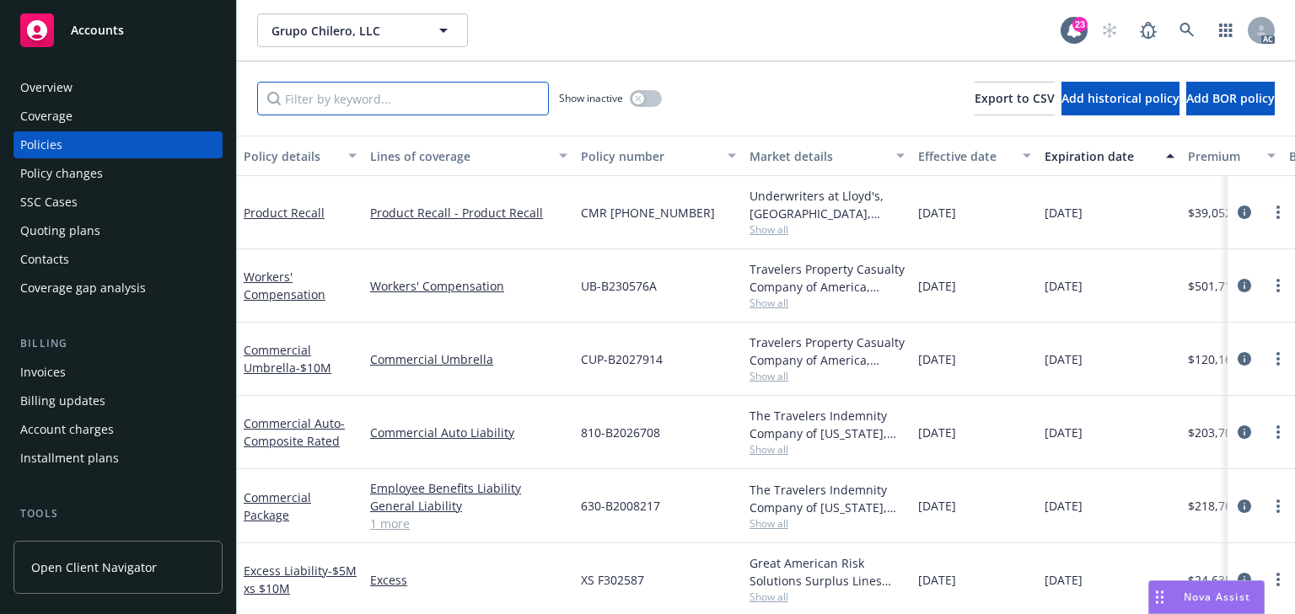
click at [384, 108] on input "Filter by keyword..." at bounding box center [403, 99] width 292 height 34
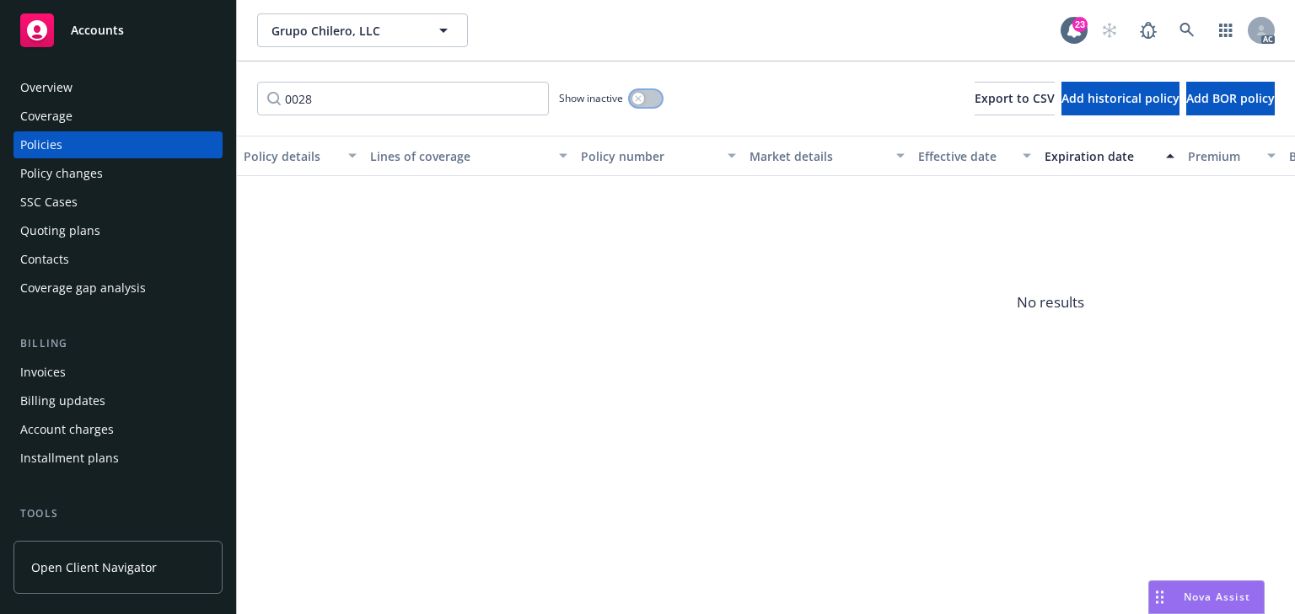
click at [641, 99] on icon "button" at bounding box center [638, 98] width 7 height 7
paste input "-B2008217"
drag, startPoint x: 421, startPoint y: 102, endPoint x: 271, endPoint y: 105, distance: 150.9
click at [271, 105] on input "0028" at bounding box center [403, 99] width 292 height 34
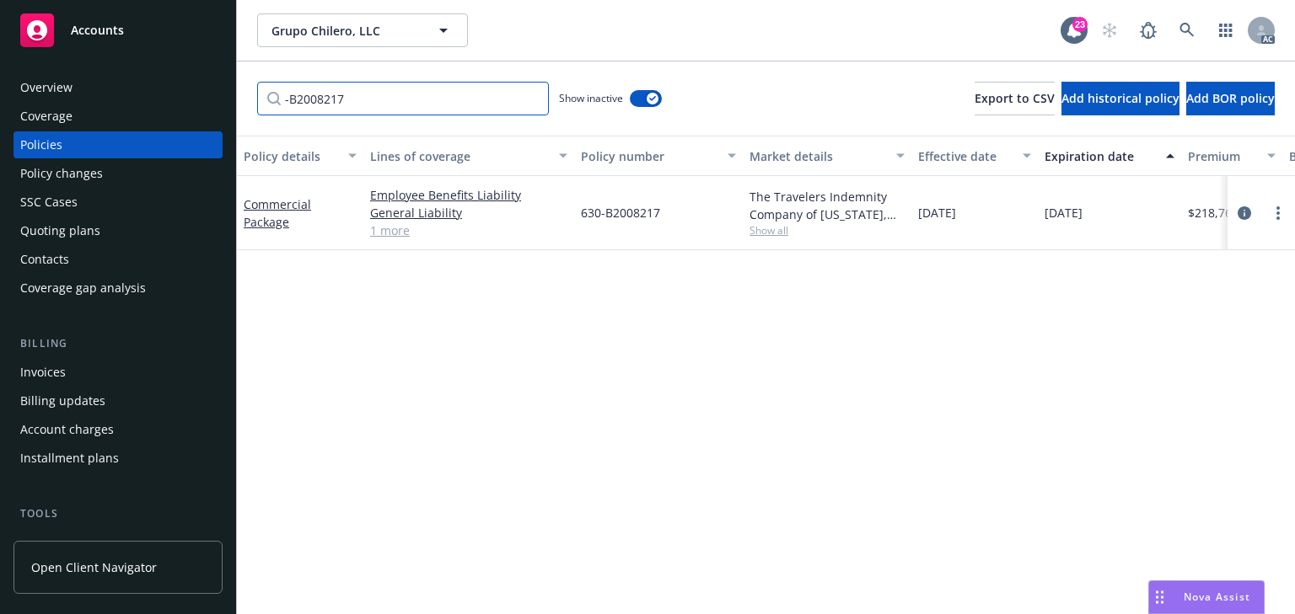
type input "-B2008217"
click at [1244, 209] on icon "circleInformation" at bounding box center [1243, 212] width 13 height 13
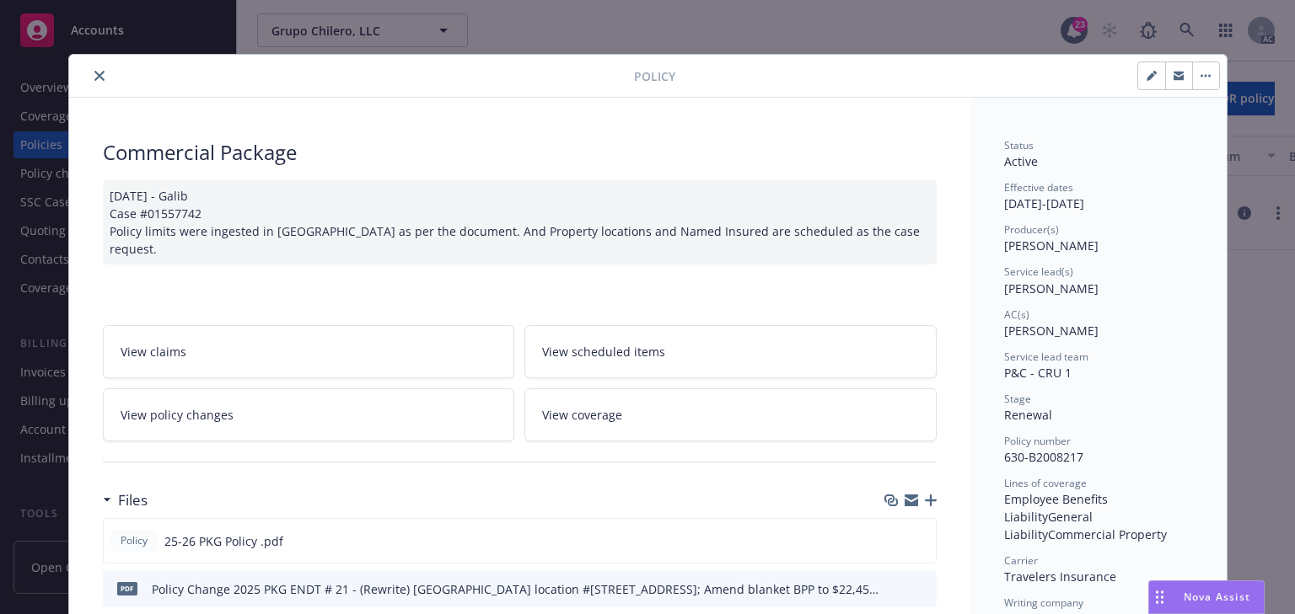
click at [391, 390] on link "View policy changes" at bounding box center [309, 415] width 412 height 53
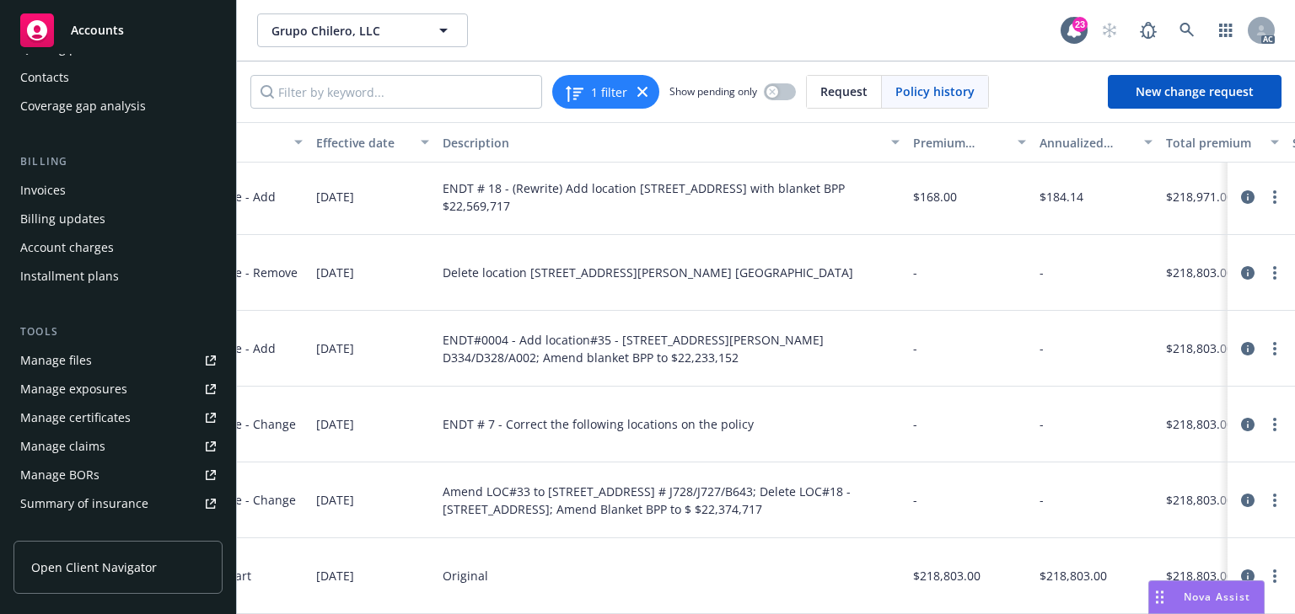
scroll to position [202, 0]
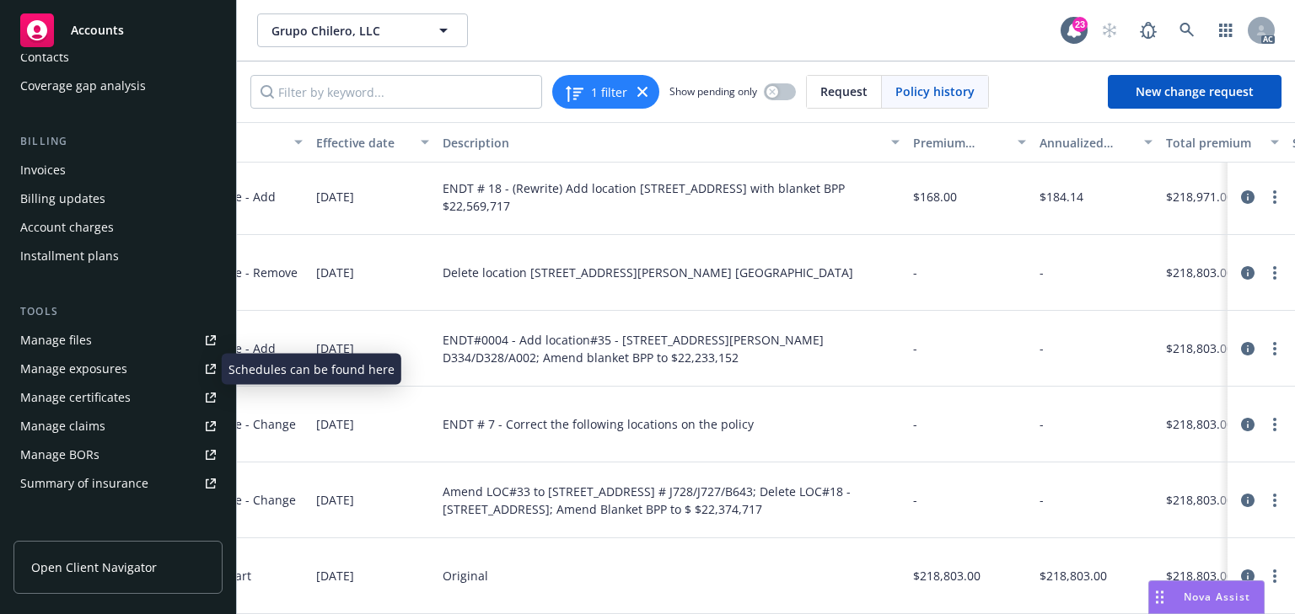
click at [78, 364] on div "Manage exposures" at bounding box center [73, 369] width 107 height 27
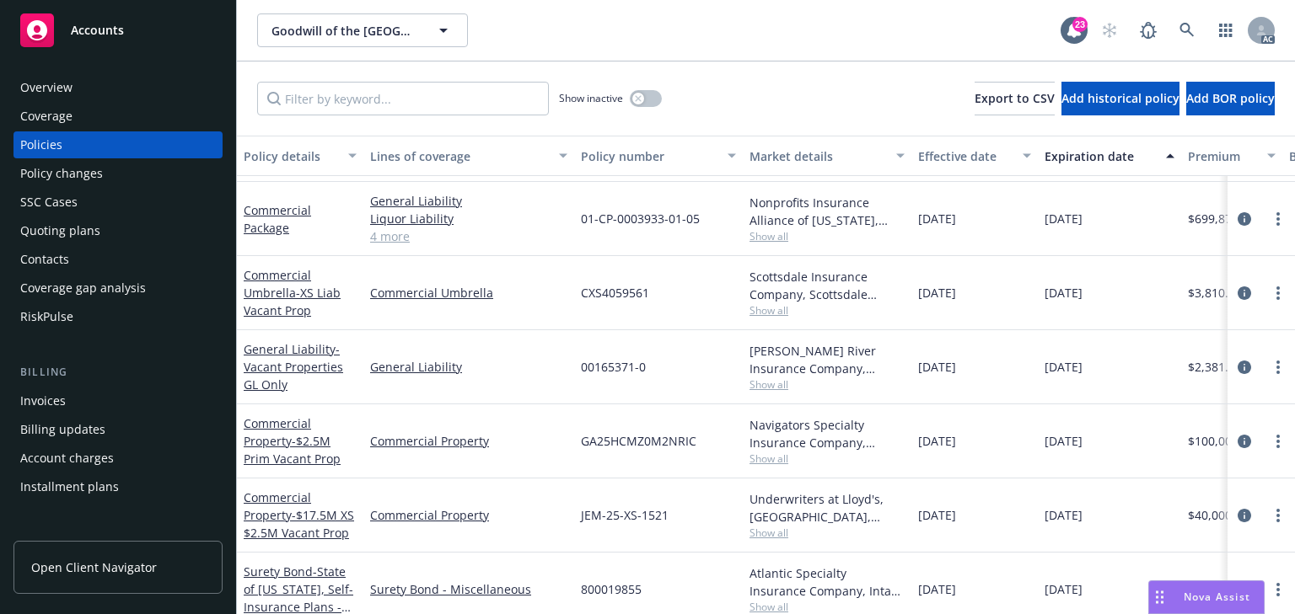
scroll to position [1011, 0]
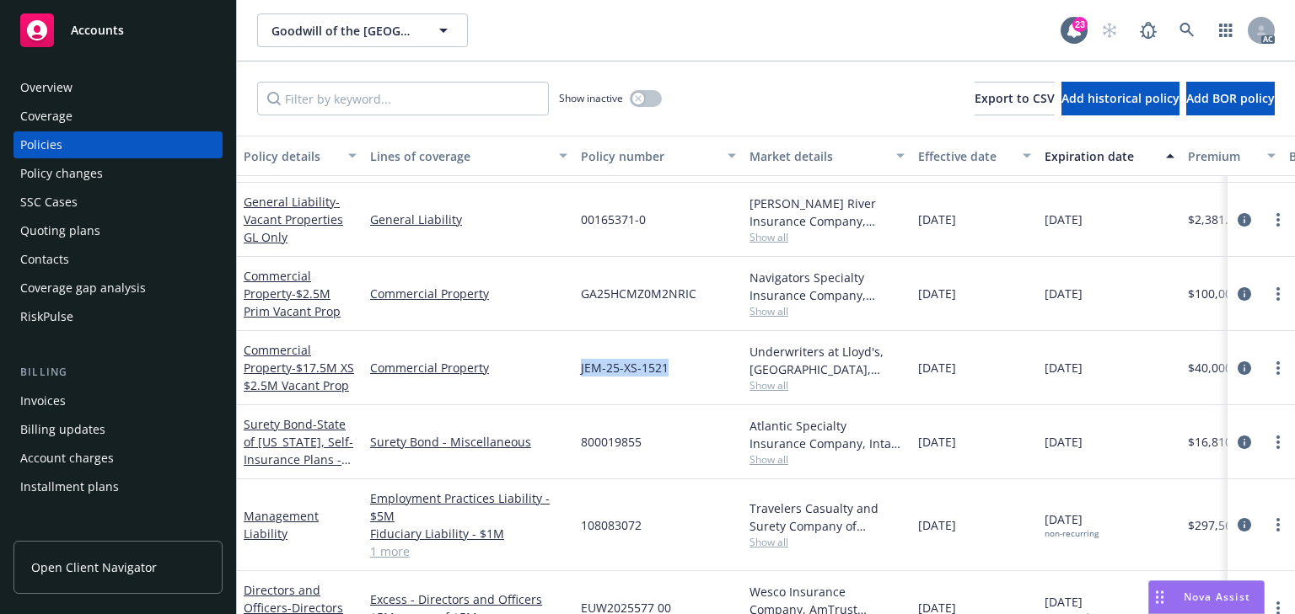
drag, startPoint x: 580, startPoint y: 367, endPoint x: 667, endPoint y: 373, distance: 87.8
click at [667, 373] on div "JEM-25-XS-1521" at bounding box center [658, 368] width 169 height 74
copy span "JEM-25-XS-1521"
paste input "JEM-25-XS-1521"
click at [384, 96] on input "Filter by keyword..." at bounding box center [403, 99] width 292 height 34
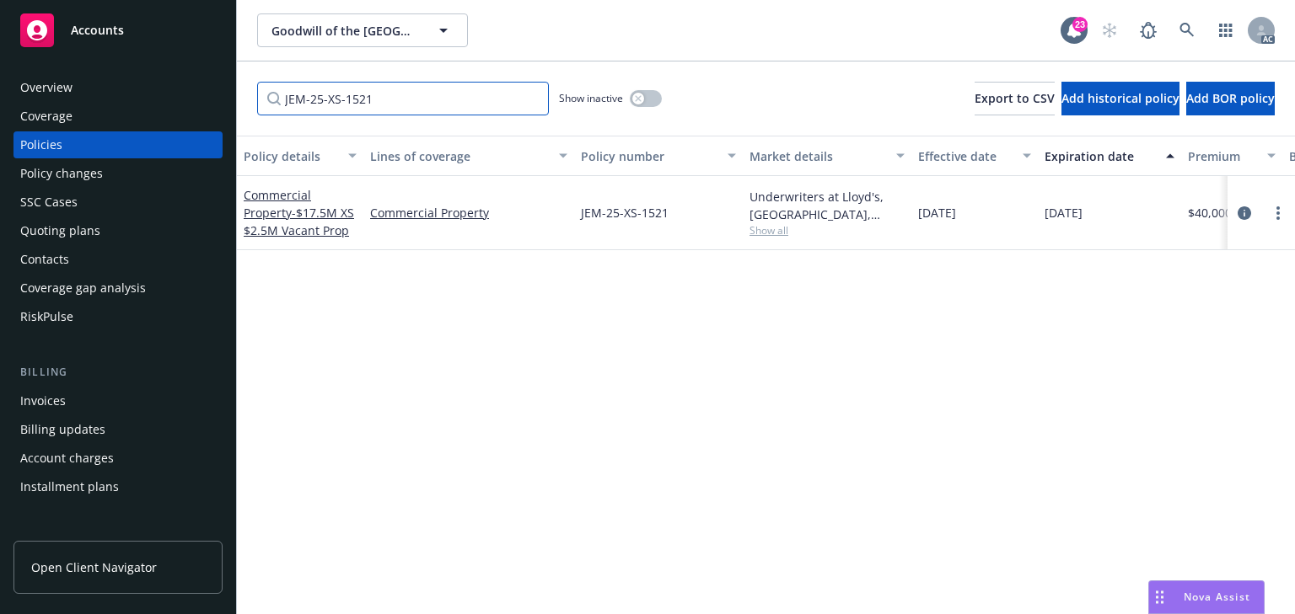
scroll to position [0, 0]
type input "JEM-25-XS-1521"
click at [1243, 207] on icon "circleInformation" at bounding box center [1243, 212] width 13 height 13
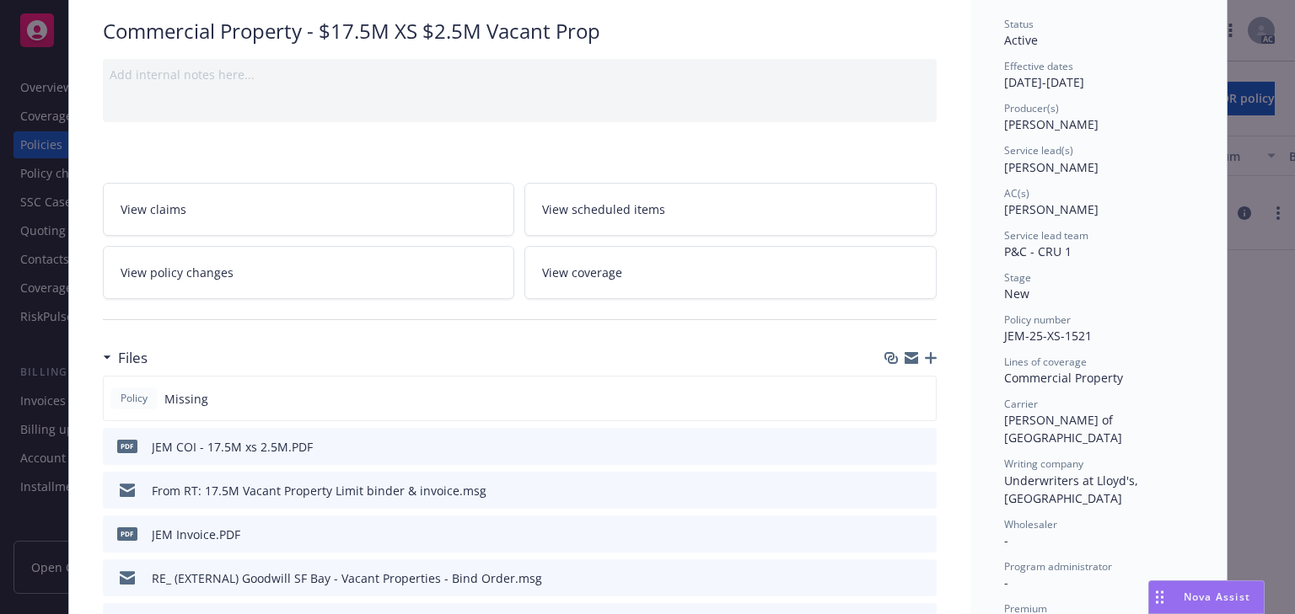
scroll to position [67, 0]
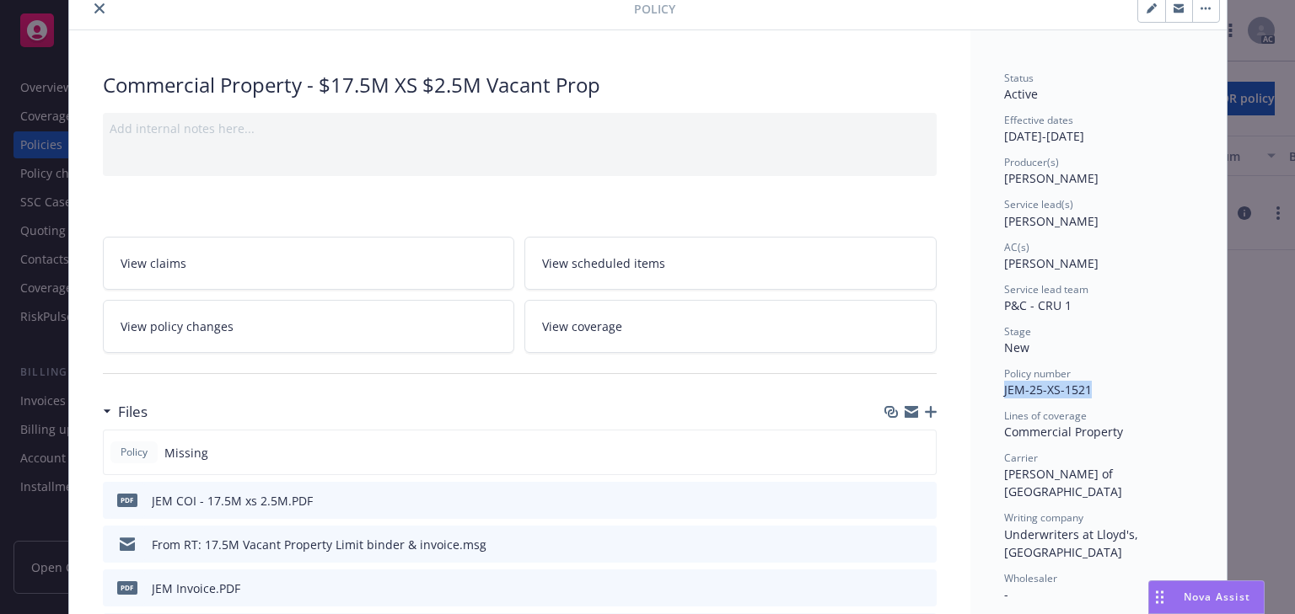
drag, startPoint x: 996, startPoint y: 393, endPoint x: 1091, endPoint y: 386, distance: 94.6
copy span "JEM-25-XS-1521"
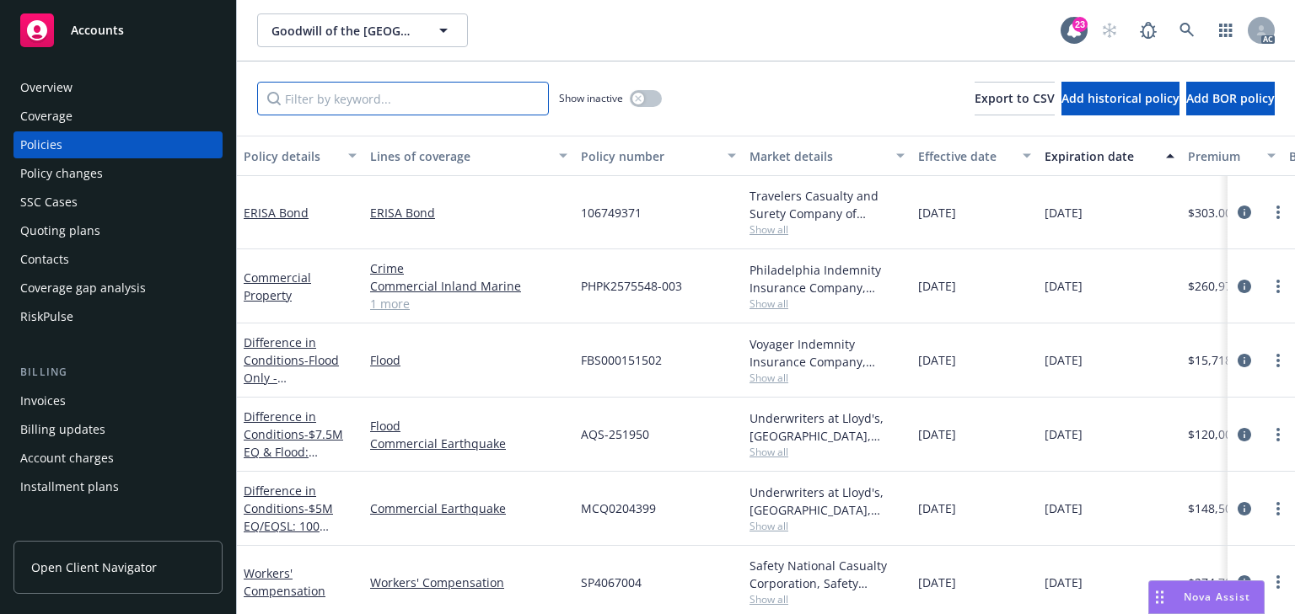
click at [365, 99] on input "Filter by keyword..." at bounding box center [403, 99] width 292 height 34
click at [83, 170] on div "Policy changes" at bounding box center [61, 173] width 83 height 27
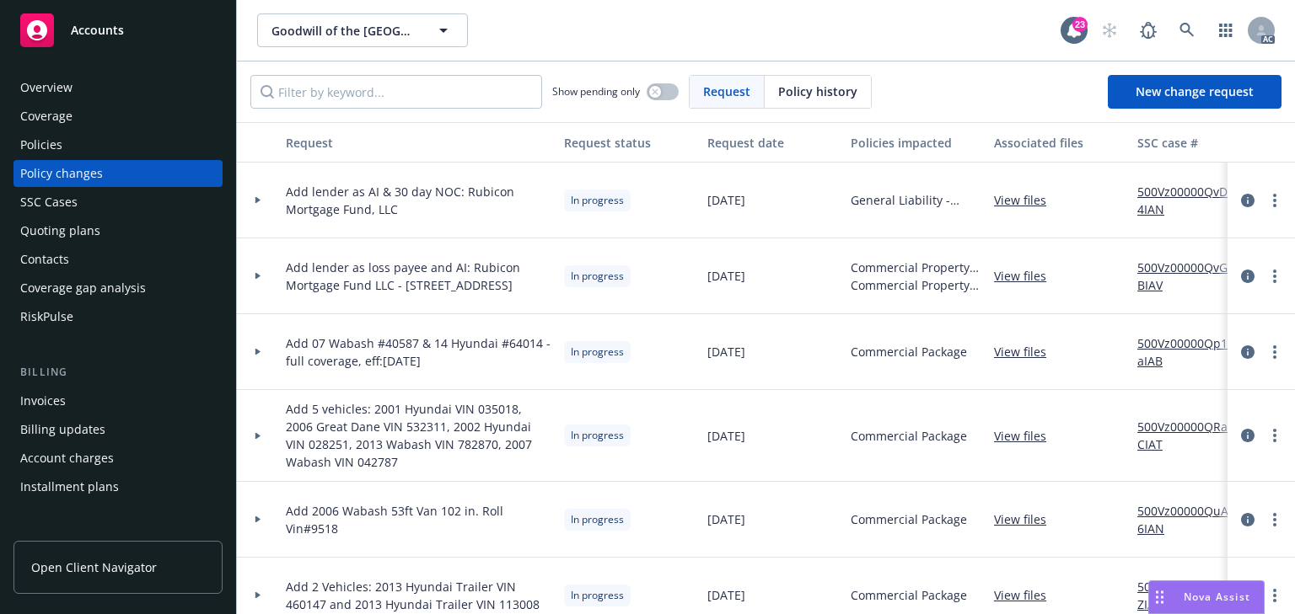
click at [260, 276] on icon at bounding box center [258, 276] width 7 height 6
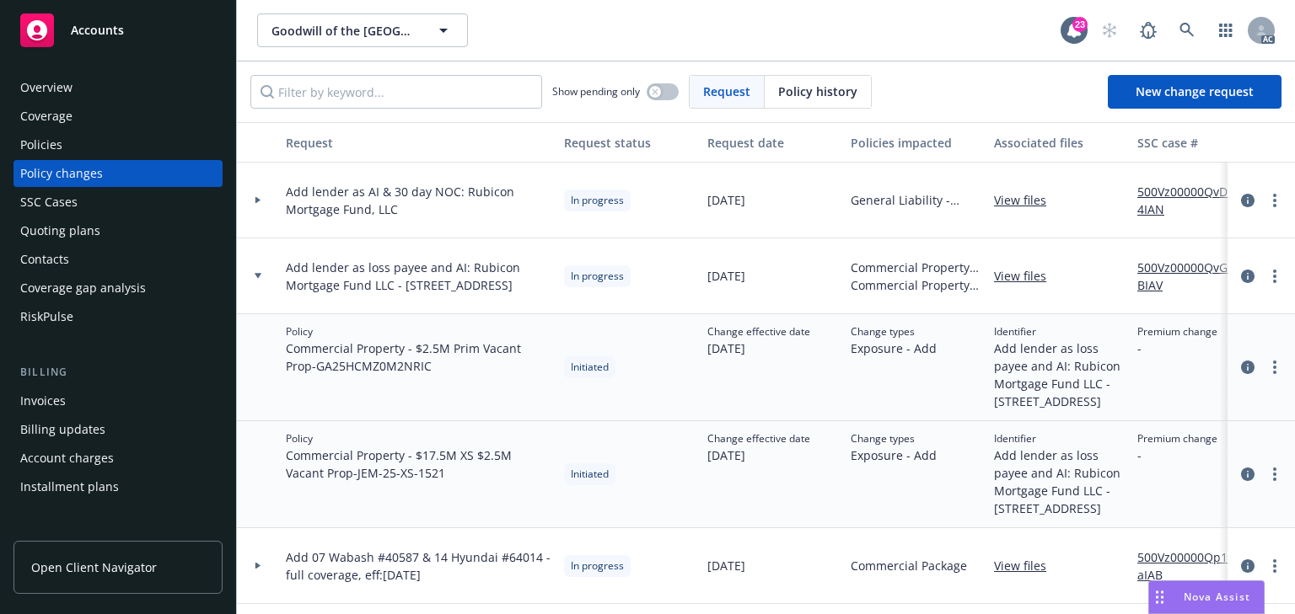
click at [260, 273] on icon at bounding box center [258, 276] width 7 height 6
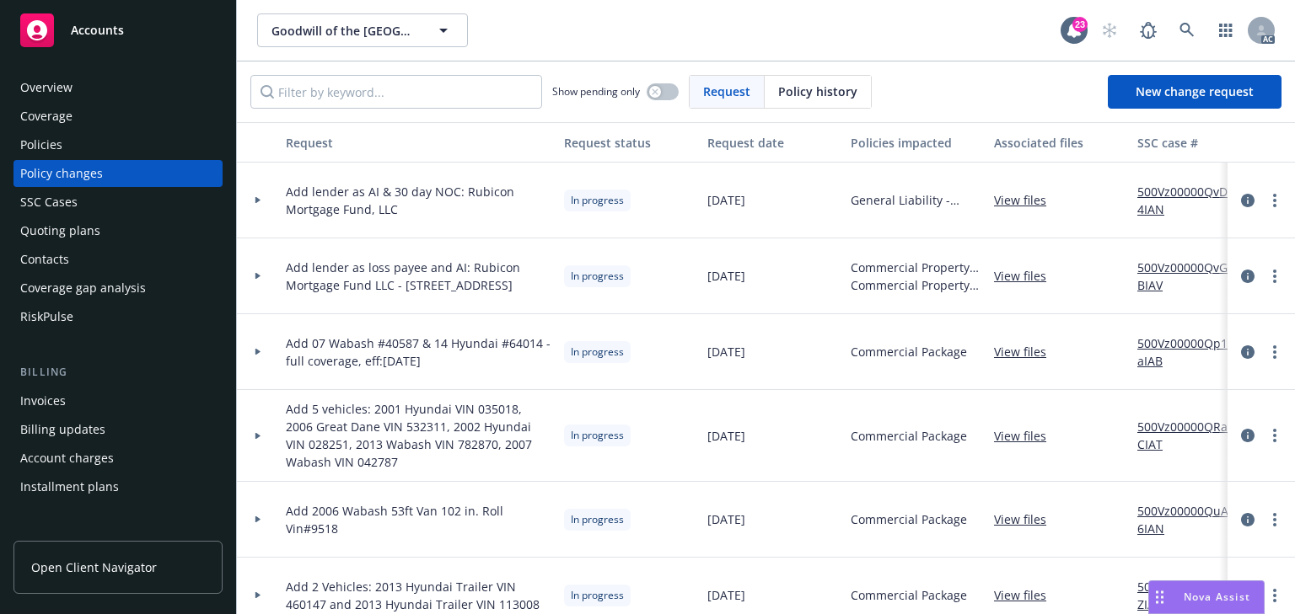
click at [1176, 263] on link "500Vz00000QvG9BIAV" at bounding box center [1193, 276] width 113 height 35
click at [1266, 276] on link "more" at bounding box center [1274, 276] width 20 height 20
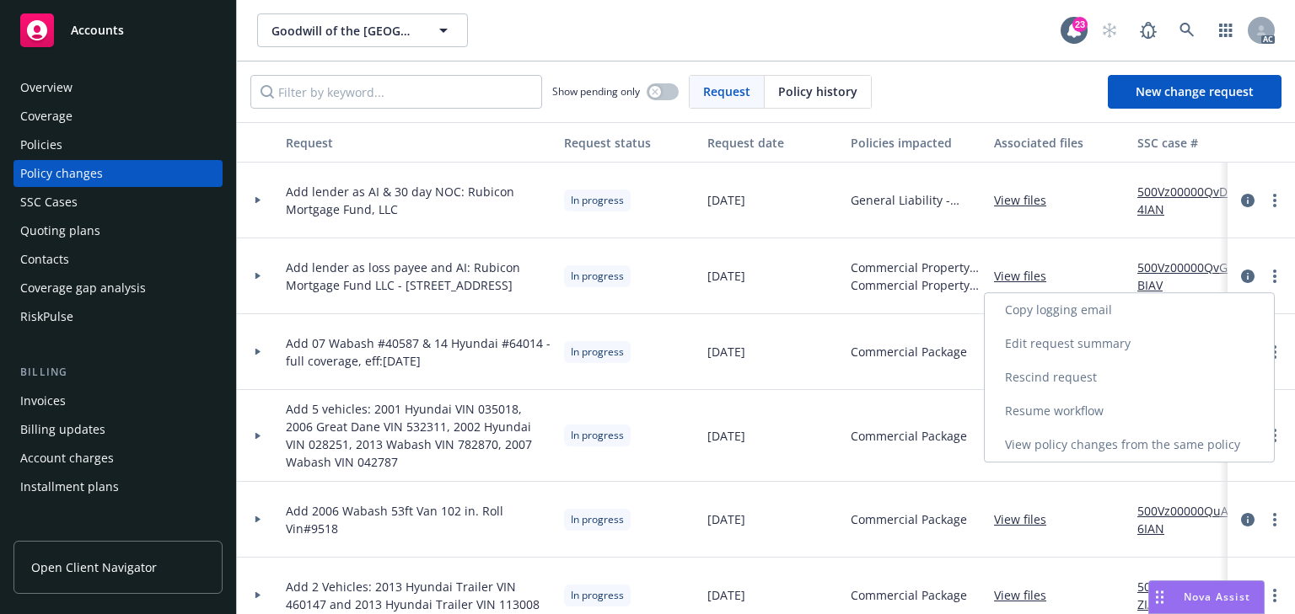
click at [1102, 410] on link "Resume workflow" at bounding box center [1128, 411] width 289 height 34
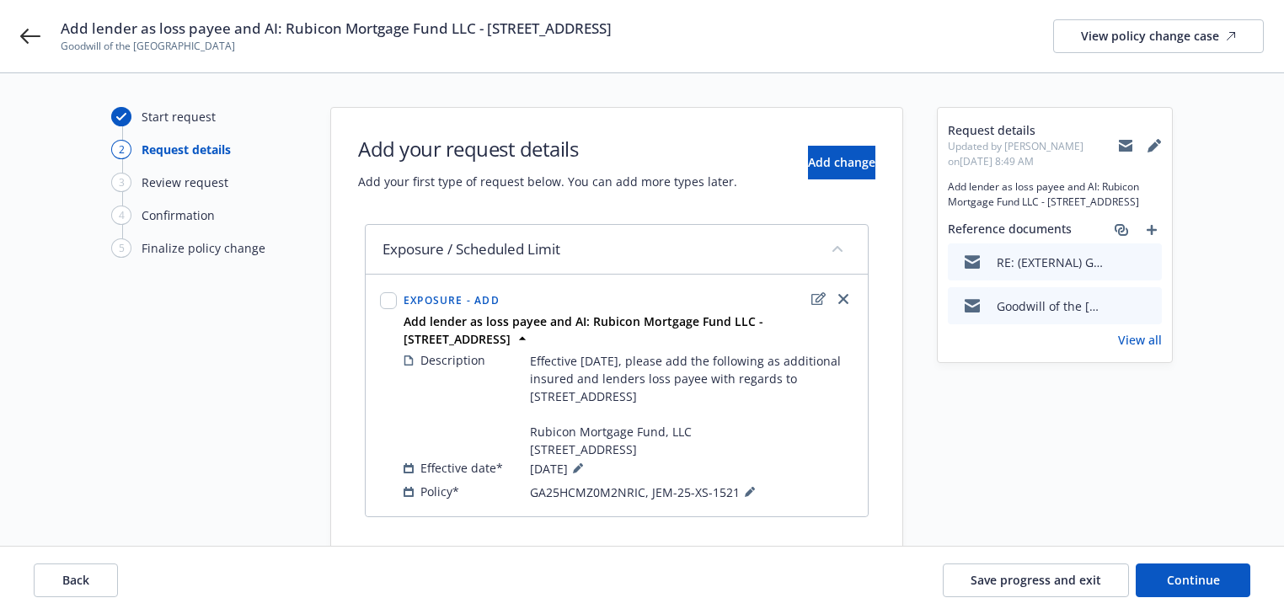
click at [1143, 307] on icon "preview file" at bounding box center [1146, 305] width 15 height 12
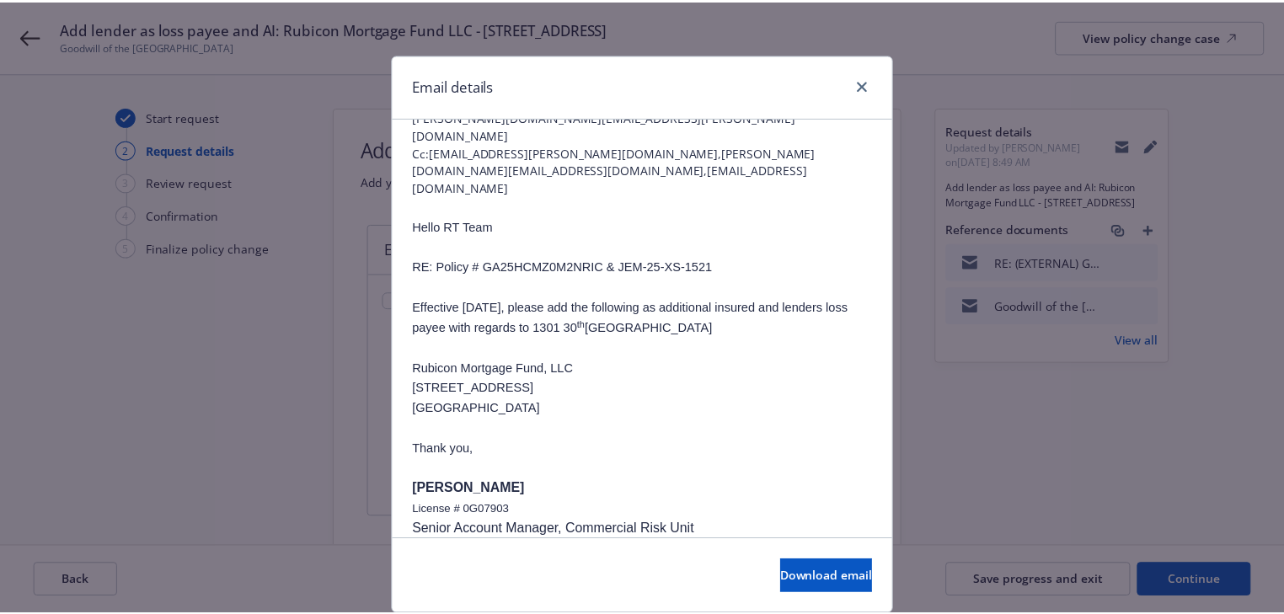
scroll to position [135, 0]
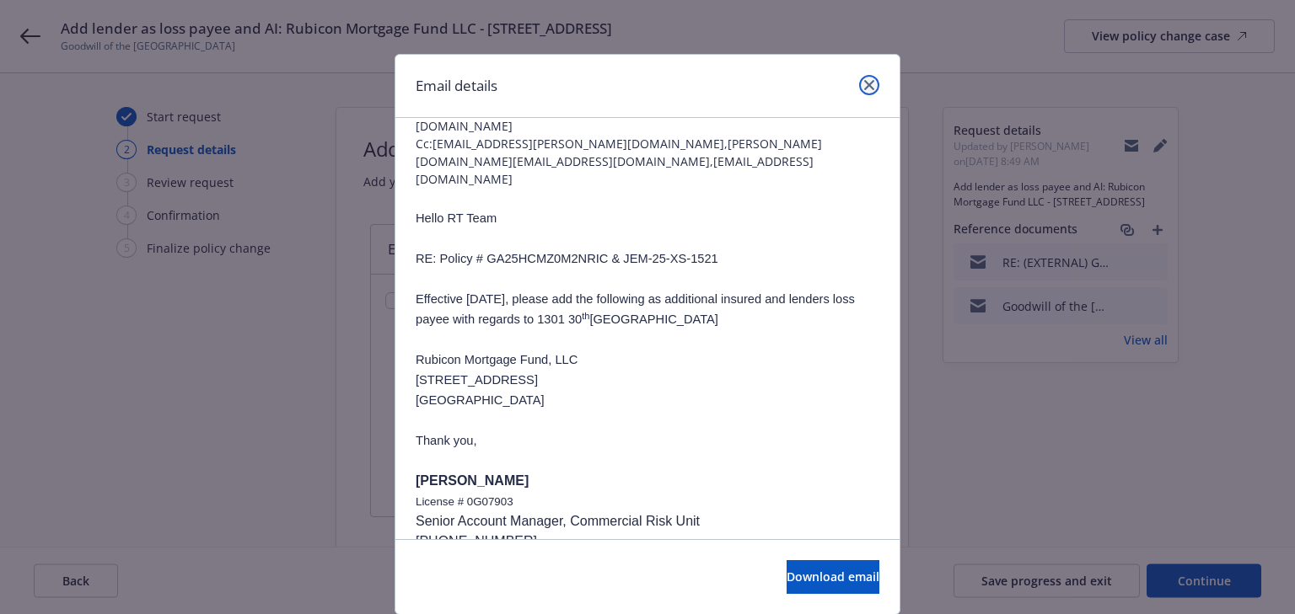
click at [862, 78] on link "close" at bounding box center [869, 85] width 20 height 20
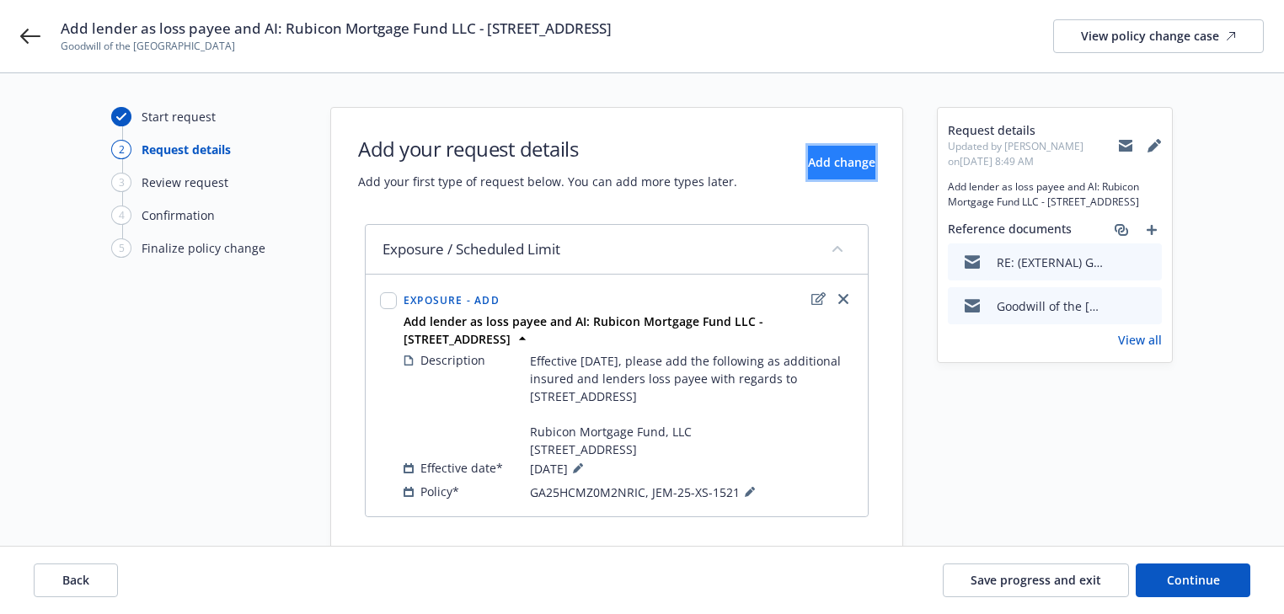
click at [816, 165] on span "Add change" at bounding box center [841, 162] width 67 height 16
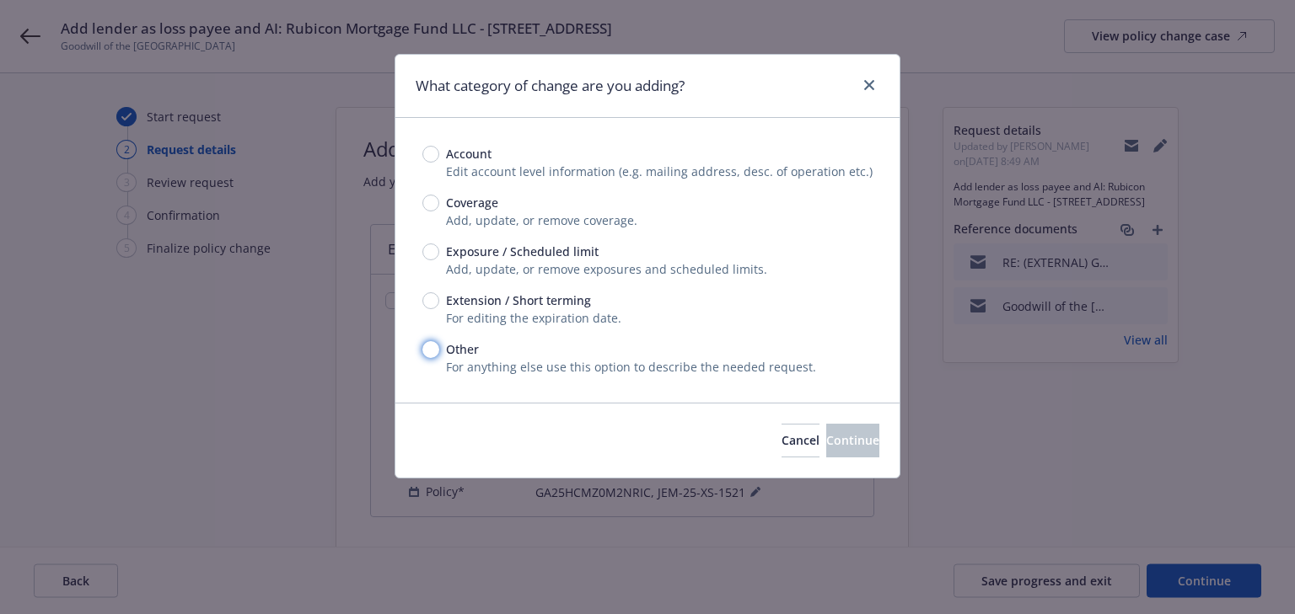
click at [426, 348] on input "Other" at bounding box center [430, 349] width 17 height 17
radio input "true"
click at [826, 447] on button "Continue" at bounding box center [852, 441] width 53 height 34
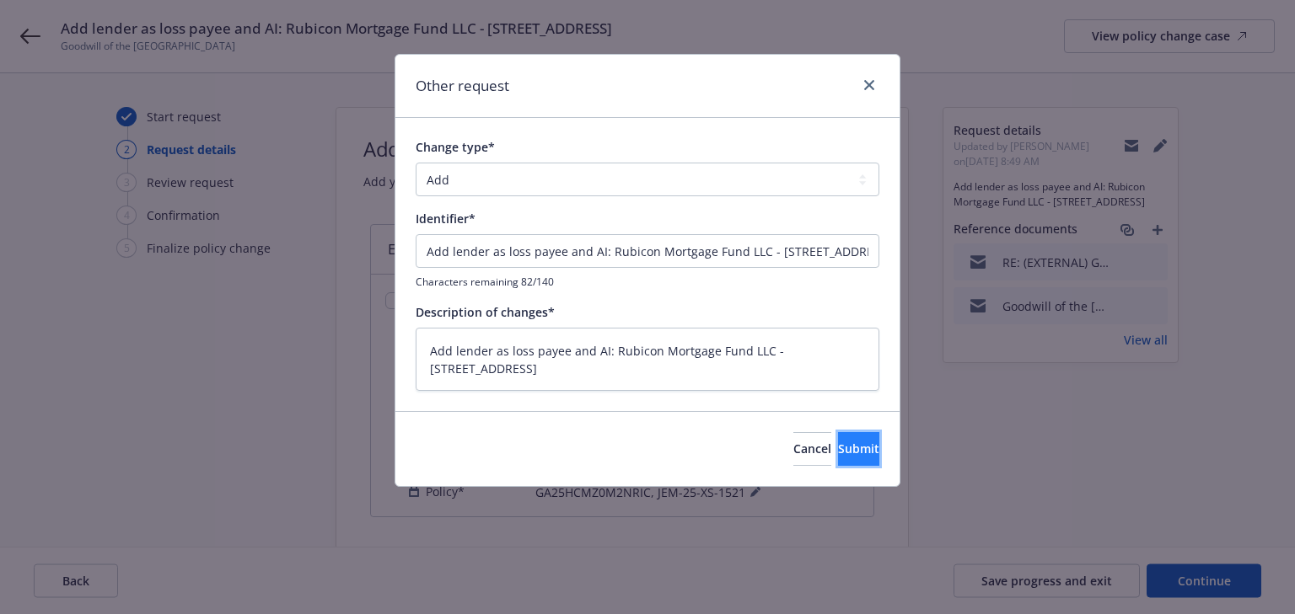
click at [850, 442] on span "Submit" at bounding box center [858, 449] width 41 height 16
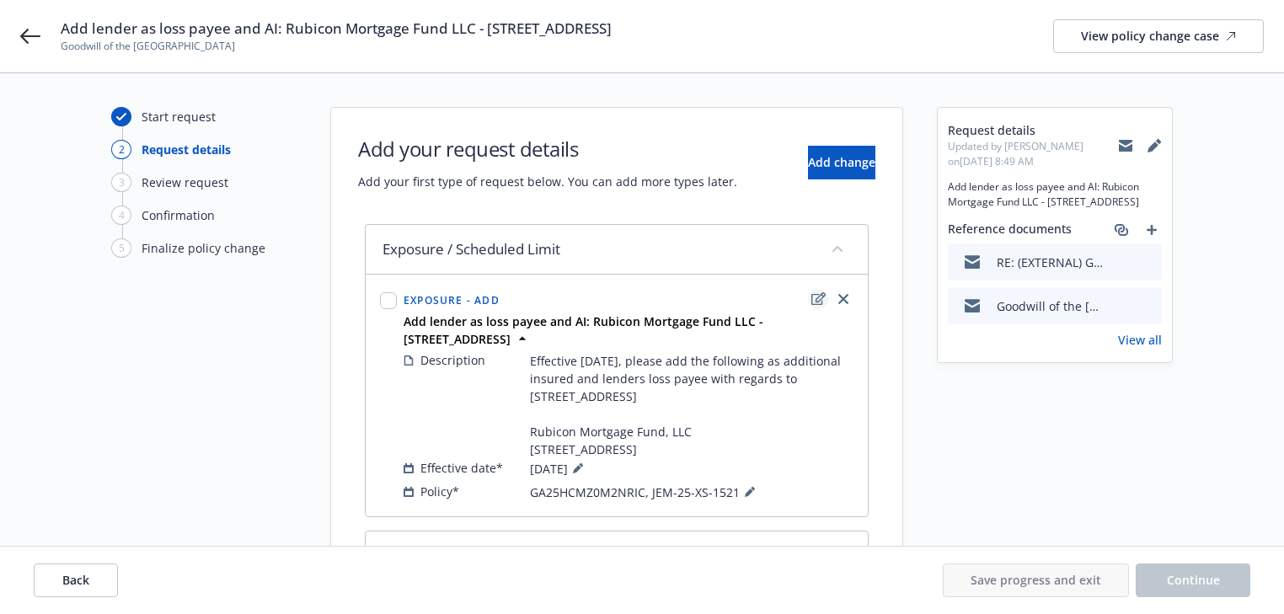
click at [815, 300] on icon "edit" at bounding box center [819, 298] width 14 height 13
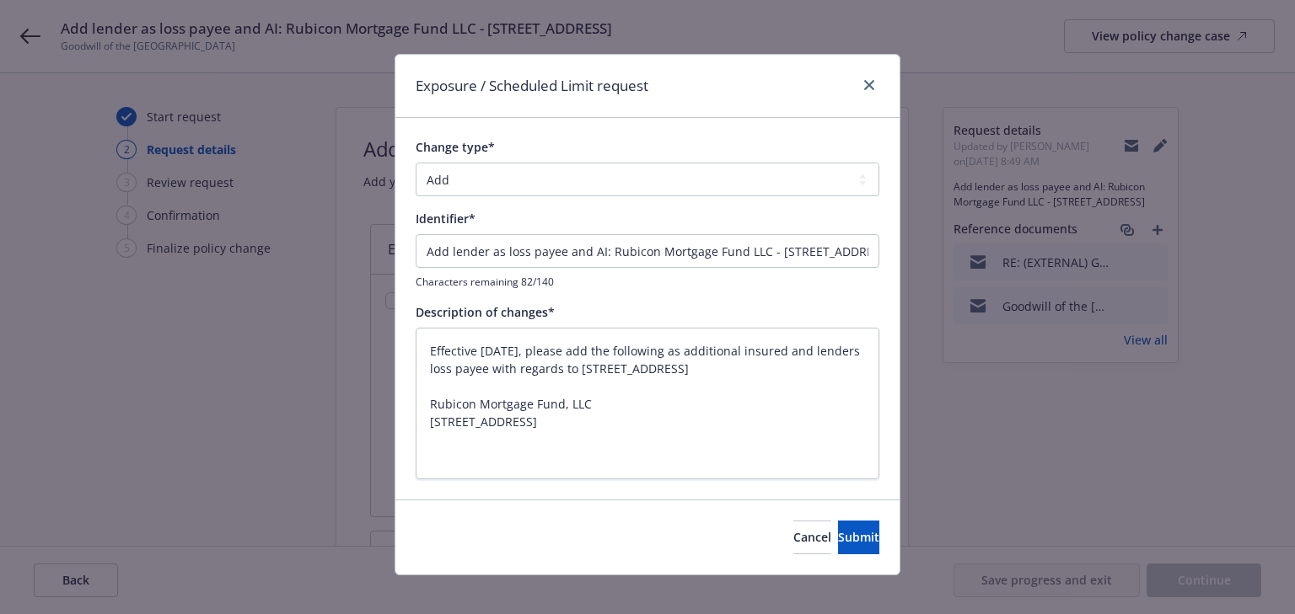
drag, startPoint x: 408, startPoint y: 348, endPoint x: 563, endPoint y: 431, distance: 175.7
click at [570, 422] on div "Change type* Add Audit Change Remove Identifier* Add lender as loss payee and A…" at bounding box center [647, 309] width 504 height 382
drag, startPoint x: 552, startPoint y: 435, endPoint x: 410, endPoint y: 342, distance: 169.2
click at [415, 342] on textarea "Effective 7/30/2025, please add the following as additional insured and lenders…" at bounding box center [647, 404] width 464 height 153
click at [846, 551] on button "Submit" at bounding box center [858, 538] width 41 height 34
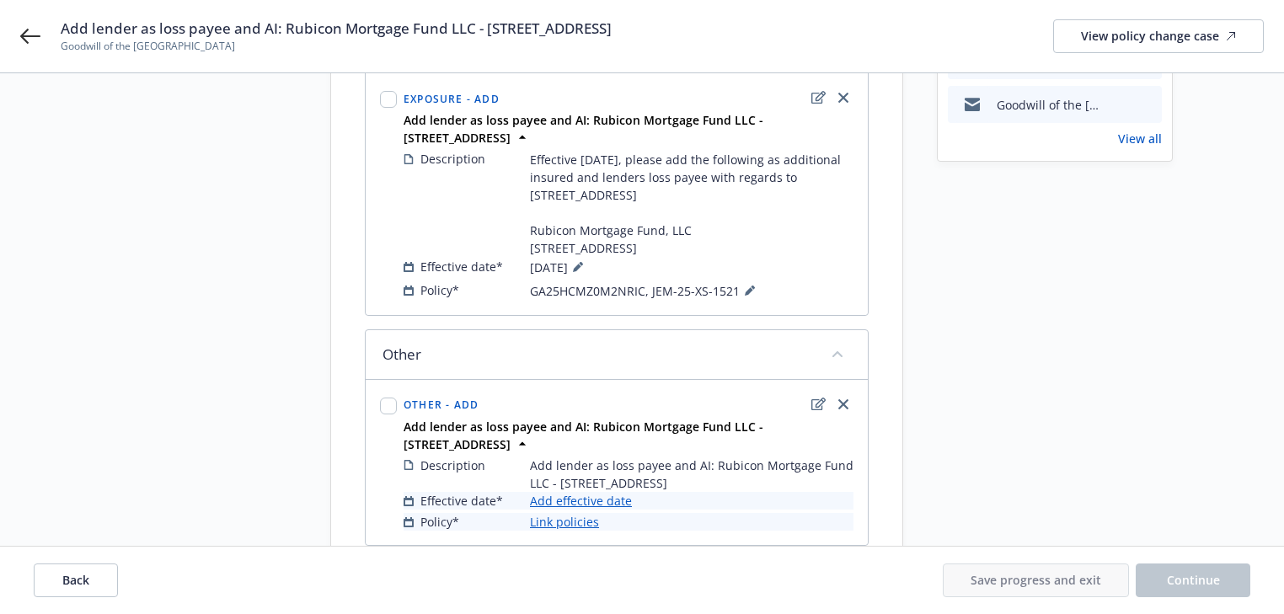
scroll to position [202, 0]
click at [812, 410] on icon "edit" at bounding box center [819, 403] width 14 height 13
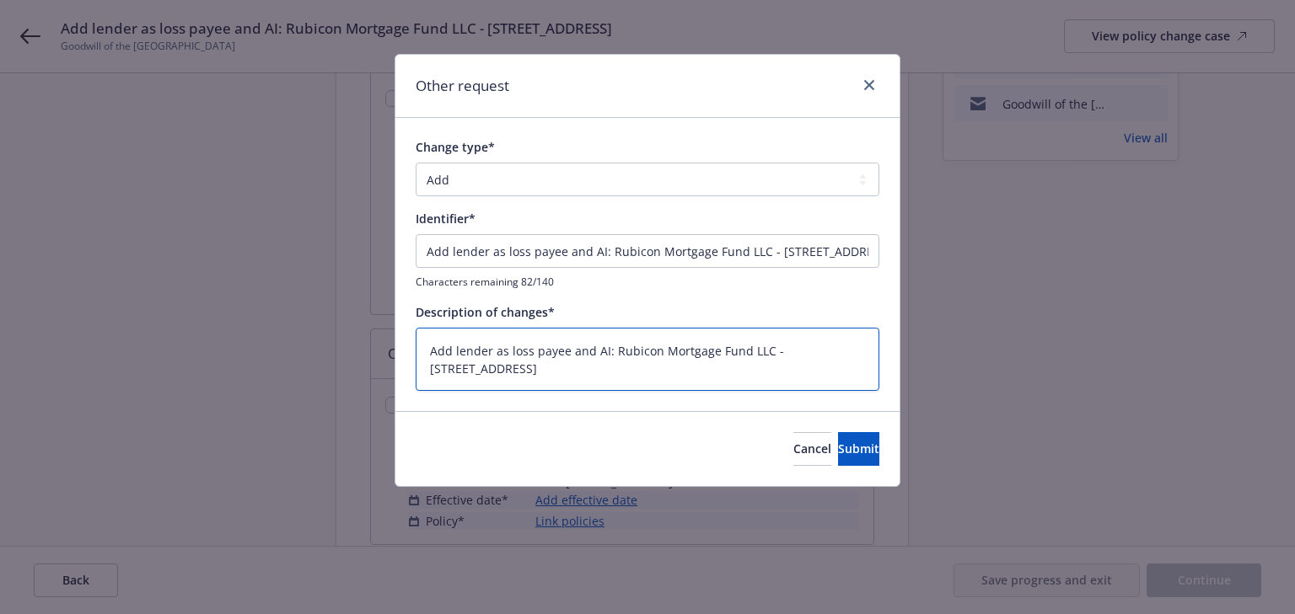
paste textarea "Effective 7/30/2025, please add the following as additional insured and lenders…"
drag, startPoint x: 507, startPoint y: 372, endPoint x: 405, endPoint y: 324, distance: 112.4
type textarea "x"
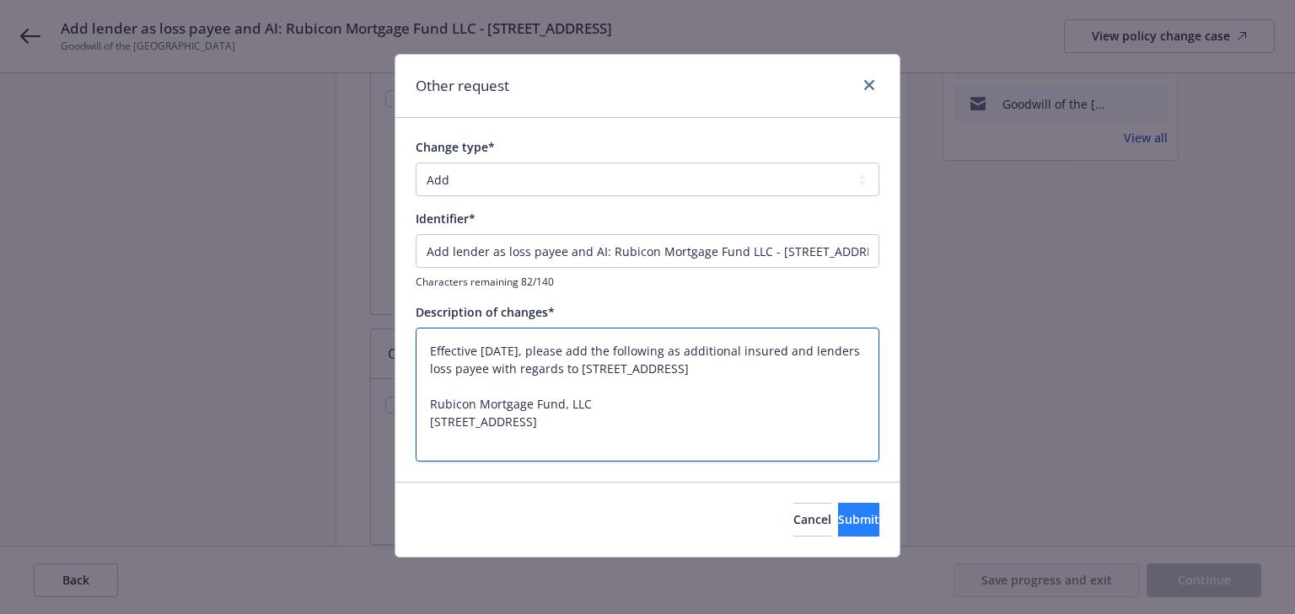
type textarea "Effective 7/30/2025, please add the following as additional insured and lenders…"
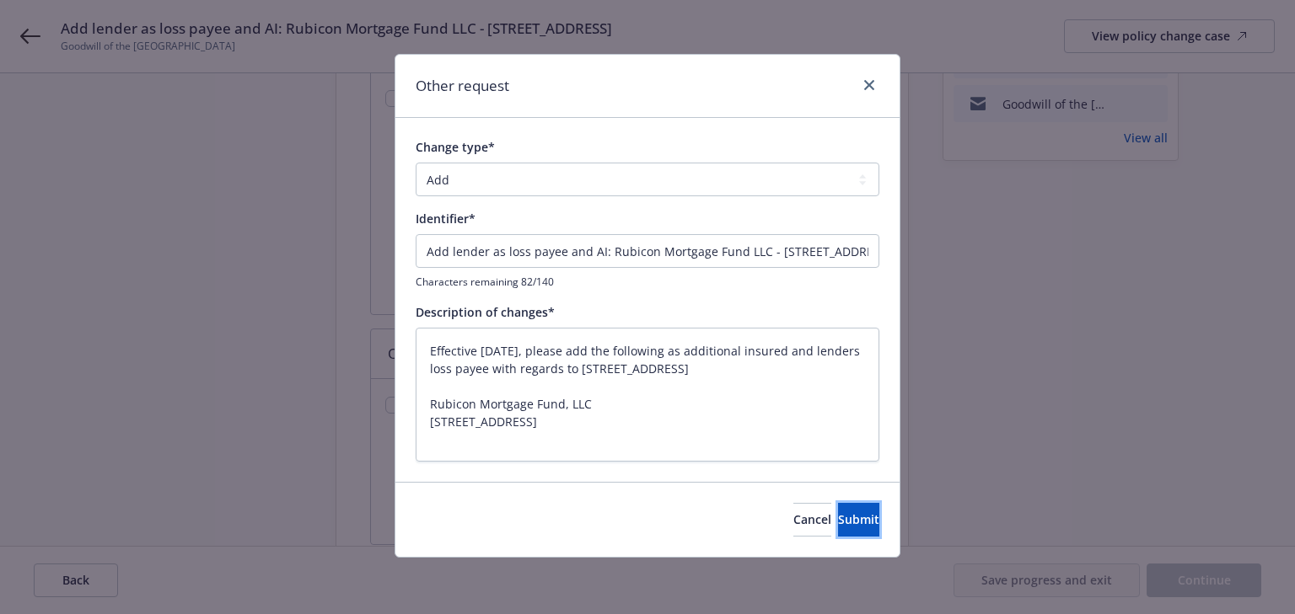
click at [839, 523] on span "Submit" at bounding box center [858, 520] width 41 height 16
type textarea "x"
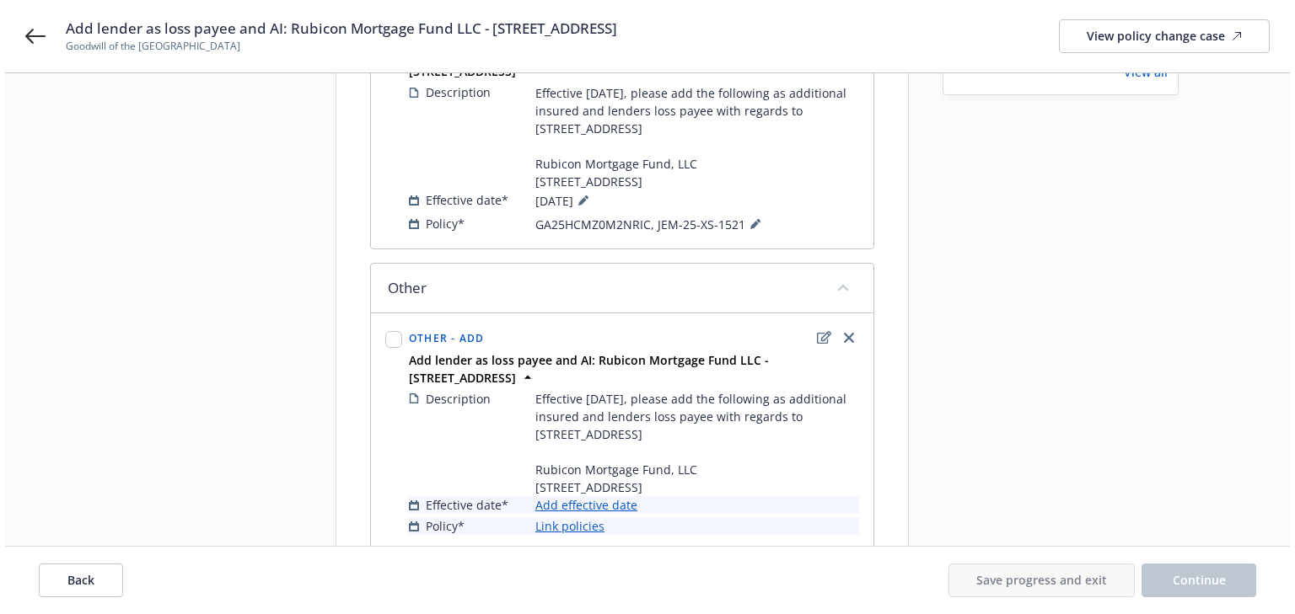
scroll to position [380, 0]
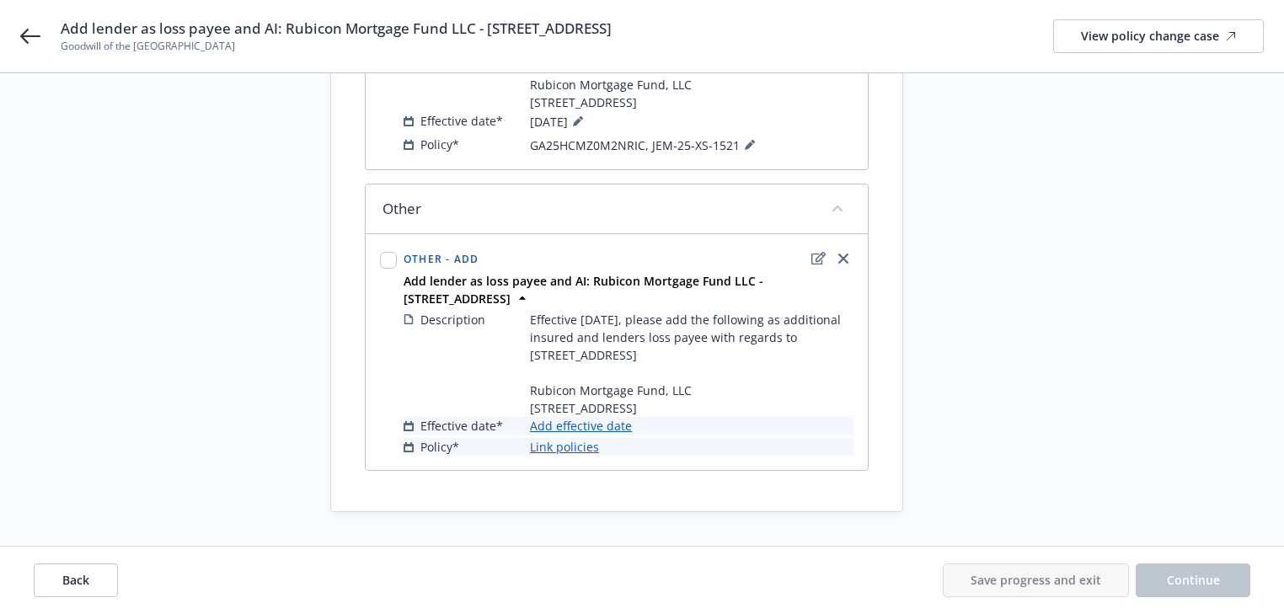
click at [593, 423] on link "Add effective date" at bounding box center [581, 426] width 102 height 18
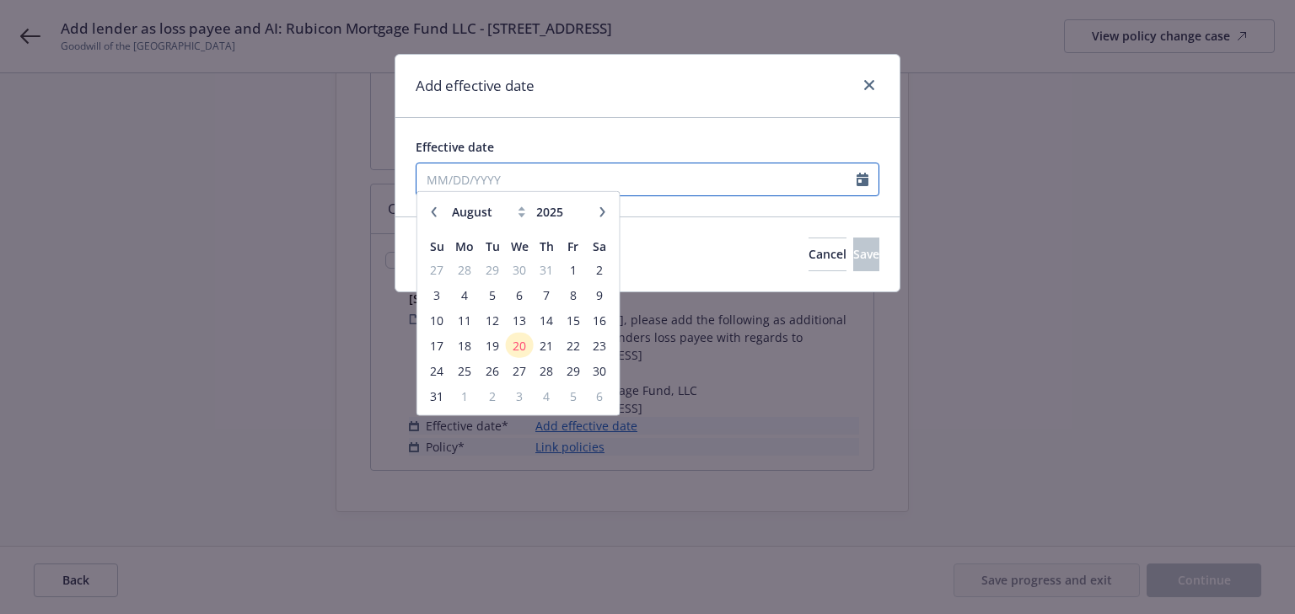
click at [453, 169] on input "Effective date" at bounding box center [636, 180] width 440 height 32
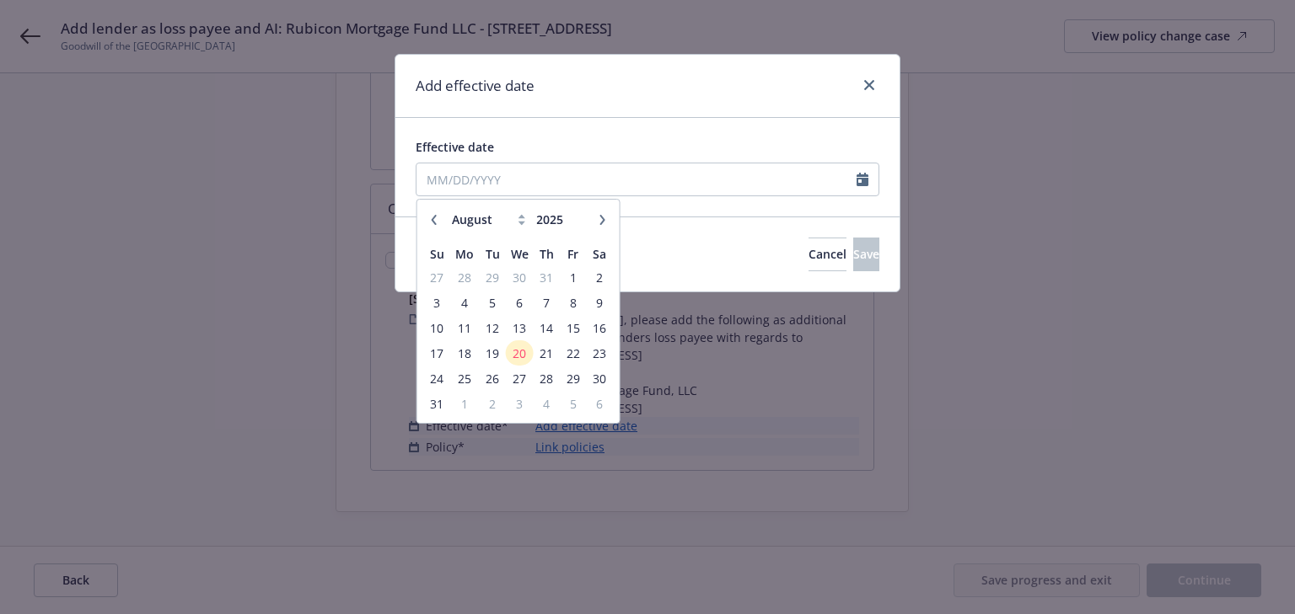
click at [435, 219] on icon "button" at bounding box center [434, 220] width 10 height 10
select select "7"
click at [517, 375] on span "30" at bounding box center [519, 378] width 24 height 21
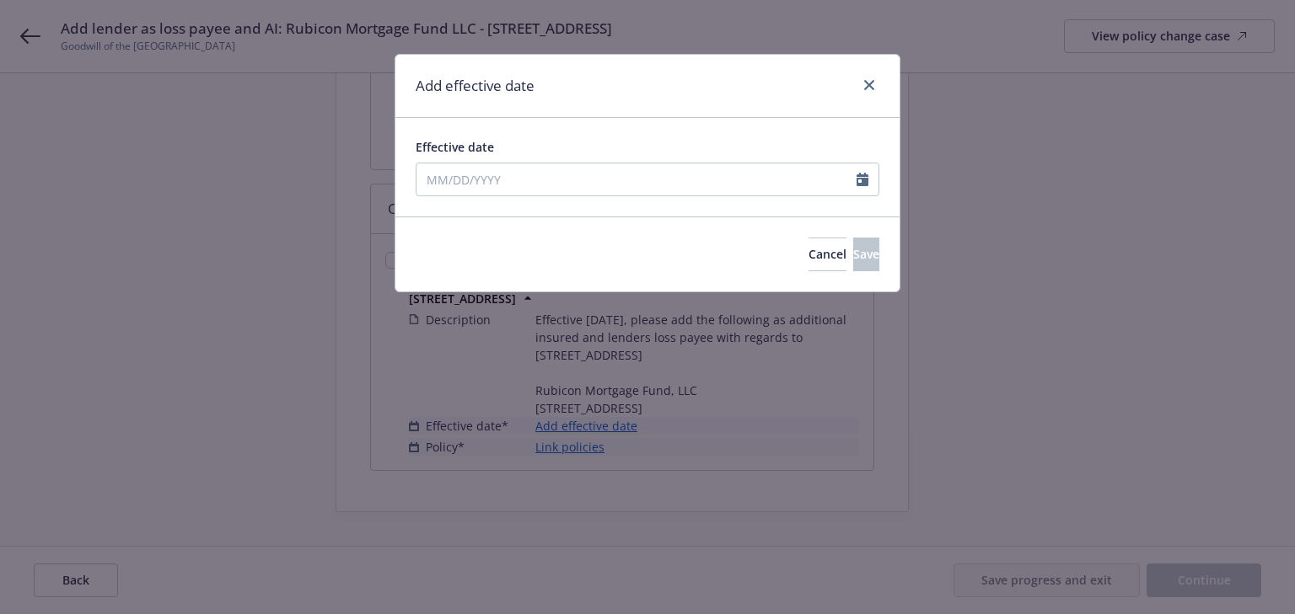
type input "07/30/2025"
click at [853, 255] on span "Save" at bounding box center [866, 254] width 26 height 16
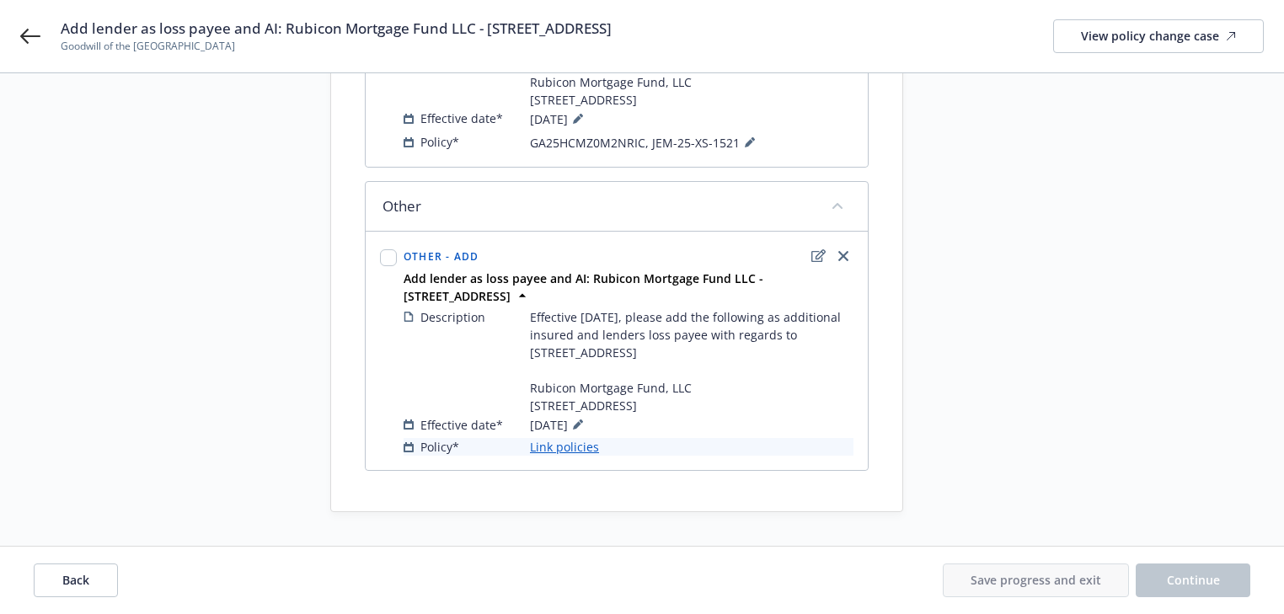
click at [577, 451] on link "Link policies" at bounding box center [564, 447] width 69 height 18
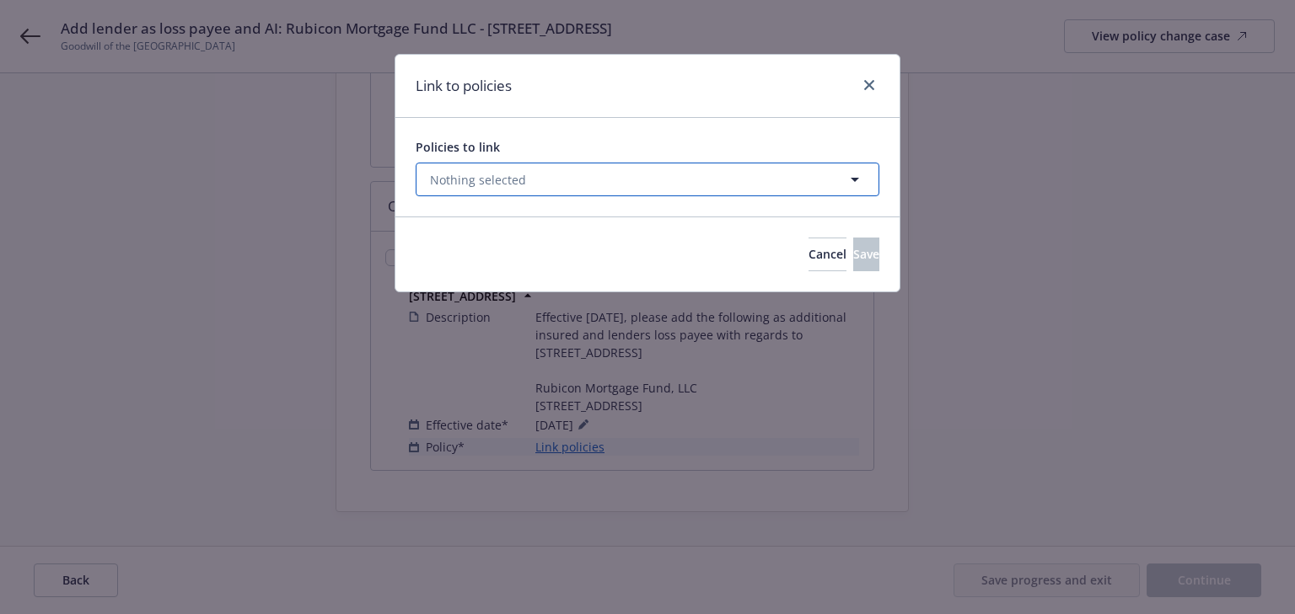
click at [490, 182] on span "Nothing selected" at bounding box center [478, 180] width 96 height 18
select select "ACTIVE"
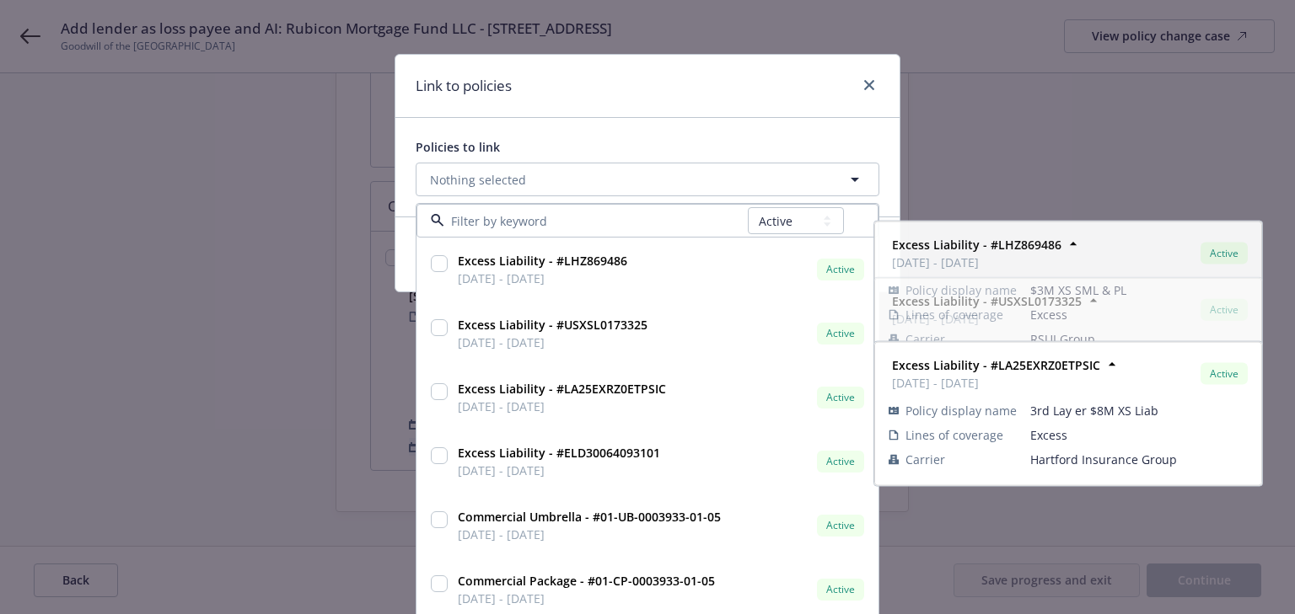
scroll to position [45, 0]
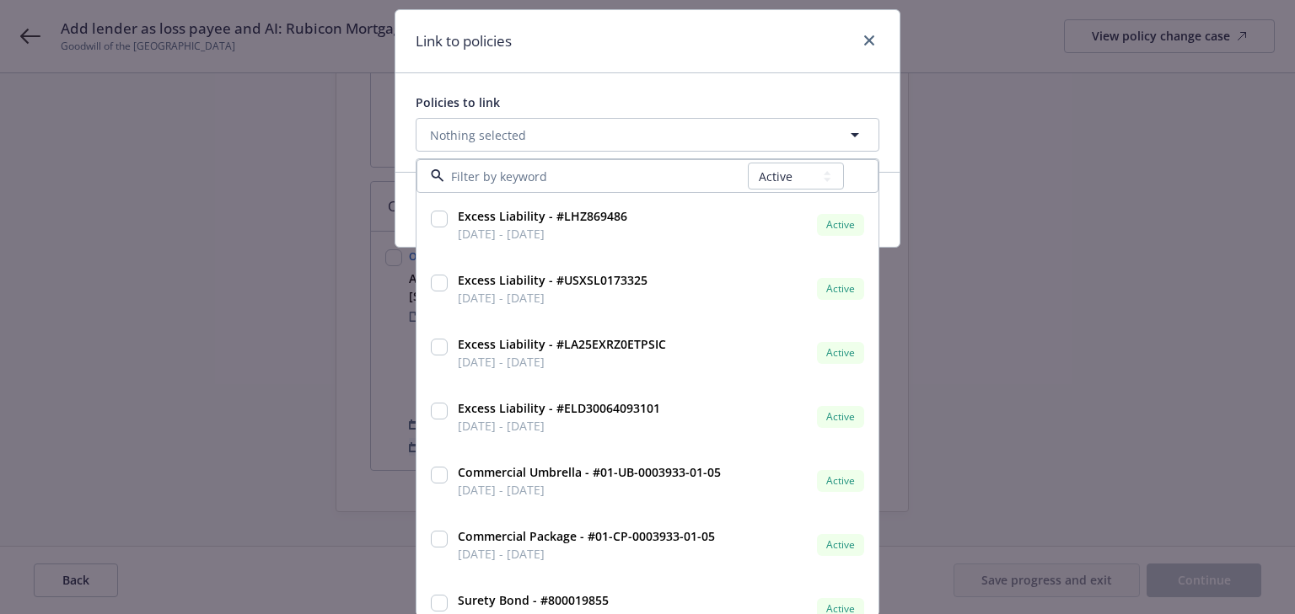
click at [504, 179] on input at bounding box center [595, 177] width 303 height 18
type input "g"
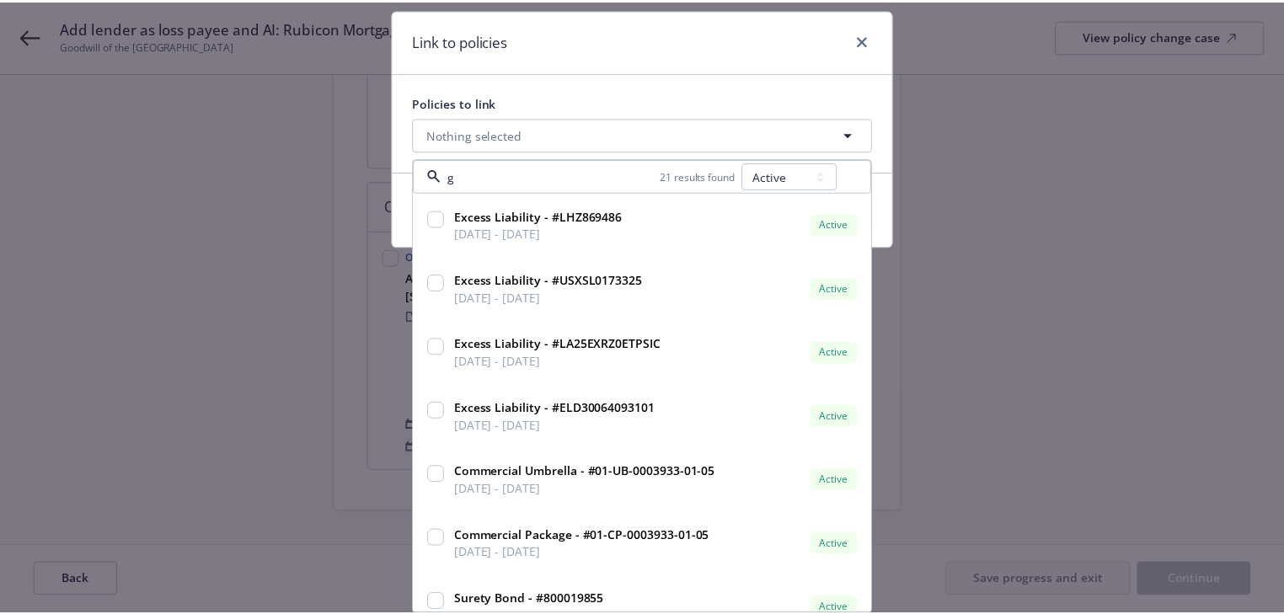
scroll to position [0, 0]
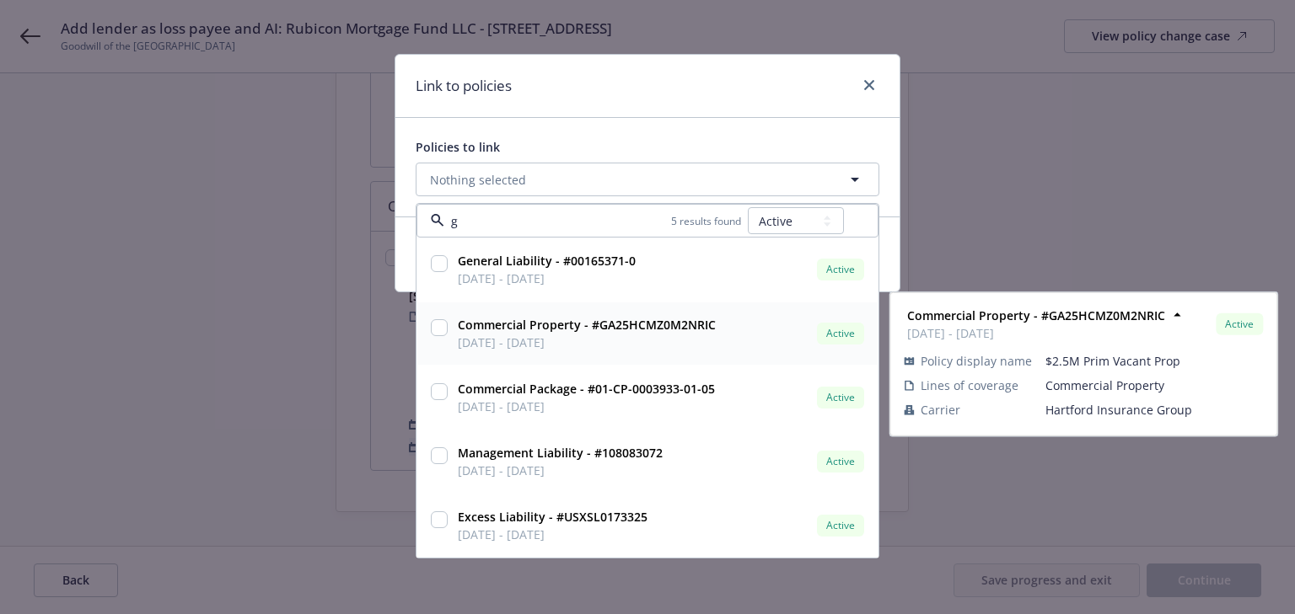
drag, startPoint x: 441, startPoint y: 324, endPoint x: 461, endPoint y: 305, distance: 27.4
click at [442, 324] on input "checkbox" at bounding box center [439, 327] width 17 height 17
checkbox input "true"
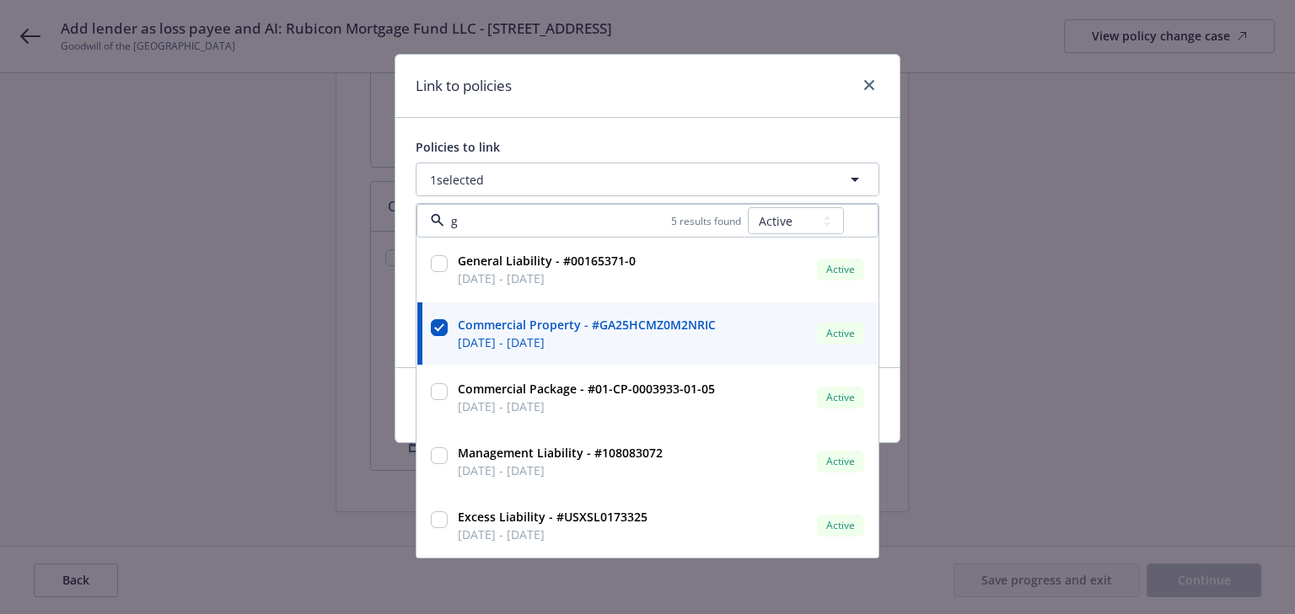
type input "g"
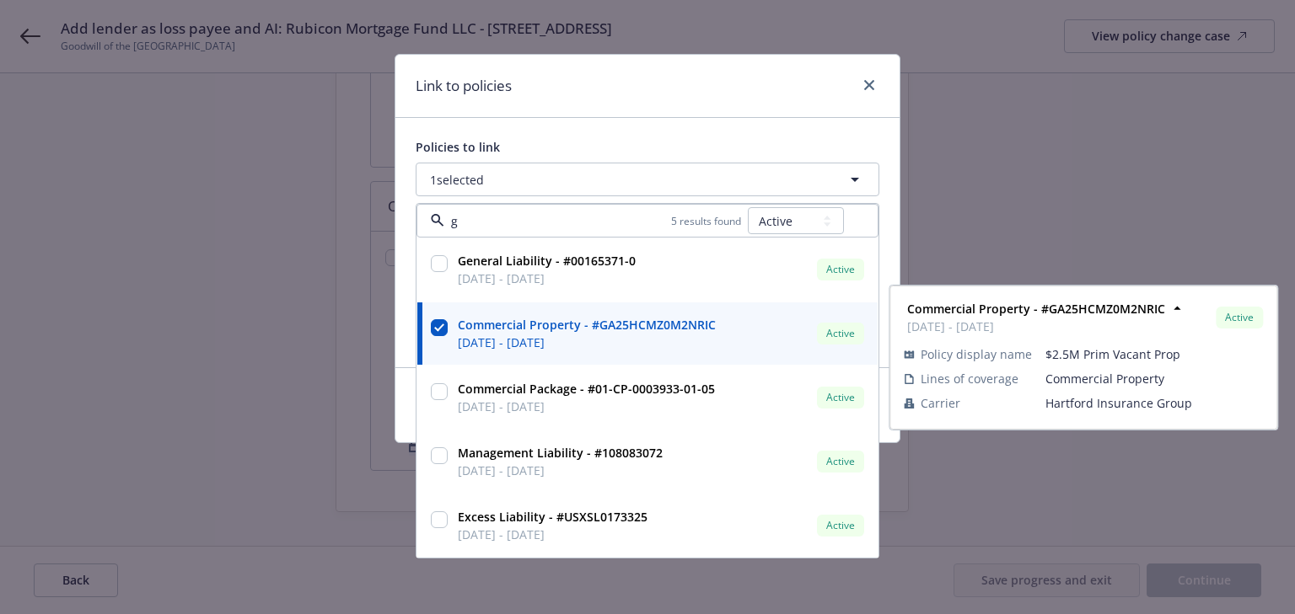
drag, startPoint x: 586, startPoint y: 68, endPoint x: 603, endPoint y: 87, distance: 25.1
click at [587, 68] on div "Link to policies" at bounding box center [647, 86] width 504 height 63
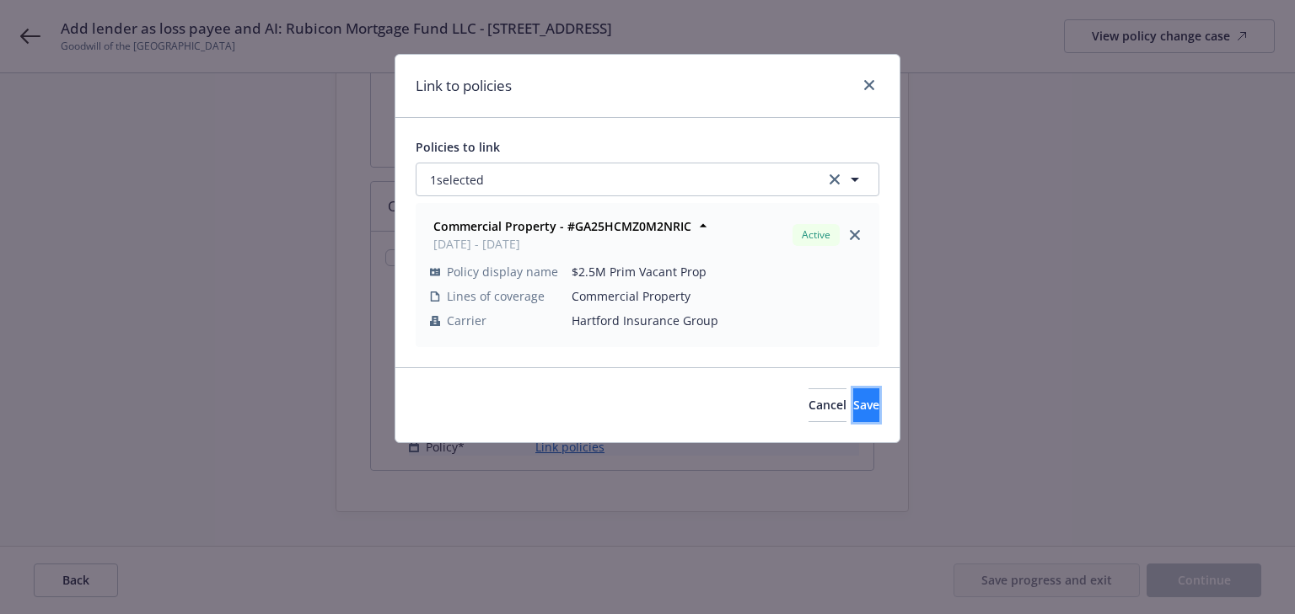
click at [853, 409] on span "Save" at bounding box center [866, 405] width 26 height 16
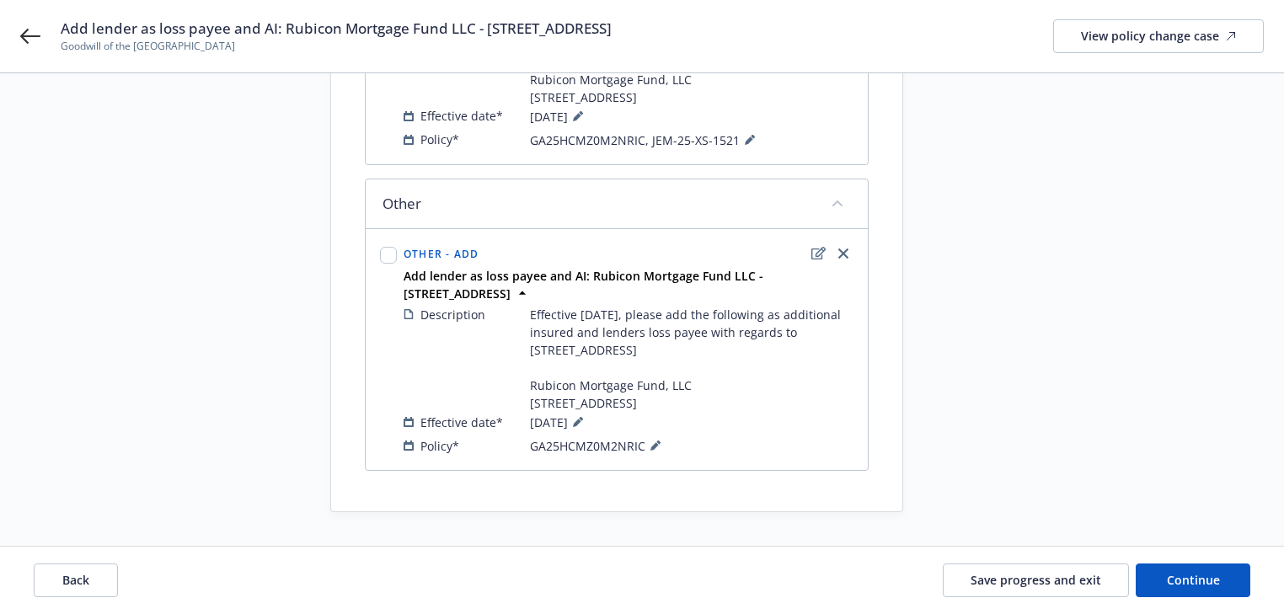
click at [641, 453] on span "GA25HCMZ0M2NRIC" at bounding box center [598, 446] width 136 height 20
click at [655, 451] on icon at bounding box center [655, 446] width 8 height 8
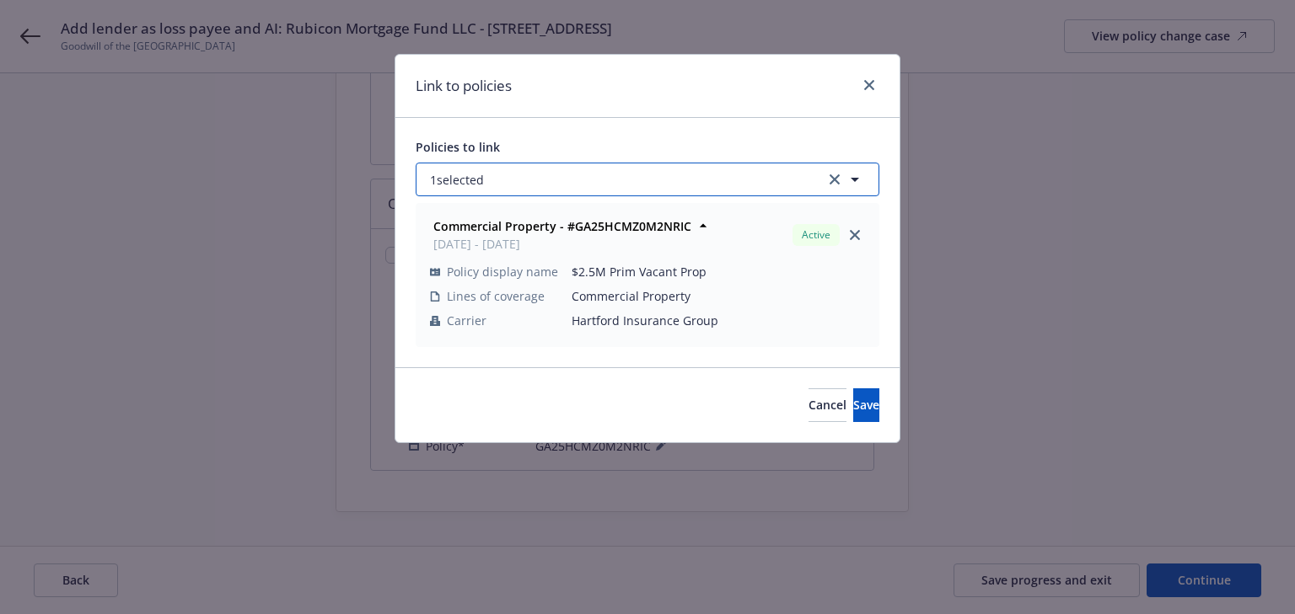
click at [521, 179] on button "1 selected" at bounding box center [647, 180] width 464 height 34
select select "ACTIVE"
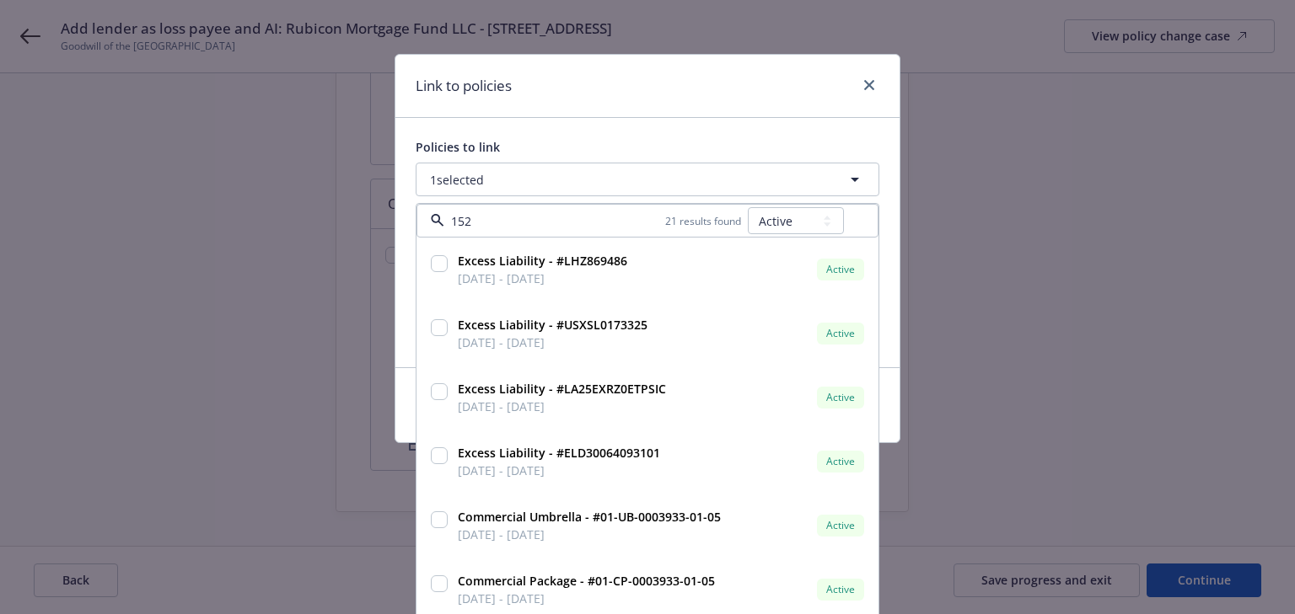
type input "1521"
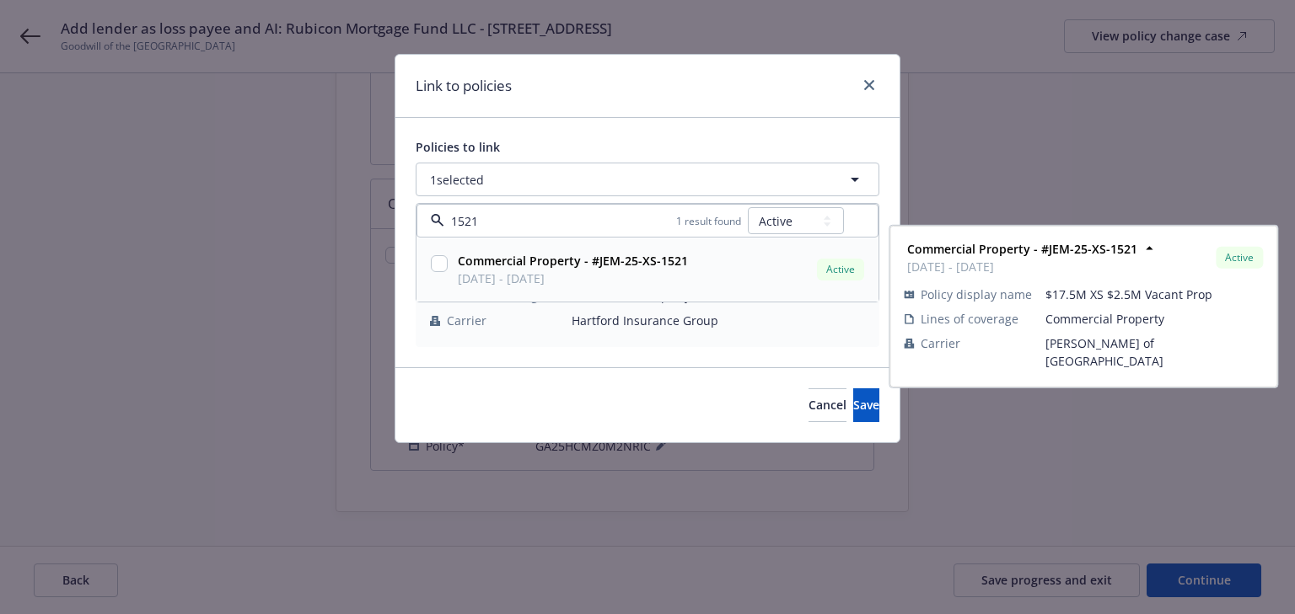
click at [440, 268] on input "checkbox" at bounding box center [439, 263] width 17 height 17
checkbox input "true"
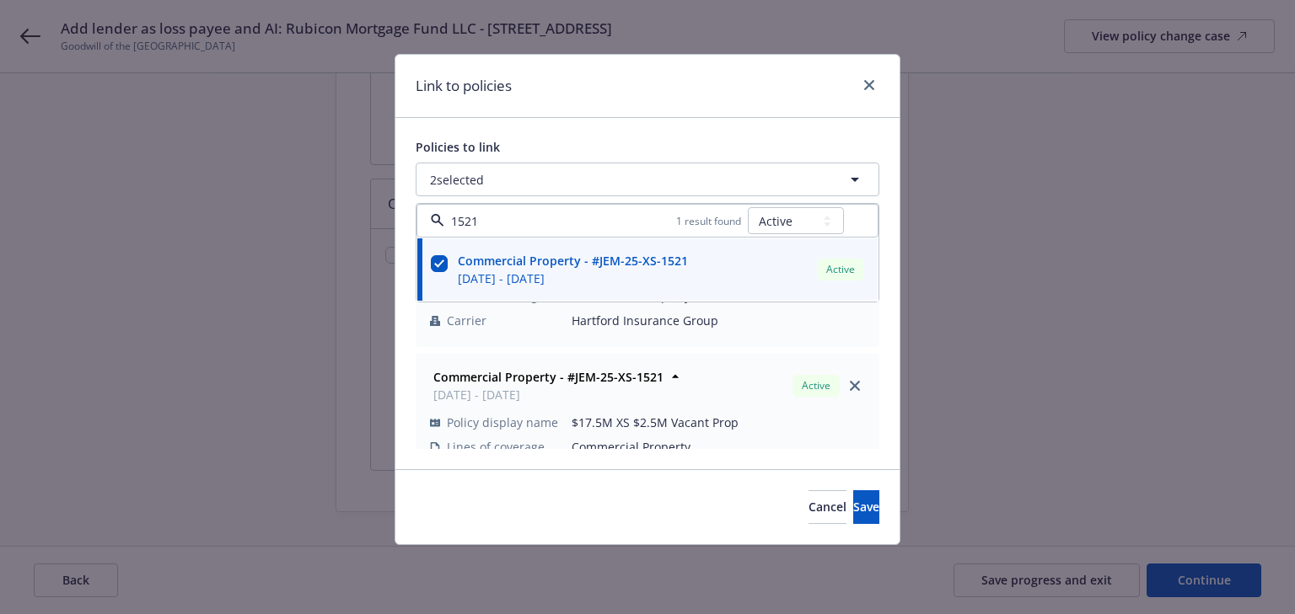
type input "1521"
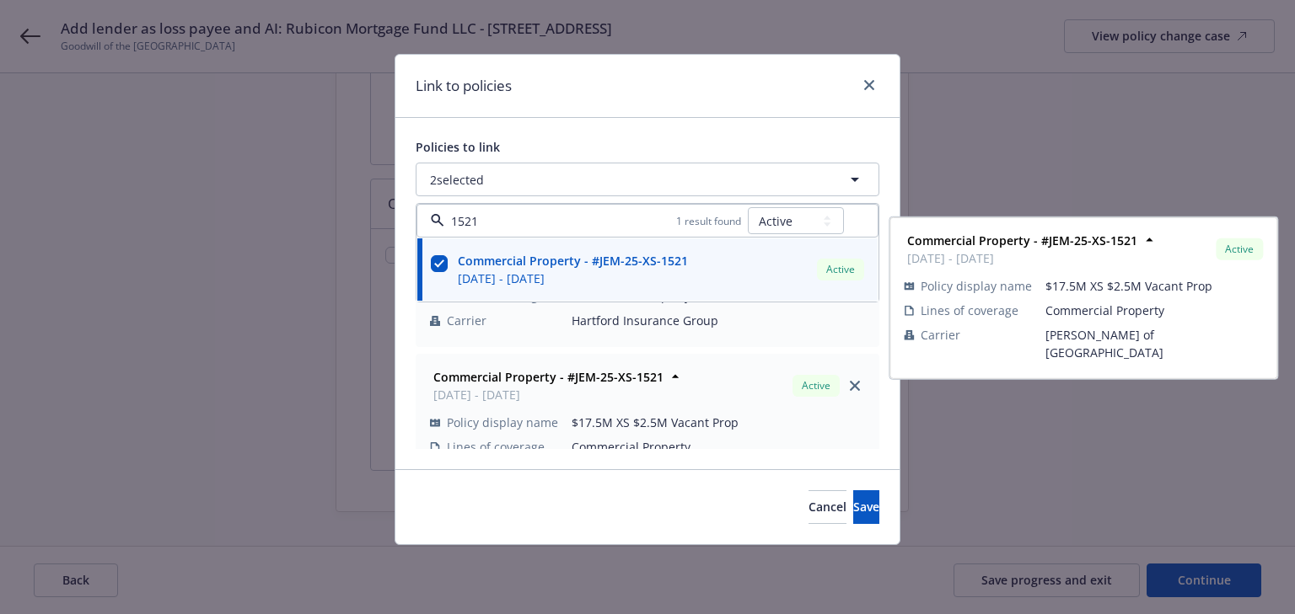
click at [628, 96] on div "Link to policies" at bounding box center [647, 86] width 504 height 63
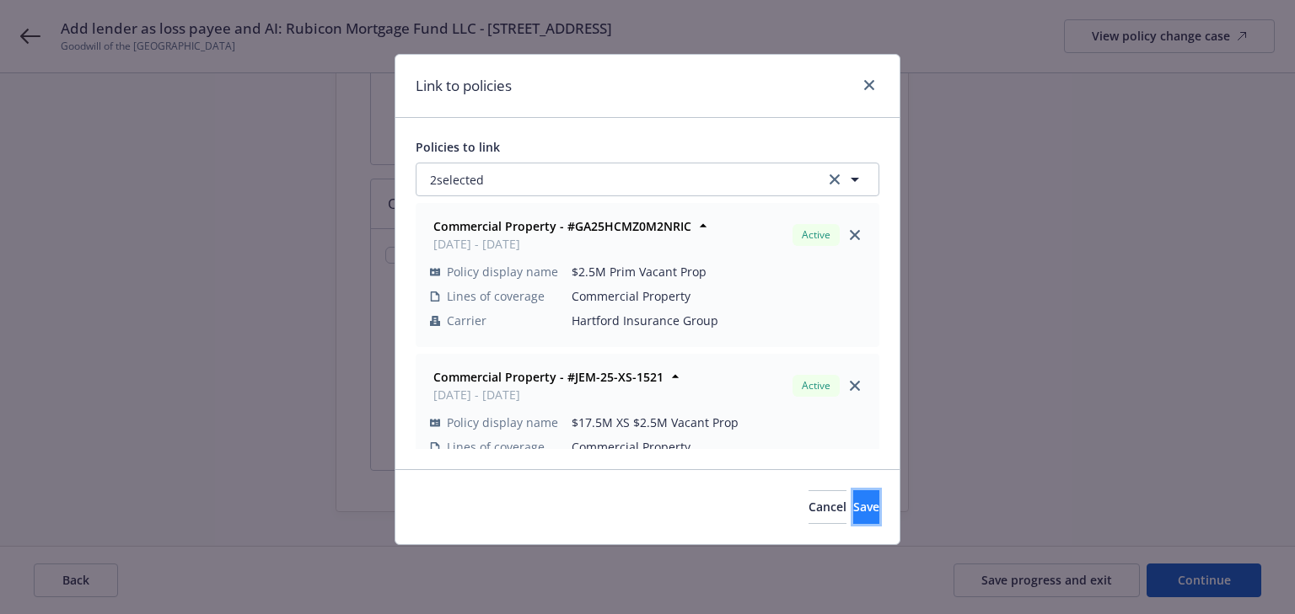
click at [853, 504] on span "Save" at bounding box center [866, 507] width 26 height 16
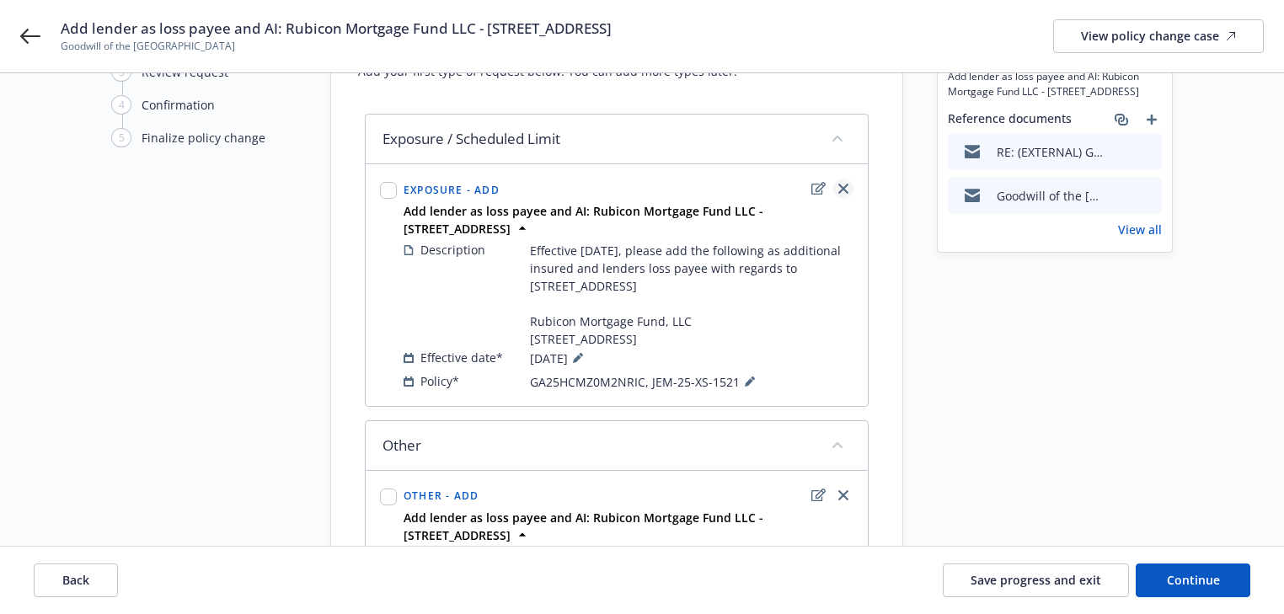
click at [843, 185] on icon "close" at bounding box center [844, 189] width 10 height 10
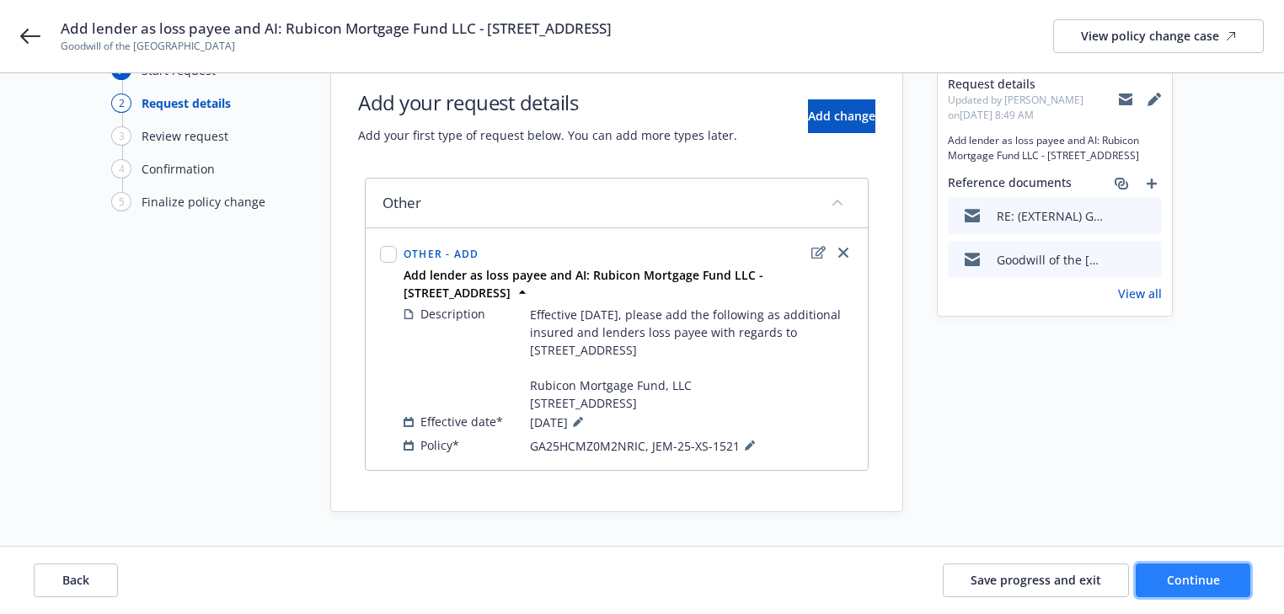
click at [1183, 566] on button "Continue" at bounding box center [1193, 581] width 115 height 34
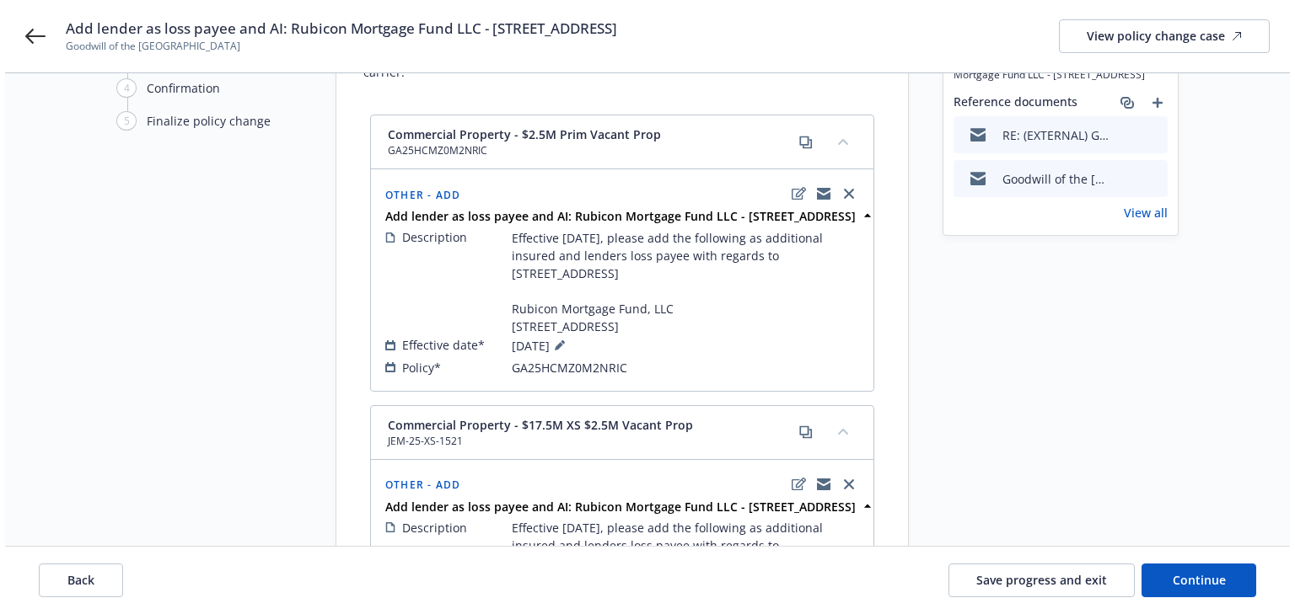
scroll to position [196, 0]
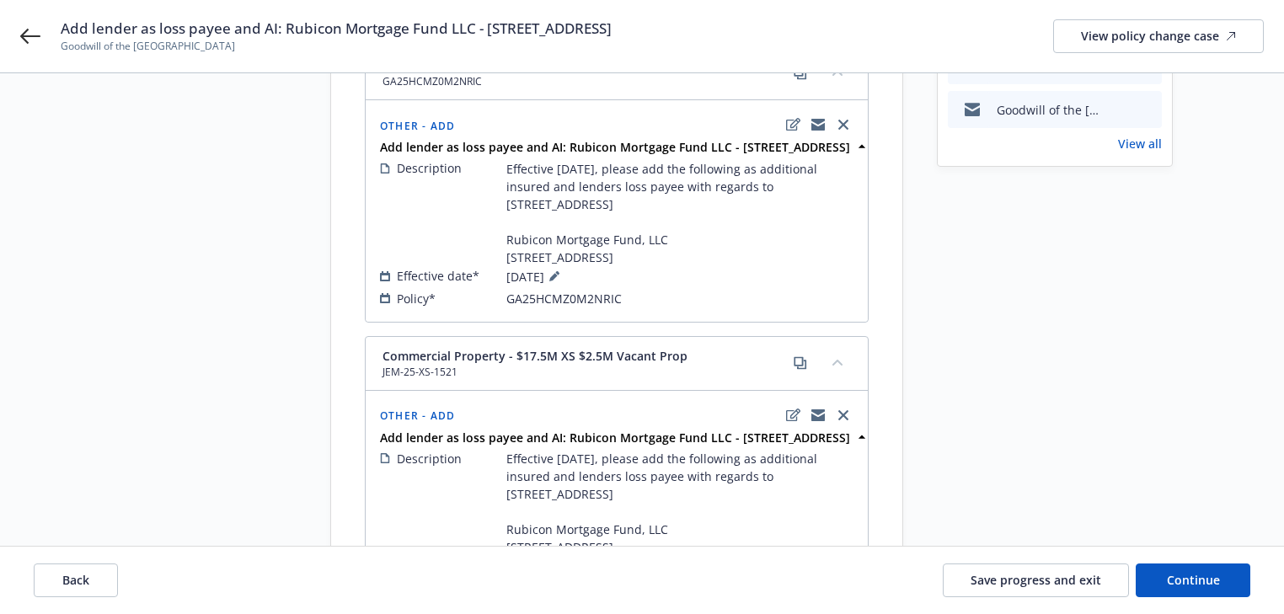
click at [1146, 113] on icon "preview file" at bounding box center [1146, 109] width 15 height 12
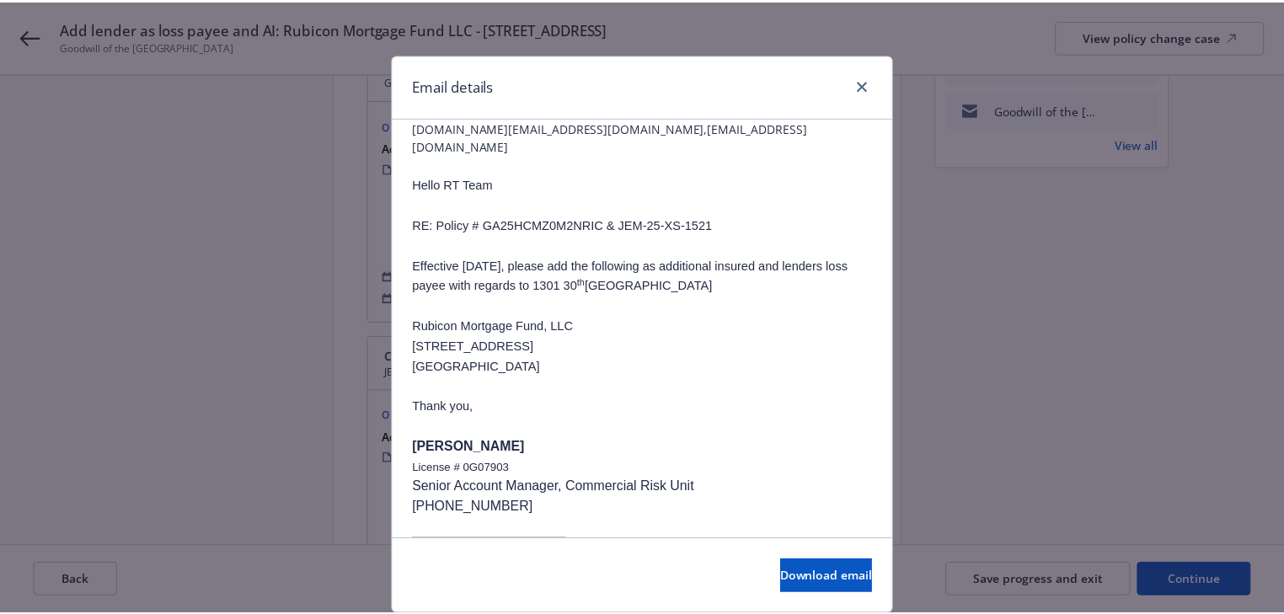
scroll to position [0, 0]
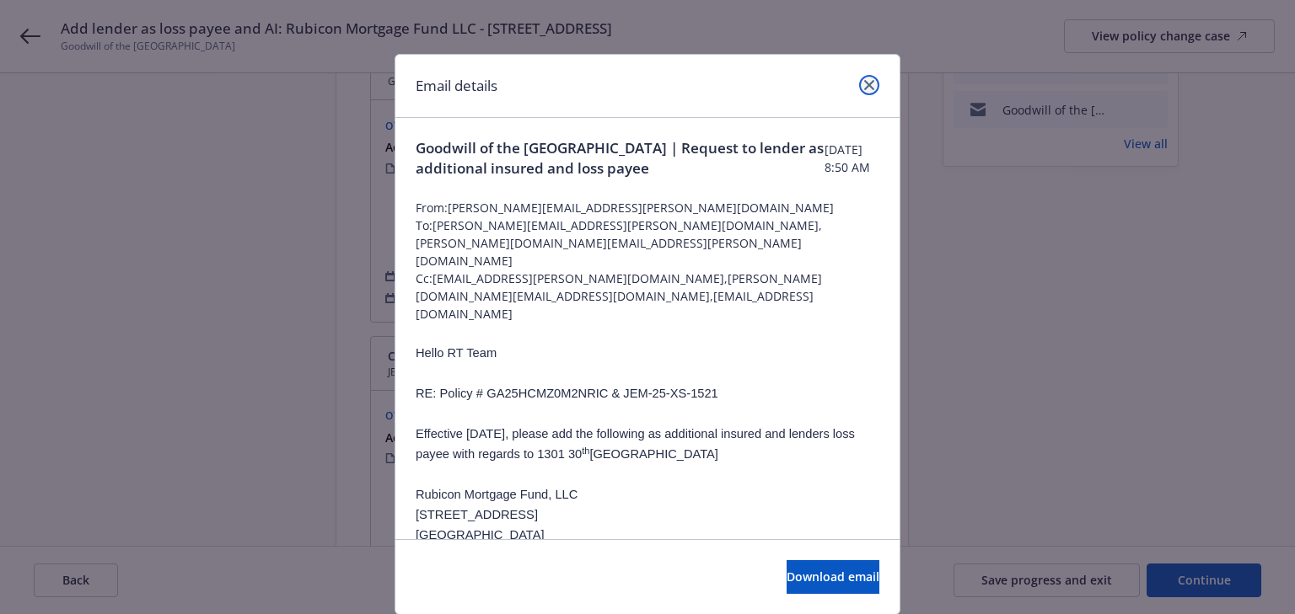
click at [863, 91] on link "close" at bounding box center [869, 85] width 20 height 20
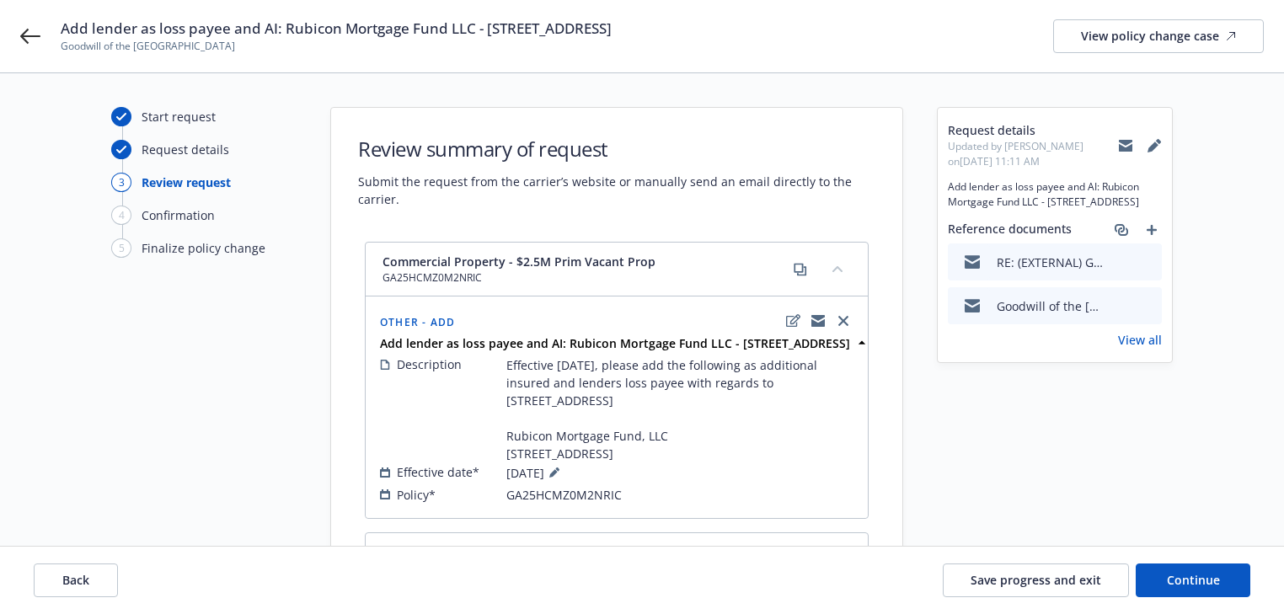
click at [1146, 260] on icon "preview file" at bounding box center [1146, 261] width 15 height 12
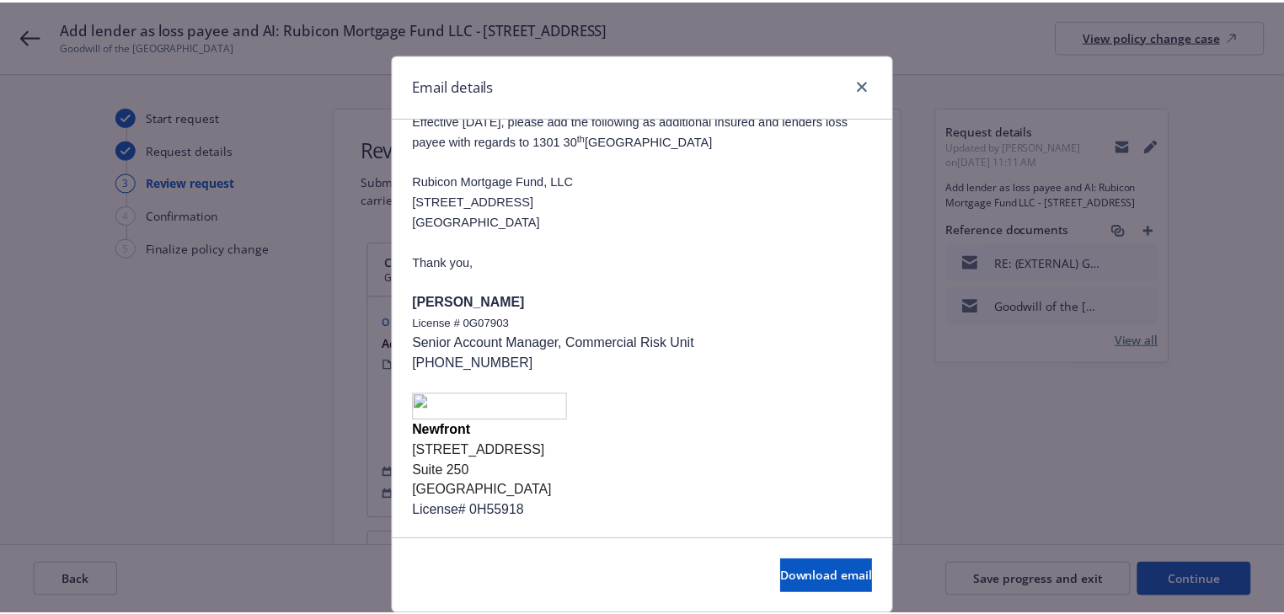
scroll to position [1037, 0]
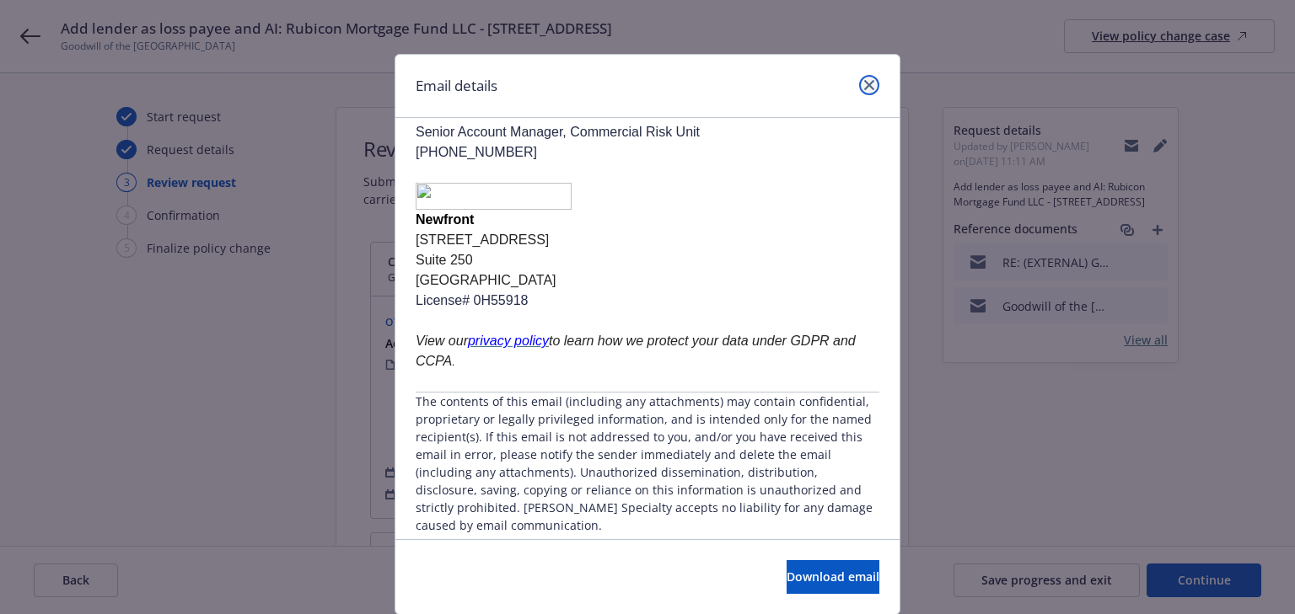
click at [864, 88] on icon "close" at bounding box center [869, 85] width 10 height 10
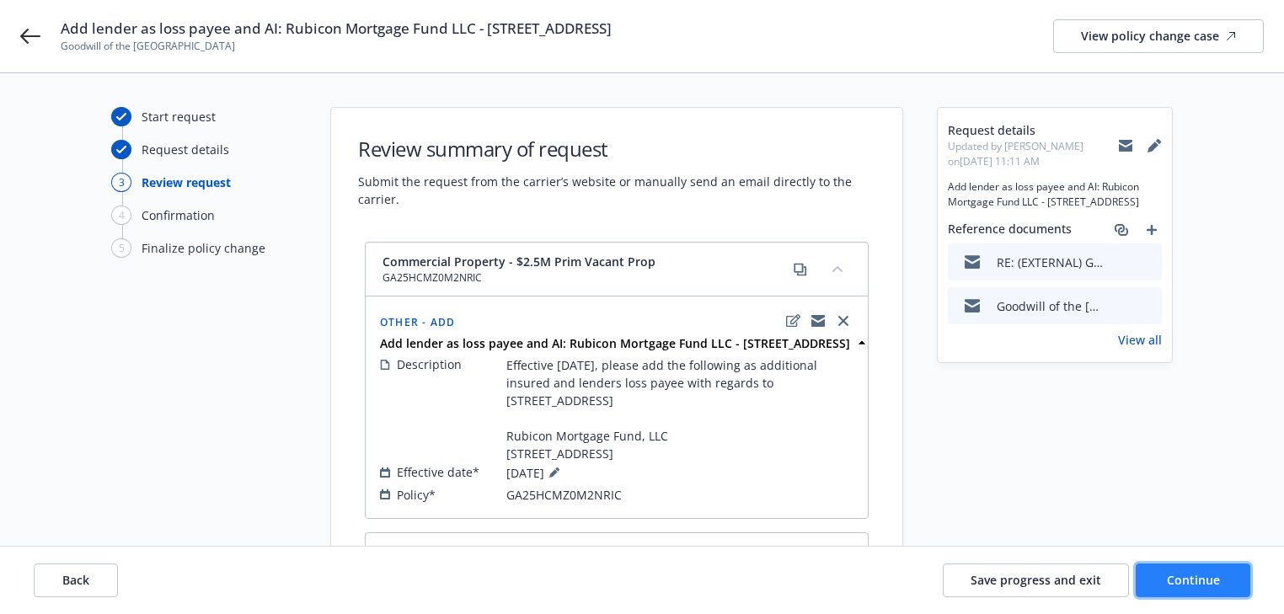
click at [1169, 574] on span "Continue" at bounding box center [1193, 580] width 53 height 16
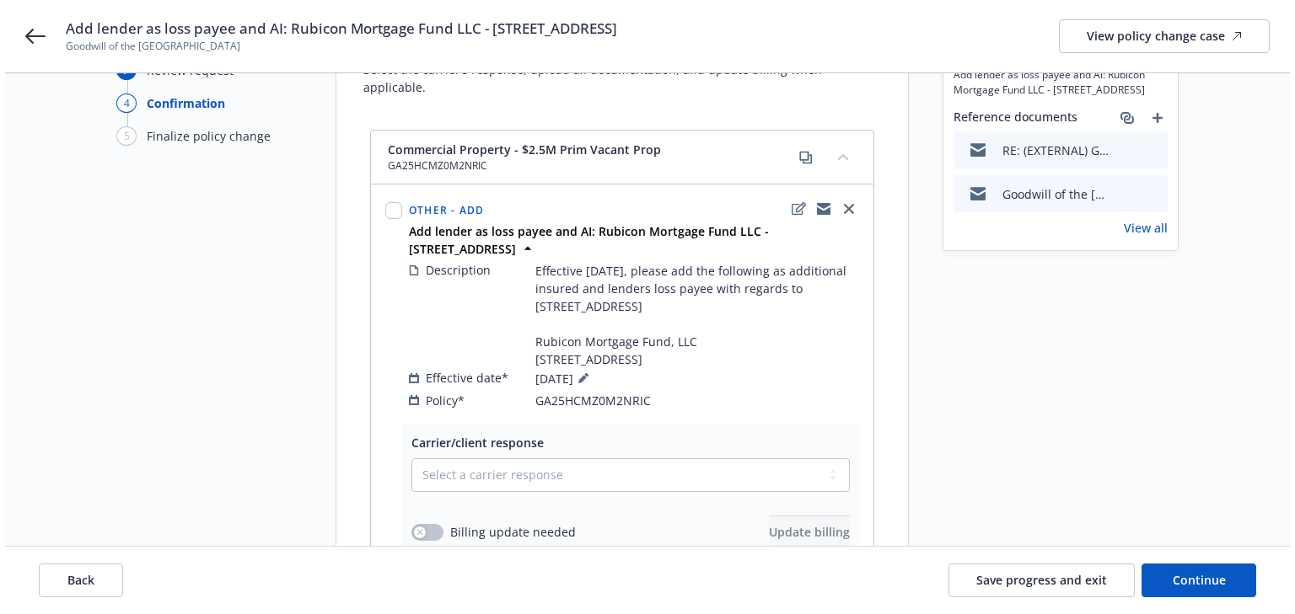
scroll to position [0, 0]
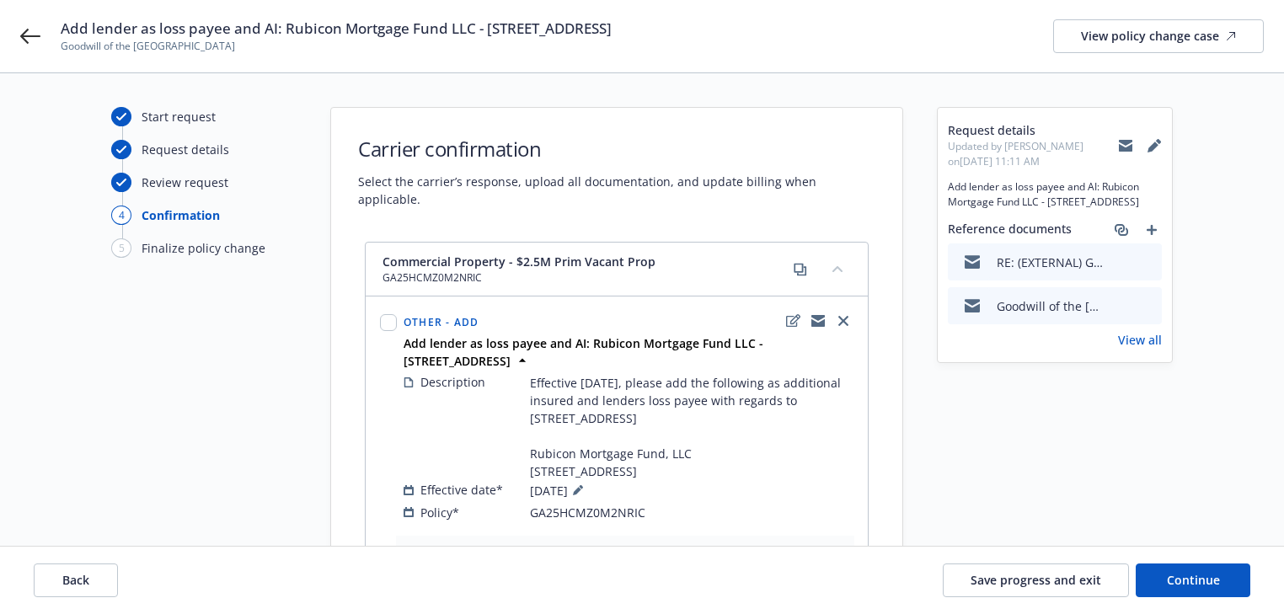
click at [1145, 301] on icon "preview file" at bounding box center [1146, 305] width 15 height 12
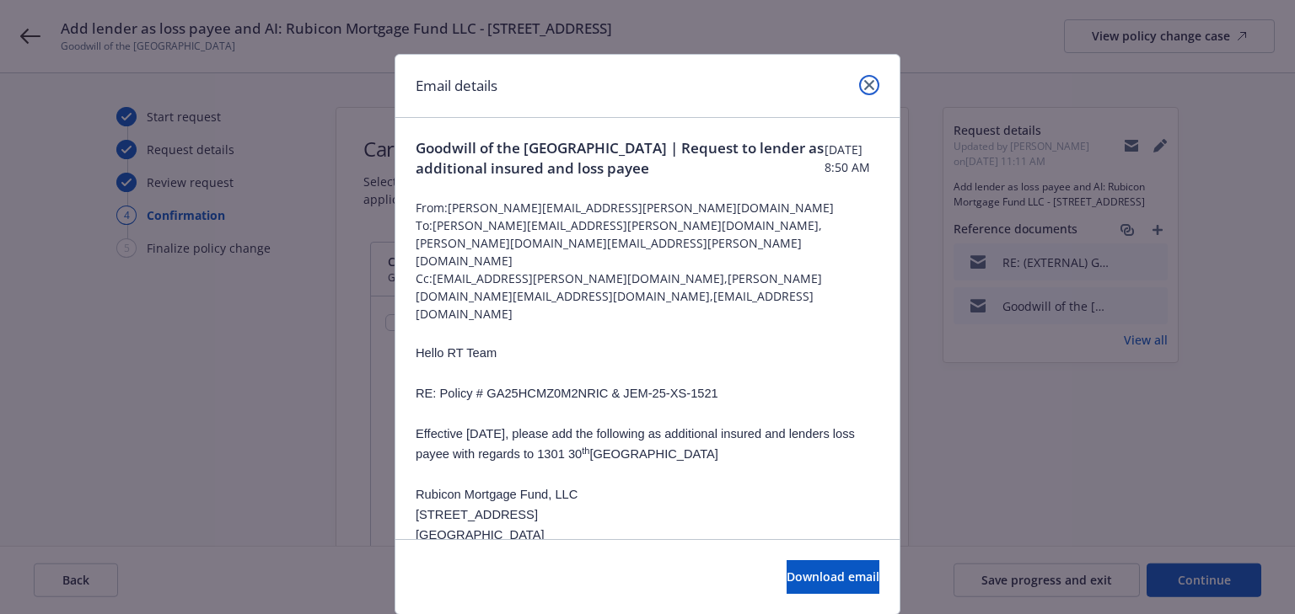
click at [866, 88] on icon "close" at bounding box center [869, 85] width 10 height 10
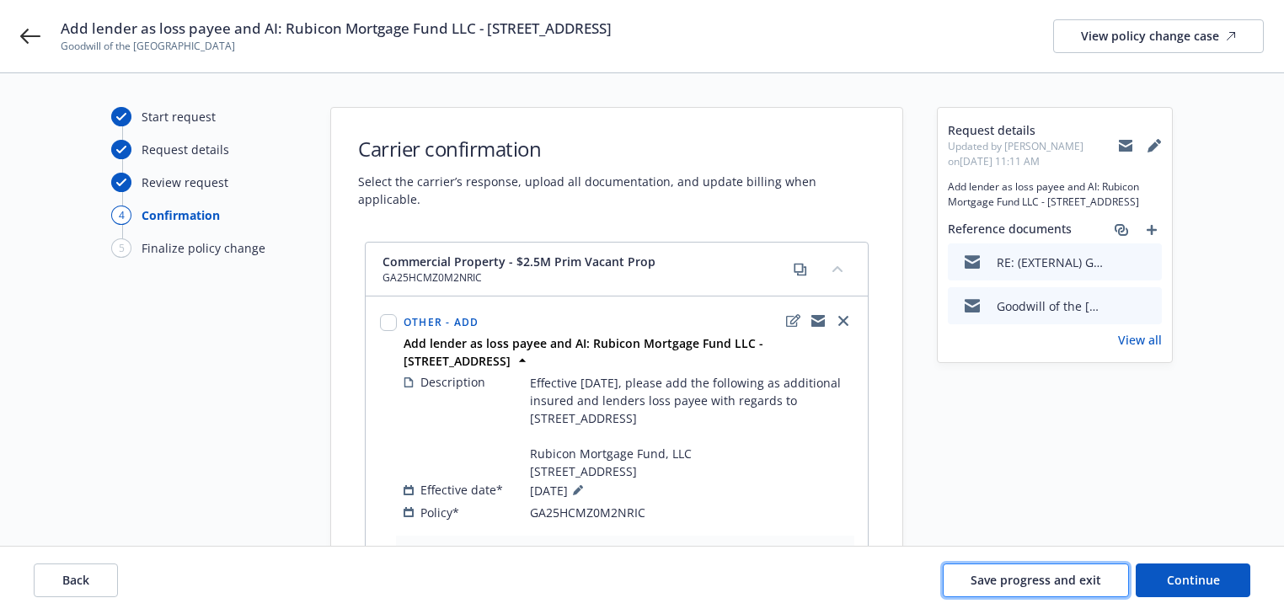
click at [1081, 590] on button "Save progress and exit" at bounding box center [1036, 581] width 186 height 34
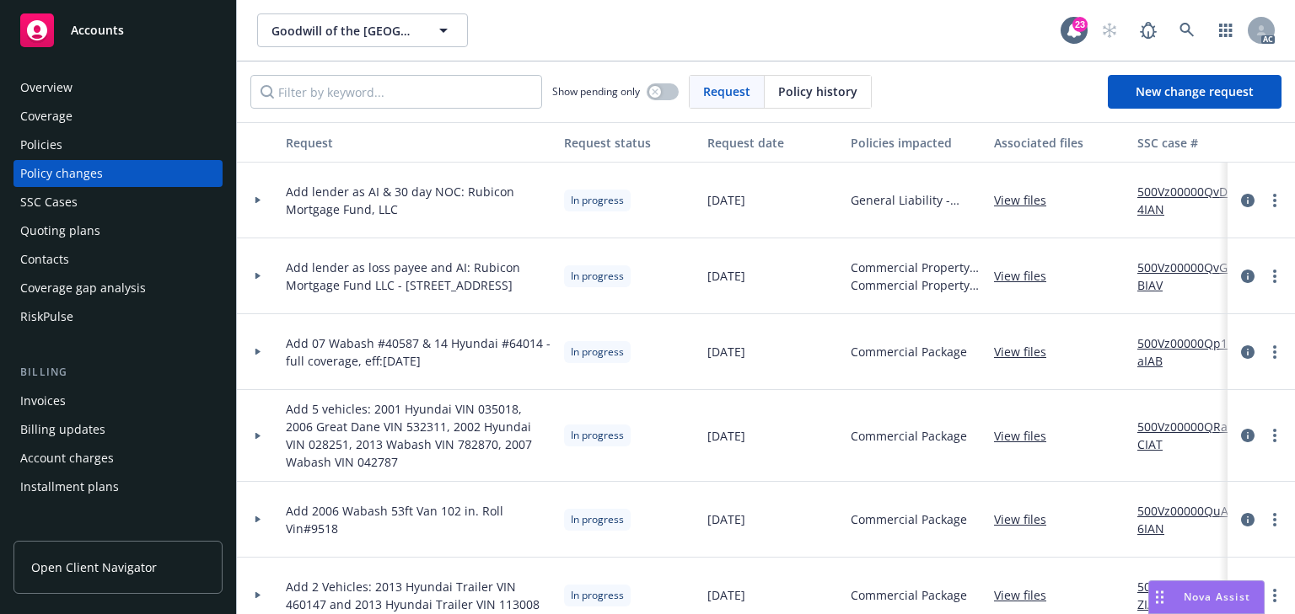
click at [81, 133] on div "Policies" at bounding box center [118, 144] width 196 height 27
click at [82, 142] on div "Policies" at bounding box center [118, 144] width 196 height 27
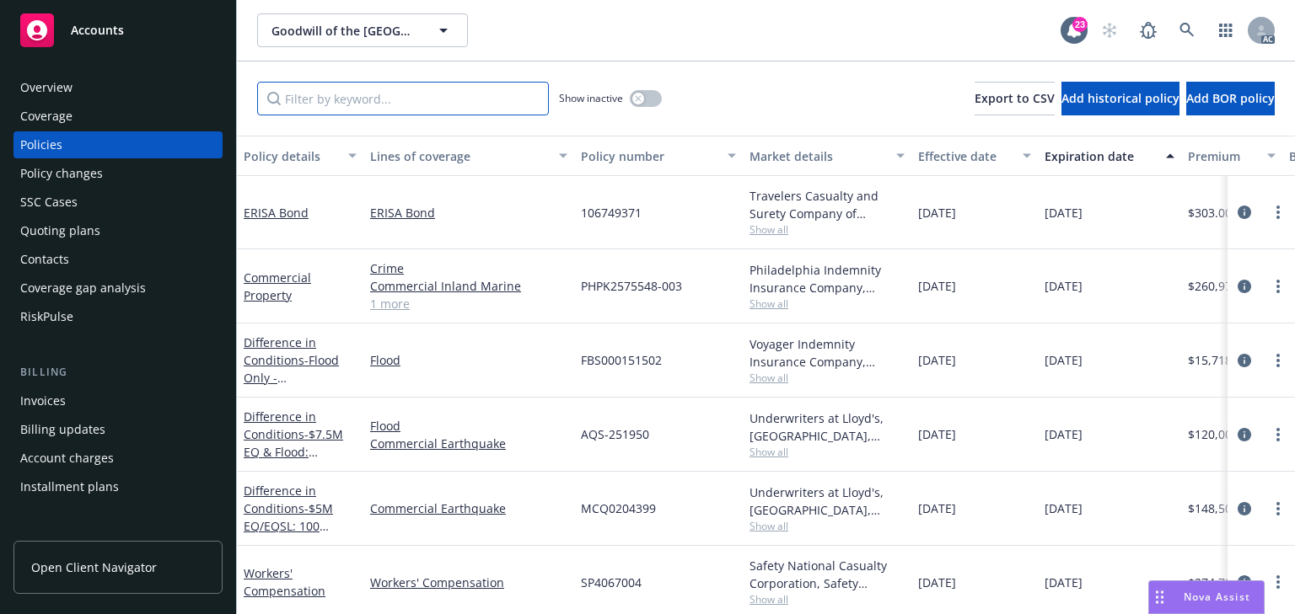
click at [344, 106] on input "Filter by keyword..." at bounding box center [403, 99] width 292 height 34
type input "g"
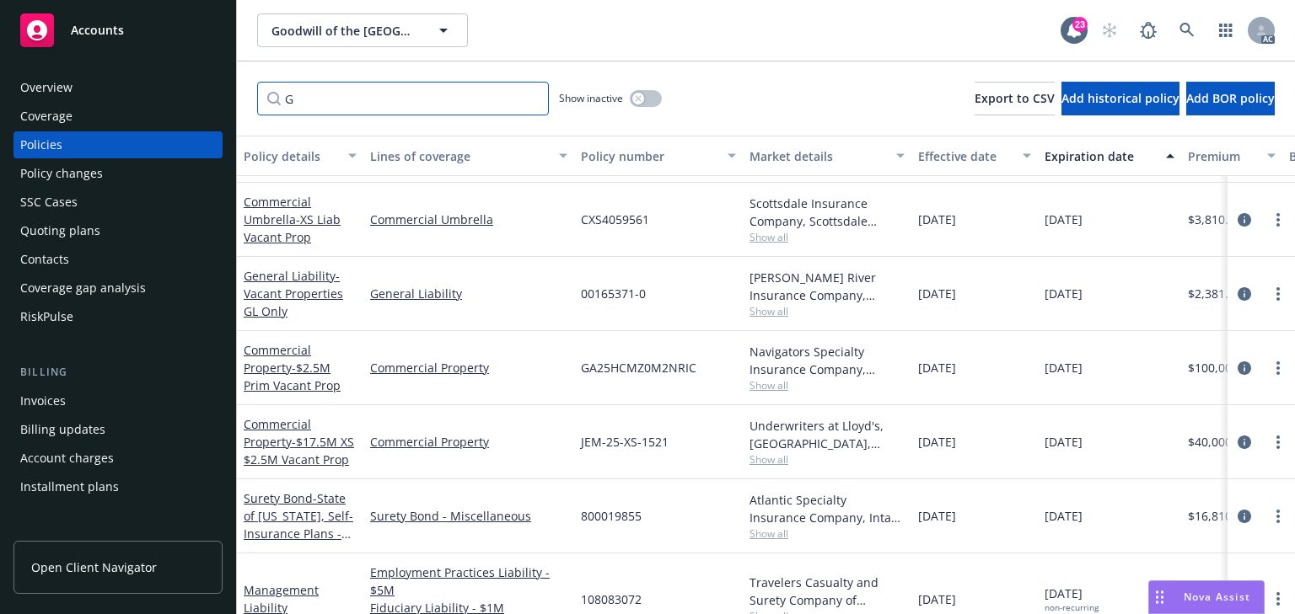
scroll to position [1011, 0]
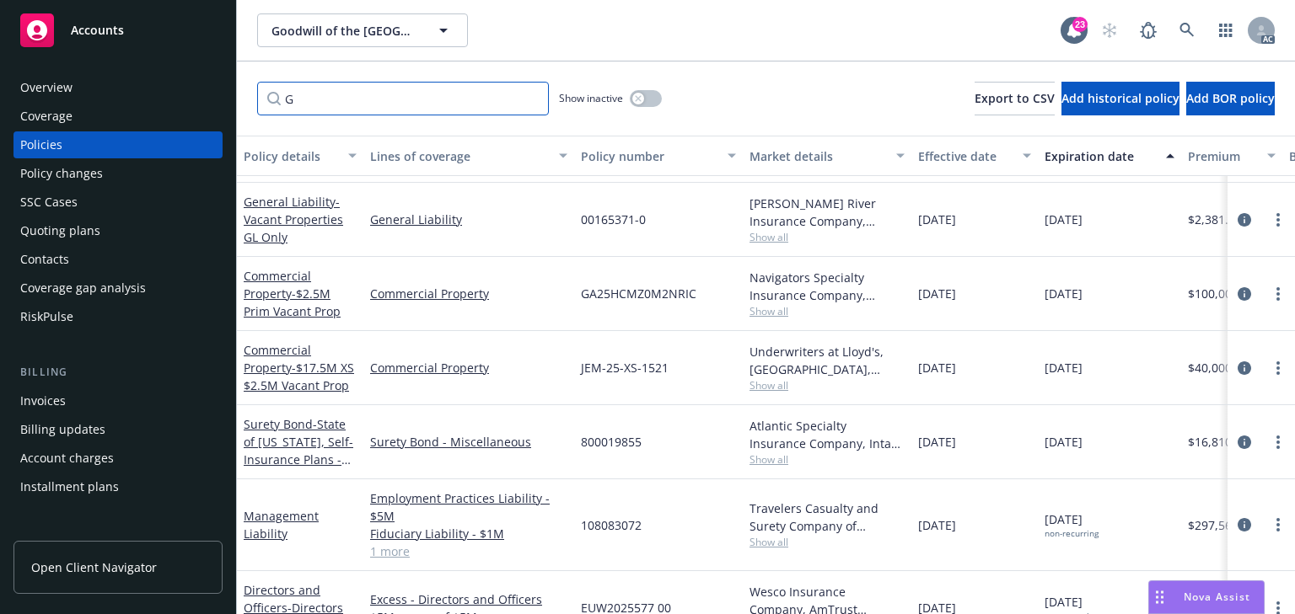
type input "G"
click at [763, 313] on span "Show all" at bounding box center [826, 311] width 155 height 14
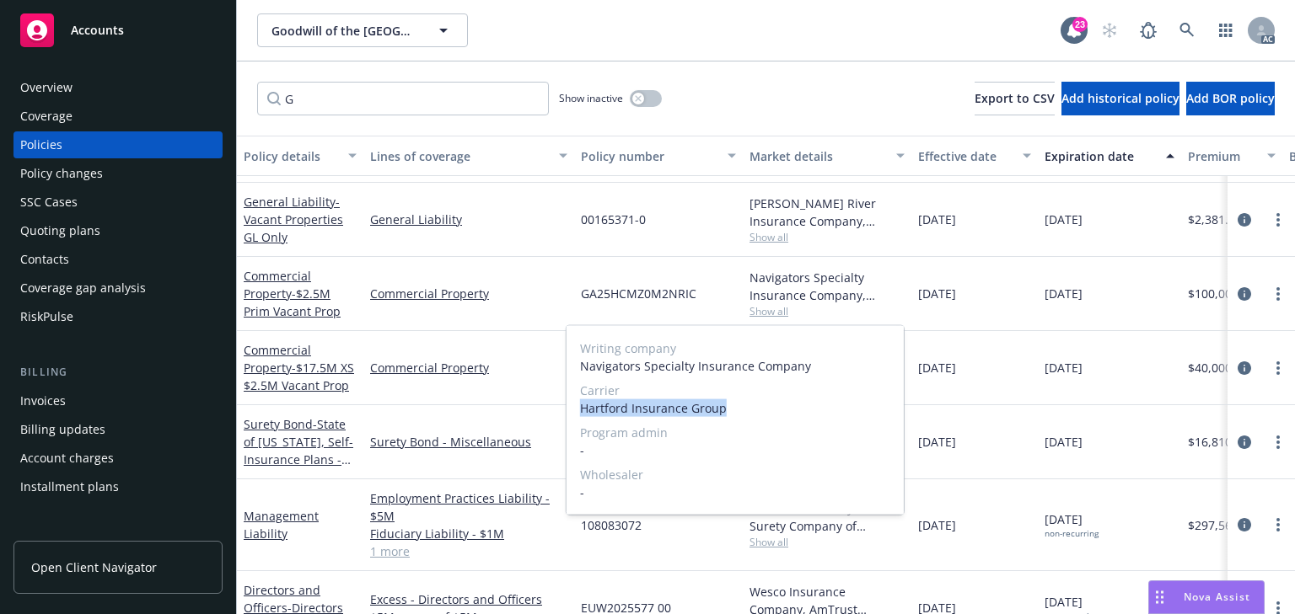
drag, startPoint x: 580, startPoint y: 411, endPoint x: 745, endPoint y: 408, distance: 165.2
click at [745, 408] on span "Hartford Insurance Group" at bounding box center [735, 408] width 310 height 18
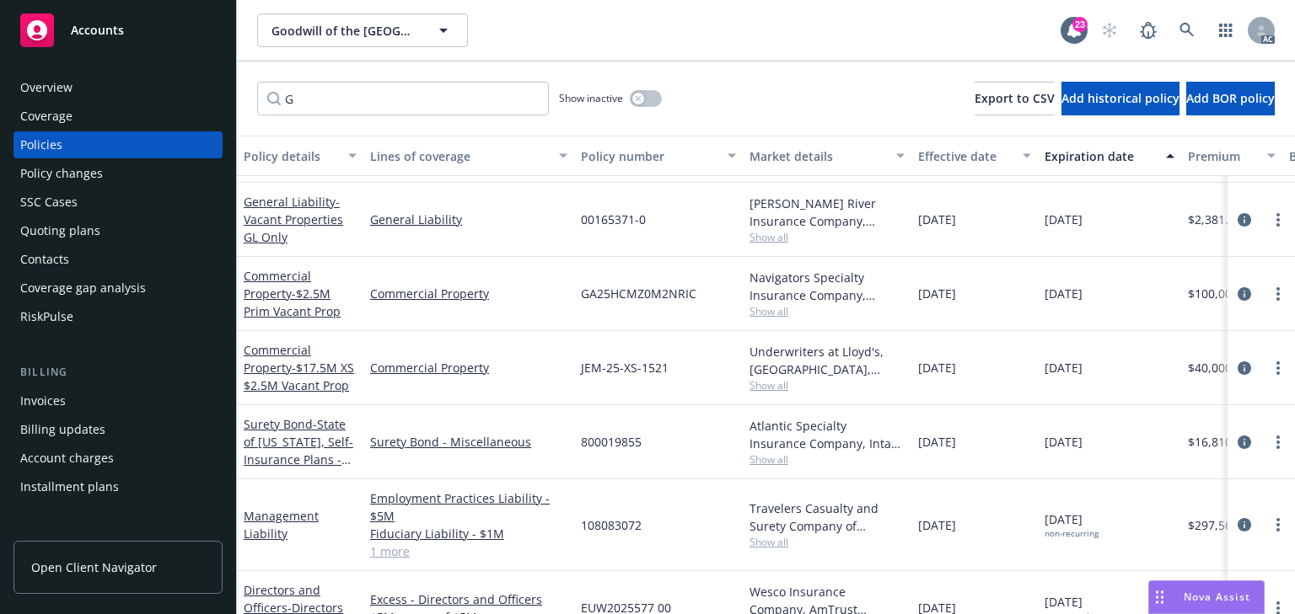
click at [504, 328] on div "Commercial Property" at bounding box center [468, 294] width 211 height 74
click at [756, 388] on span "Show all" at bounding box center [826, 385] width 155 height 14
click at [133, 177] on div "Policy changes" at bounding box center [118, 173] width 196 height 27
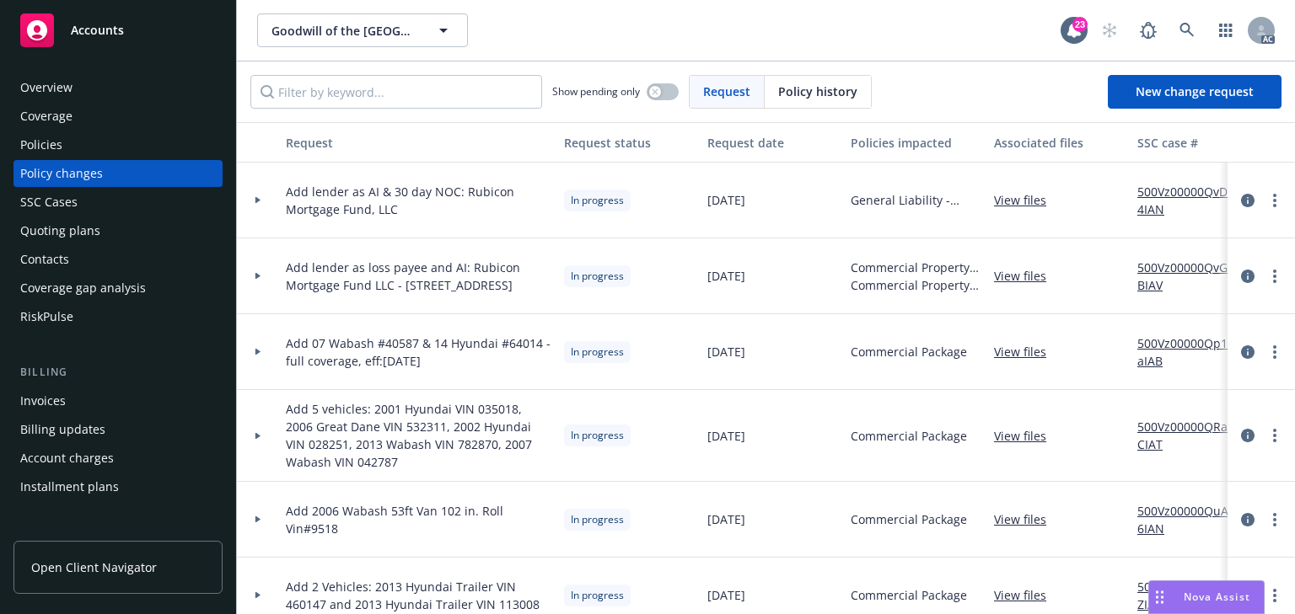
click at [1030, 271] on link "View files" at bounding box center [1027, 276] width 66 height 18
click at [261, 265] on div at bounding box center [258, 277] width 42 height 76
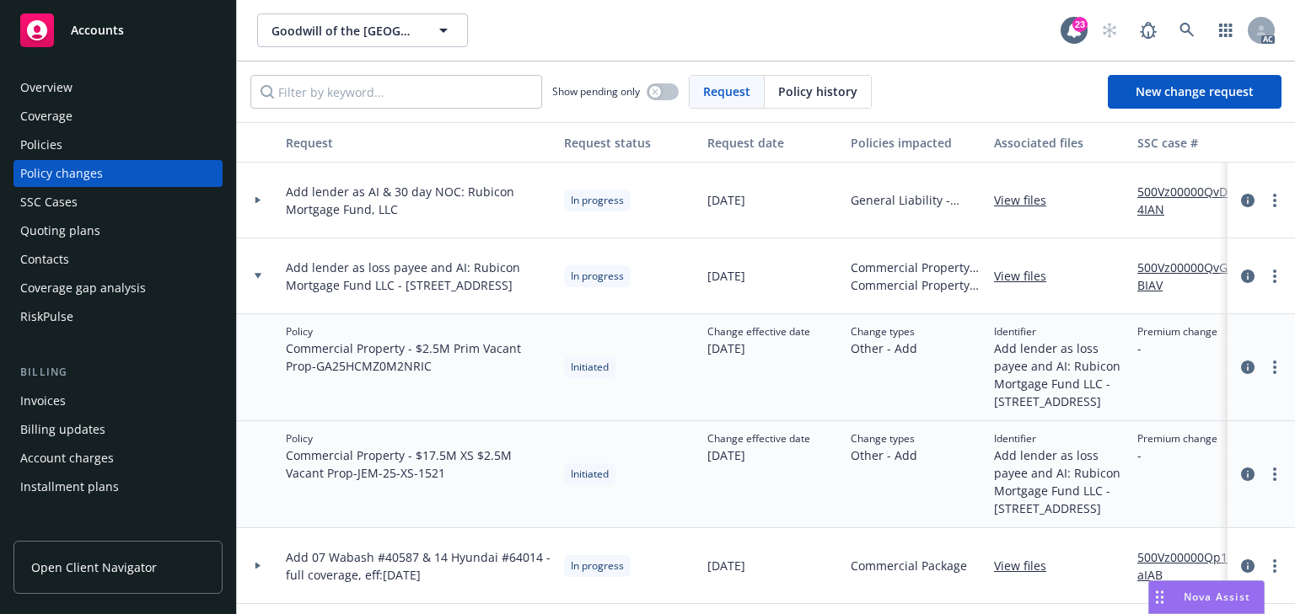
click at [76, 146] on div "Policies" at bounding box center [118, 144] width 196 height 27
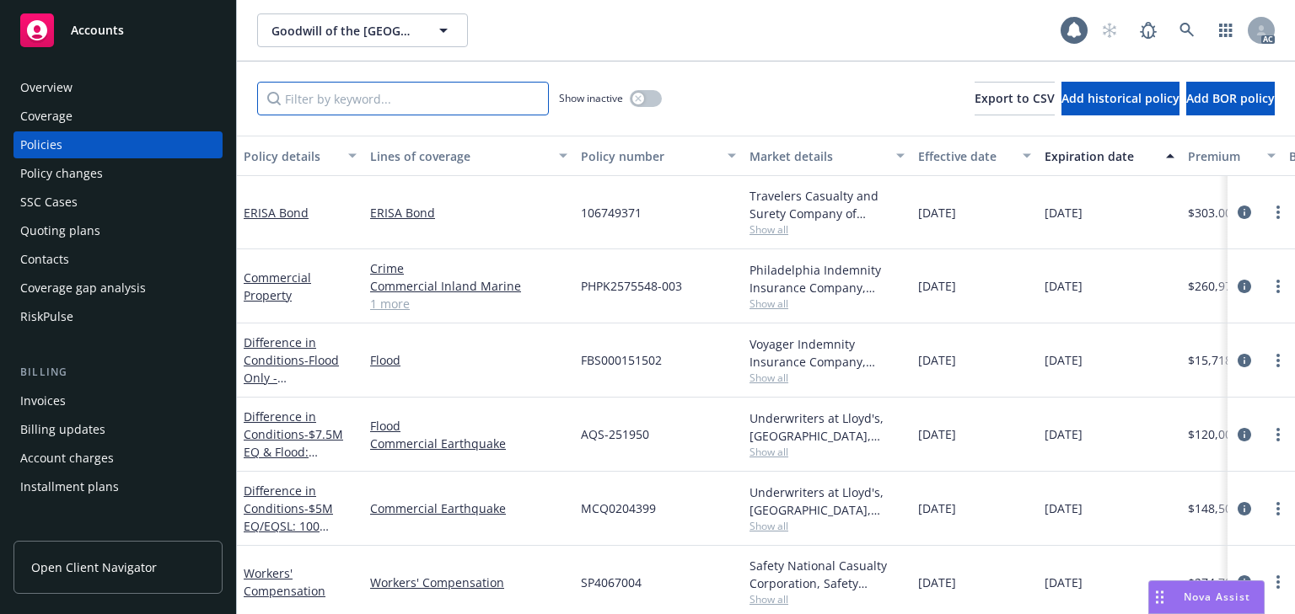
click at [328, 96] on input "Filter by keyword..." at bounding box center [403, 99] width 292 height 34
click at [357, 109] on input "Filter by keyword..." at bounding box center [403, 99] width 292 height 34
paste input "GA25HCMZ0M2NRIC"
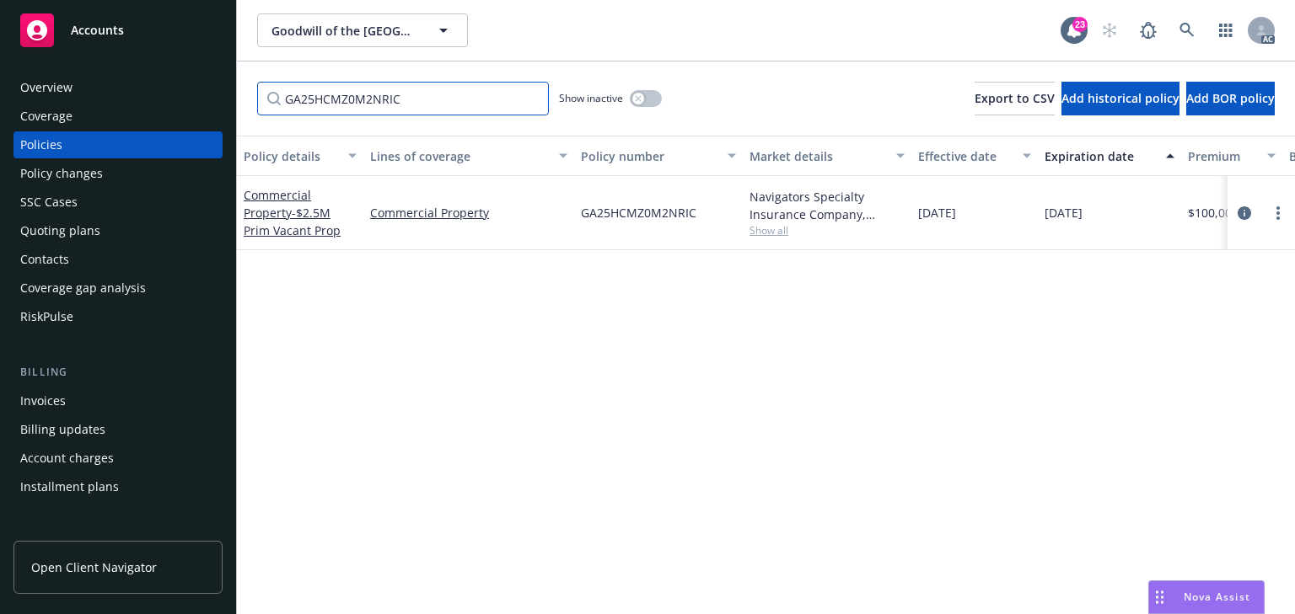
type input "GA25HCMZ0M2NRIC"
click at [776, 234] on span "Show all" at bounding box center [826, 230] width 155 height 14
click at [1241, 209] on icon "circleInformation" at bounding box center [1243, 212] width 13 height 13
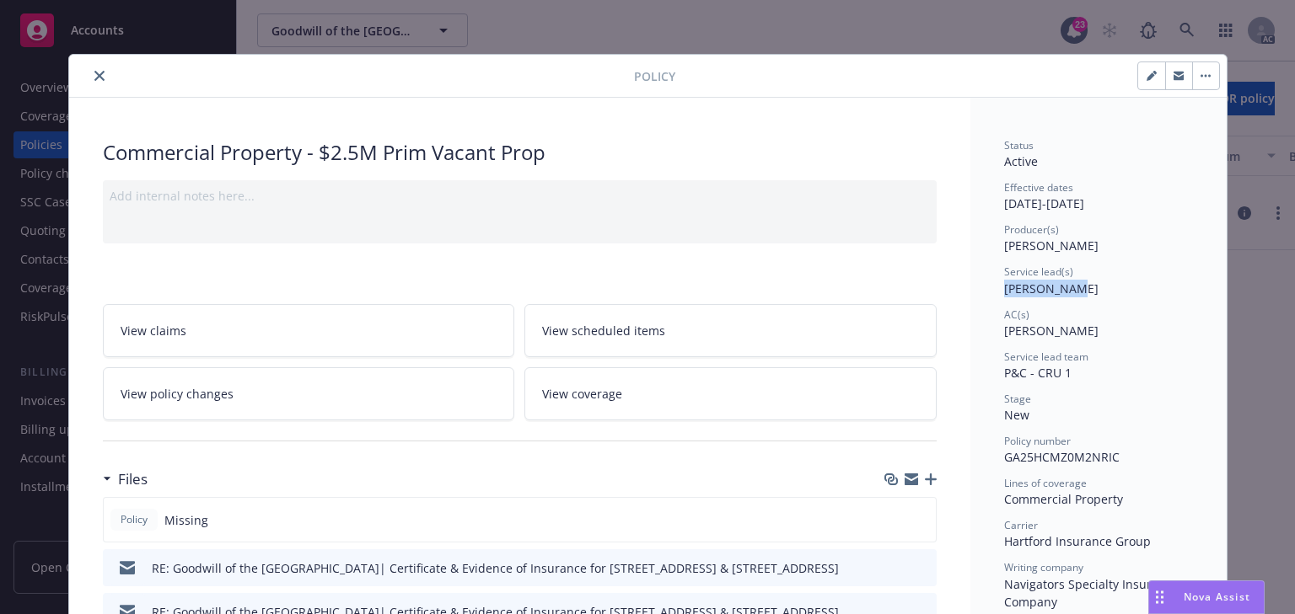
drag, startPoint x: 998, startPoint y: 284, endPoint x: 1079, endPoint y: 287, distance: 81.0
click at [1079, 287] on div "Service lead(s) Jenn Hyland" at bounding box center [1098, 281] width 189 height 32
copy span "Jenn Hyland"
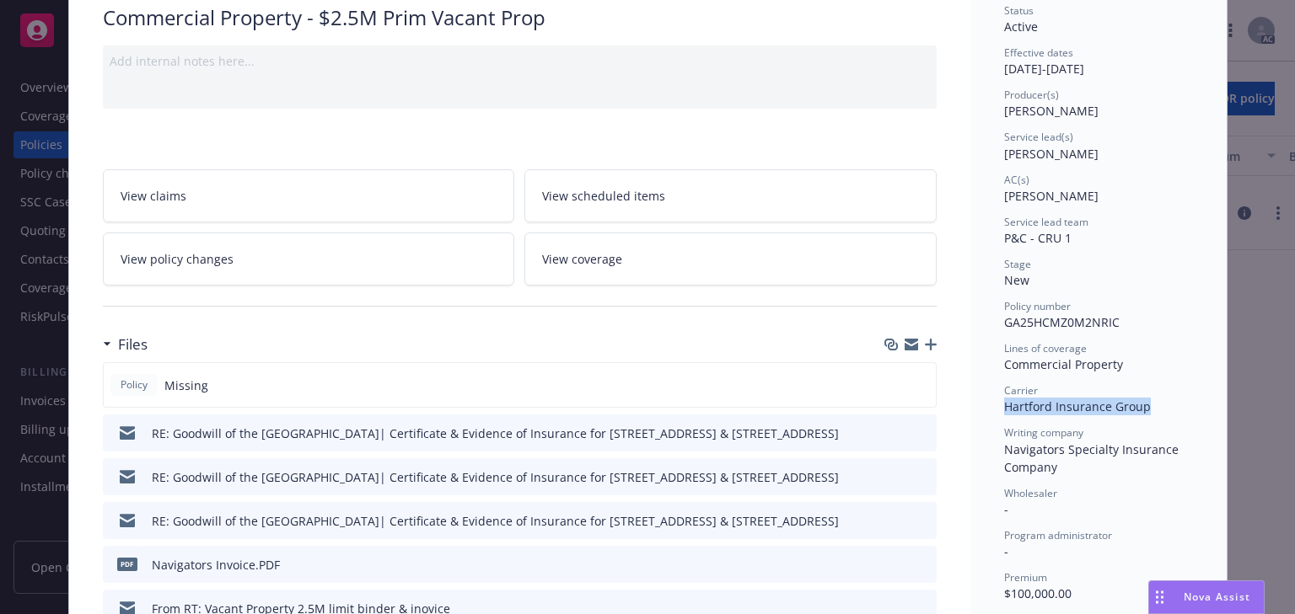
drag, startPoint x: 1006, startPoint y: 406, endPoint x: 1163, endPoint y: 403, distance: 156.8
click at [1163, 403] on div "Carrier Hartford Insurance Group" at bounding box center [1098, 399] width 189 height 32
copy span "Hartford Insurance Group"
drag, startPoint x: 997, startPoint y: 319, endPoint x: 1143, endPoint y: 321, distance: 145.8
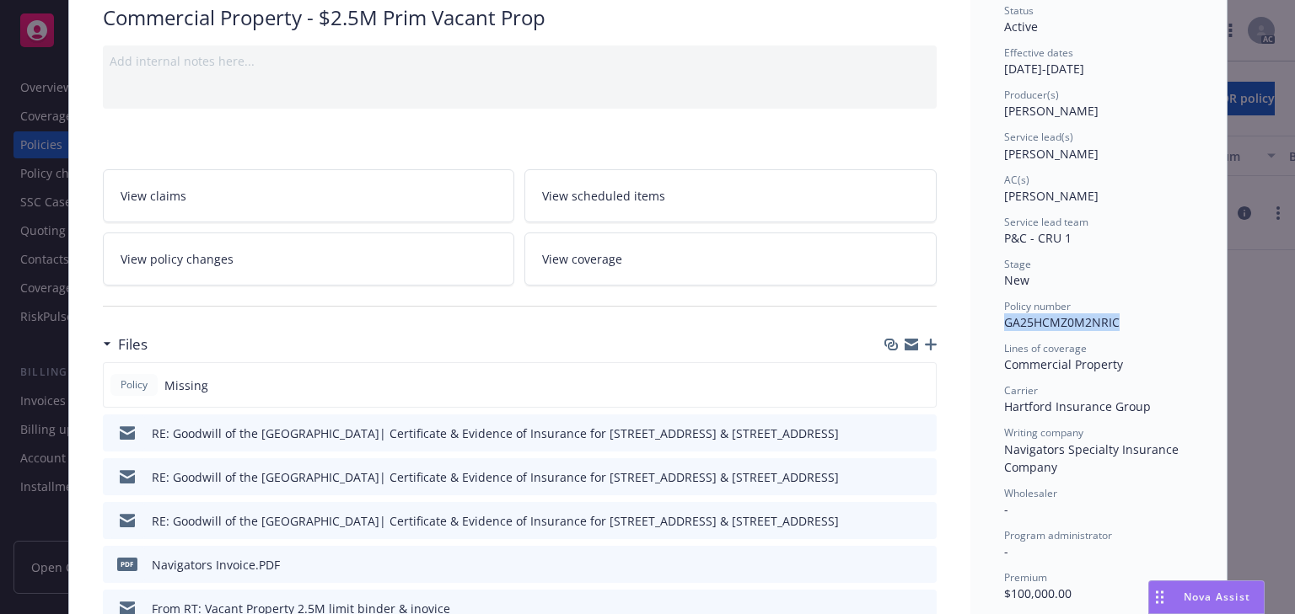
copy span "GA25HCMZ0M2NRIC"
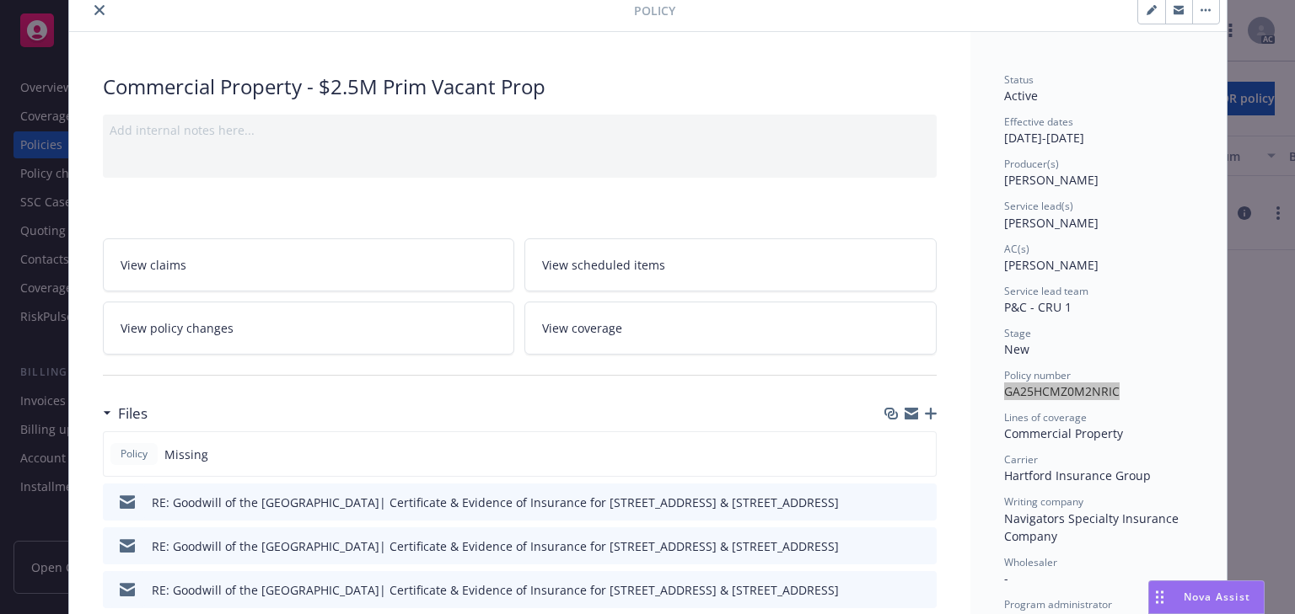
scroll to position [0, 0]
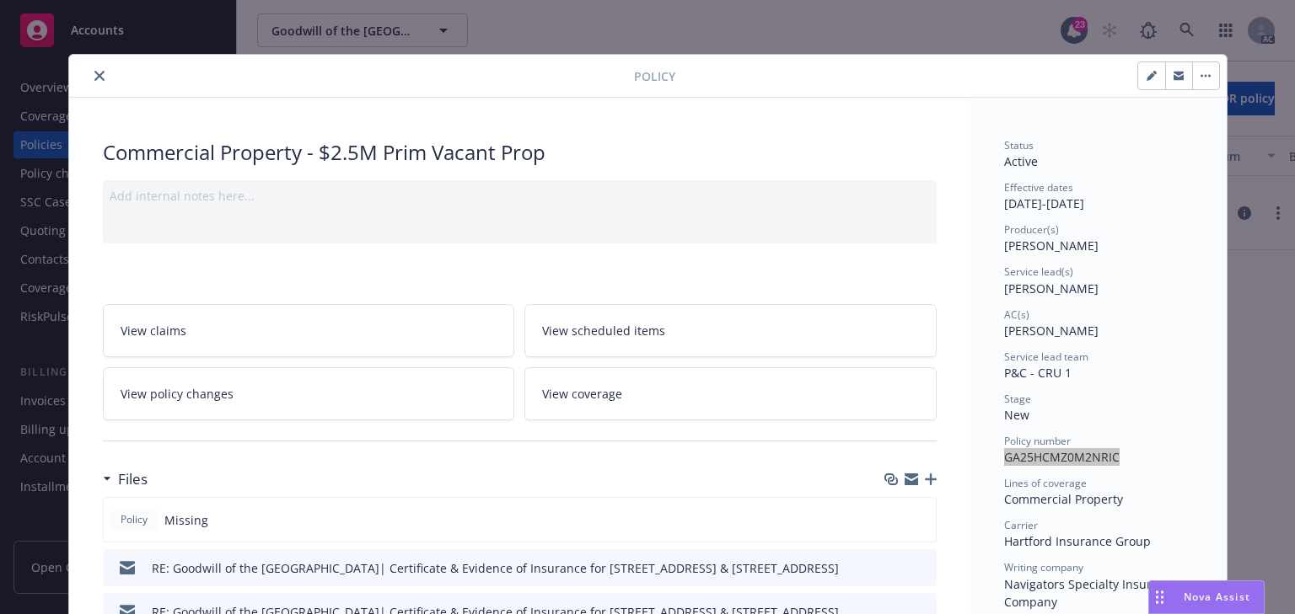
click at [89, 73] on button "close" at bounding box center [99, 76] width 20 height 20
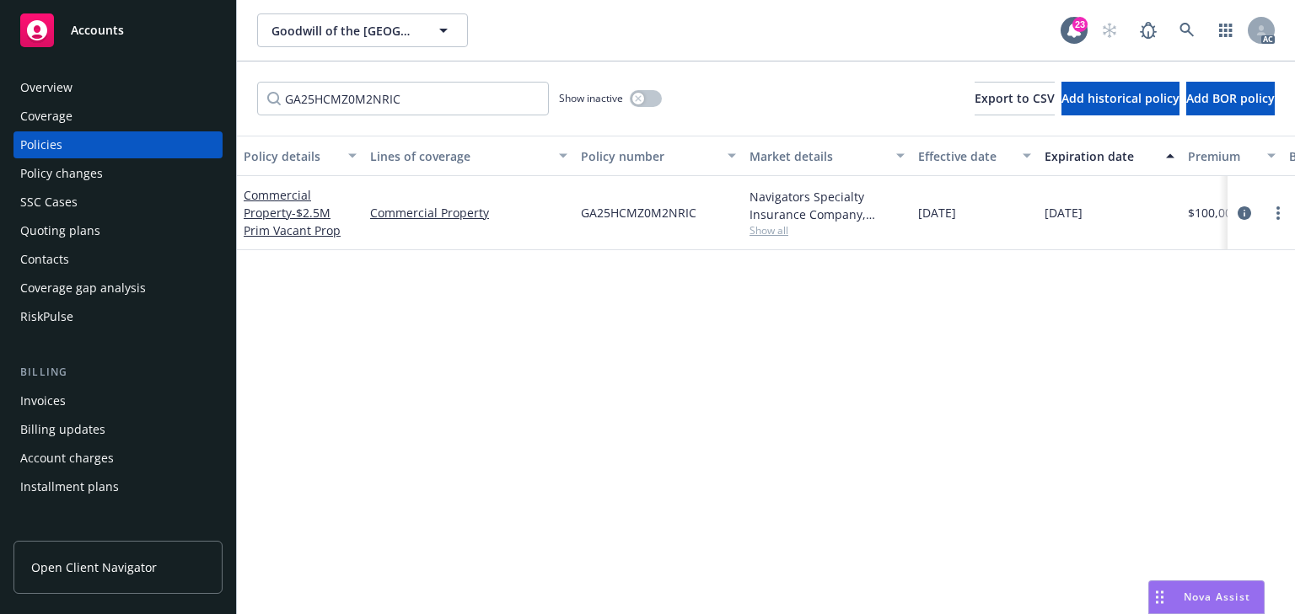
click at [90, 72] on div "Overview Coverage Policies Policy changes SSC Cases Quoting plans Contacts Cove…" at bounding box center [118, 334] width 236 height 560
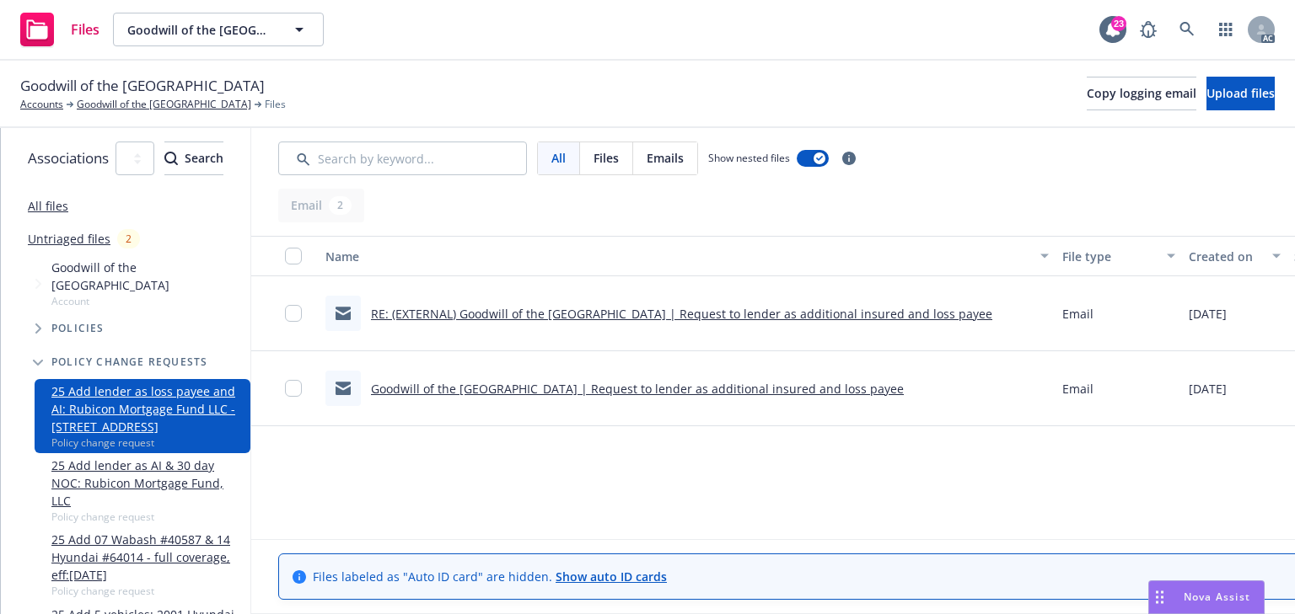
click at [516, 388] on link "Goodwill of the [GEOGRAPHIC_DATA] | Request to lender as additional insured and…" at bounding box center [637, 389] width 533 height 16
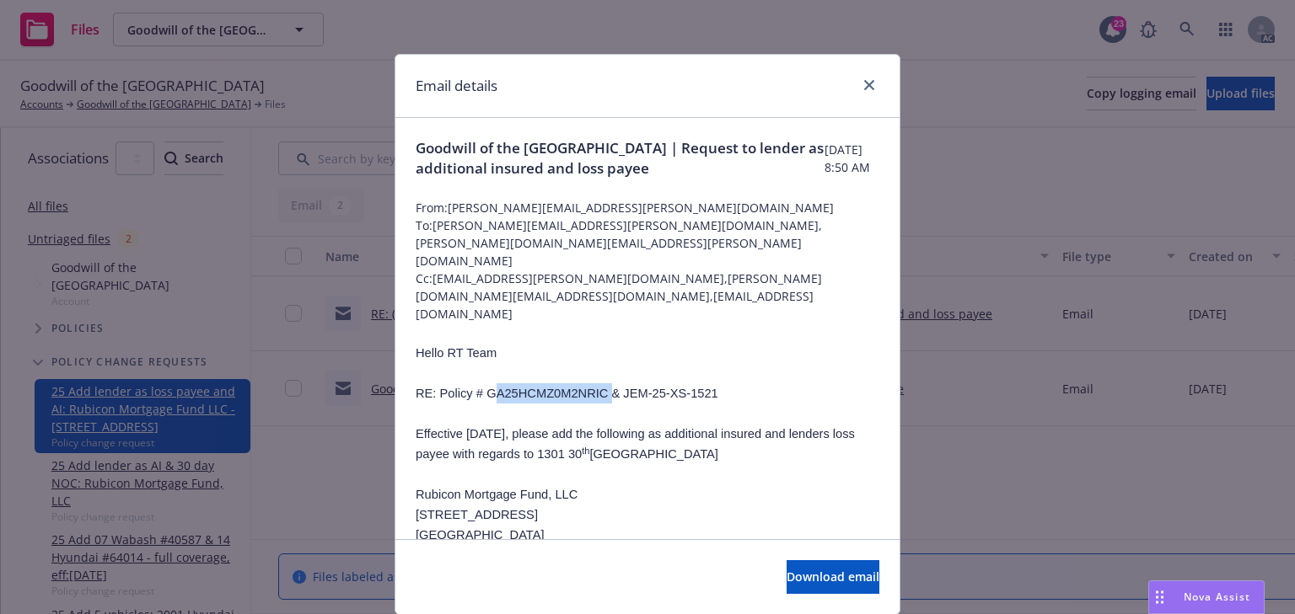
drag, startPoint x: 474, startPoint y: 344, endPoint x: 585, endPoint y: 344, distance: 111.2
click at [585, 387] on span "GA25HCMZ0M2NRIC & JEM-25-XS-1521" at bounding box center [601, 393] width 231 height 13
copy span "GA25HCMZ0M2NRIC"
drag, startPoint x: 862, startPoint y: 83, endPoint x: 782, endPoint y: 3, distance: 113.2
click at [864, 83] on icon "close" at bounding box center [869, 85] width 10 height 10
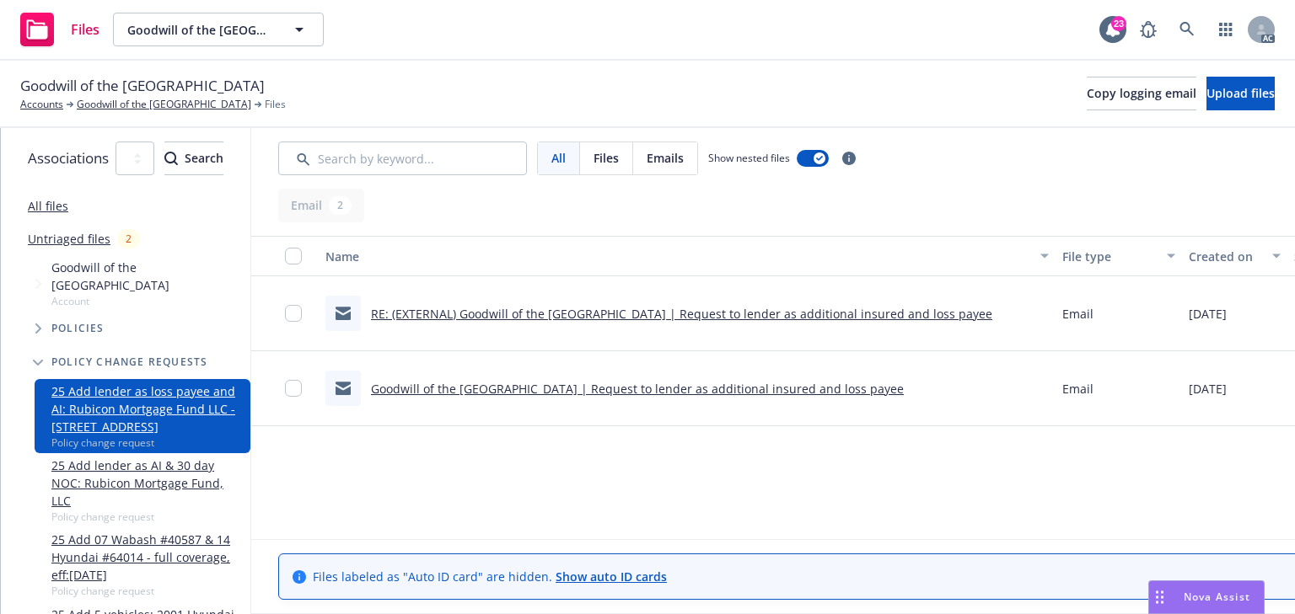
click at [593, 314] on link "RE: (EXTERNAL) Goodwill of the [GEOGRAPHIC_DATA] | Request to lender as additio…" at bounding box center [681, 314] width 621 height 16
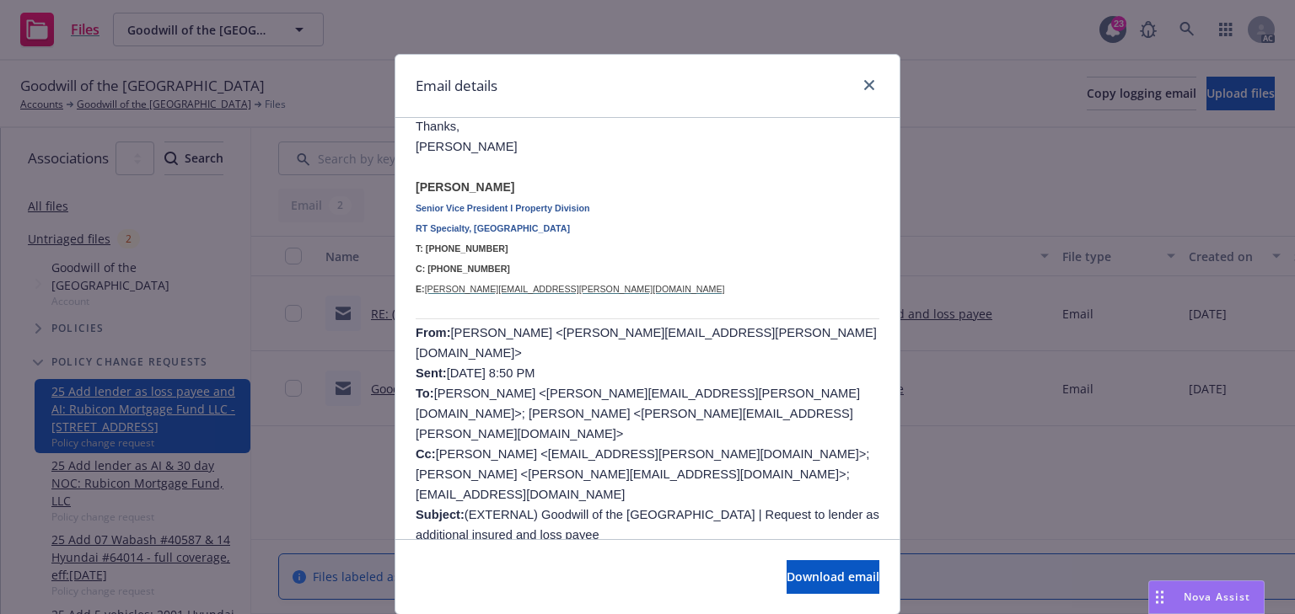
scroll to position [405, 0]
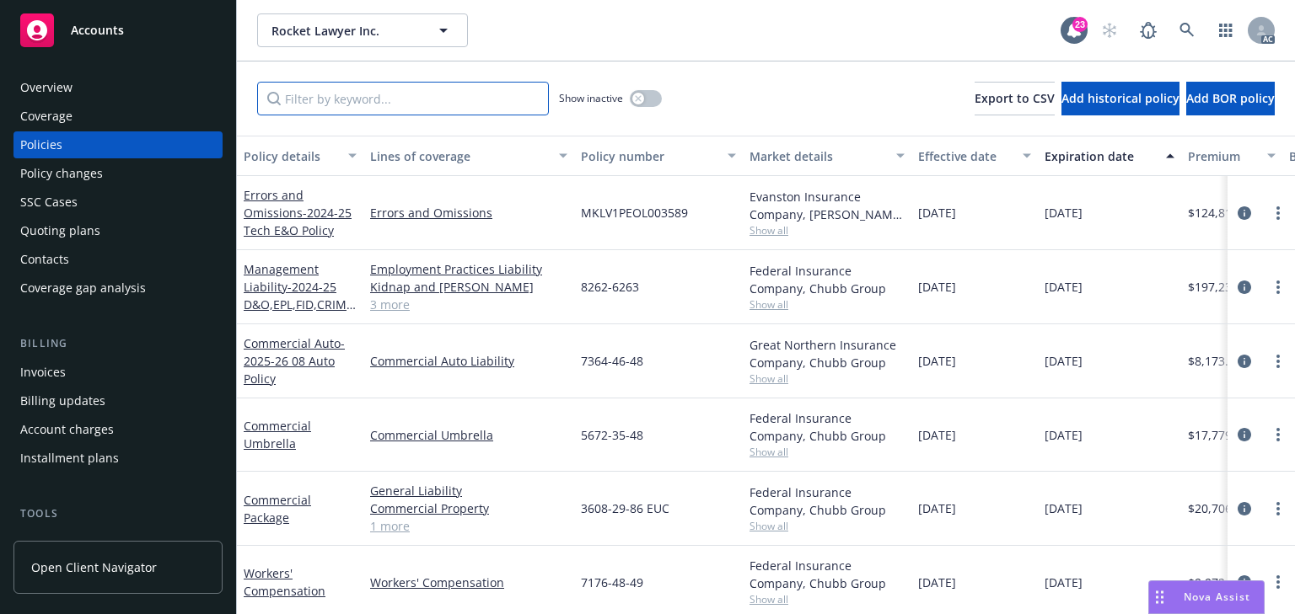
click at [440, 99] on input "Filter by keyword..." at bounding box center [403, 99] width 292 height 34
click at [463, 96] on input "Filter by keyword..." at bounding box center [403, 99] width 292 height 34
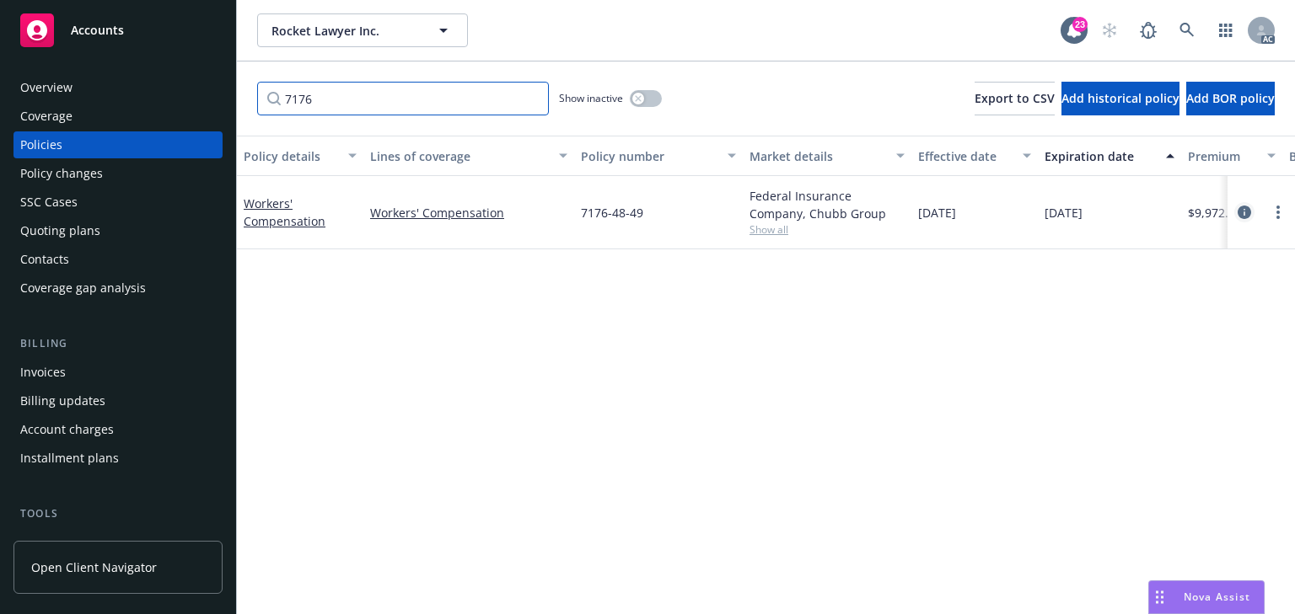
type input "7176"
click at [1241, 209] on icon "circleInformation" at bounding box center [1243, 212] width 13 height 13
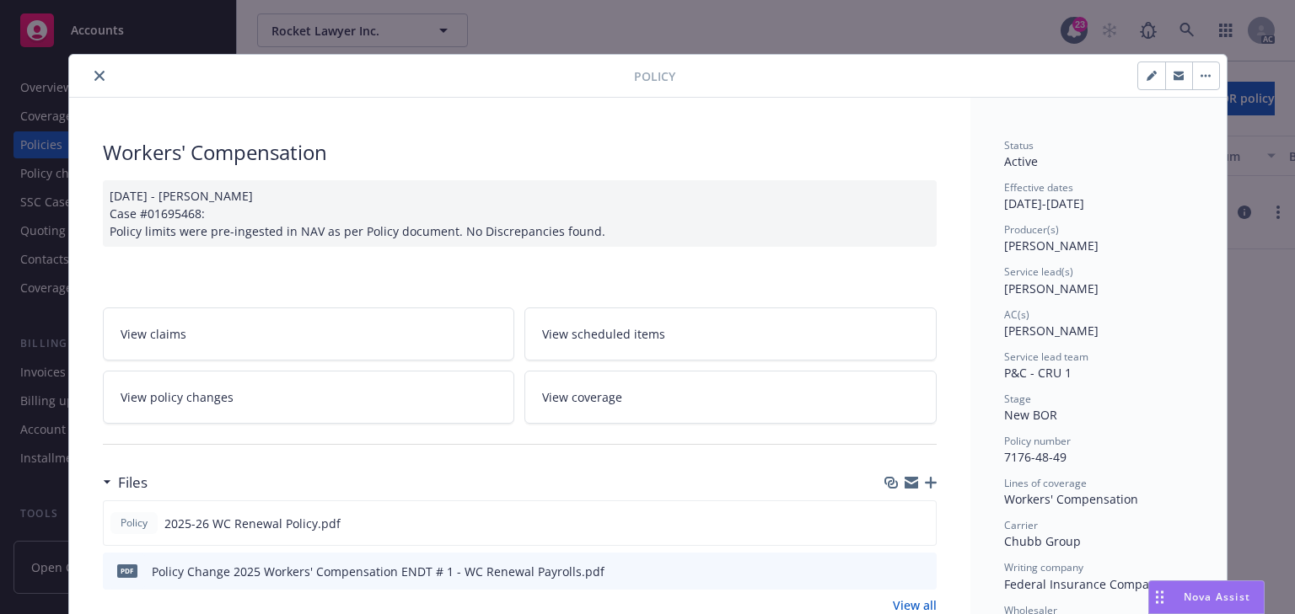
click at [272, 401] on link "View policy changes" at bounding box center [309, 397] width 412 height 53
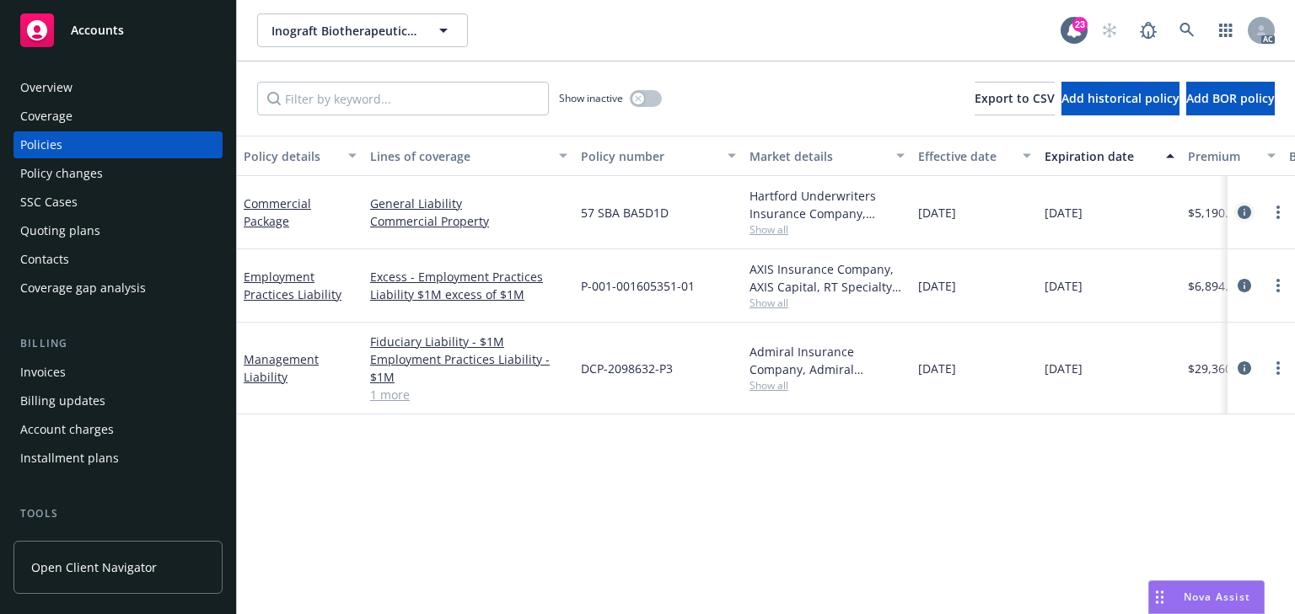
click at [1241, 208] on icon "circleInformation" at bounding box center [1243, 212] width 13 height 13
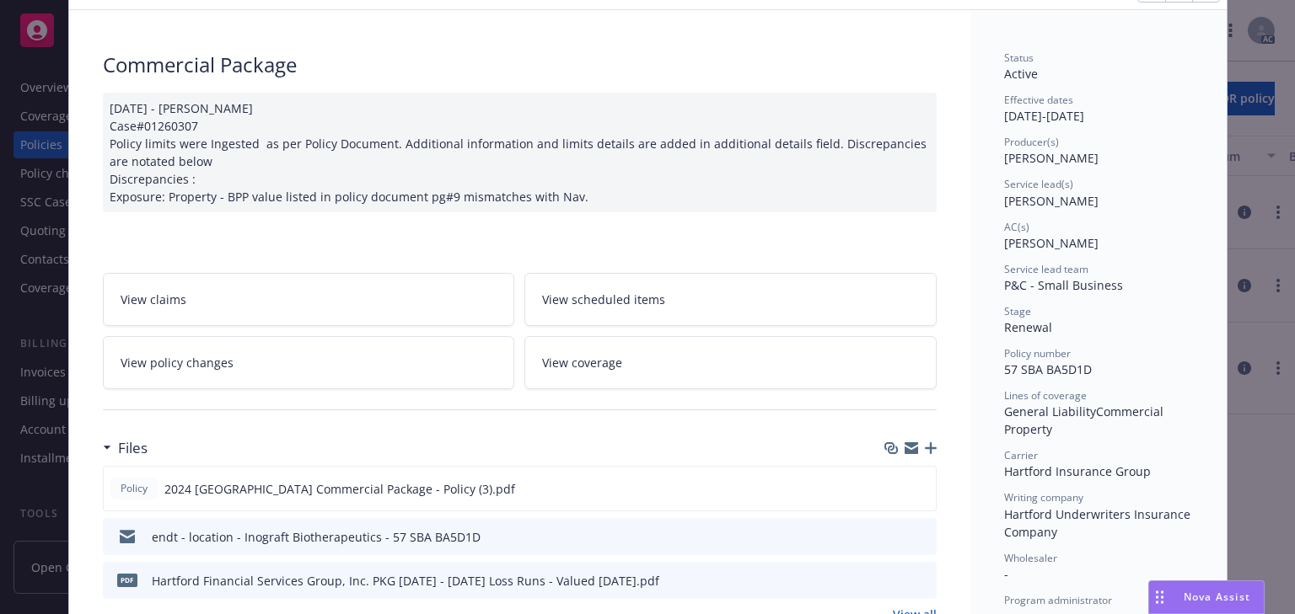
scroll to position [135, 0]
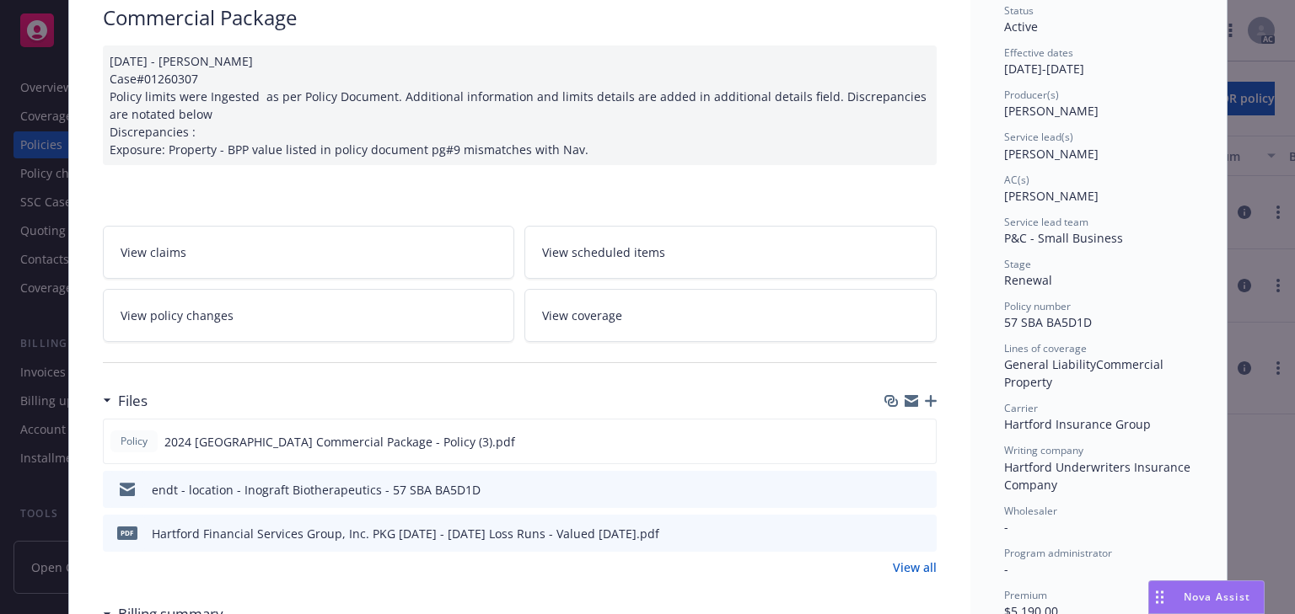
click at [283, 309] on link "View policy changes" at bounding box center [309, 315] width 412 height 53
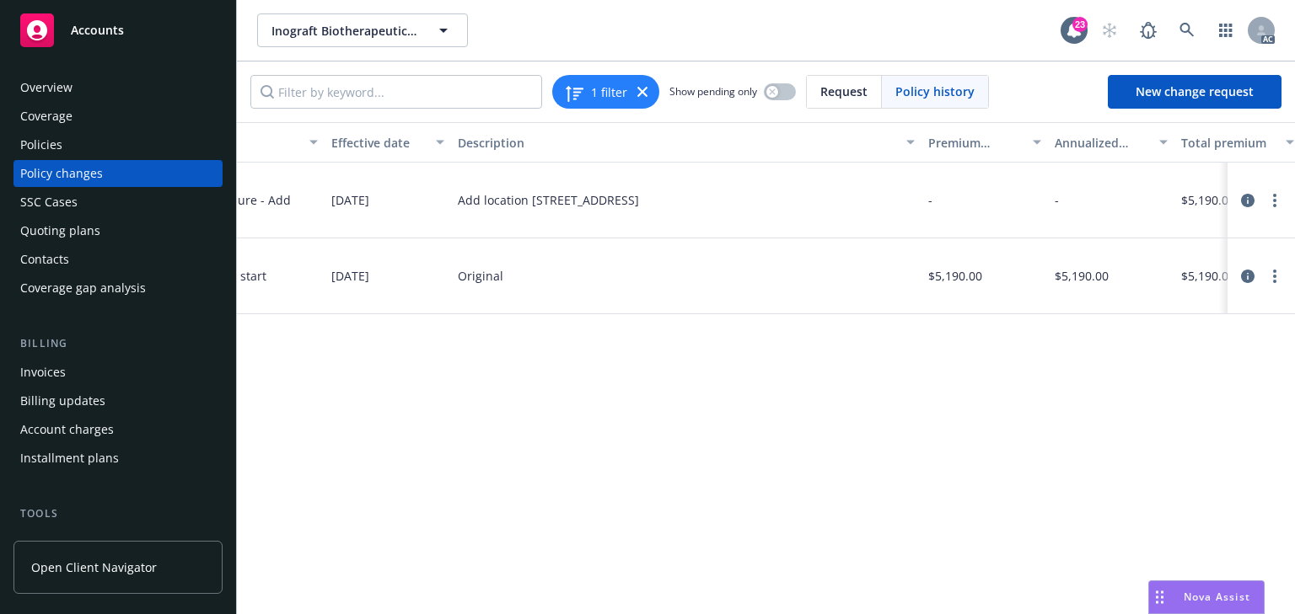
scroll to position [0, 643]
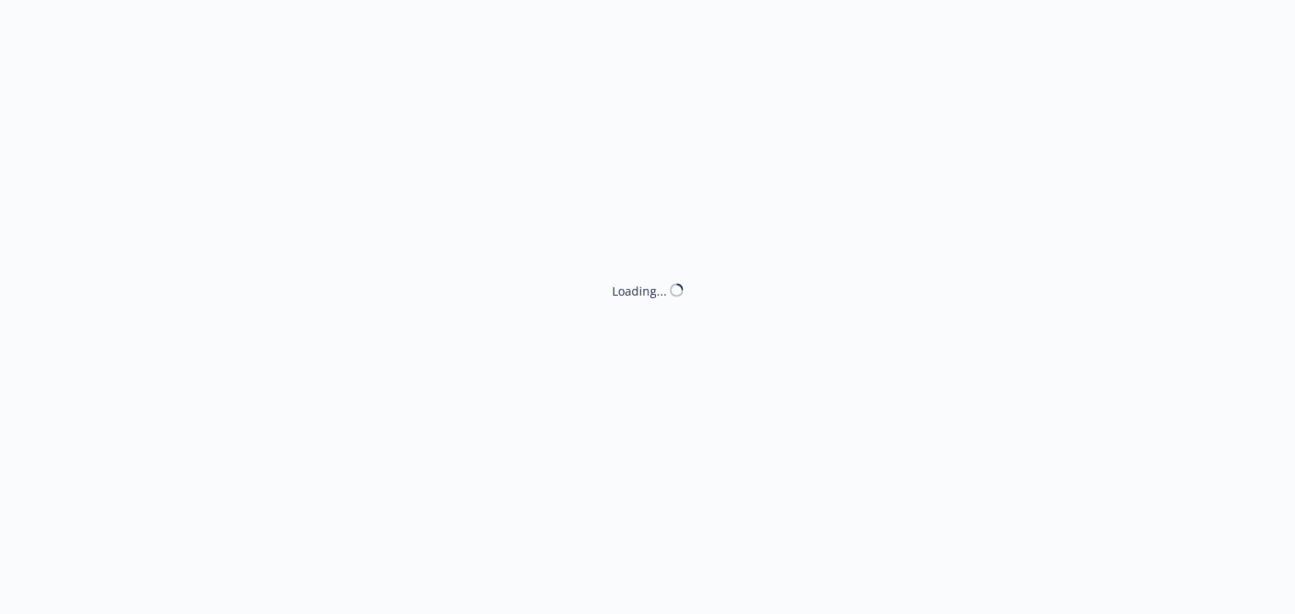
select select "ACCEPTED"
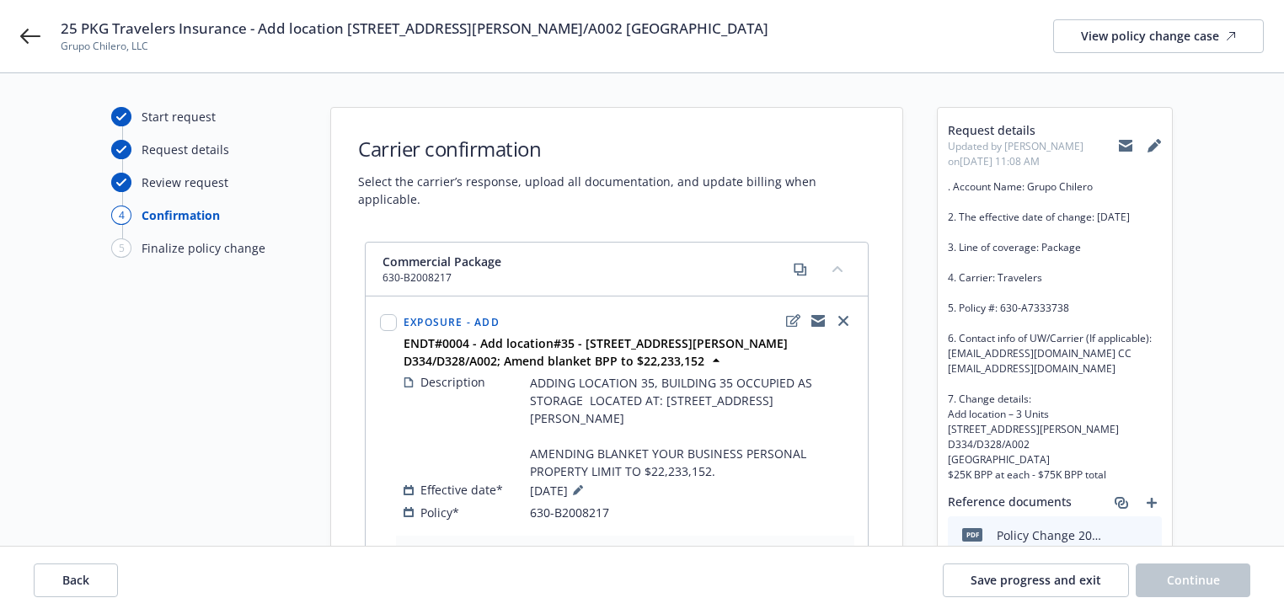
click at [730, 80] on div "Start request Request details Review request 4 Confirmation 5 Finalize policy c…" at bounding box center [642, 583] width 1284 height 1021
click at [393, 108] on div "Carrier confirmation Select the carrier’s response, upload all documentation, a…" at bounding box center [616, 158] width 571 height 100
